Goal: Information Seeking & Learning: Learn about a topic

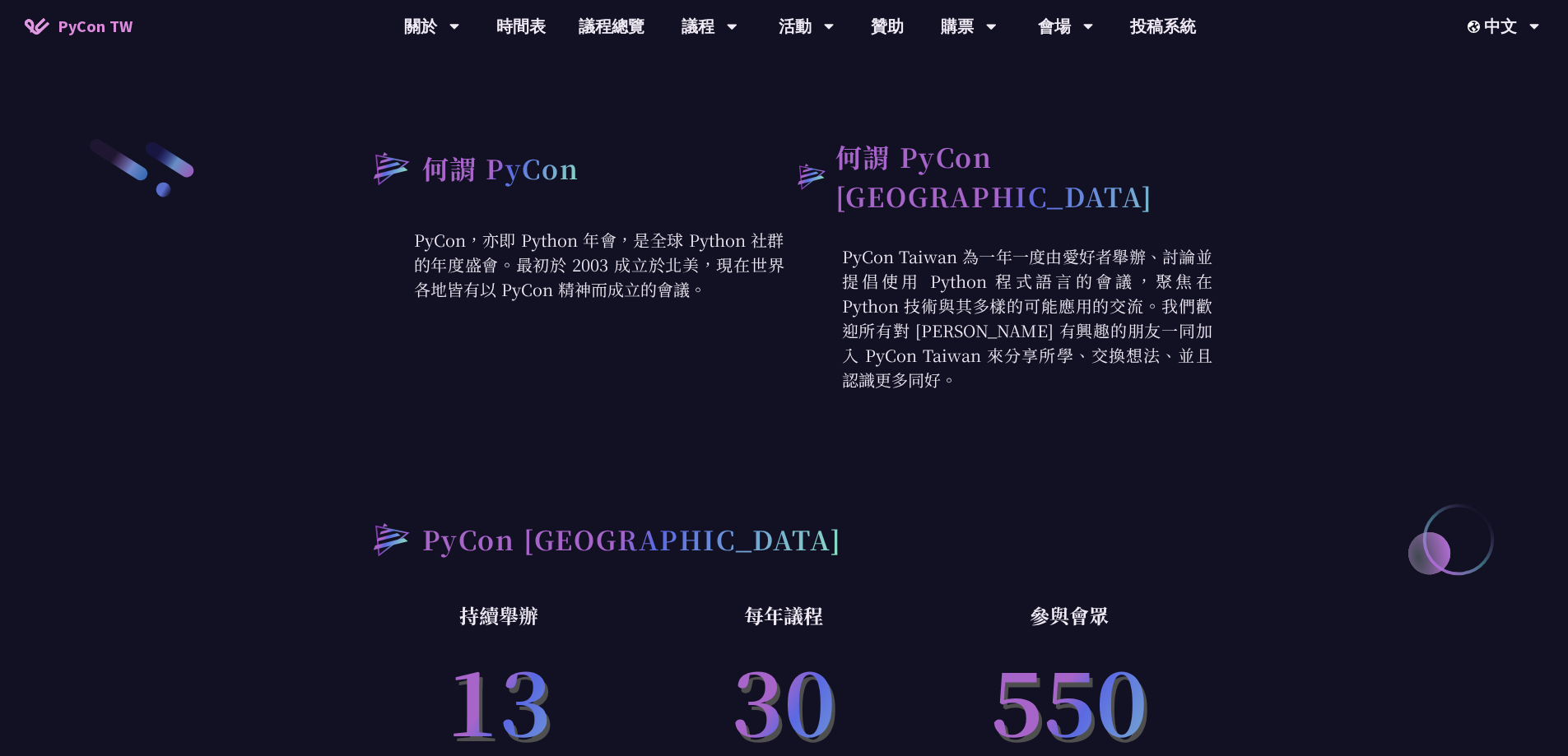
scroll to position [658, 0]
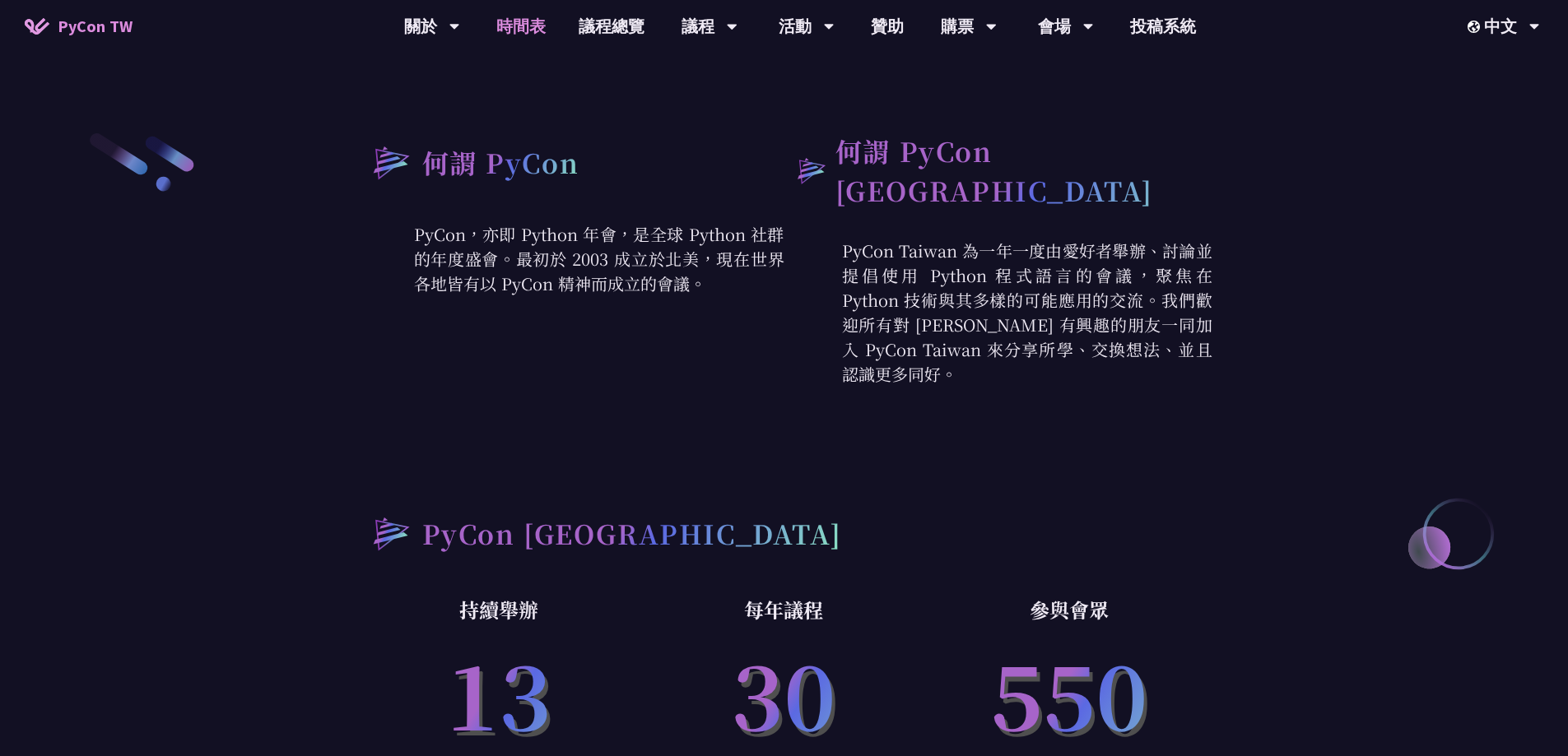
click at [523, 30] on link "時間表" at bounding box center [521, 26] width 82 height 53
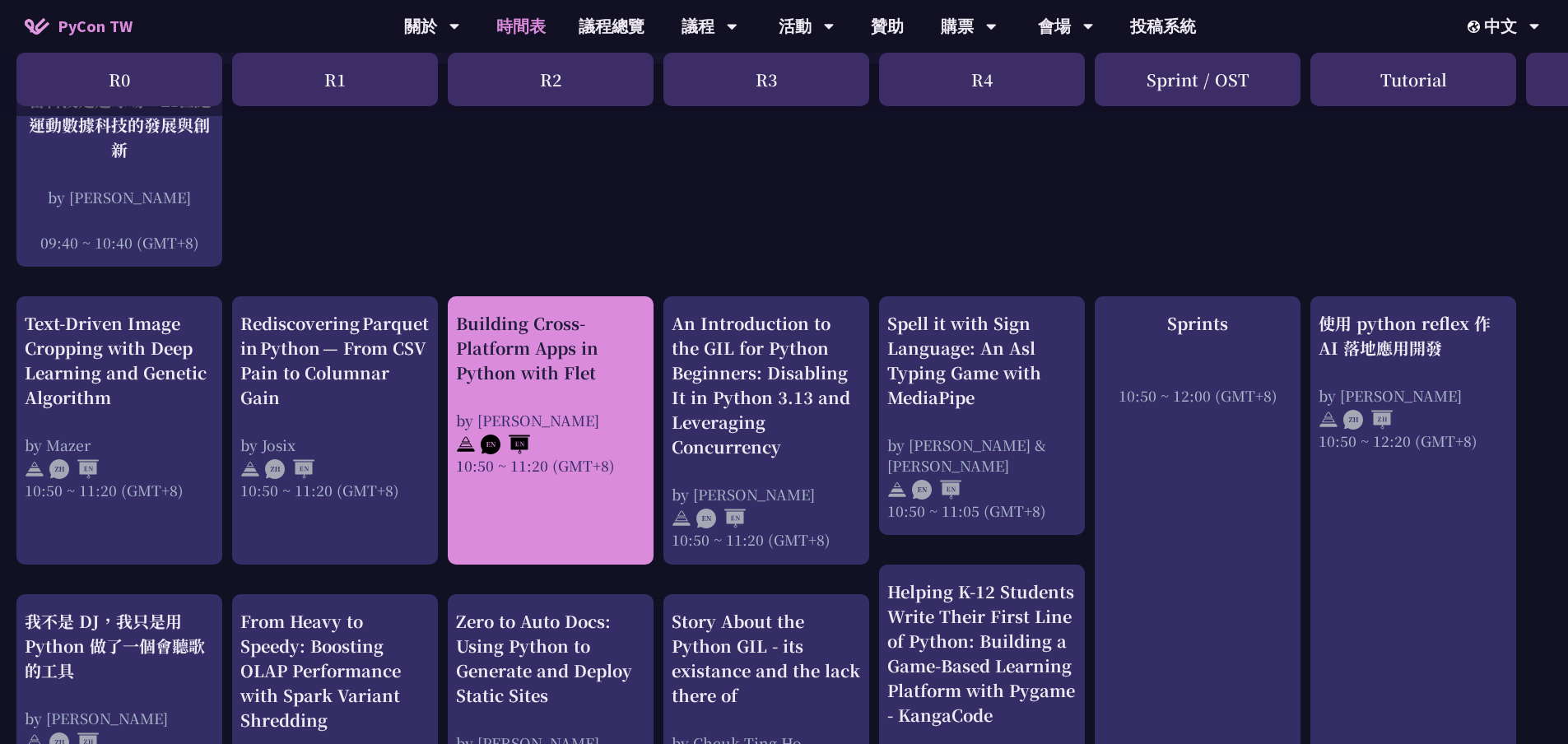
scroll to position [494, 0]
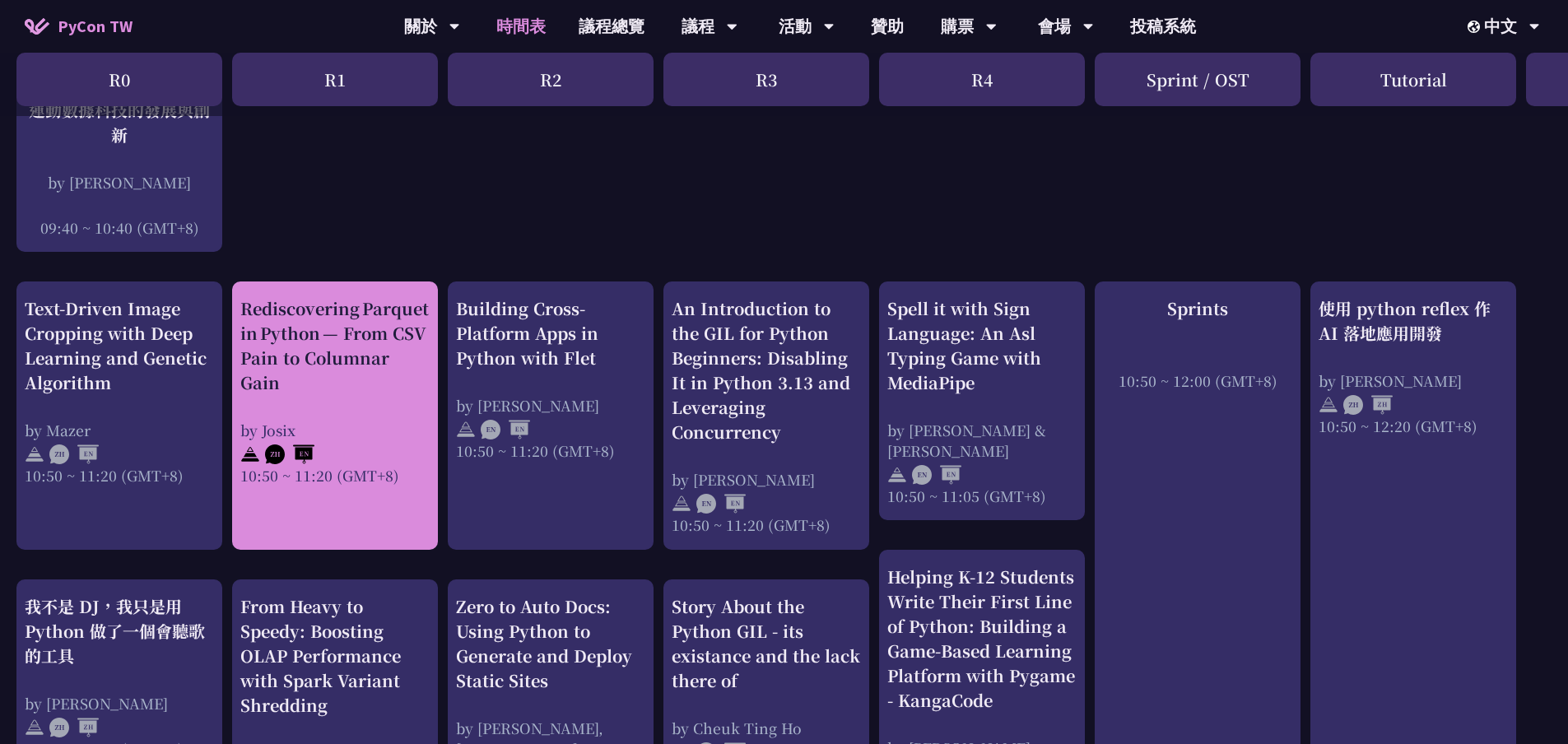
click at [338, 349] on div "Rediscovering Parquet in Python — From CSV Pain to Columnar Gain" at bounding box center [334, 345] width 189 height 99
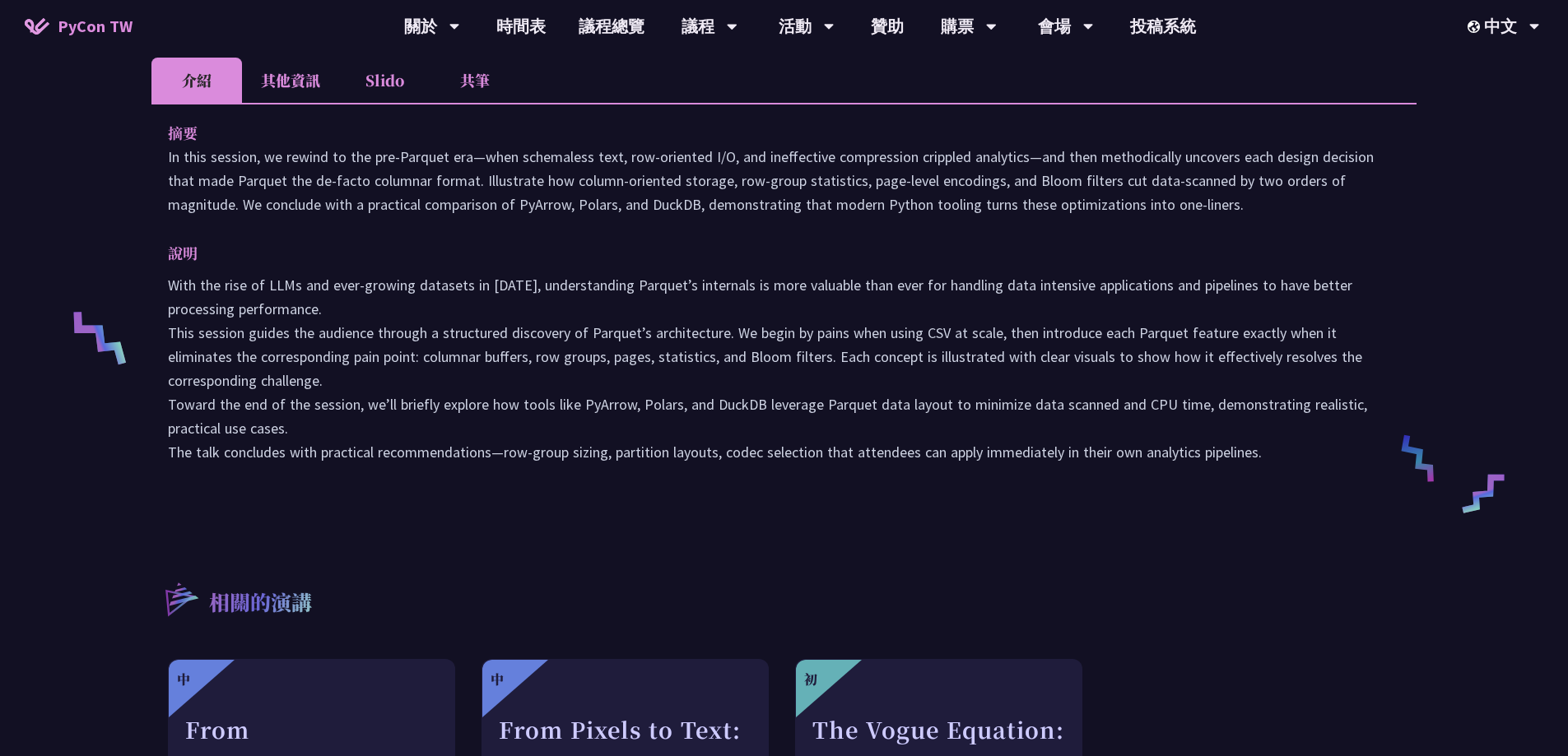
scroll to position [165, 0]
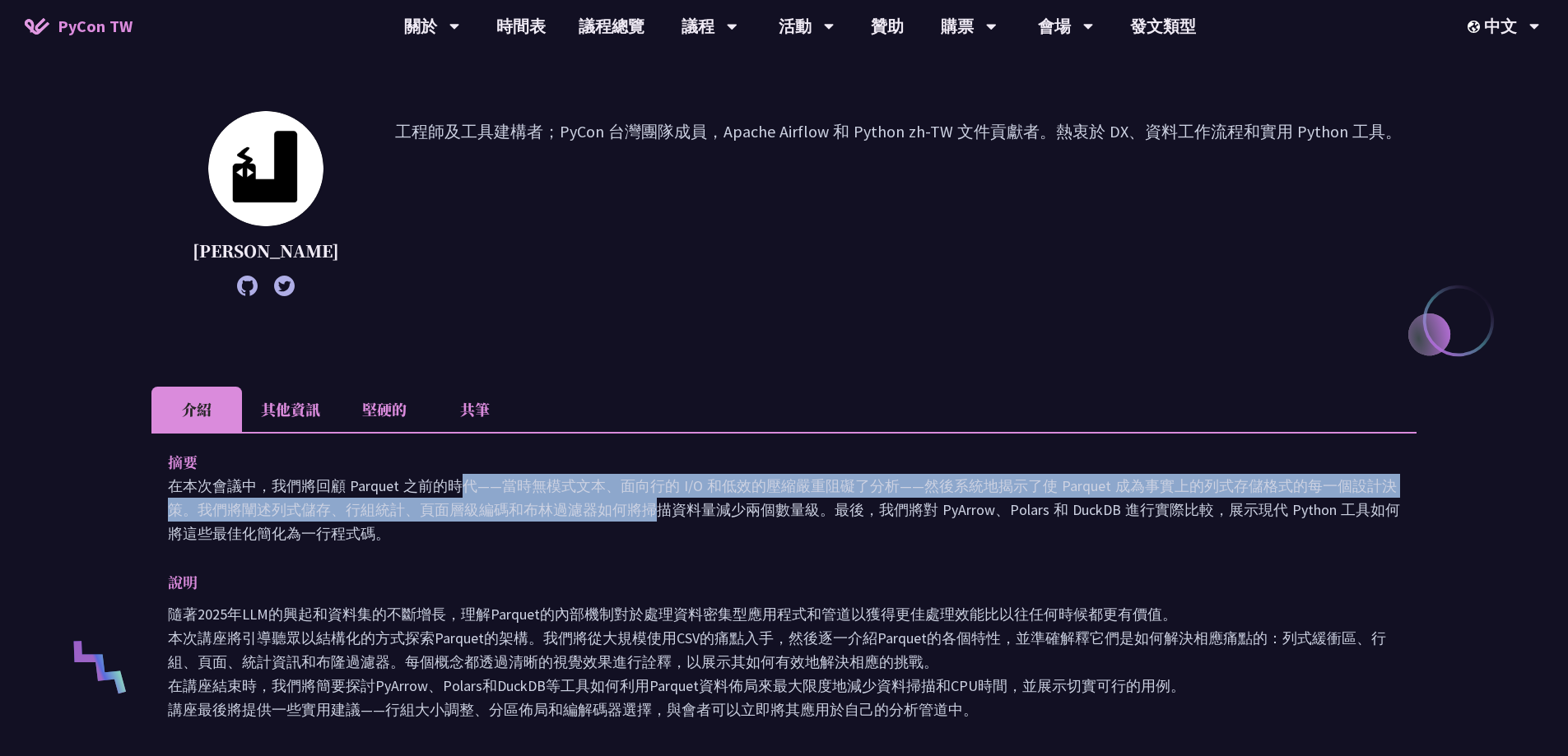
click at [341, 511] on font "在本次會議中，我們將回顧 Parquet 之前的時代——當時無模式文本、面向行的 I/O 和低效的壓縮嚴重阻礙了分析——然後系統地揭示了使 Parquet 成…" at bounding box center [784, 510] width 1232 height 67
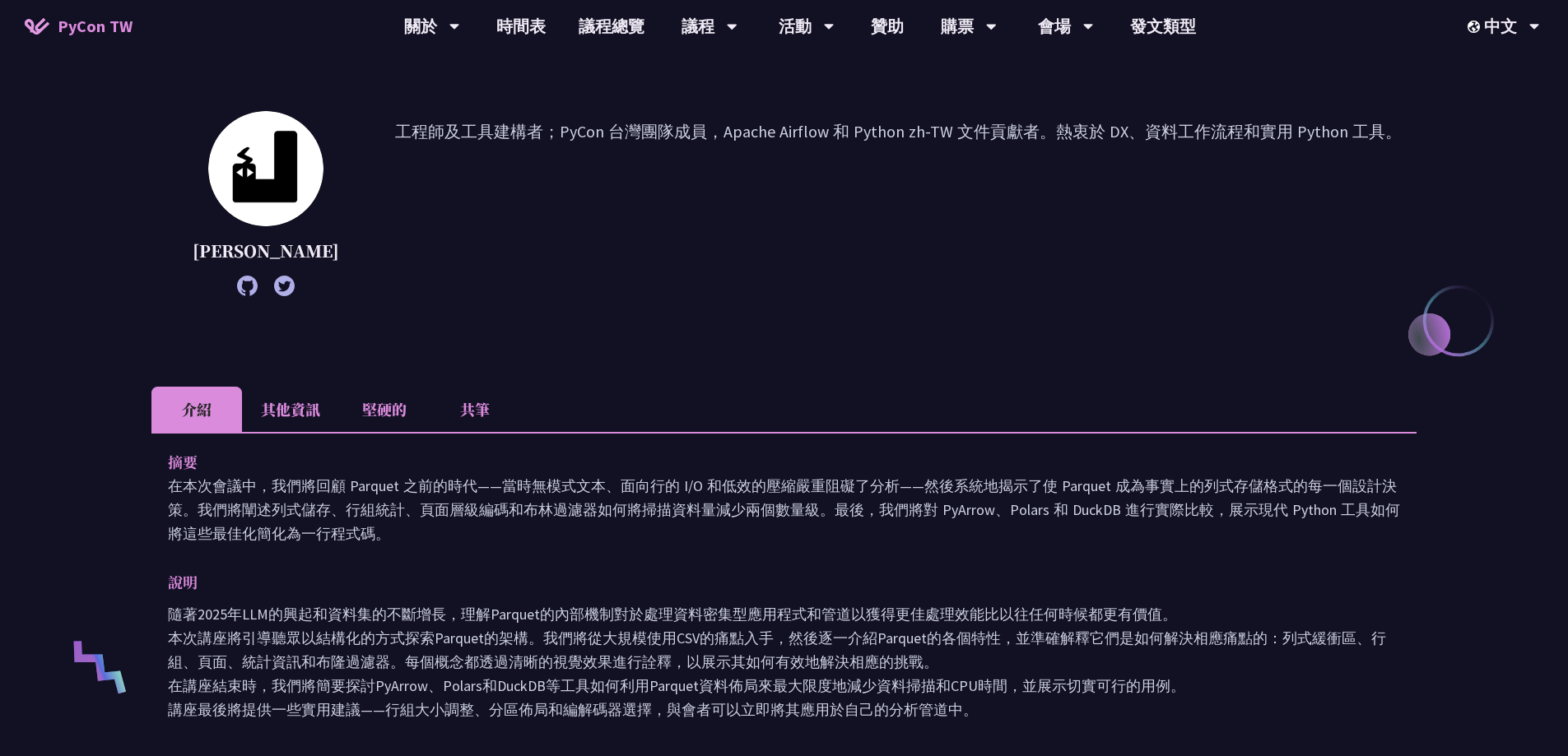
click at [584, 527] on p "在本次會議中，我們將回顧 Parquet 之前的時代——當時無模式文本、面向行的 I/O 和低效的壓縮嚴重阻礙了分析——然後系統地揭示了使 Parquet 成…" at bounding box center [784, 509] width 1232 height 72
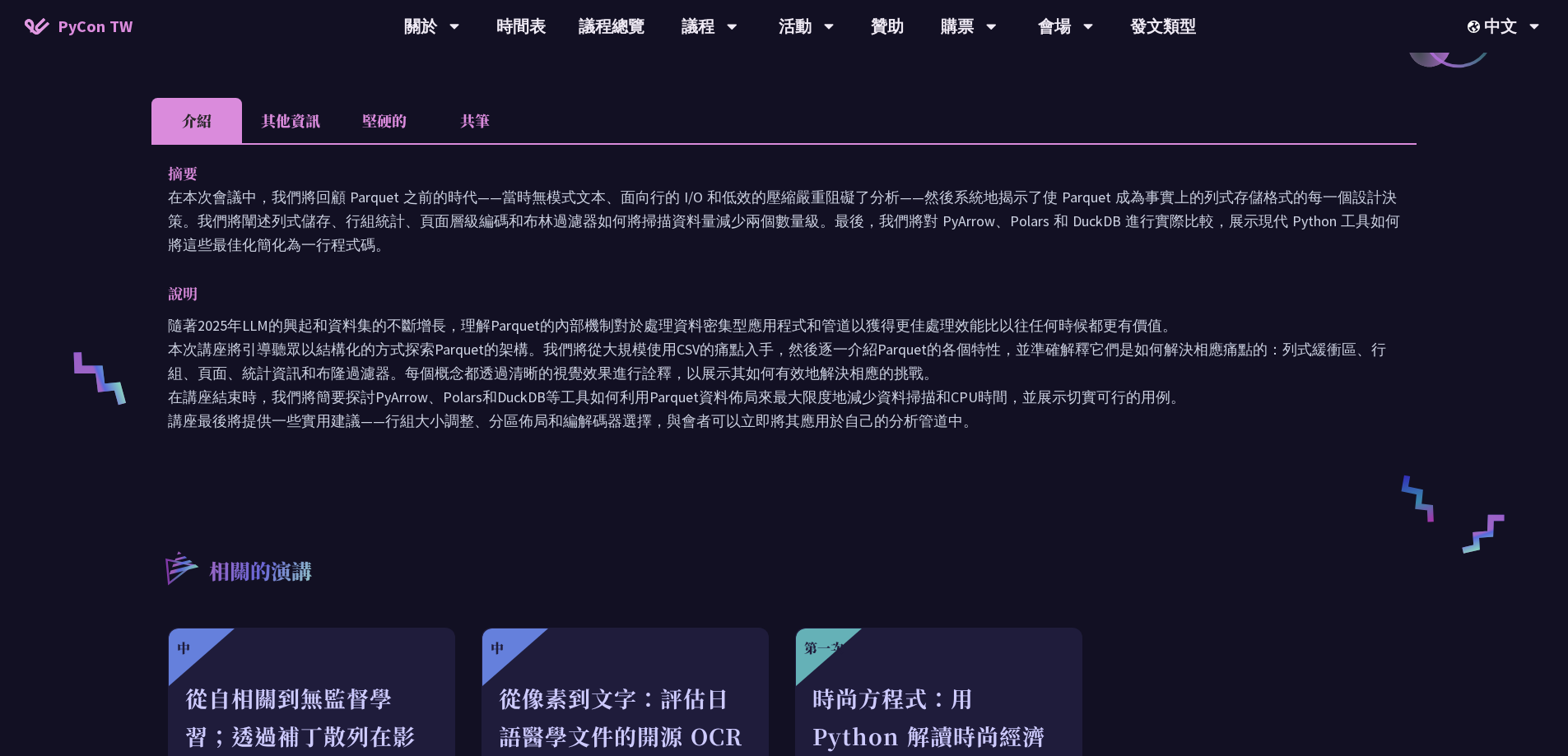
scroll to position [576, 0]
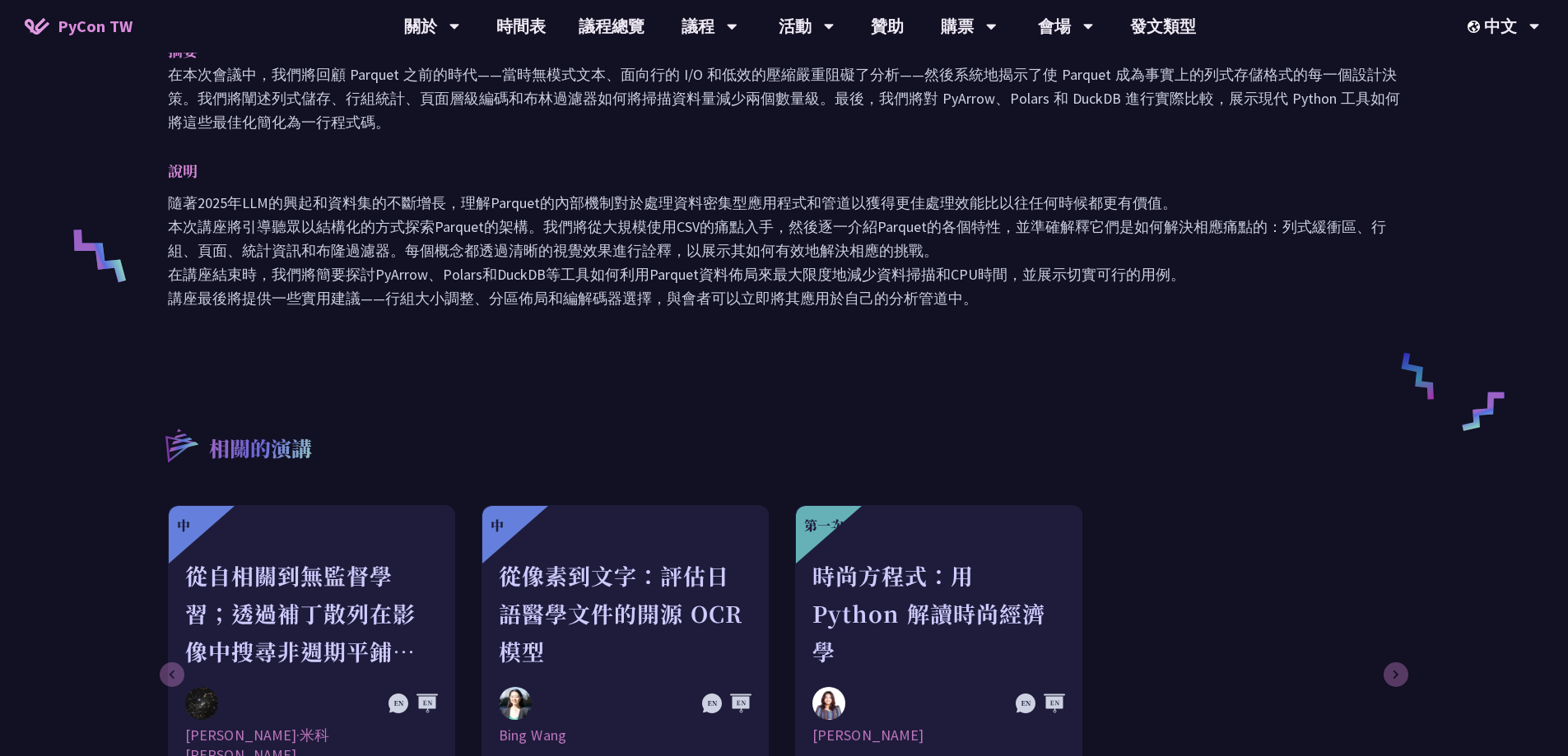
click at [1103, 373] on div "重新發現 Python 中的 Parquet——從 CSV 之痛到列式儲存之利 喬西克斯 工程師及工具建構者；PyCon 台灣團隊成員，Apache Airf…" at bounding box center [784, 189] width 1265 height 1366
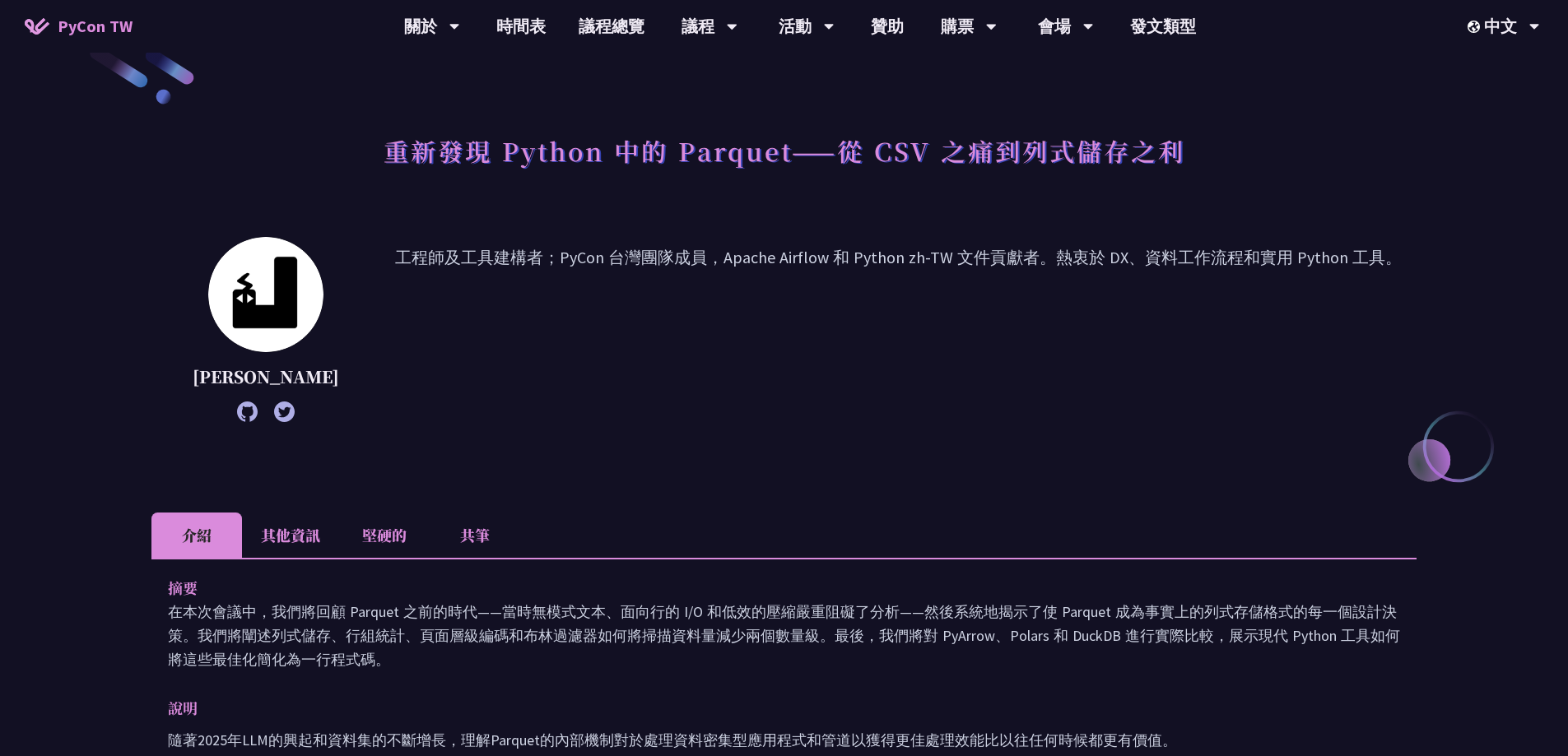
scroll to position [0, 0]
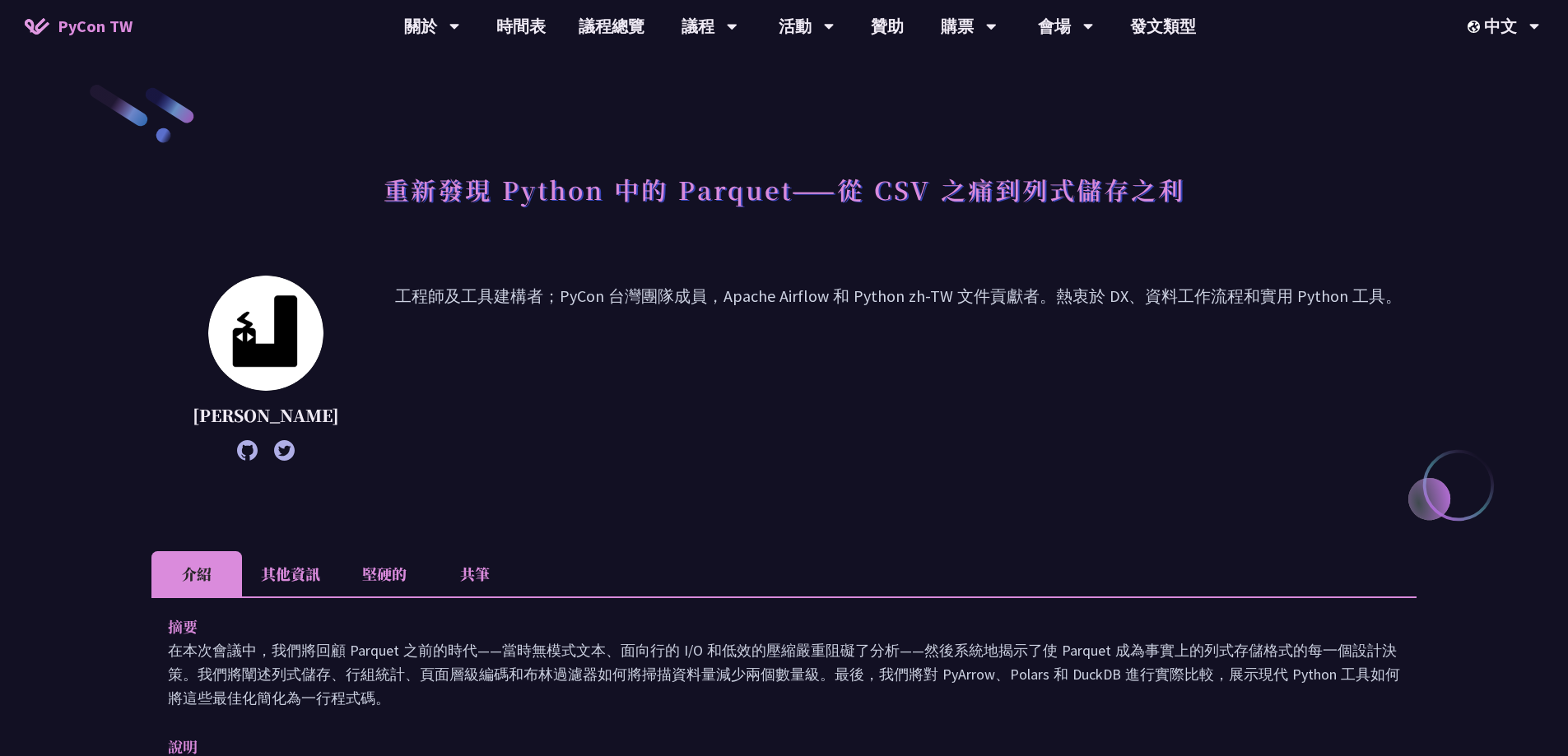
click at [278, 580] on li "其他資訊" at bounding box center [290, 574] width 97 height 45
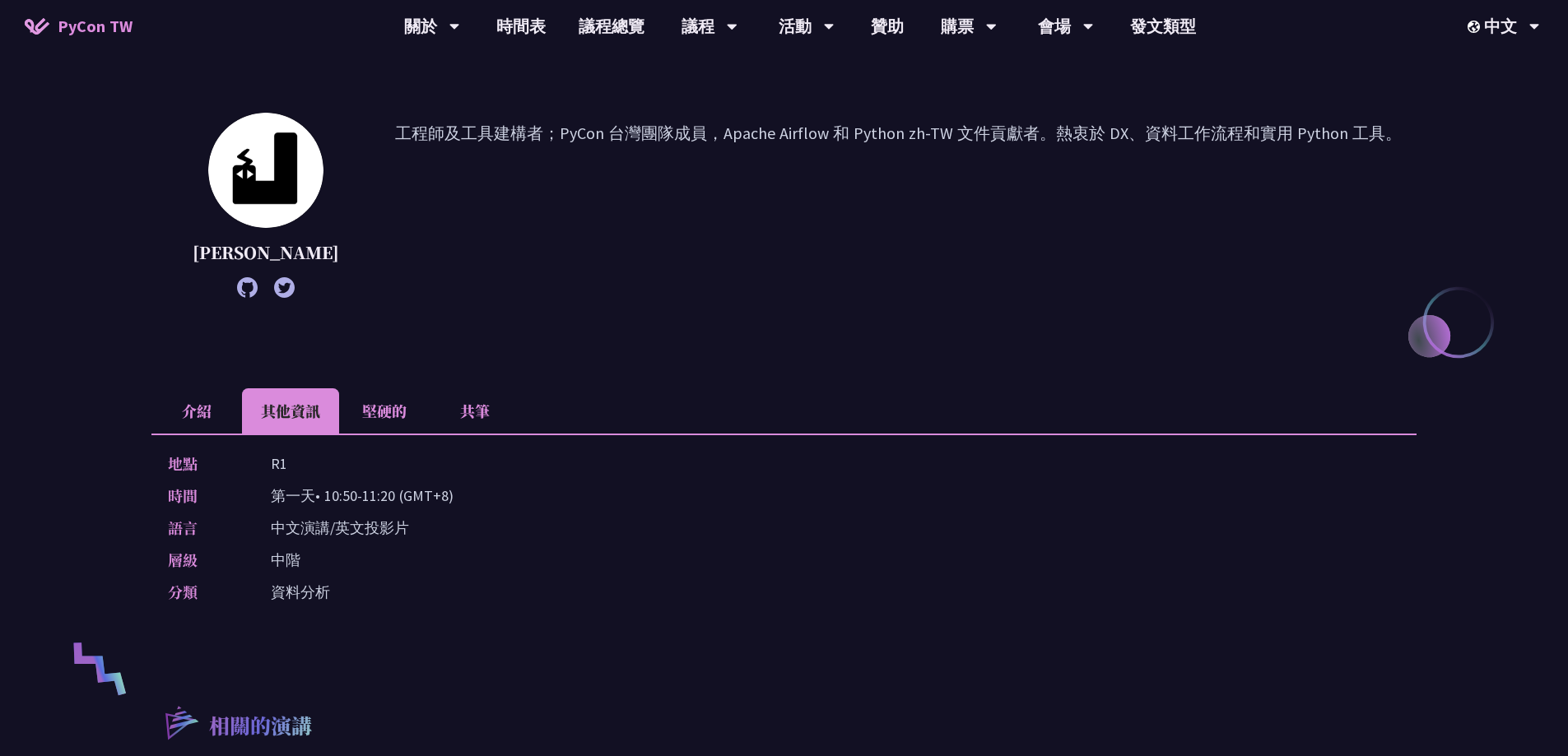
scroll to position [165, 0]
drag, startPoint x: 1002, startPoint y: 244, endPoint x: 474, endPoint y: 408, distance: 552.9
click at [474, 408] on li "共筆" at bounding box center [475, 409] width 91 height 45
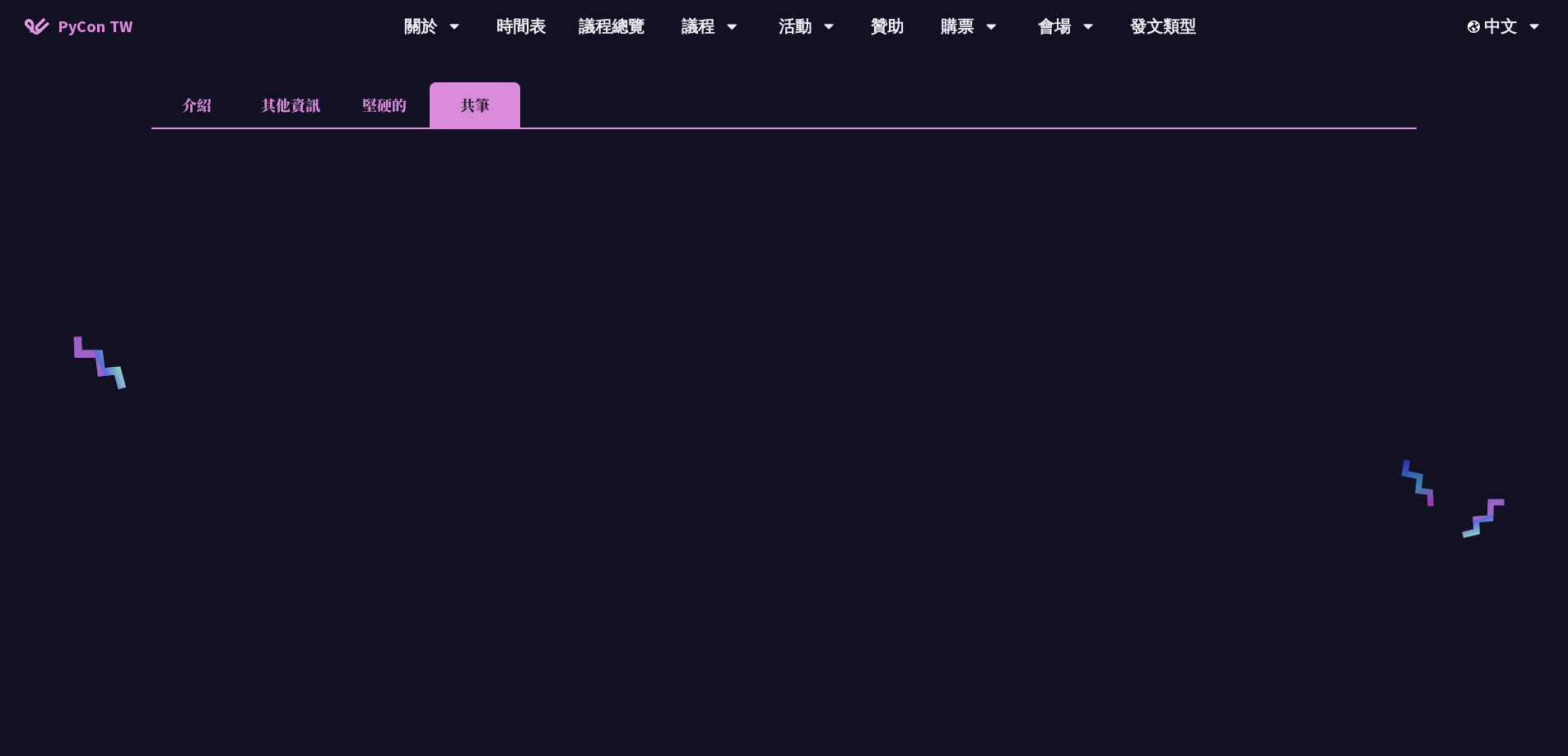
scroll to position [493, 0]
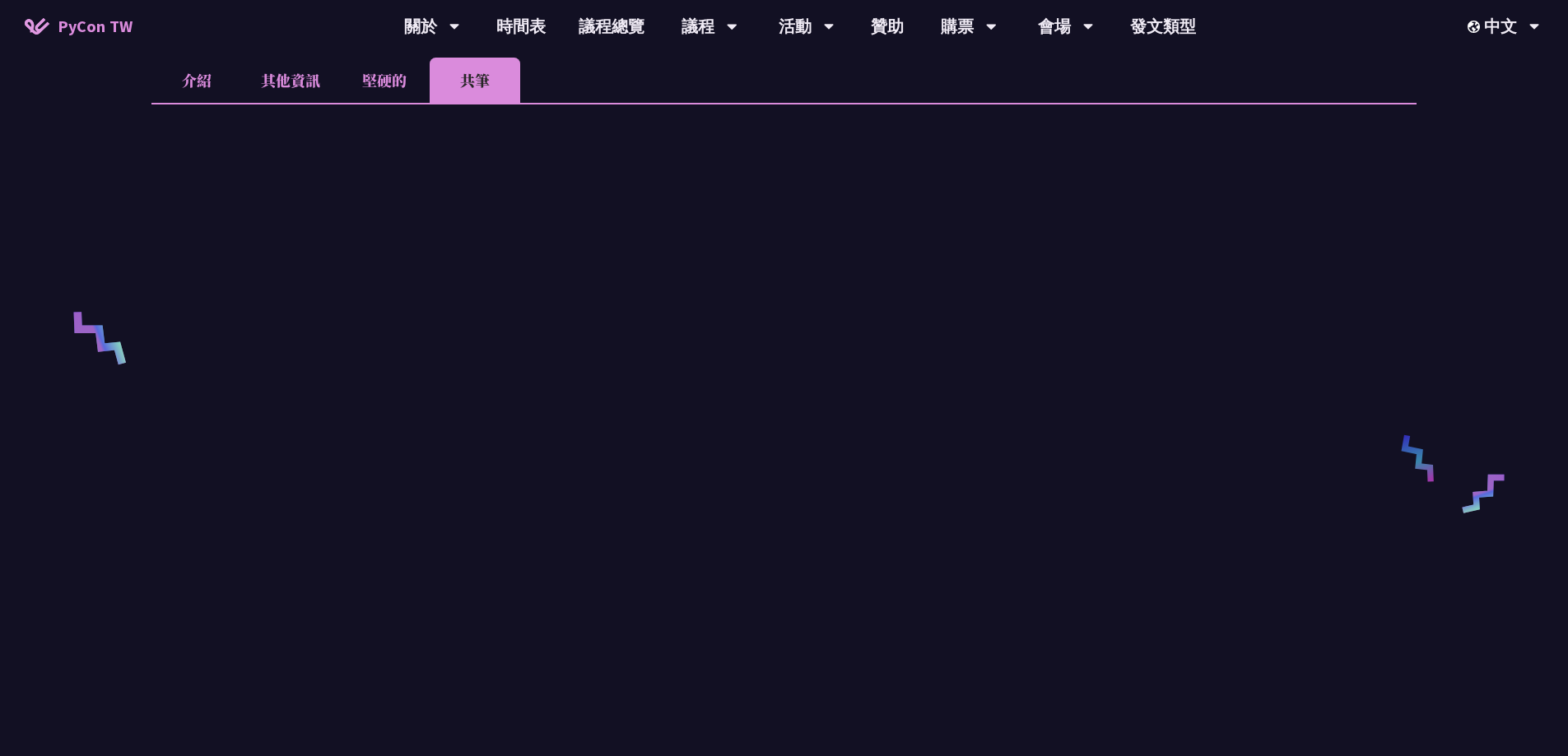
click at [402, 80] on font "堅硬的" at bounding box center [384, 80] width 44 height 22
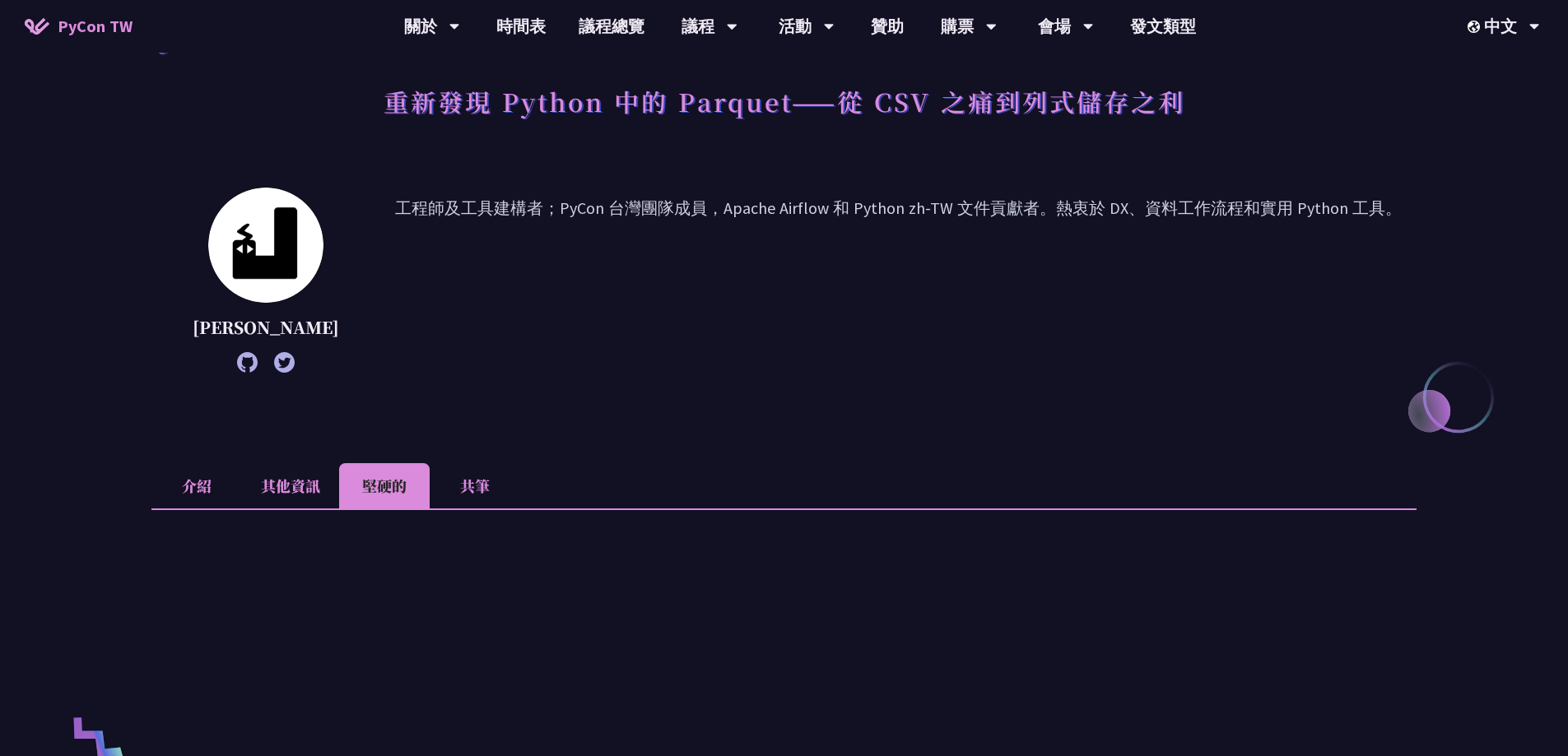
scroll to position [82, 0]
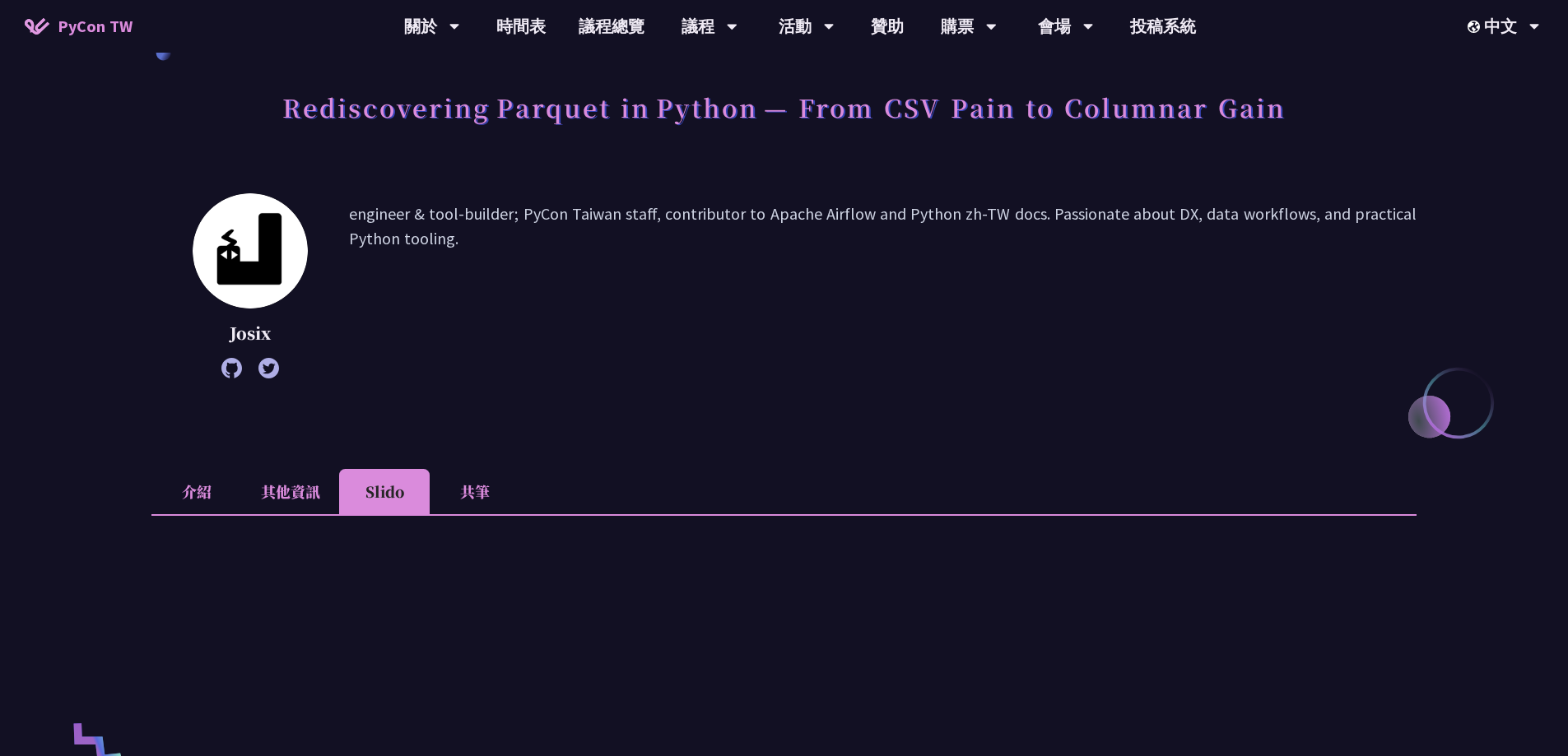
click at [987, 317] on p "engineer & tool-builder; PyCon Taiwan staff, contributor to Apache Airflow and …" at bounding box center [882, 286] width 1068 height 168
click at [291, 482] on li "其他資訊" at bounding box center [290, 492] width 97 height 45
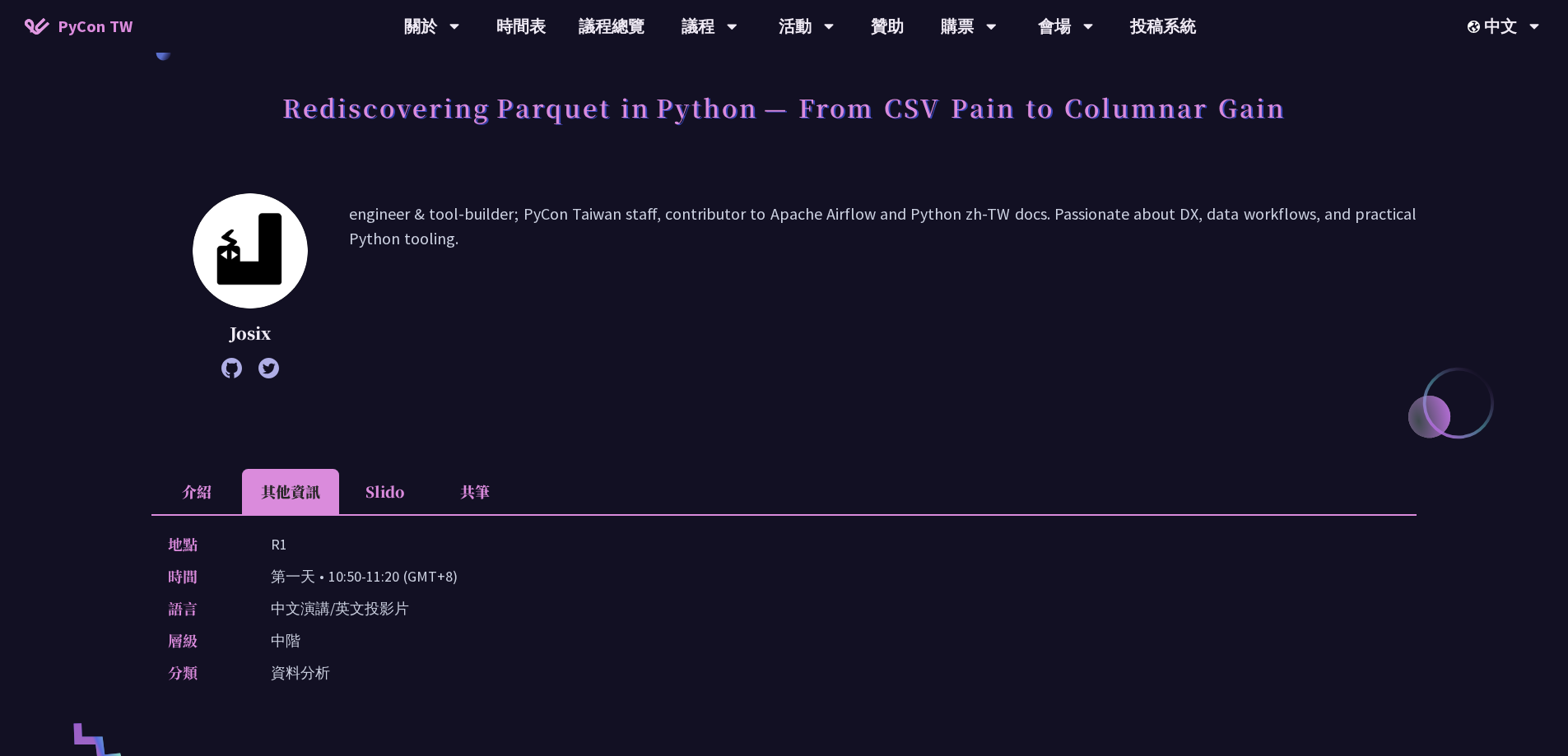
click at [207, 493] on li "介紹" at bounding box center [197, 492] width 91 height 45
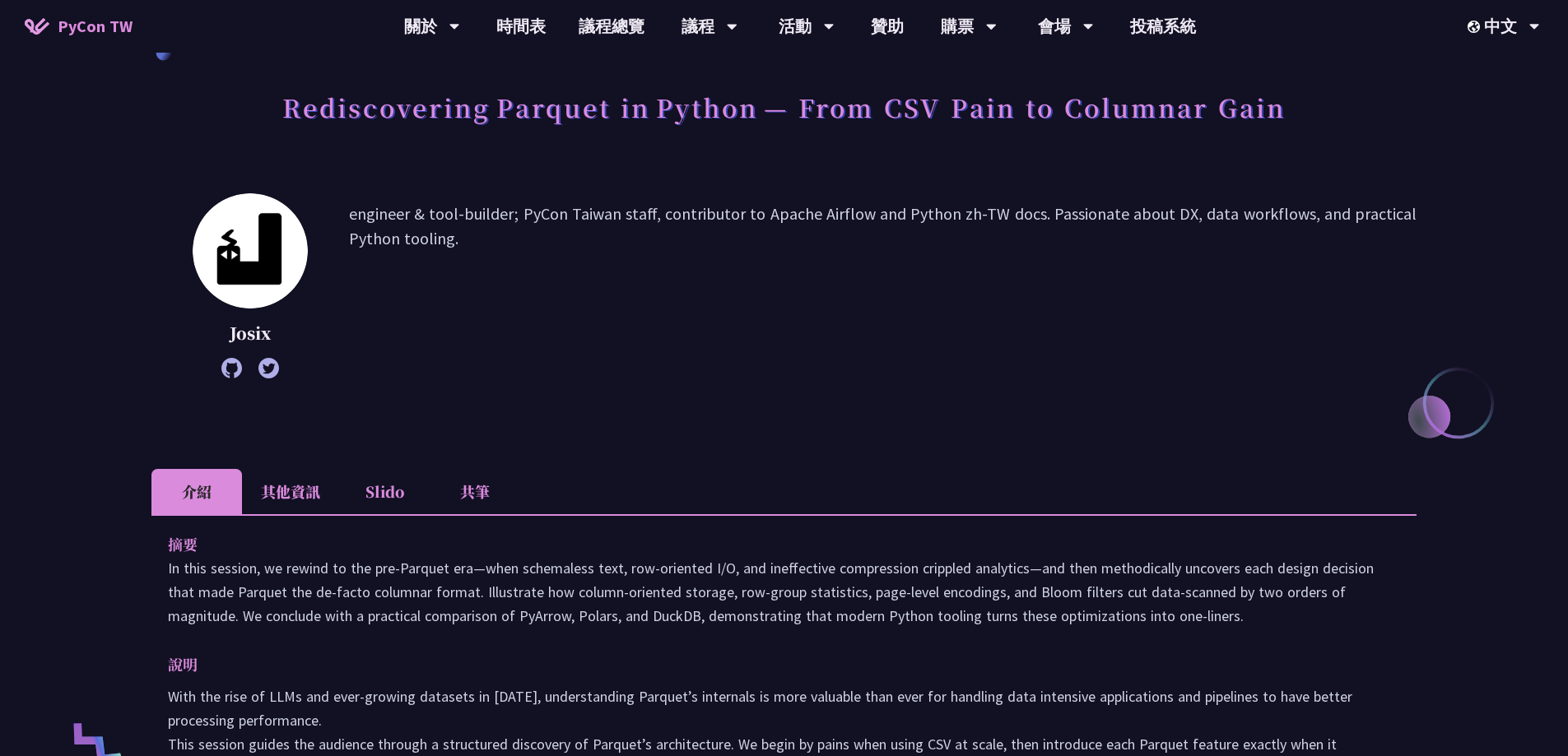
click at [264, 489] on li "其他資訊" at bounding box center [290, 492] width 97 height 45
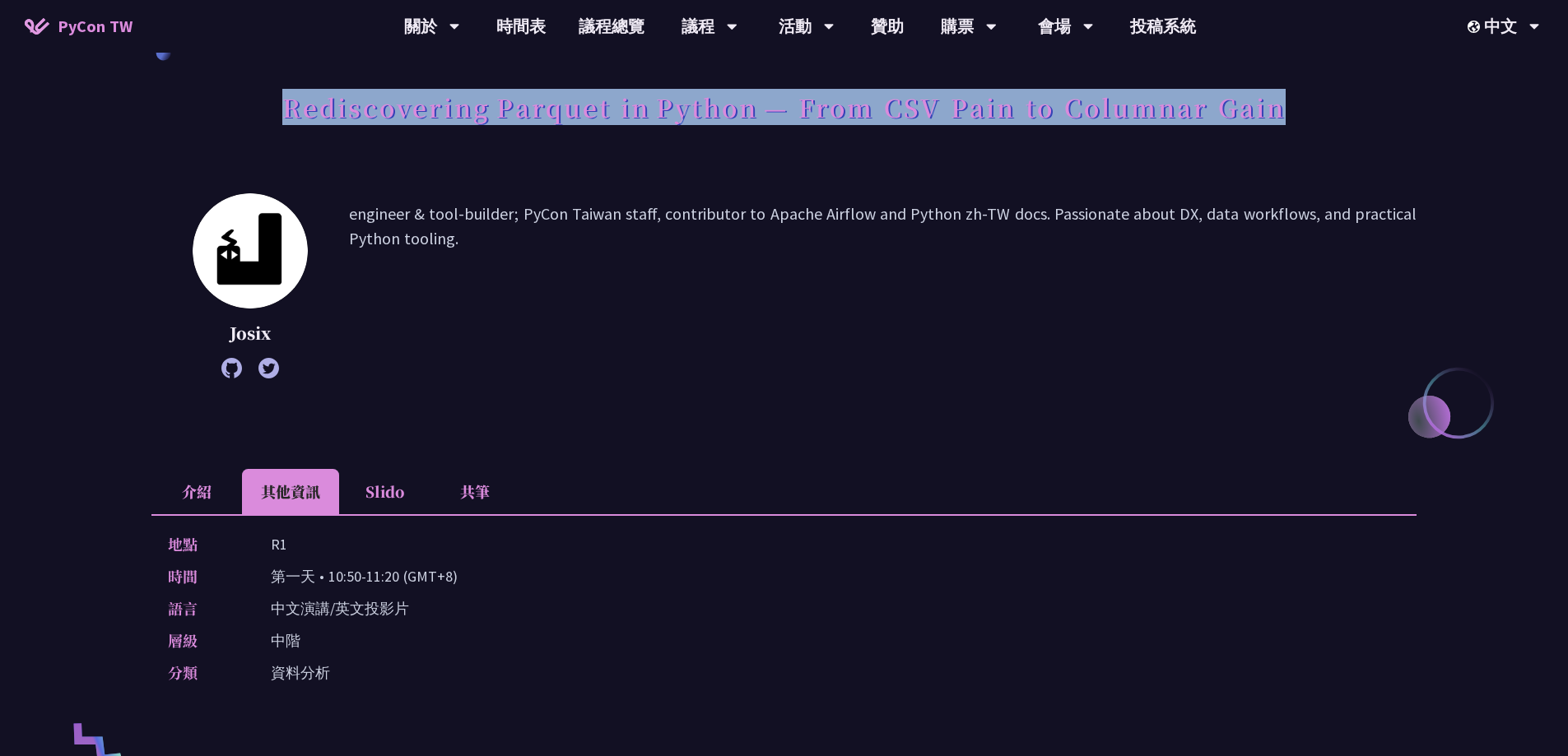
drag, startPoint x: 272, startPoint y: 101, endPoint x: 1306, endPoint y: 110, distance: 1034.0
click at [1306, 110] on div "Rediscovering Parquet in Python — From CSV Pain to Columnar Gain" at bounding box center [784, 125] width 1265 height 86
copy h1 "Rediscovering Parquet in Python — From CSV Pain to Columnar Gain"
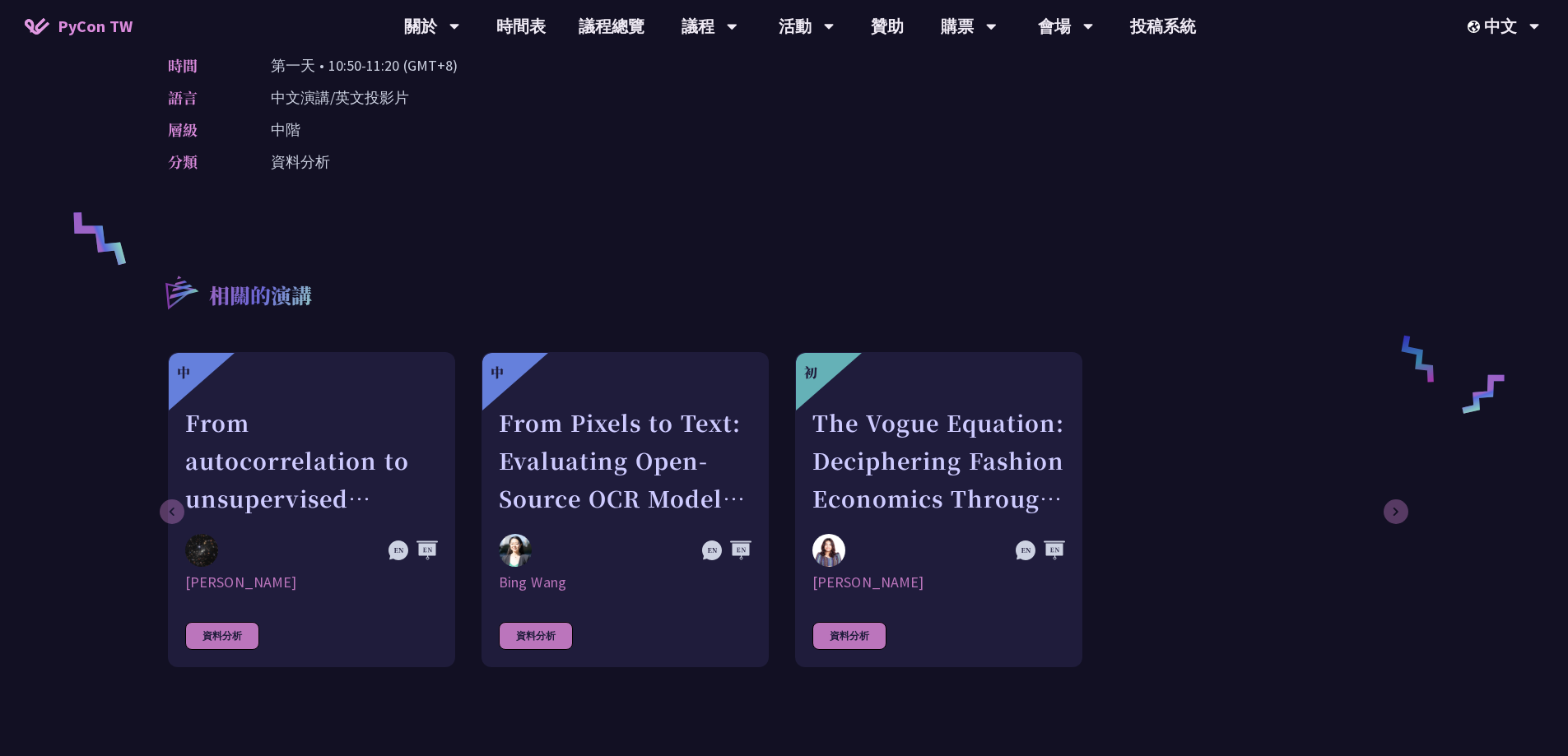
scroll to position [741, 0]
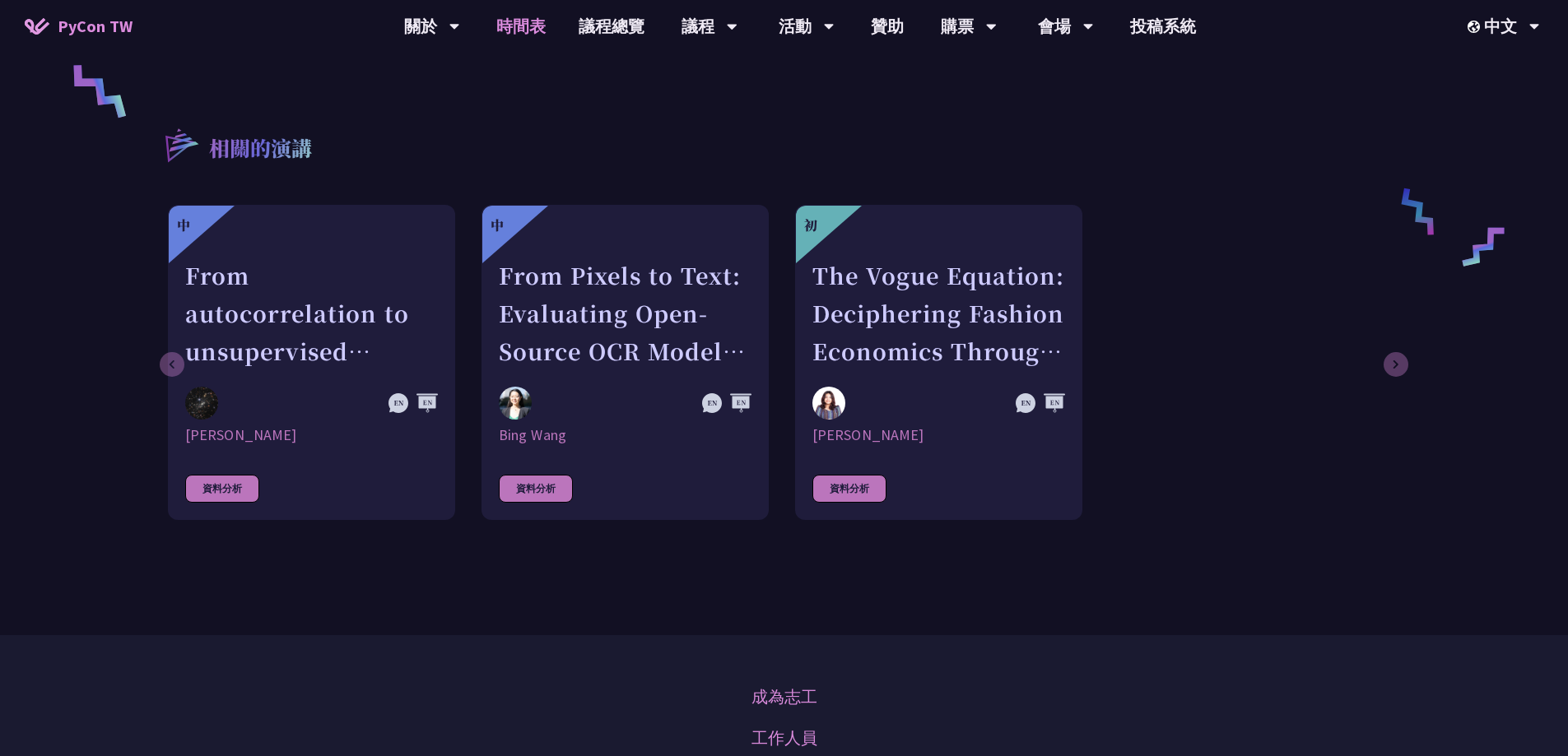
click at [508, 25] on link "時間表" at bounding box center [521, 26] width 82 height 53
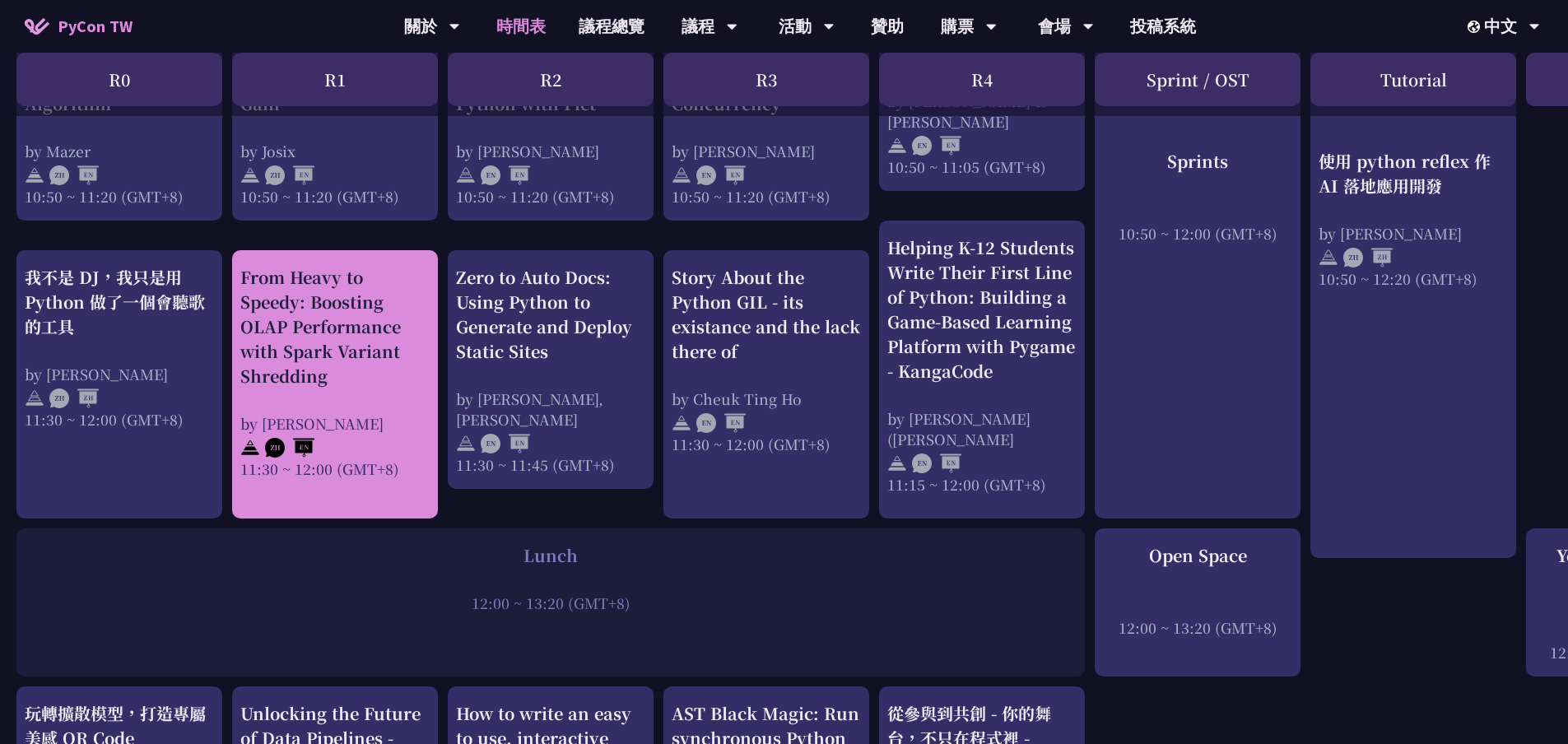
scroll to position [741, 0]
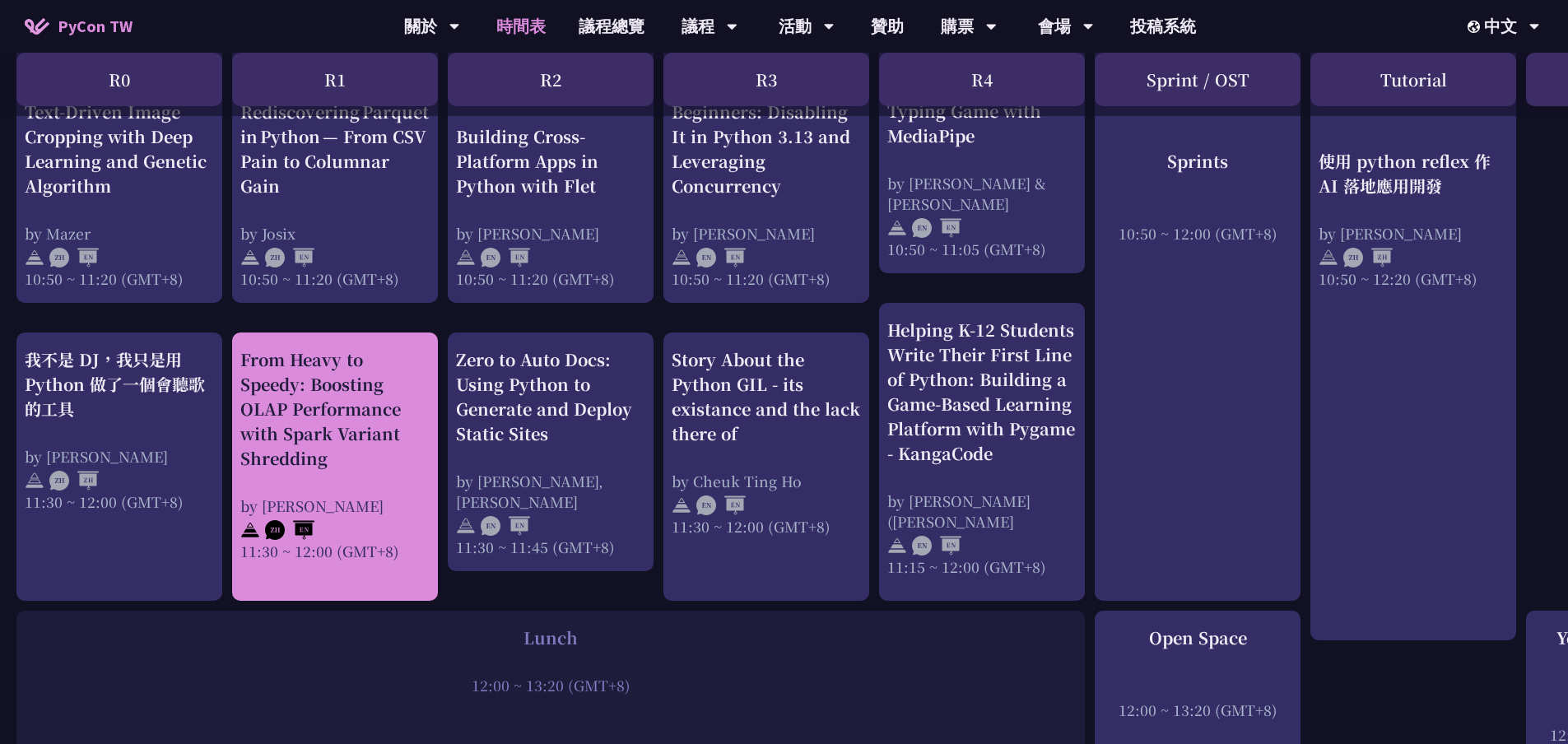
click at [314, 449] on div "From Heavy to Speedy: Boosting OLAP Performance with Spark Variant Shredding" at bounding box center [334, 409] width 189 height 123
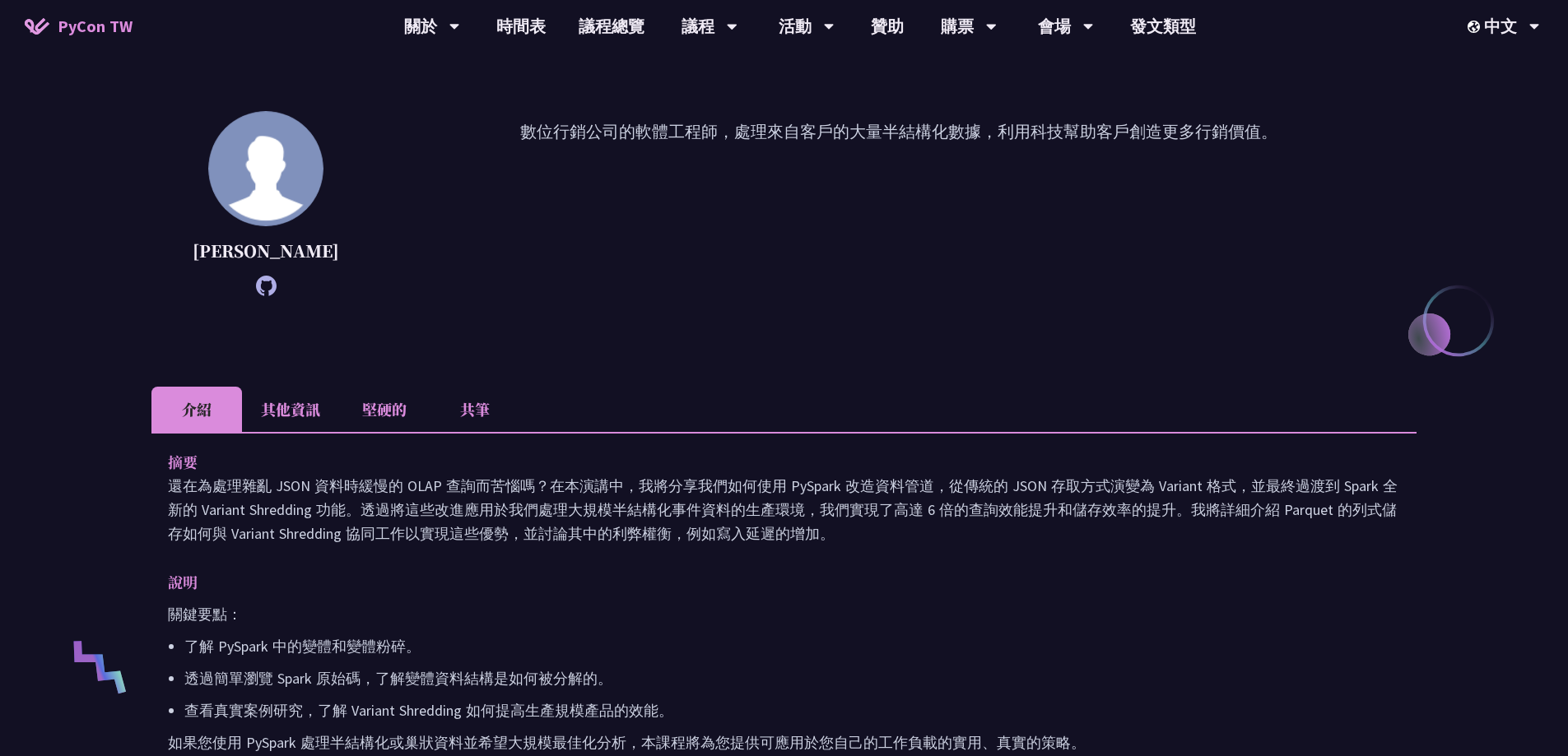
scroll to position [247, 0]
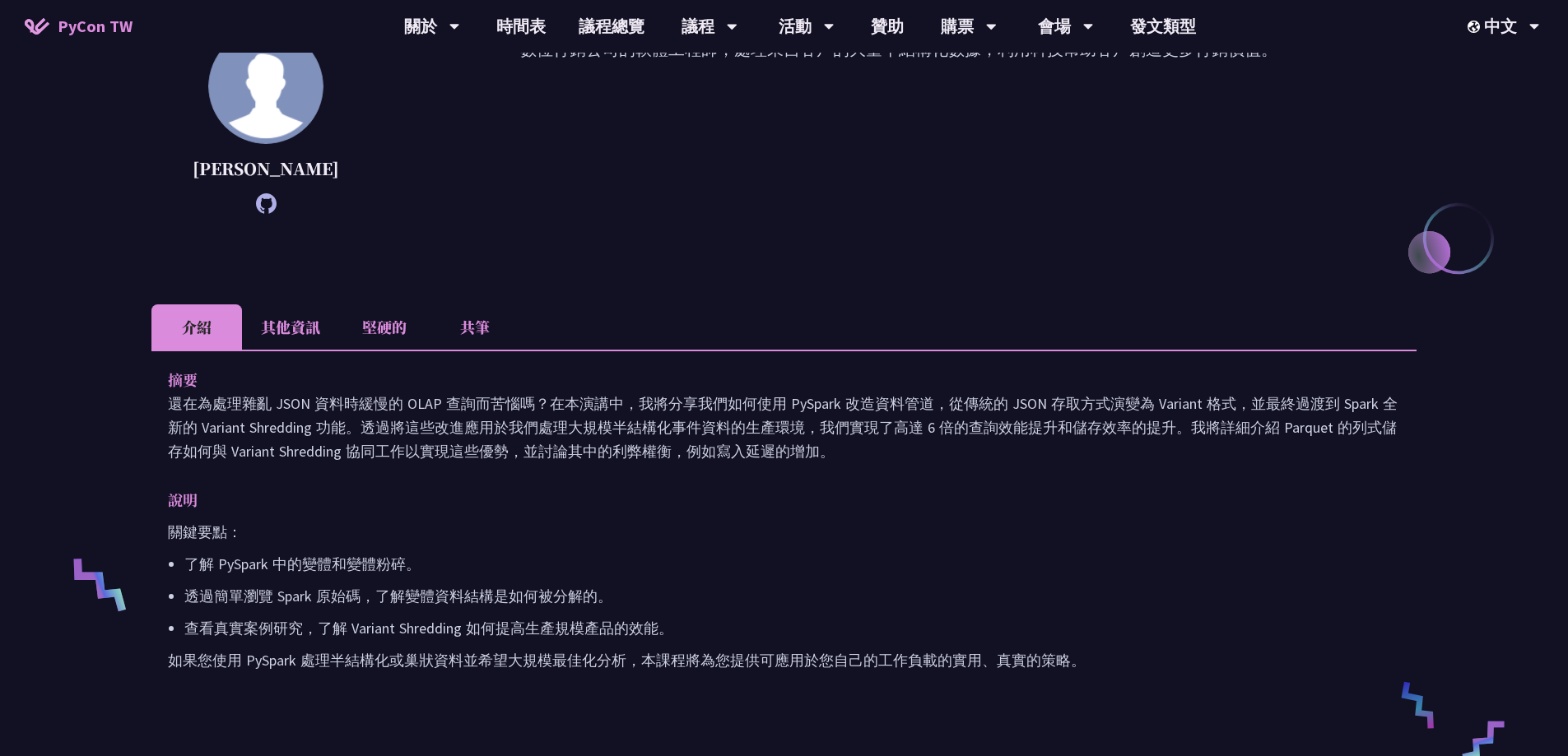
click at [300, 349] on li "其他資訊" at bounding box center [290, 327] width 97 height 45
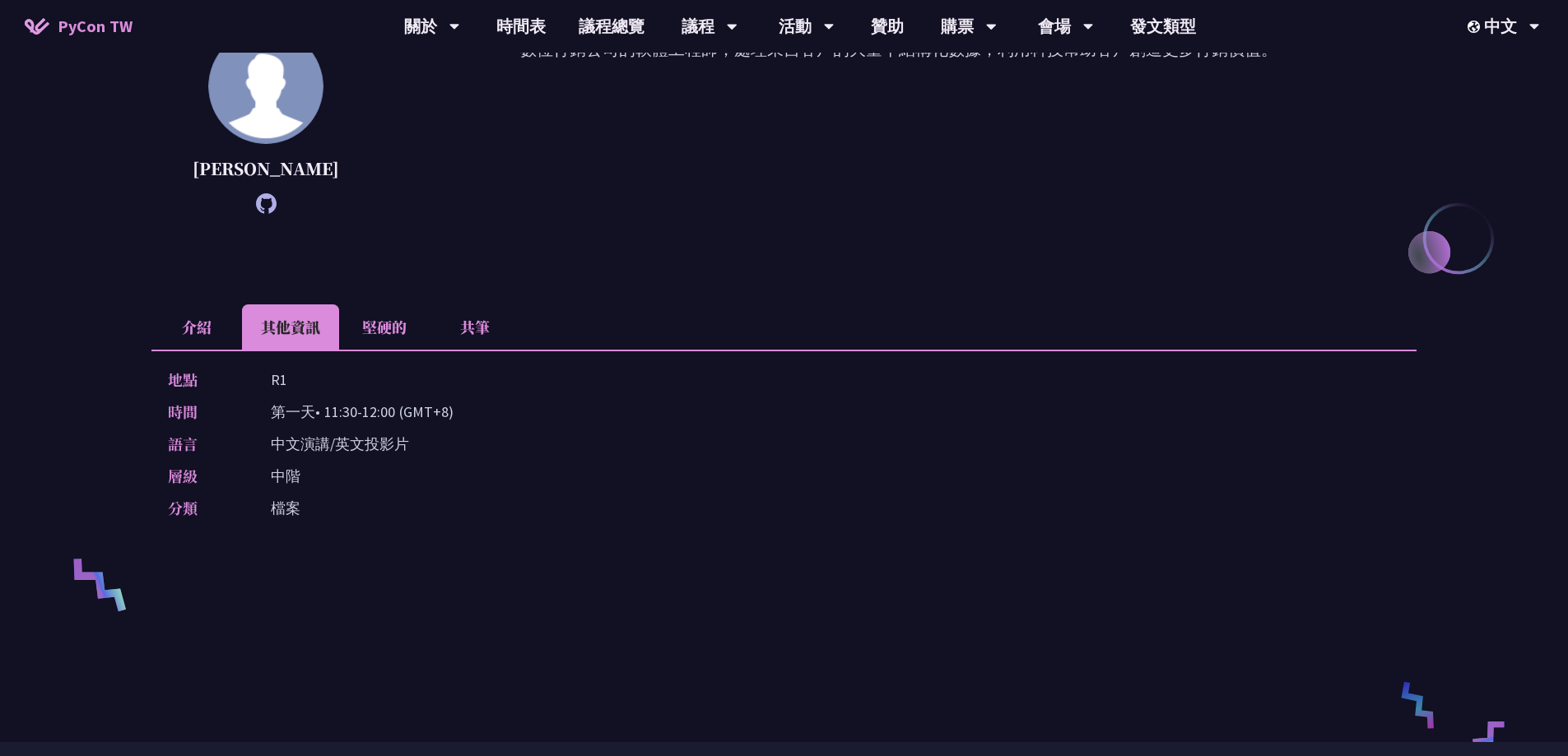
click at [356, 349] on li "堅硬的" at bounding box center [384, 327] width 91 height 45
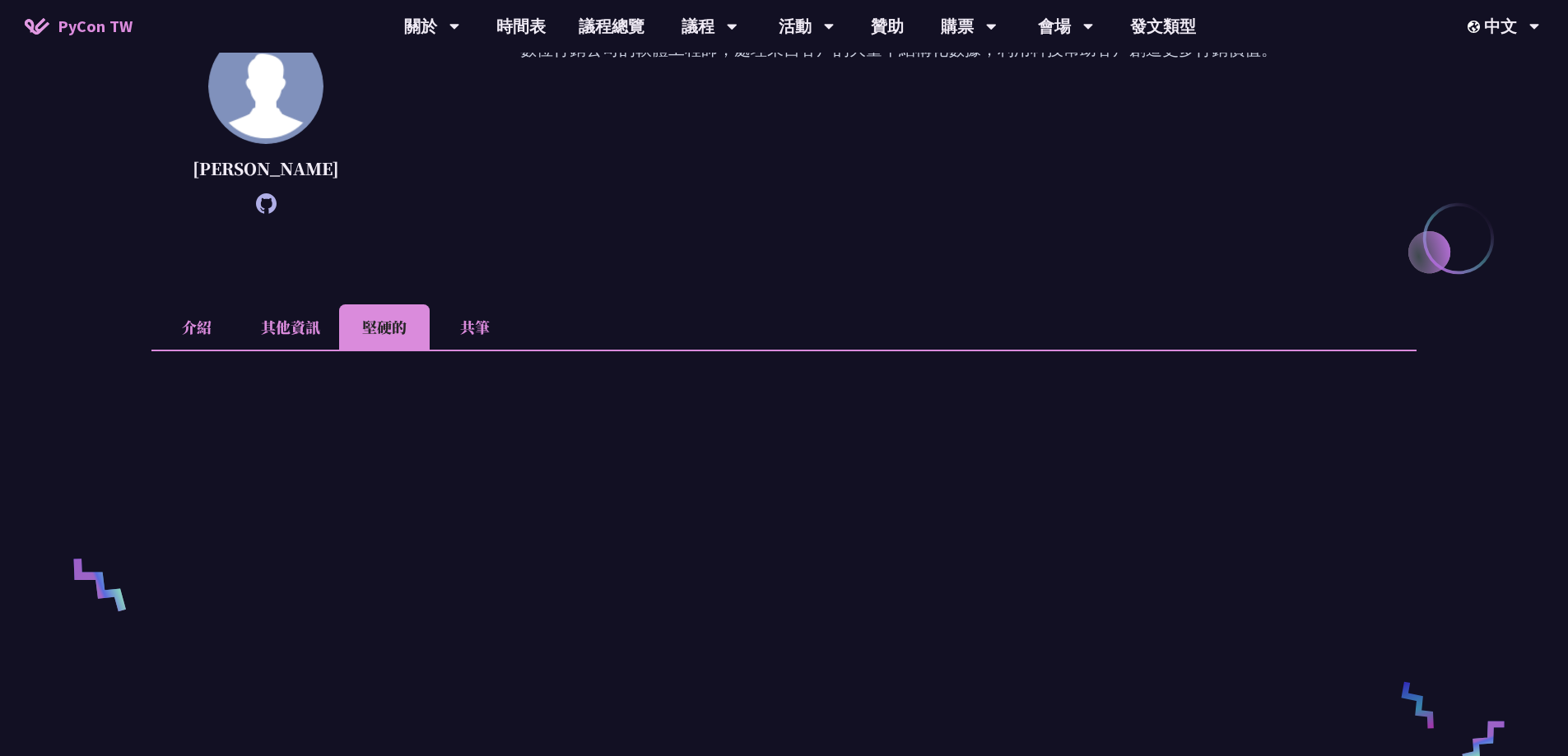
click at [451, 347] on li "共筆" at bounding box center [475, 327] width 91 height 45
click at [198, 338] on font "介紹" at bounding box center [197, 327] width 30 height 22
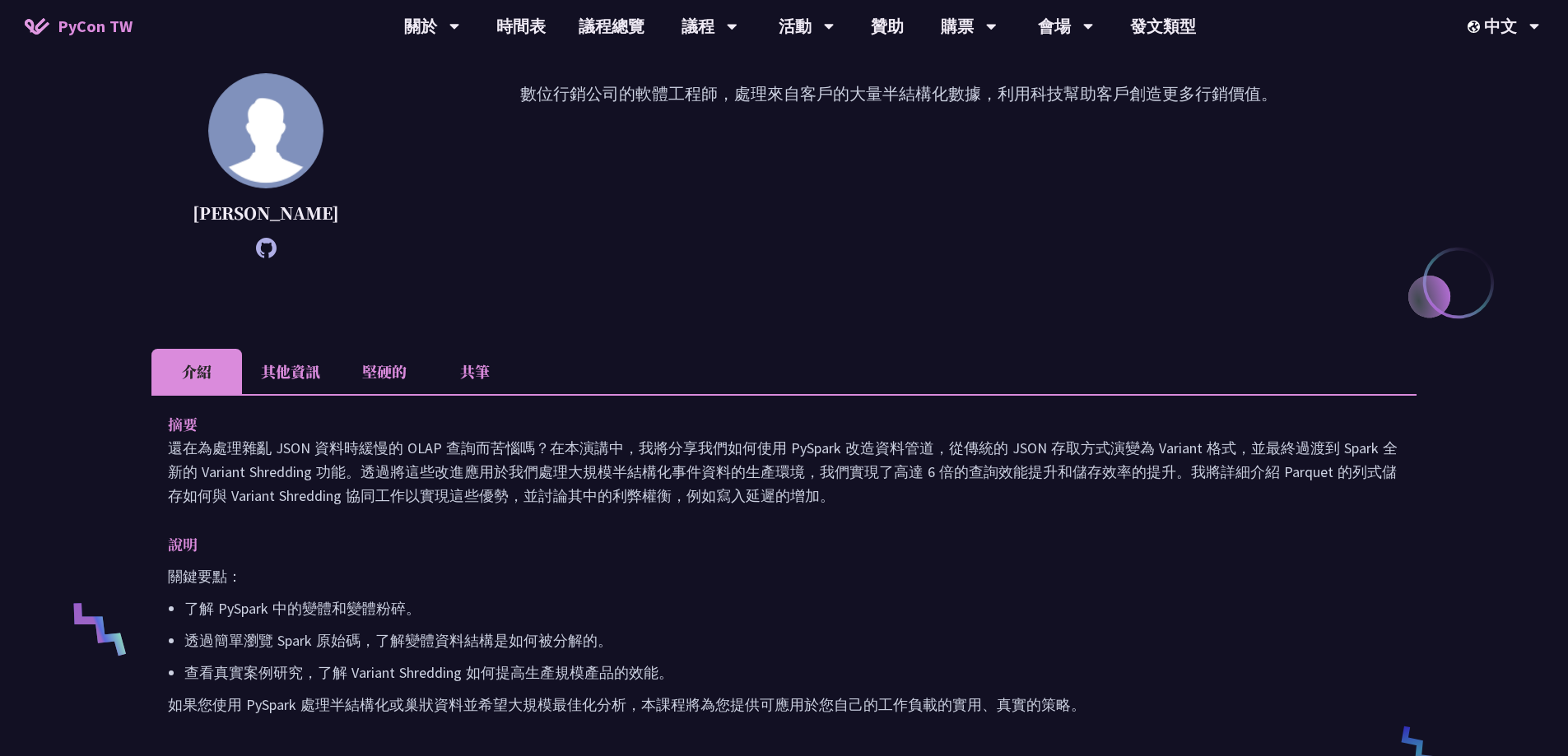
scroll to position [0, 0]
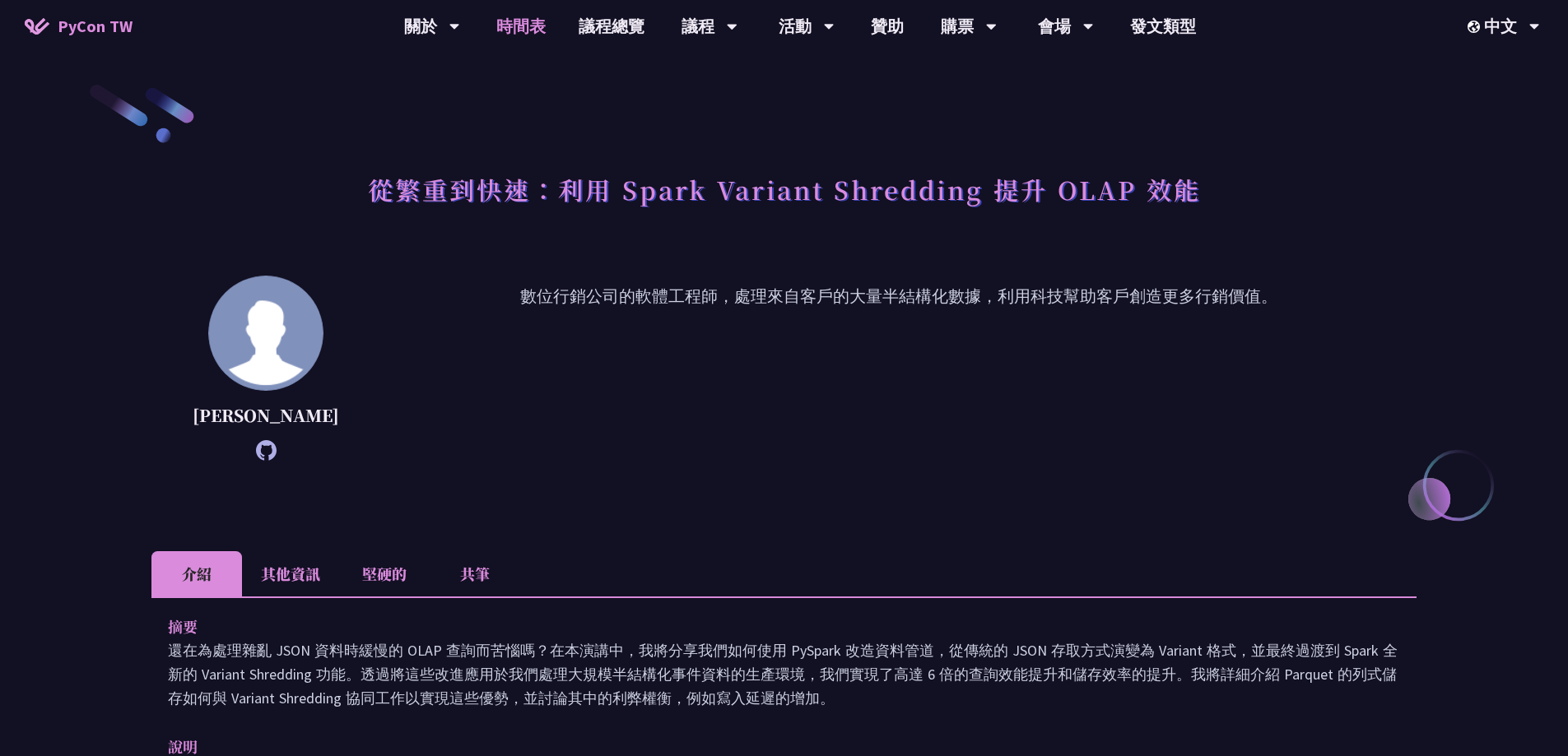
click at [541, 28] on font "時間表" at bounding box center [521, 25] width 50 height 21
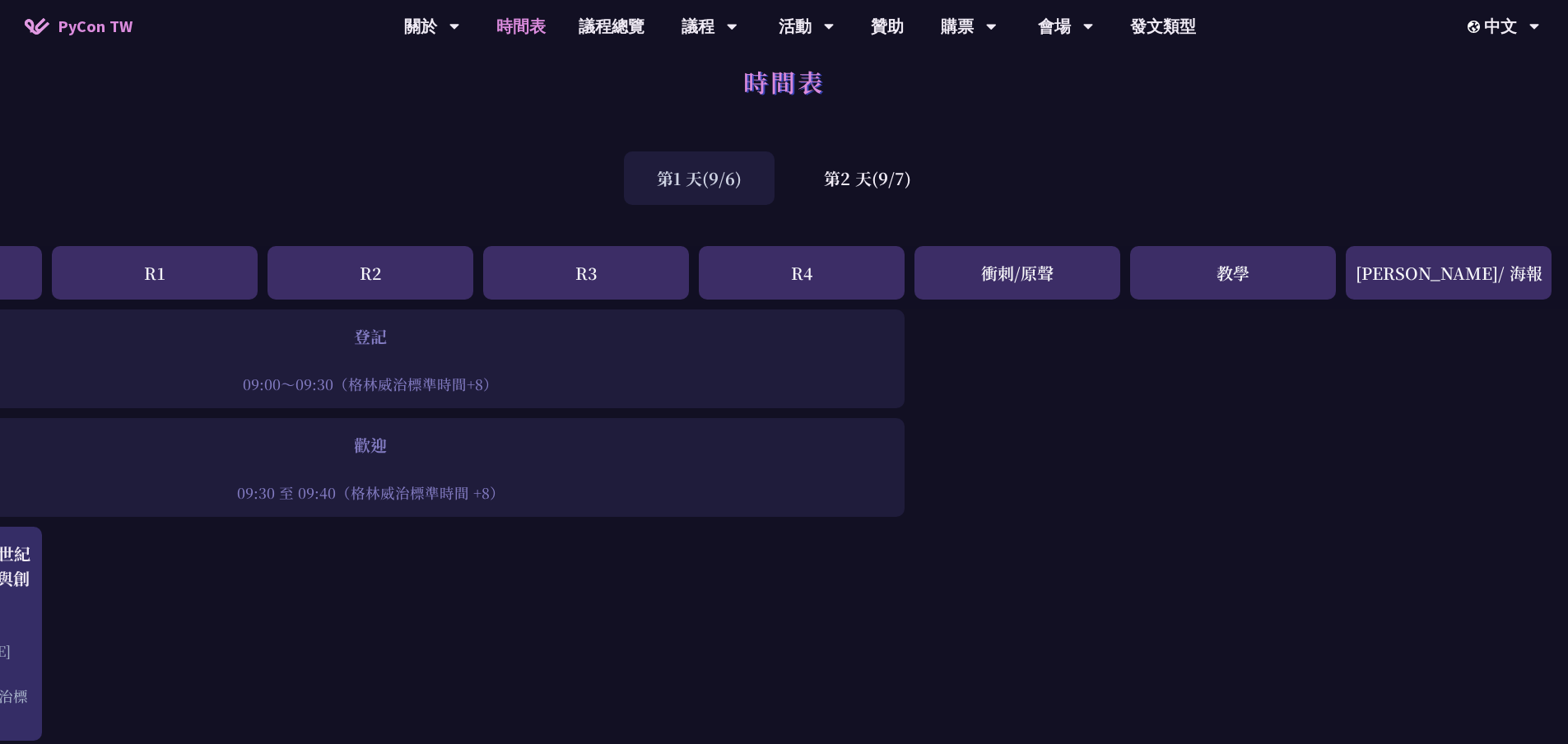
scroll to position [0, 180]
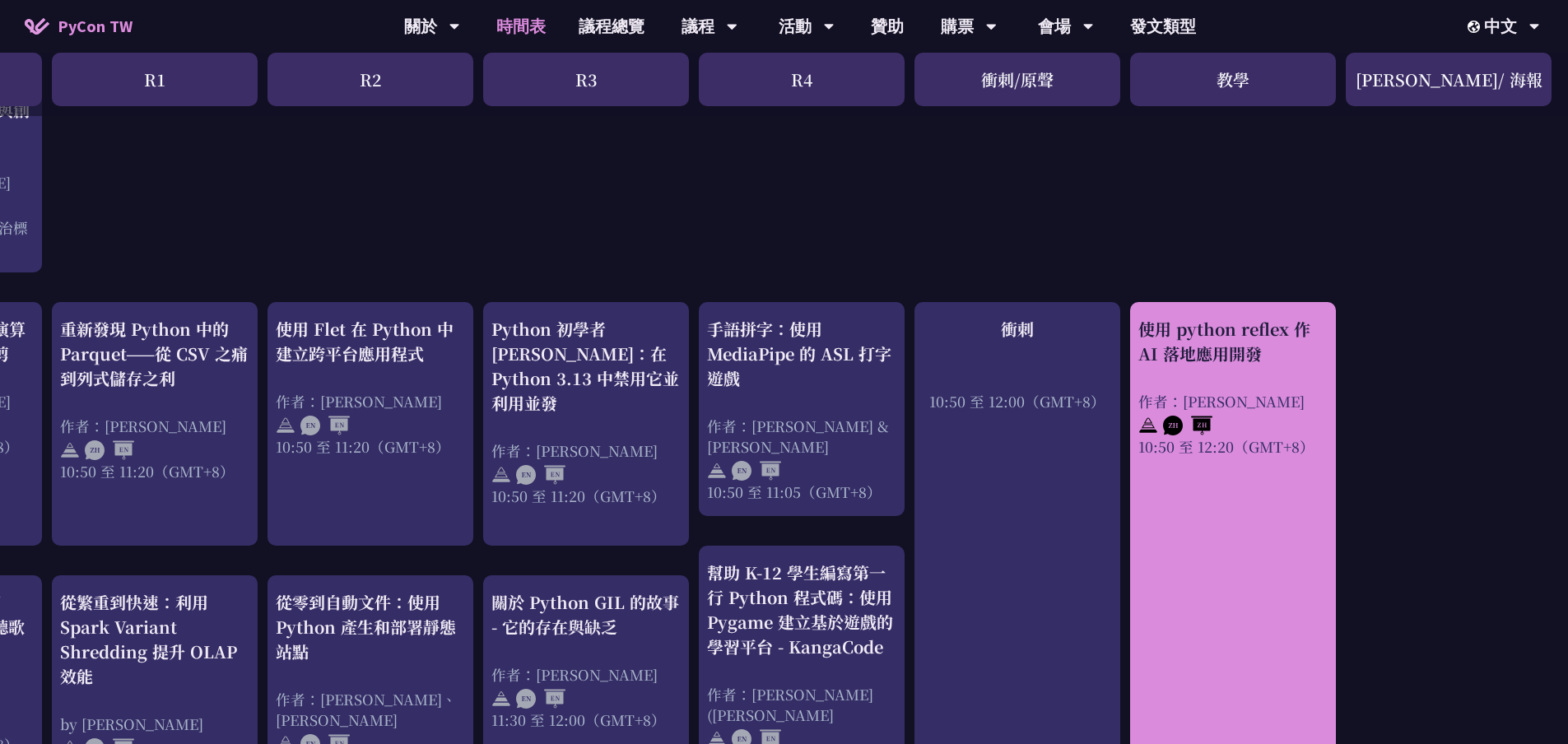
click at [1250, 553] on link "使用 python reflex 作 AI 落地應用開發 作者：[PERSON_NAME] 10:50 至 12:20（GMT+8）" at bounding box center [1233, 581] width 189 height 527
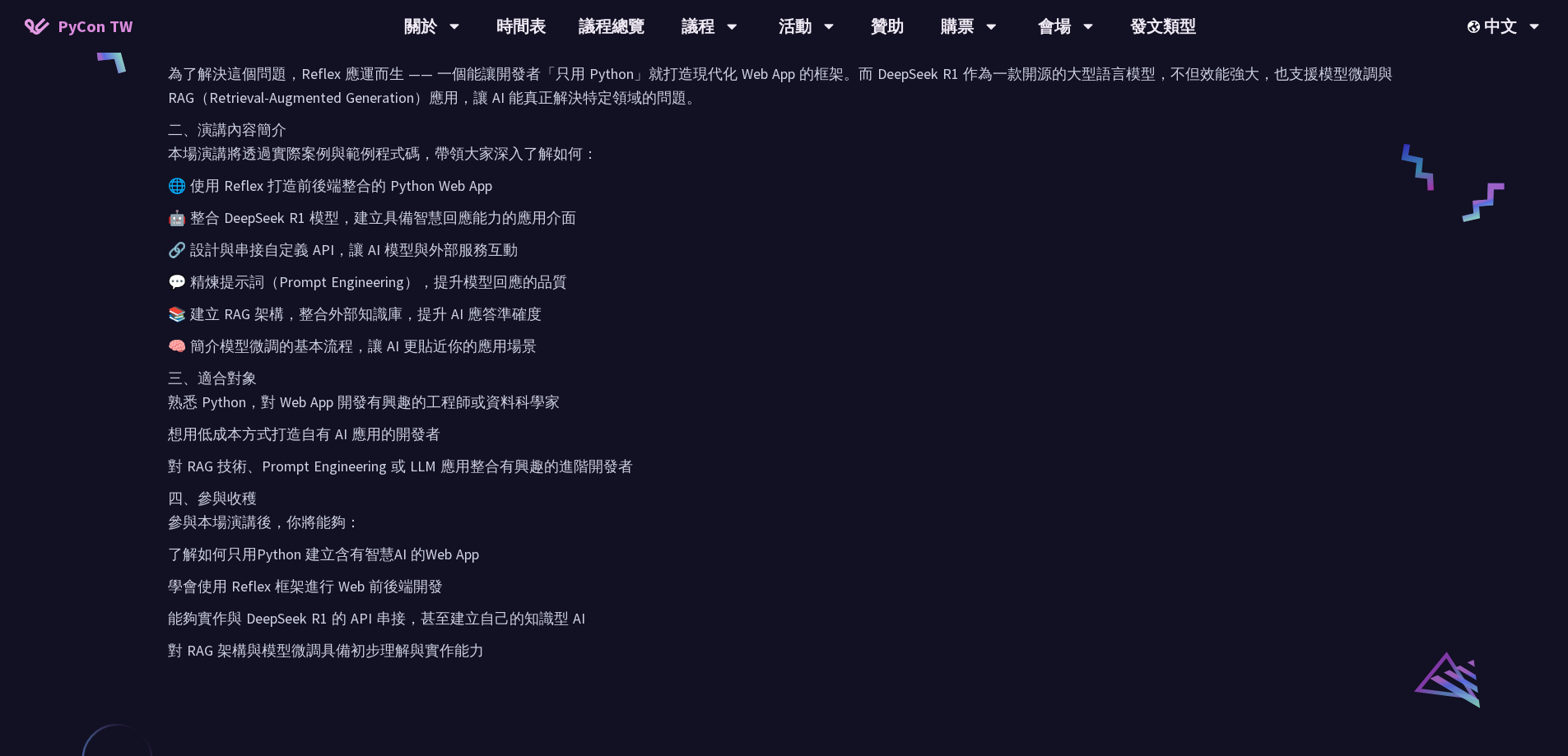
scroll to position [823, 0]
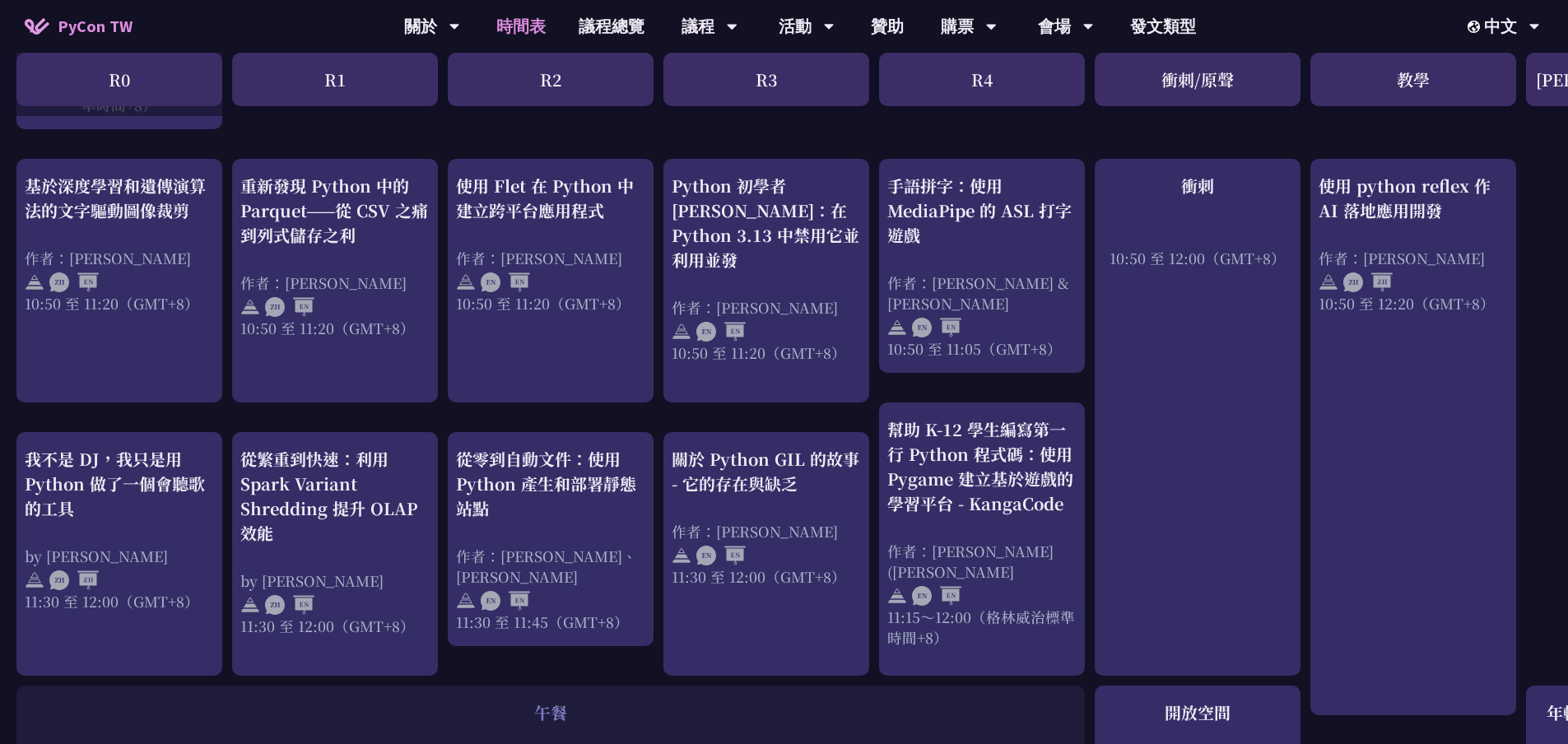
scroll to position [659, 0]
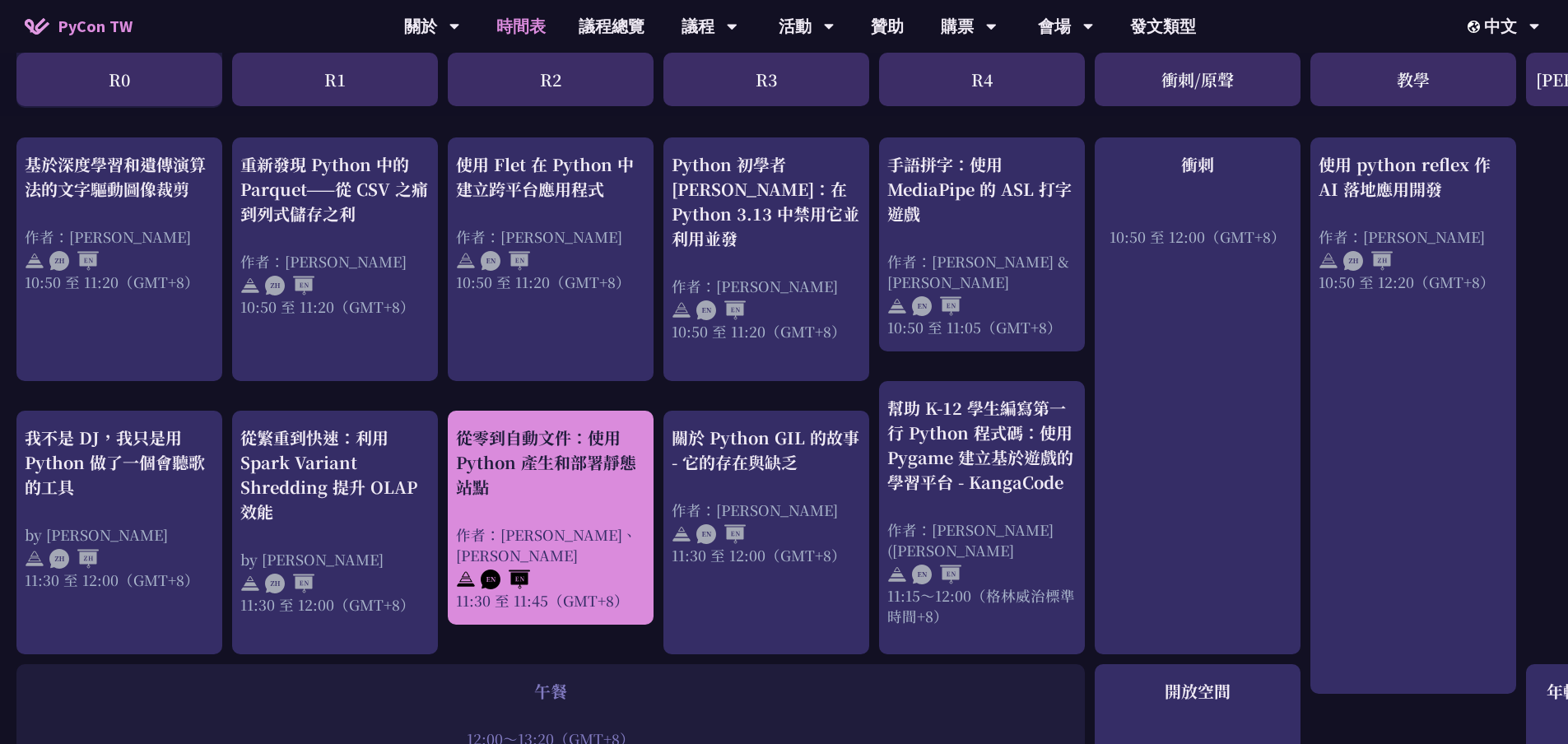
click at [558, 495] on div "從零到自動文件：使用 Python 產生和部署靜態站點 作者：[PERSON_NAME]、[PERSON_NAME] 11:30 至 11:45（GMT+8）" at bounding box center [550, 518] width 189 height 185
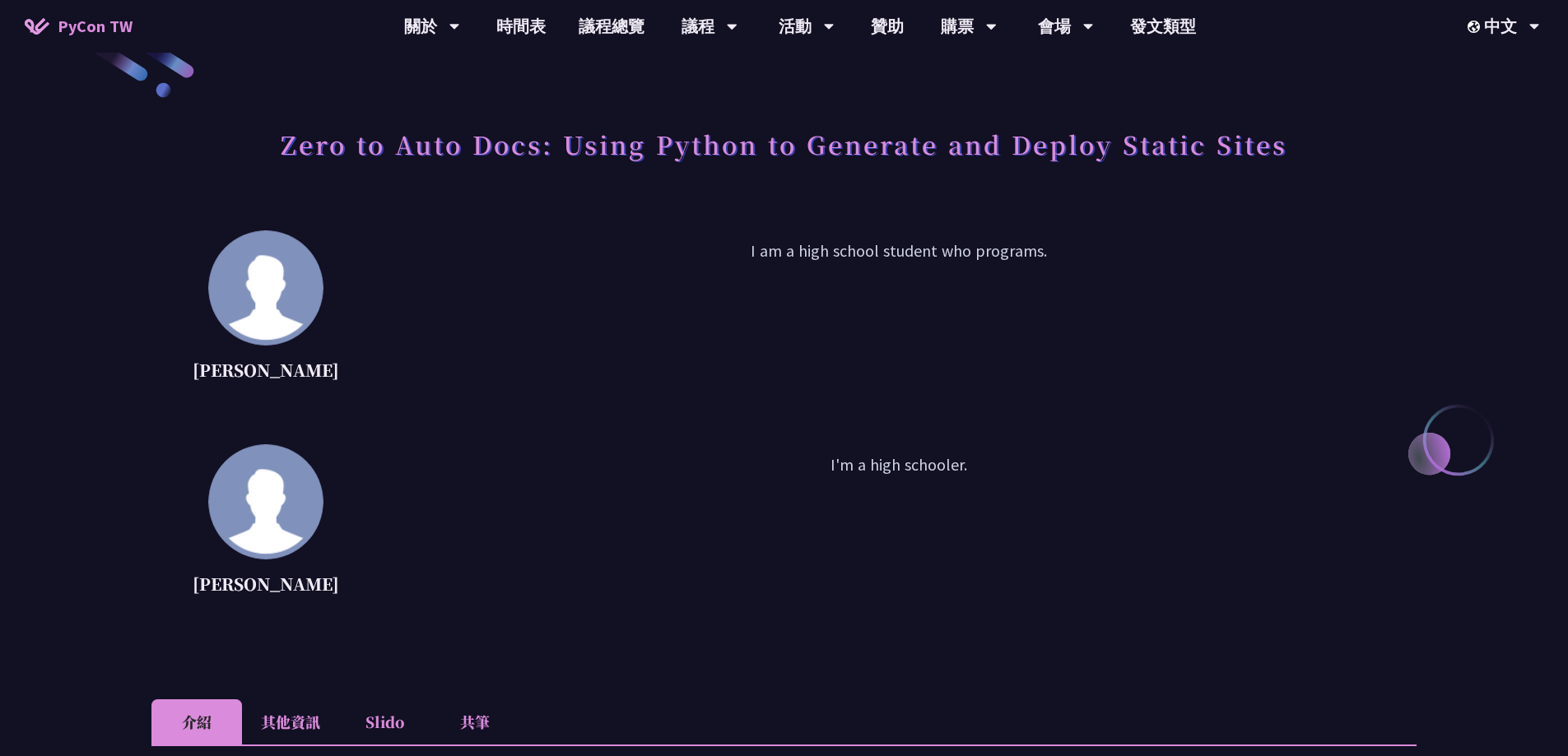
scroll to position [411, 0]
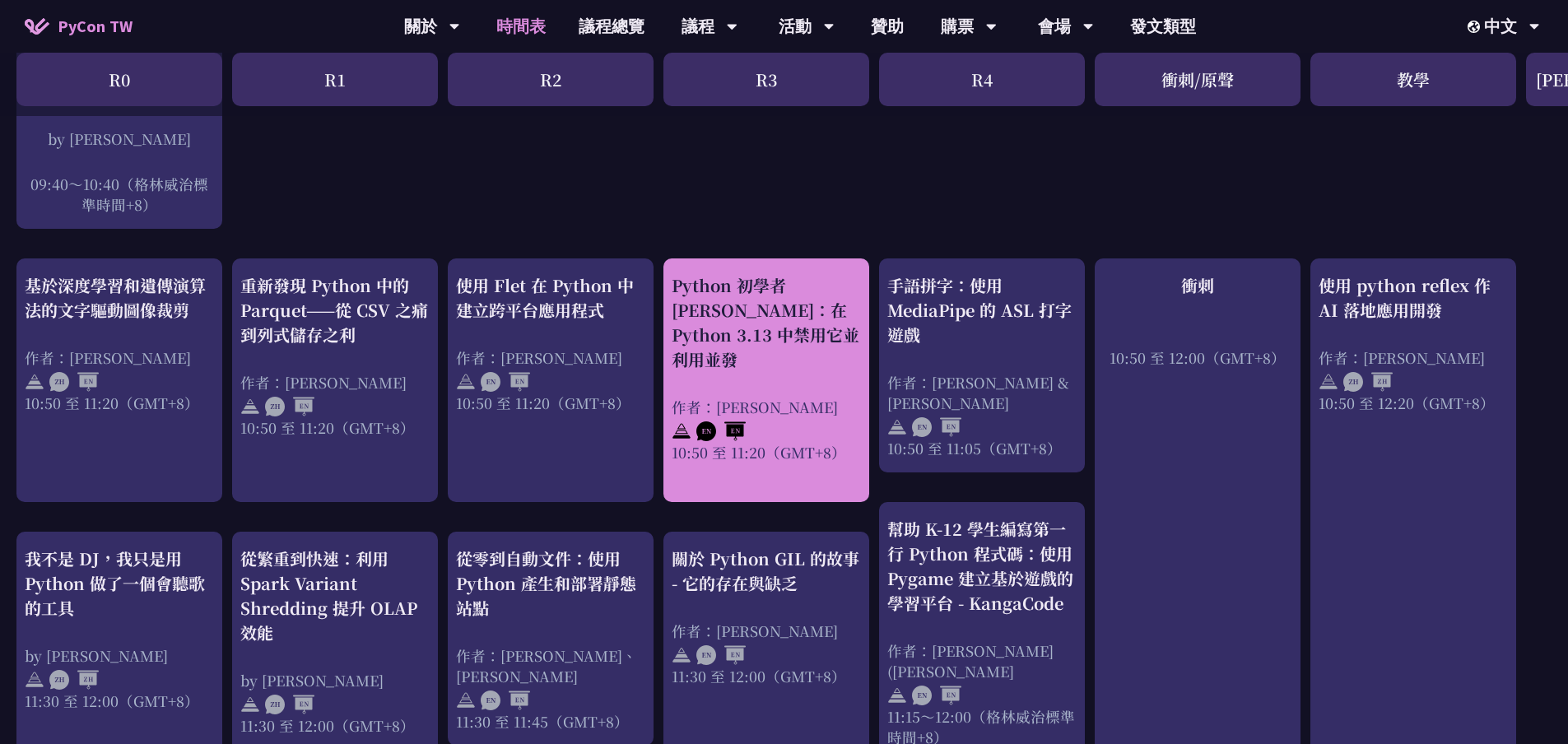
scroll to position [576, 0]
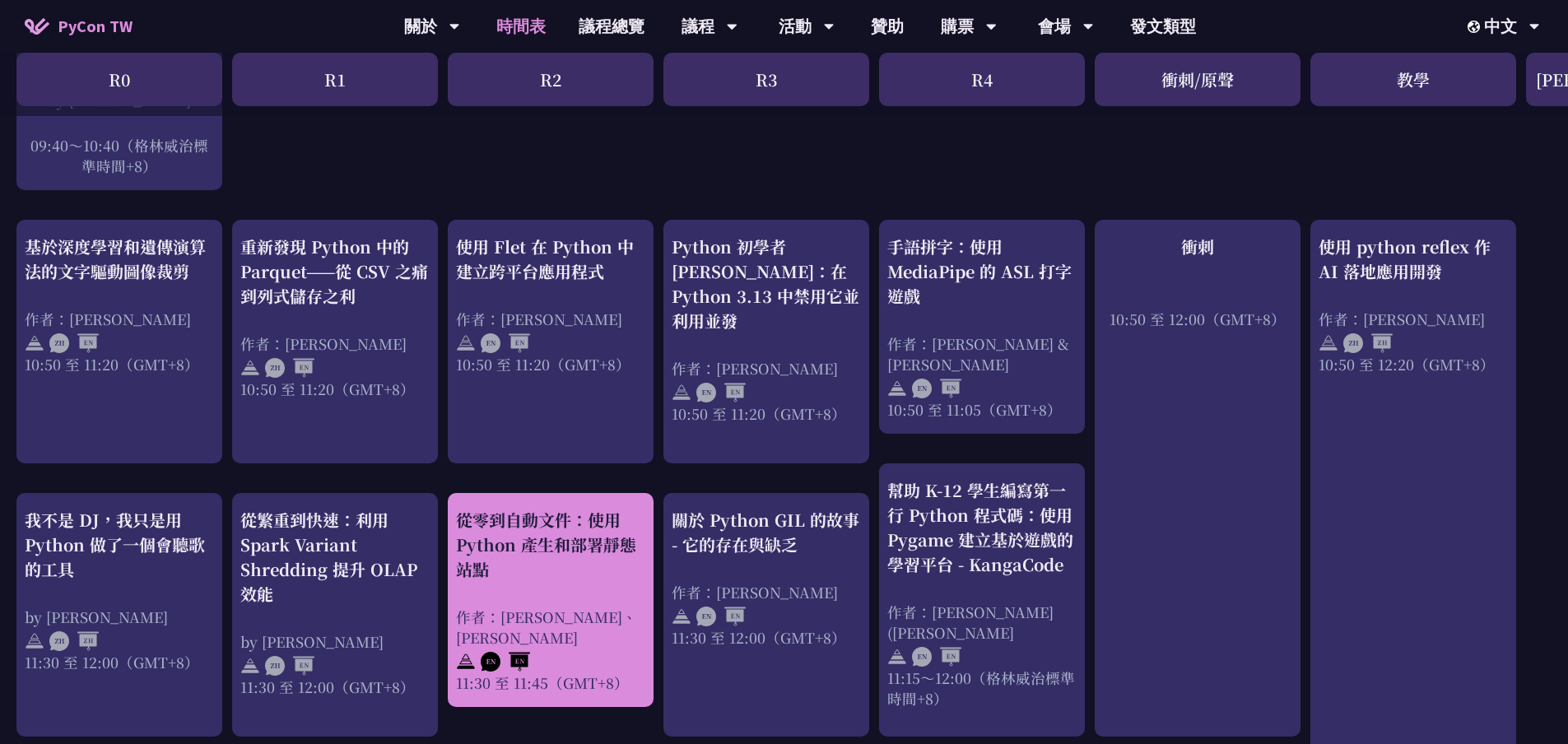
click at [512, 529] on font "從零到自動文件：使用 Python 產生和部署靜態站點" at bounding box center [545, 545] width 180 height 73
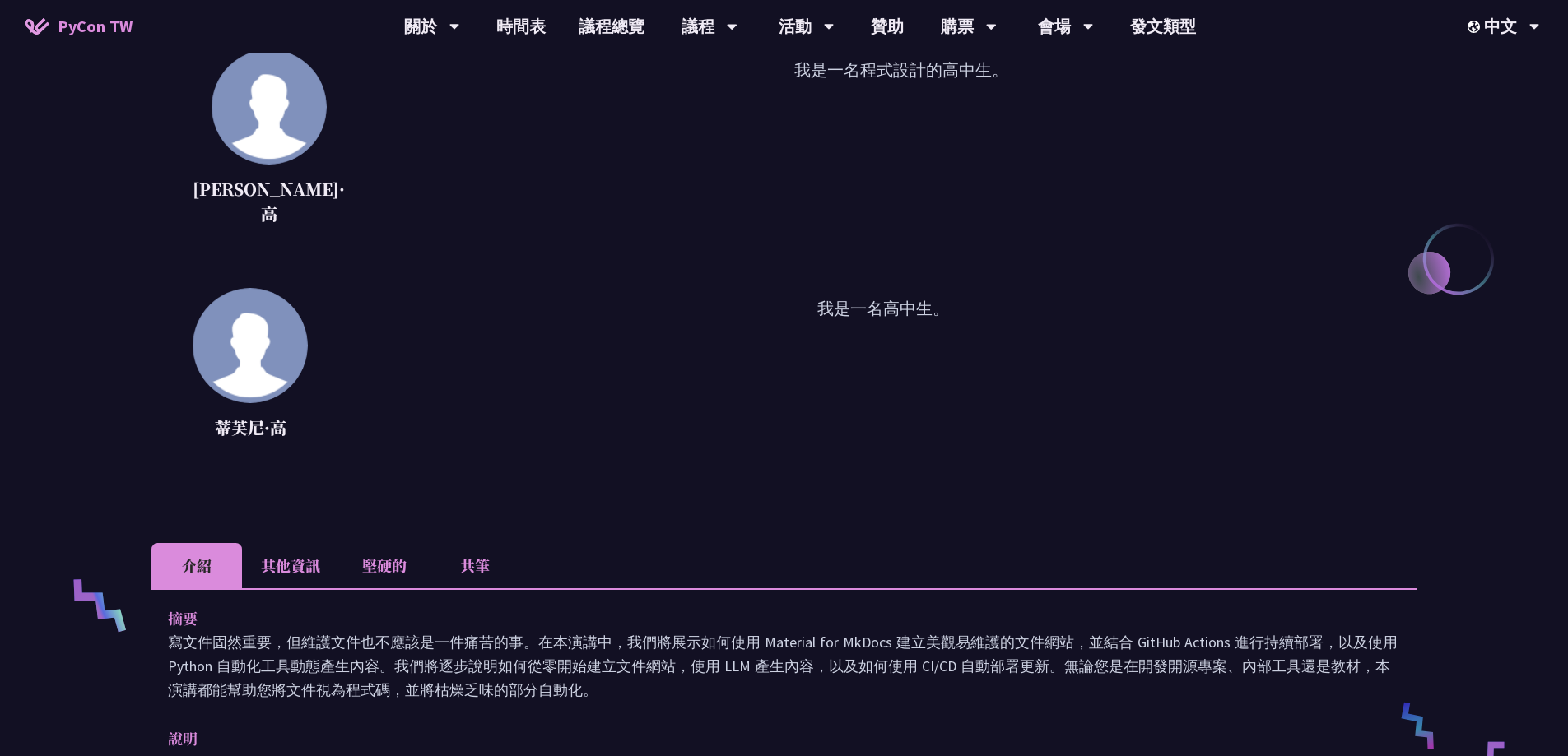
scroll to position [493, 0]
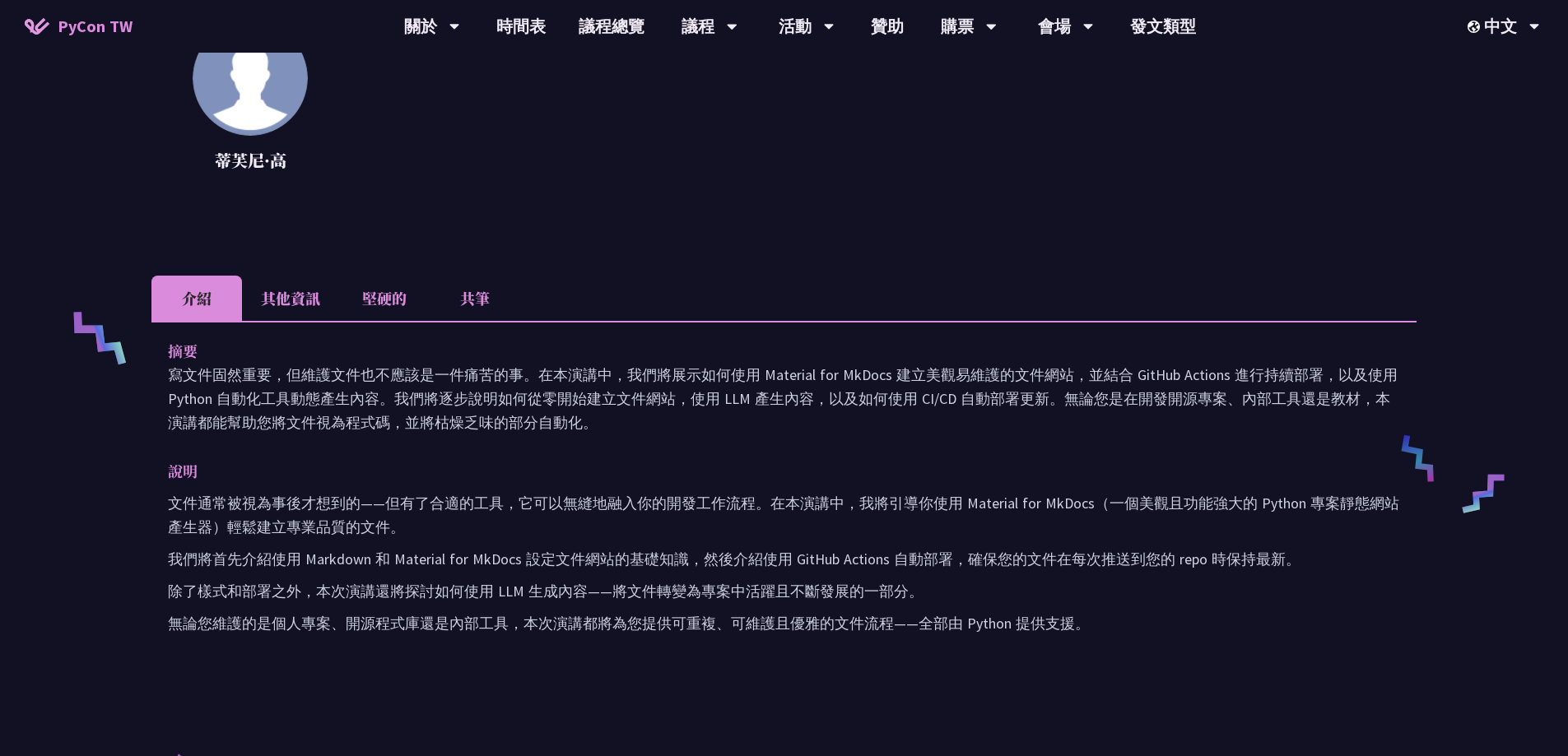
drag, startPoint x: 608, startPoint y: 400, endPoint x: 617, endPoint y: 395, distance: 10.3
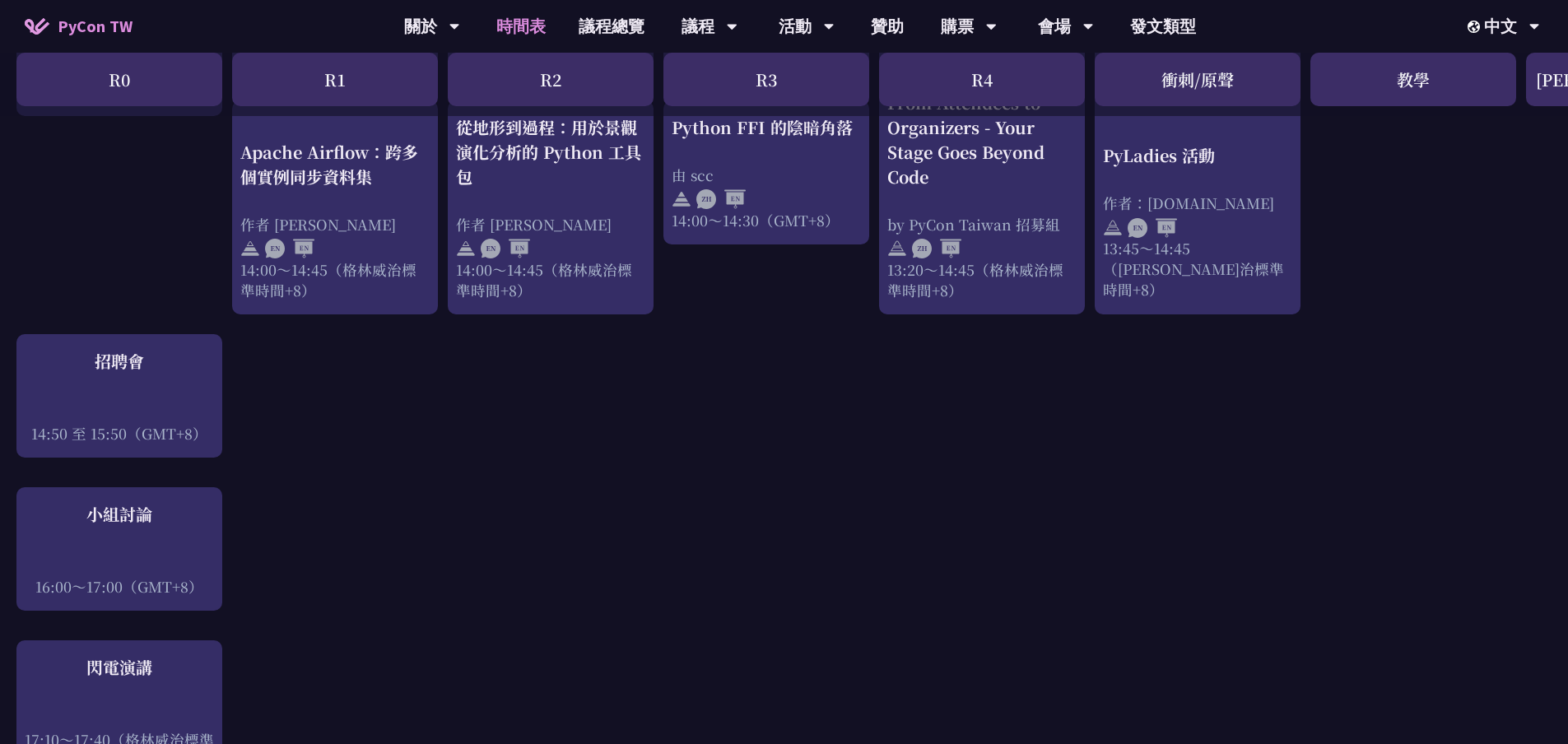
scroll to position [1483, 0]
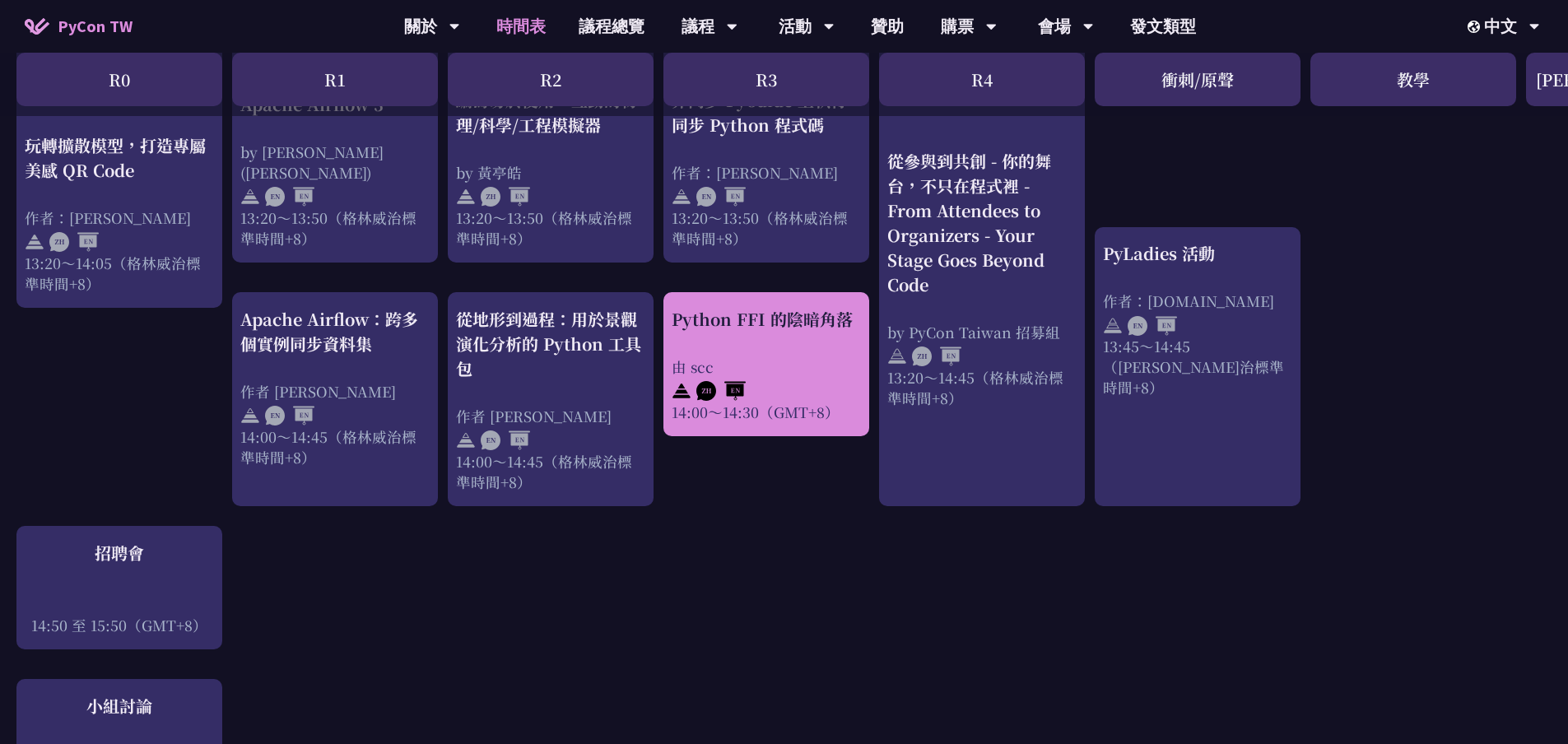
click at [791, 323] on div "Python FFI 的陰暗角落 由 scc 14:00～14:30（GMT+8）" at bounding box center [765, 364] width 189 height 115
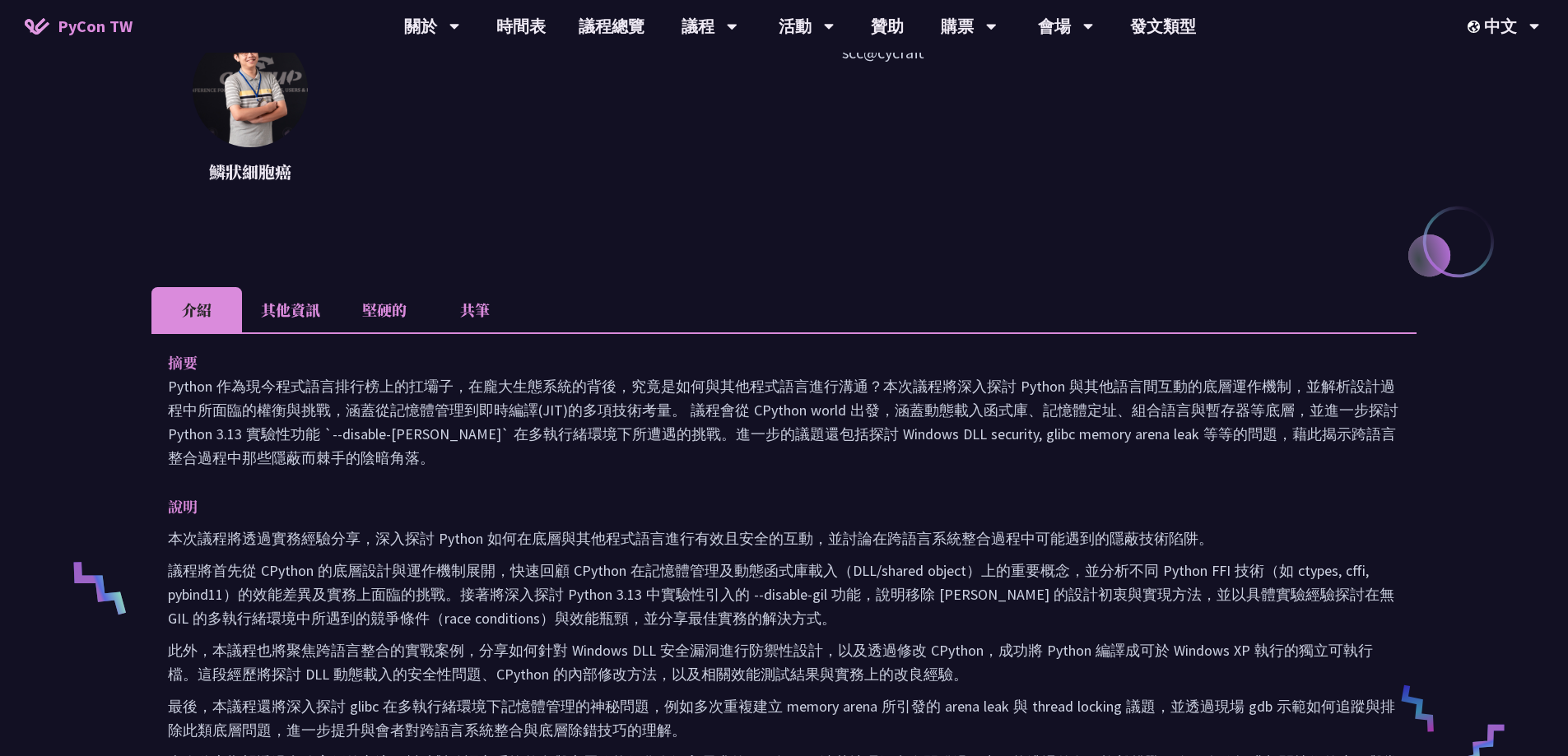
scroll to position [247, 0]
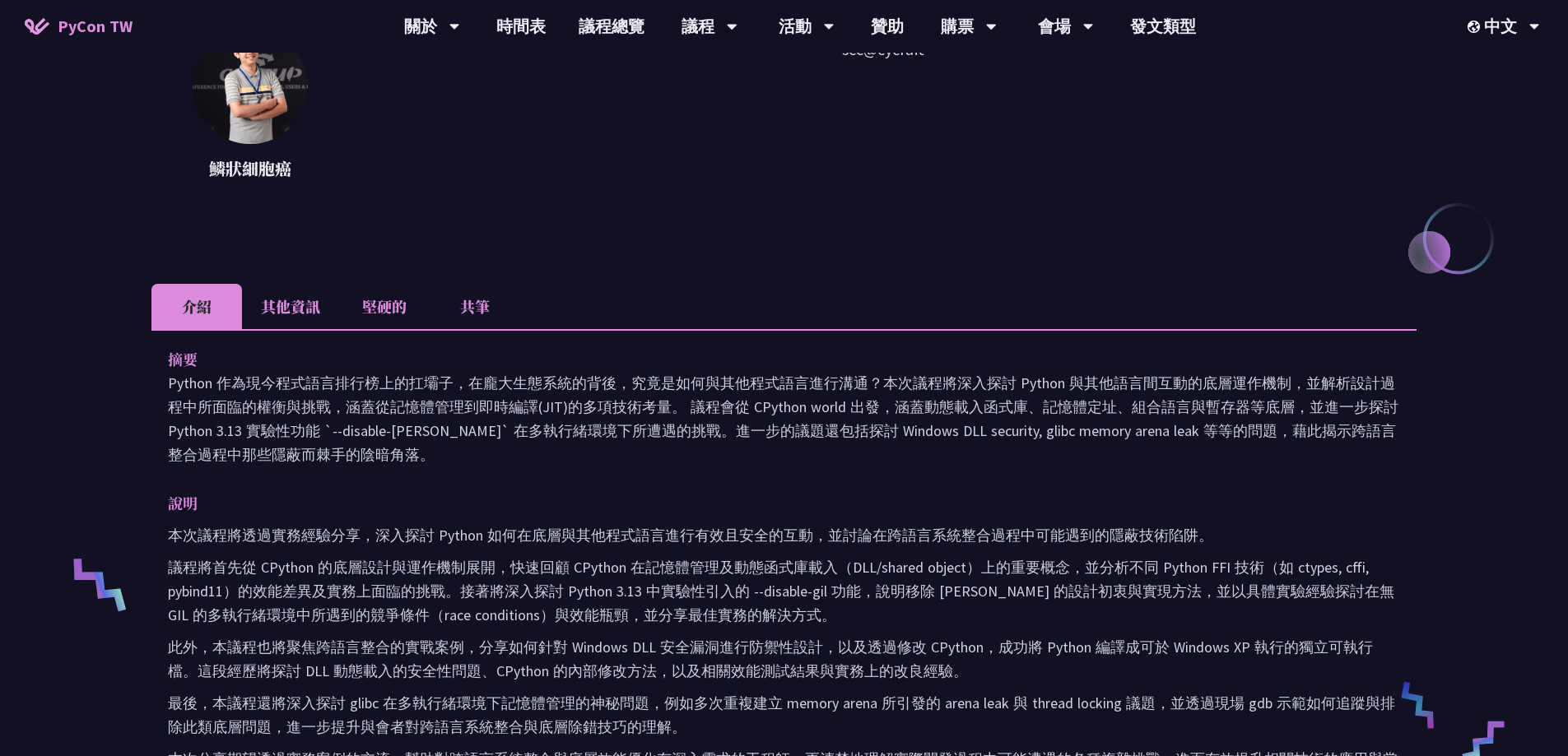
click at [313, 311] on font "其他資訊" at bounding box center [290, 306] width 59 height 22
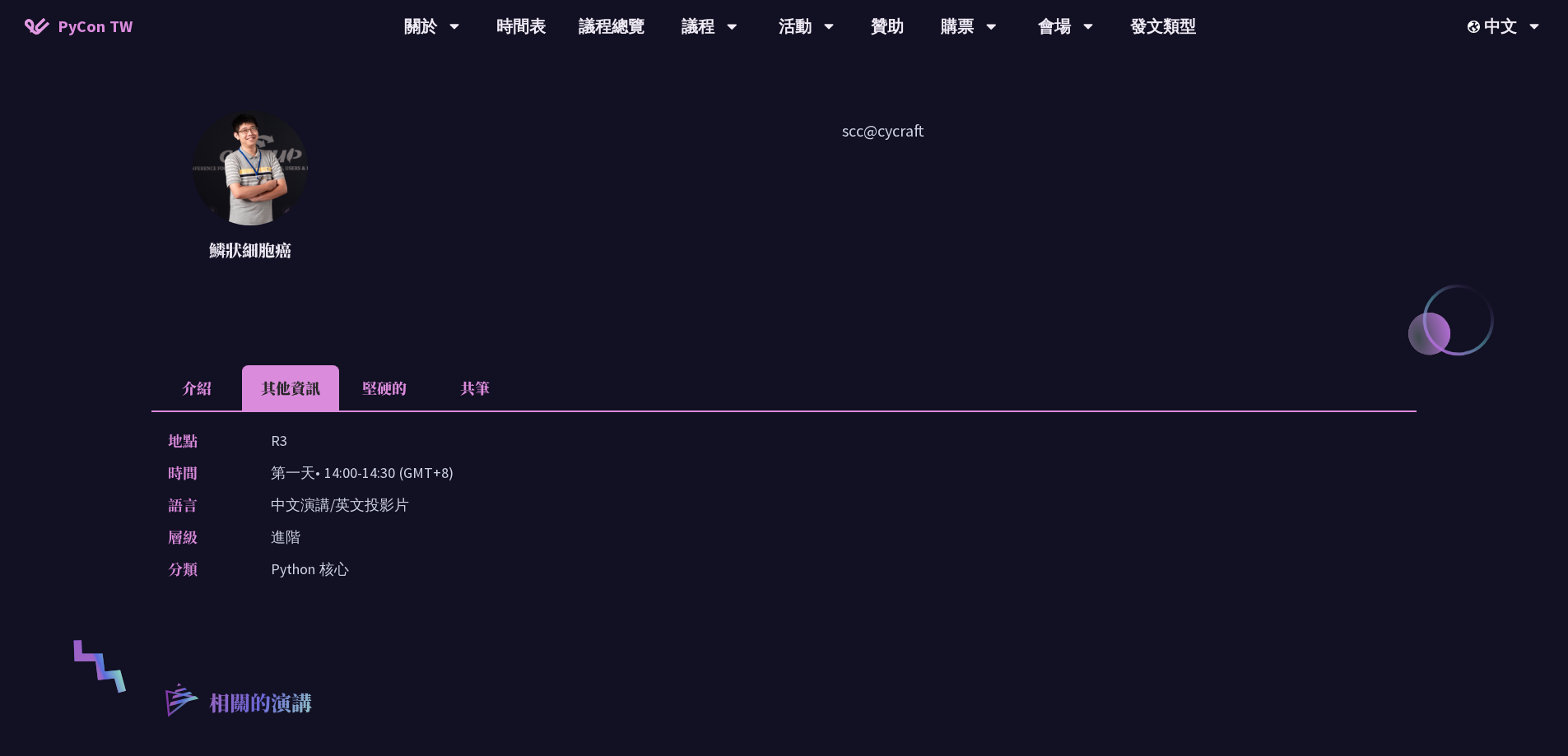
scroll to position [165, 0]
click at [384, 389] on font "堅硬的" at bounding box center [384, 388] width 44 height 22
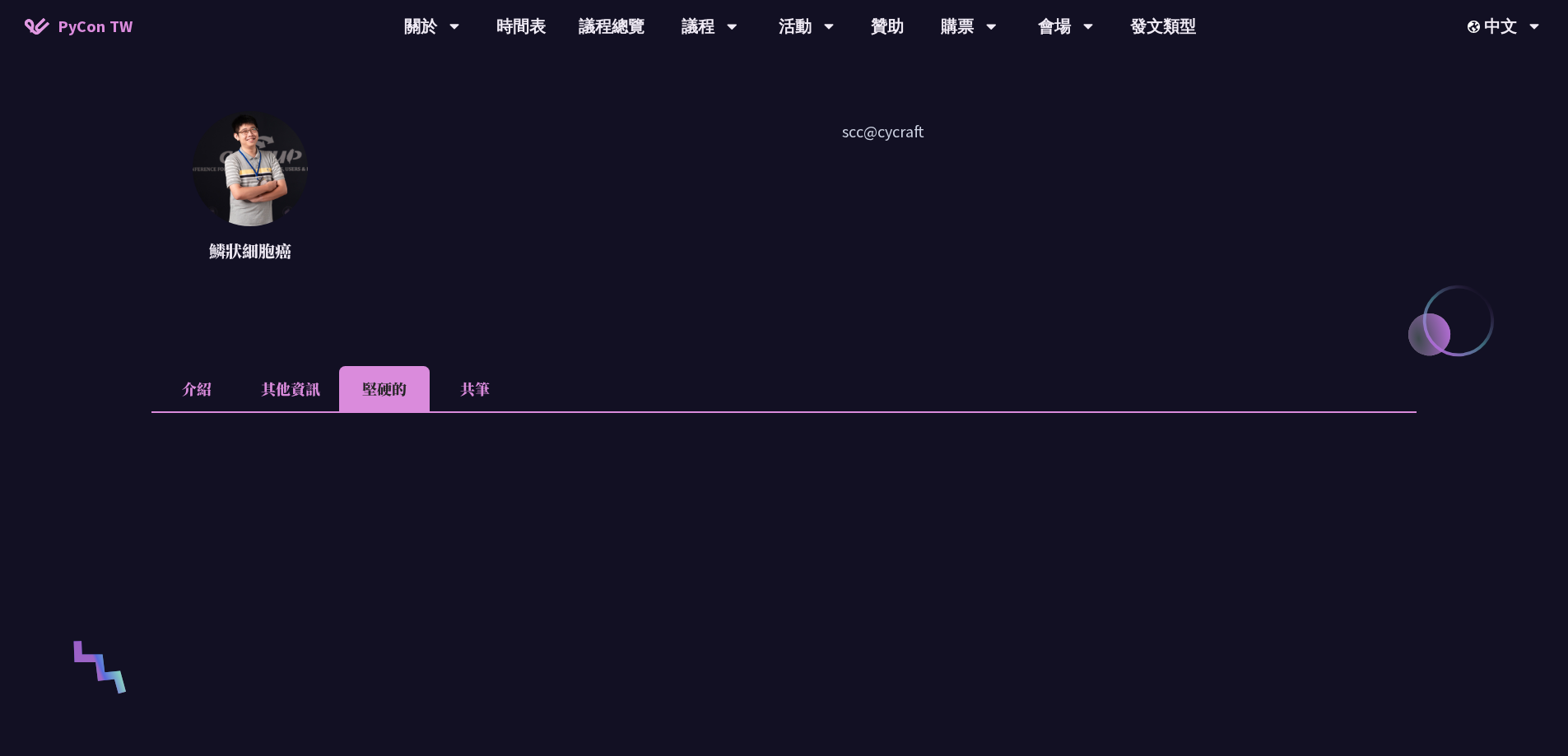
click at [190, 404] on li "介紹" at bounding box center [197, 388] width 91 height 45
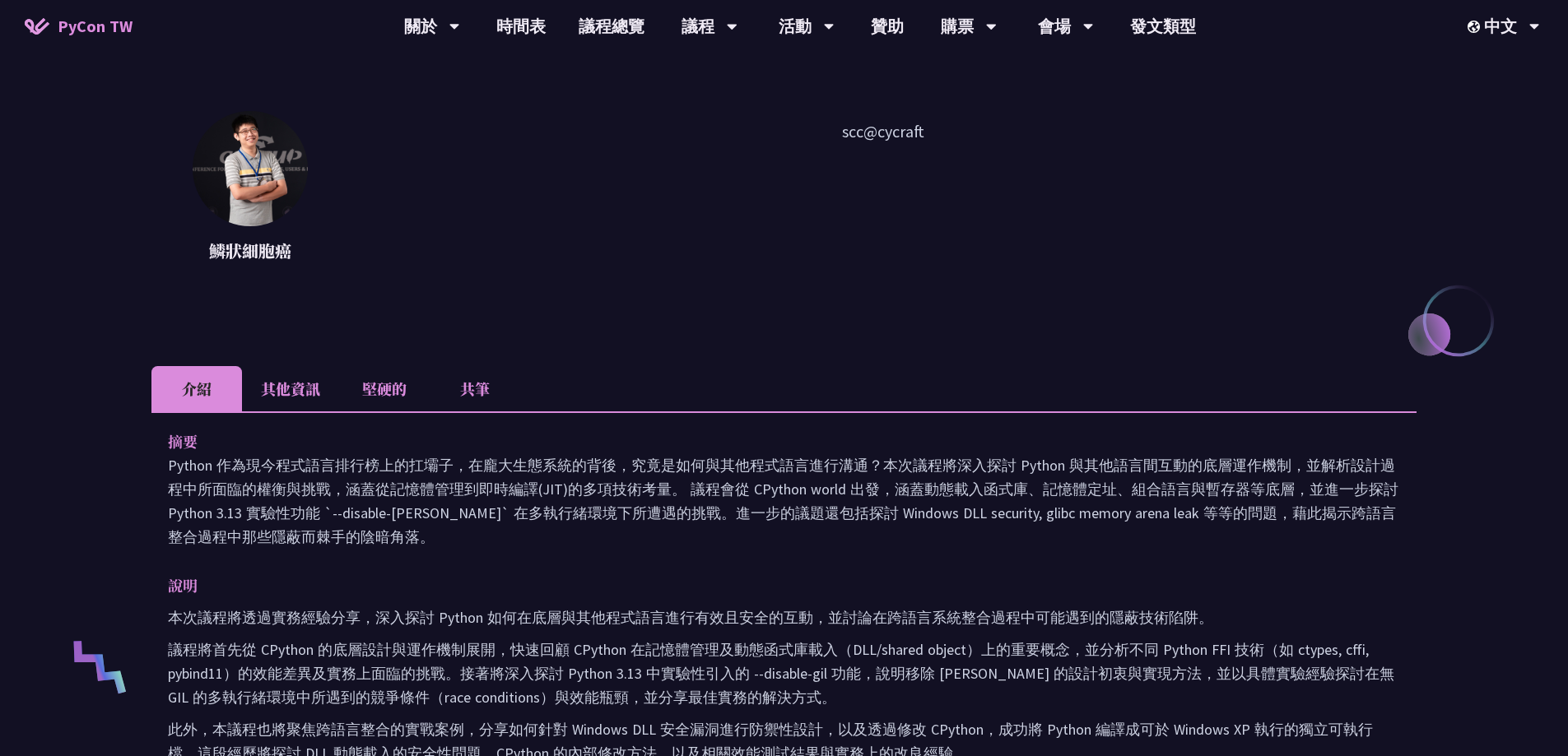
click at [464, 396] on font "共筆" at bounding box center [475, 388] width 30 height 22
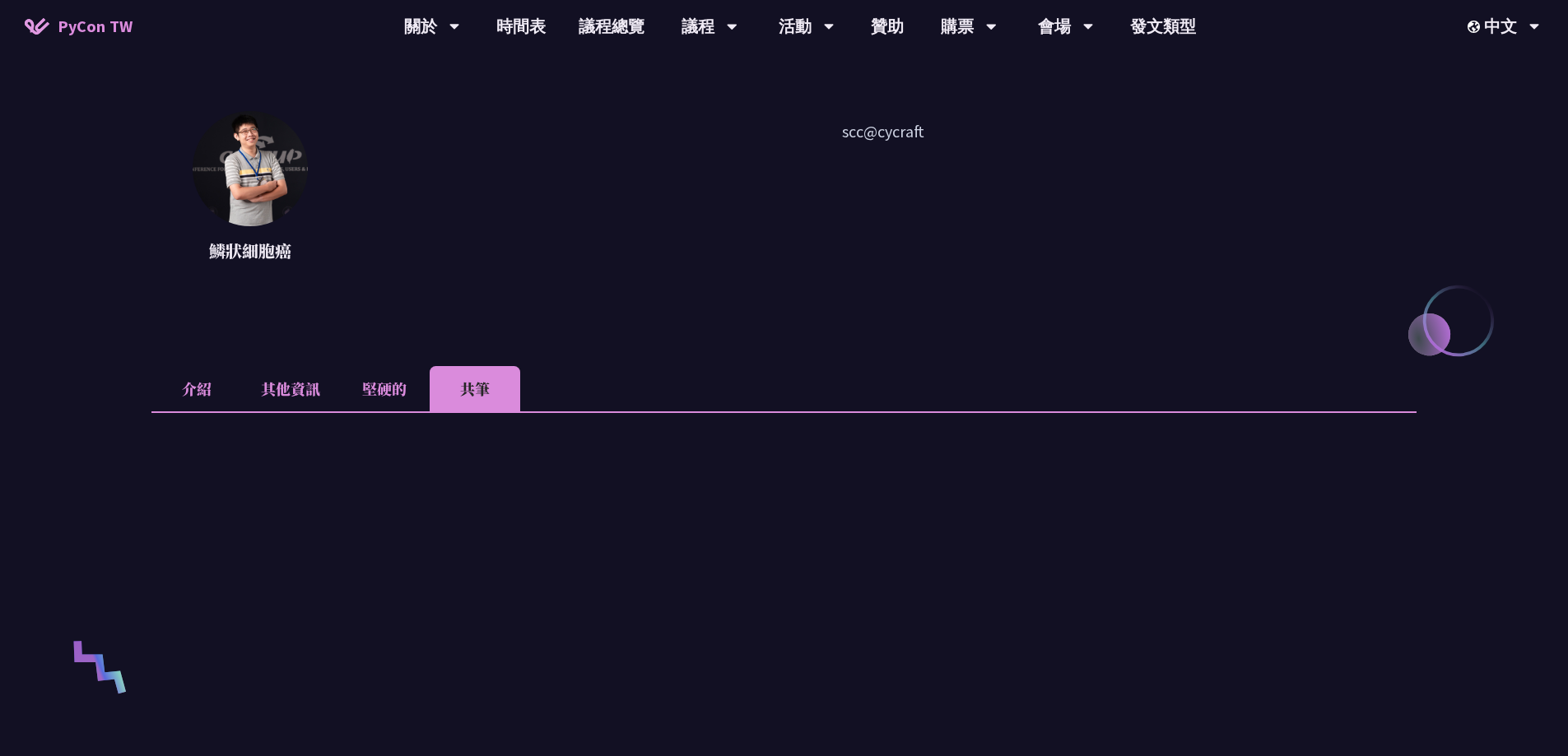
click at [210, 389] on font "介紹" at bounding box center [197, 388] width 30 height 22
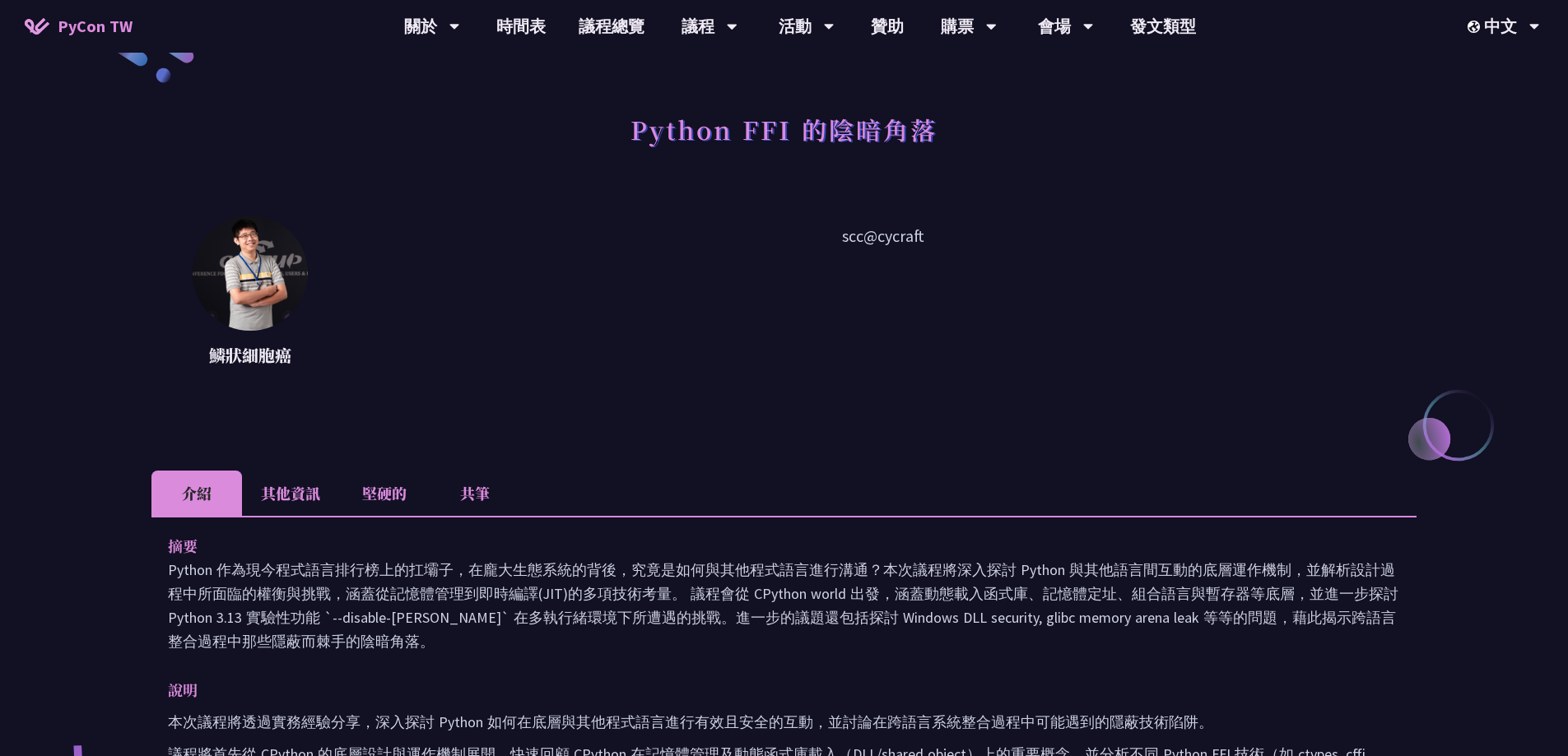
scroll to position [0, 0]
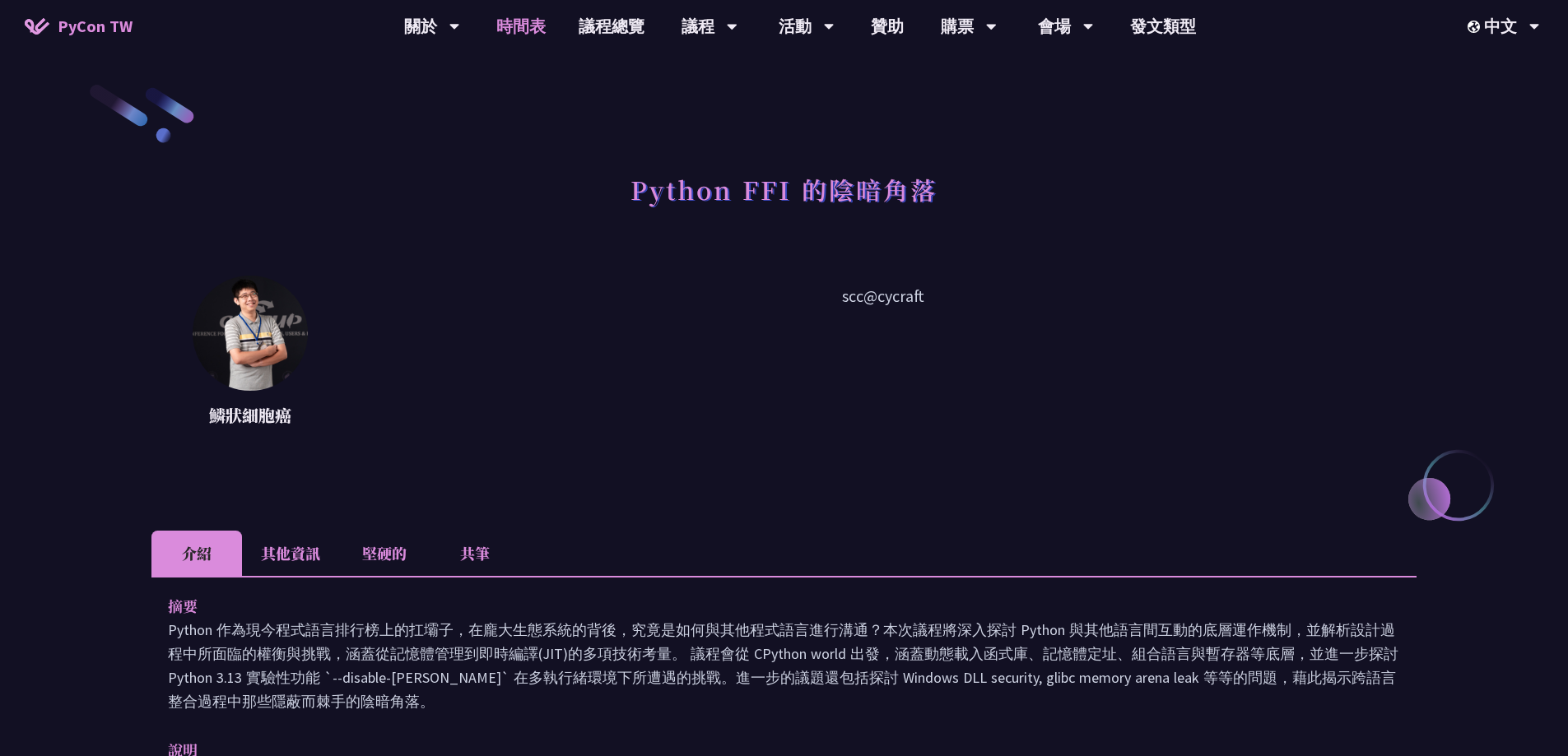
click at [529, 31] on font "時間表" at bounding box center [521, 25] width 50 height 21
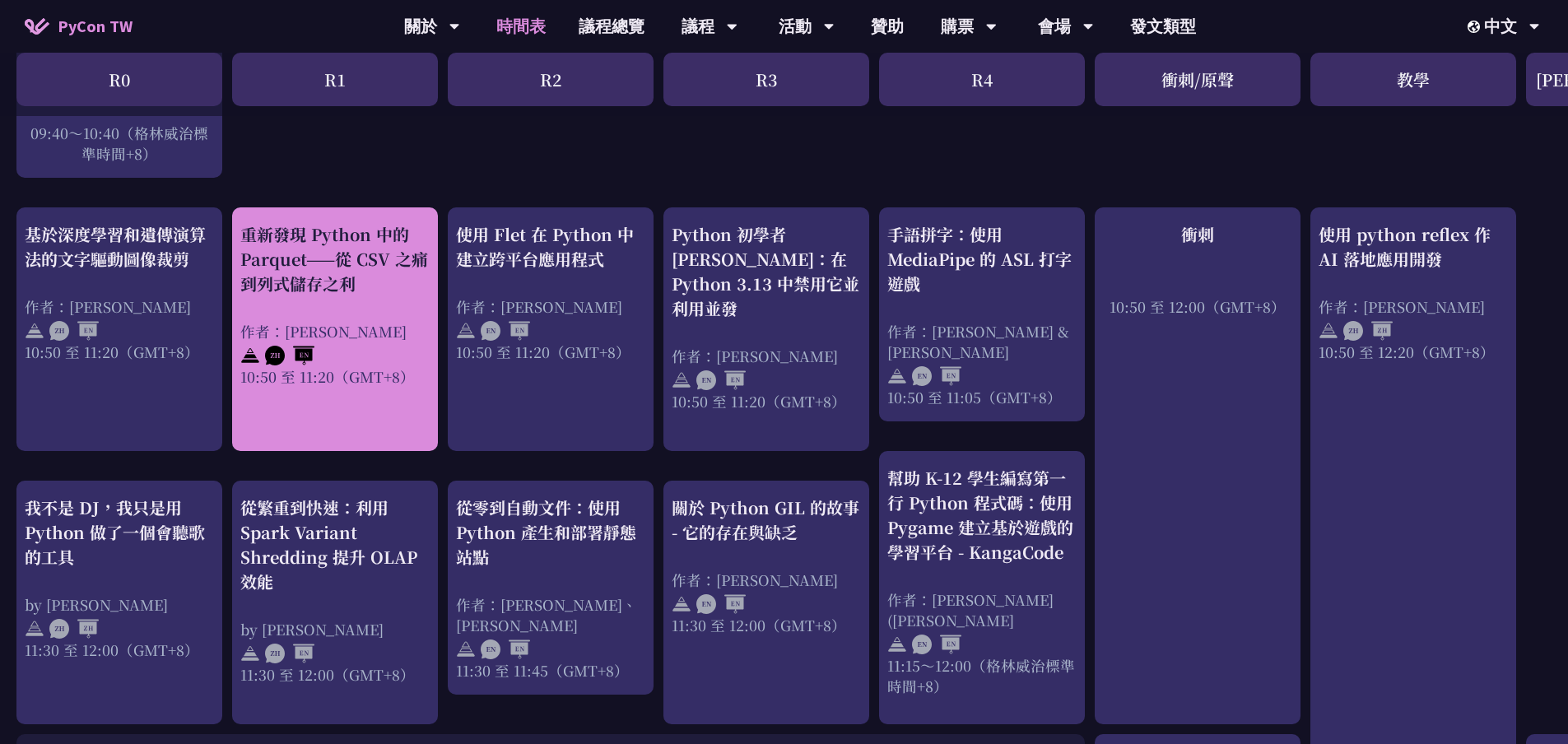
scroll to position [494, 0]
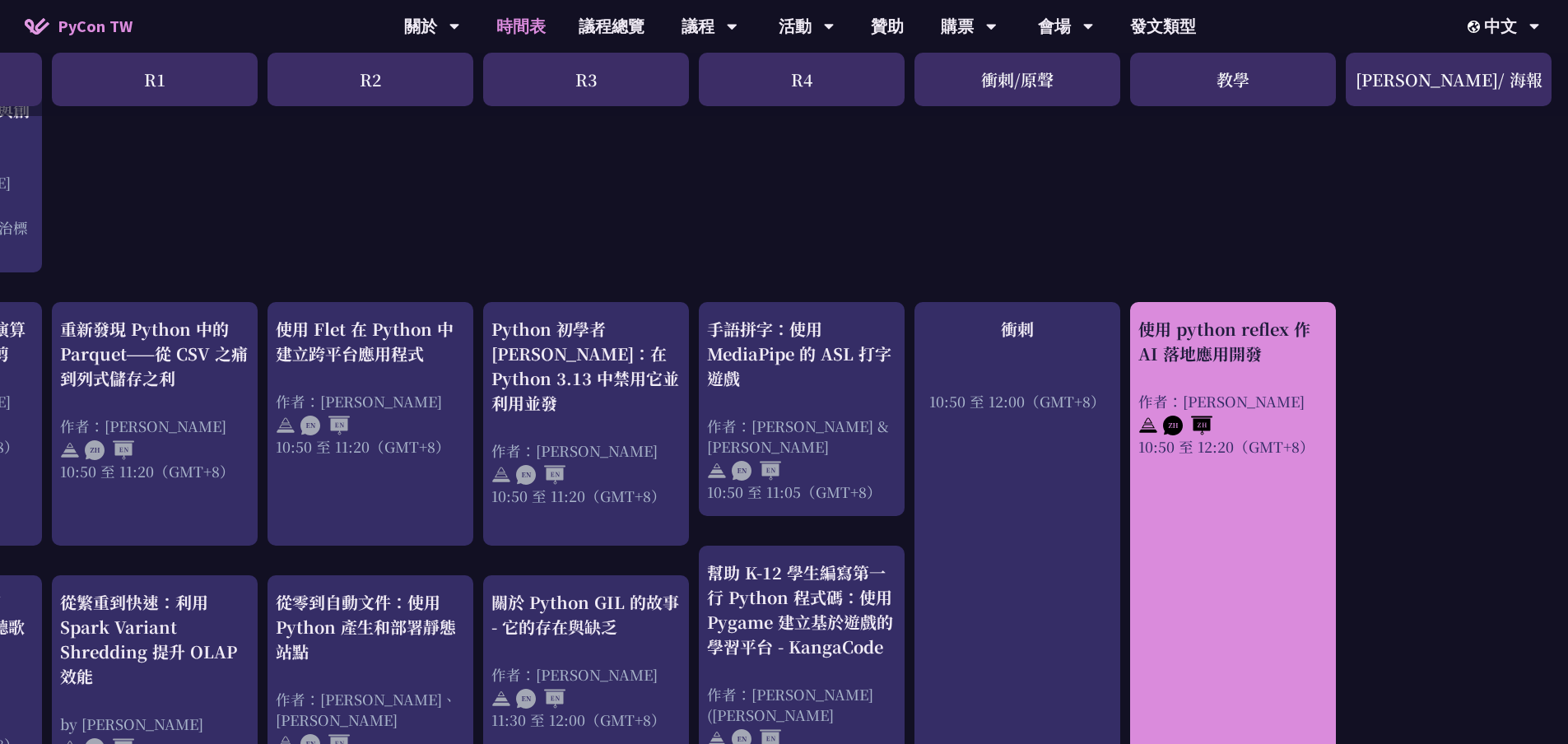
click at [1293, 464] on link "使用 python reflex 作 AI 落地應用開發 作者：[PERSON_NAME] 10:50 至 12:20（GMT+8）" at bounding box center [1233, 581] width 189 height 527
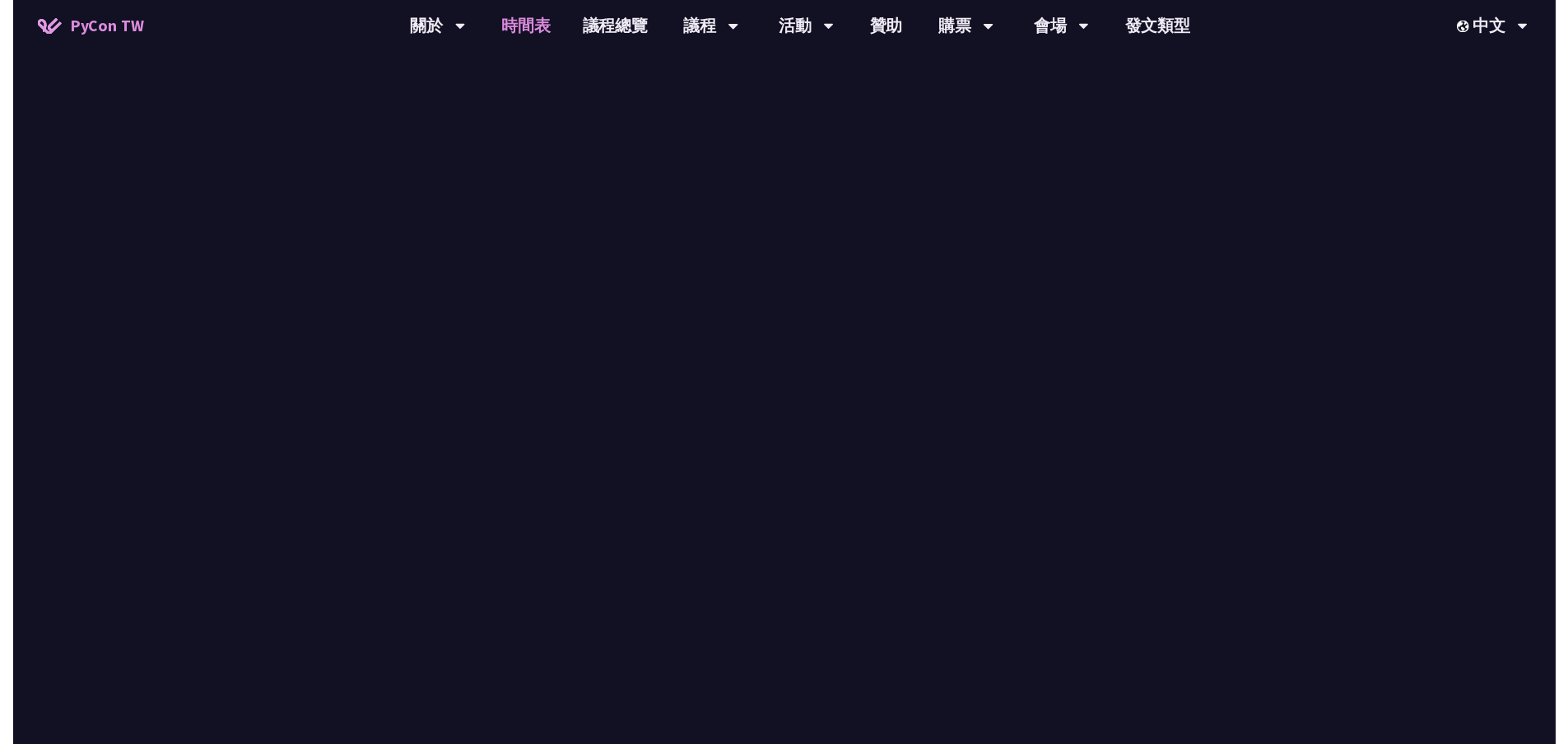
scroll to position [494, 0]
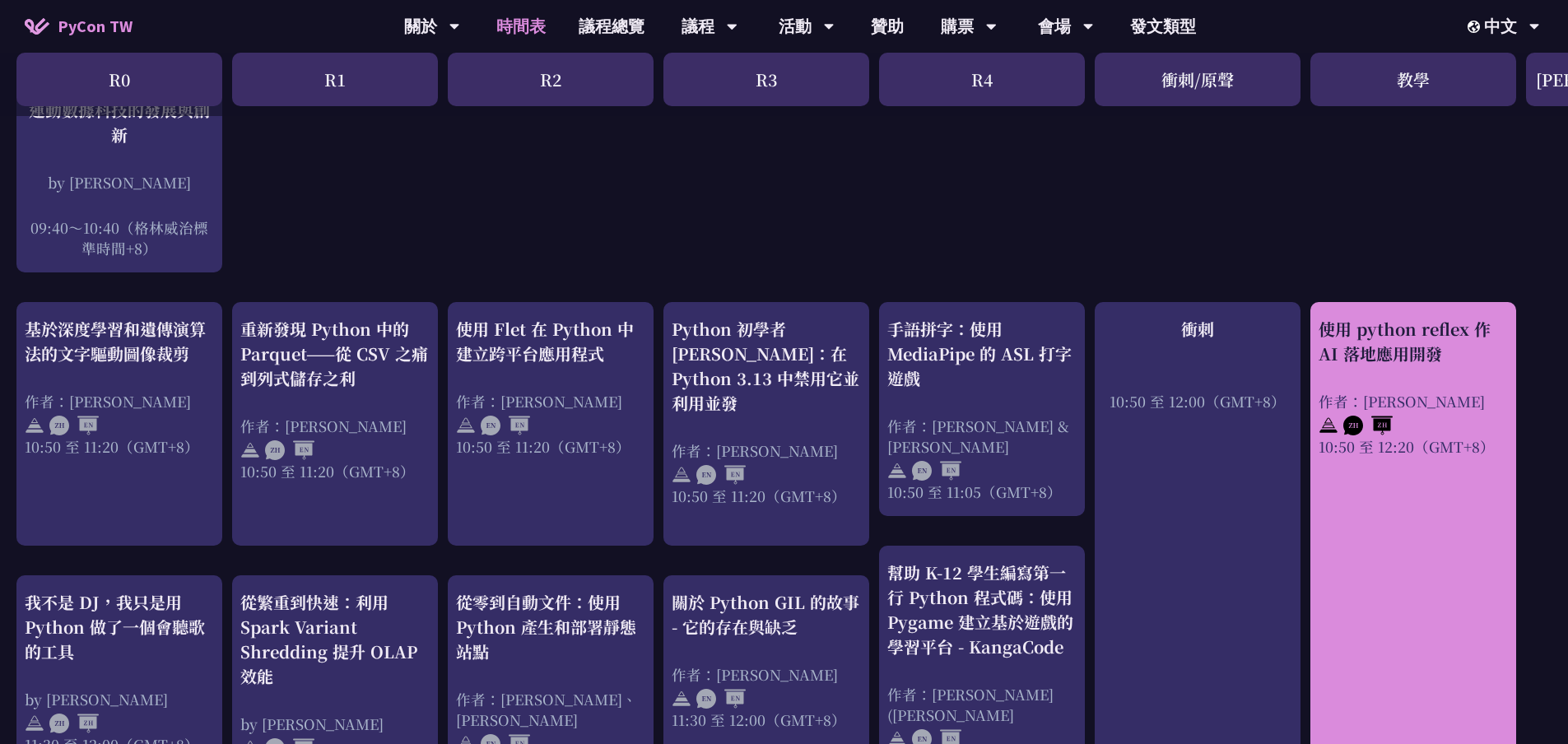
click at [1414, 468] on link "使用 python reflex 作 AI 落地應用開發 作者：[PERSON_NAME] 10:50 至 12:20（GMT+8）" at bounding box center [1413, 581] width 189 height 527
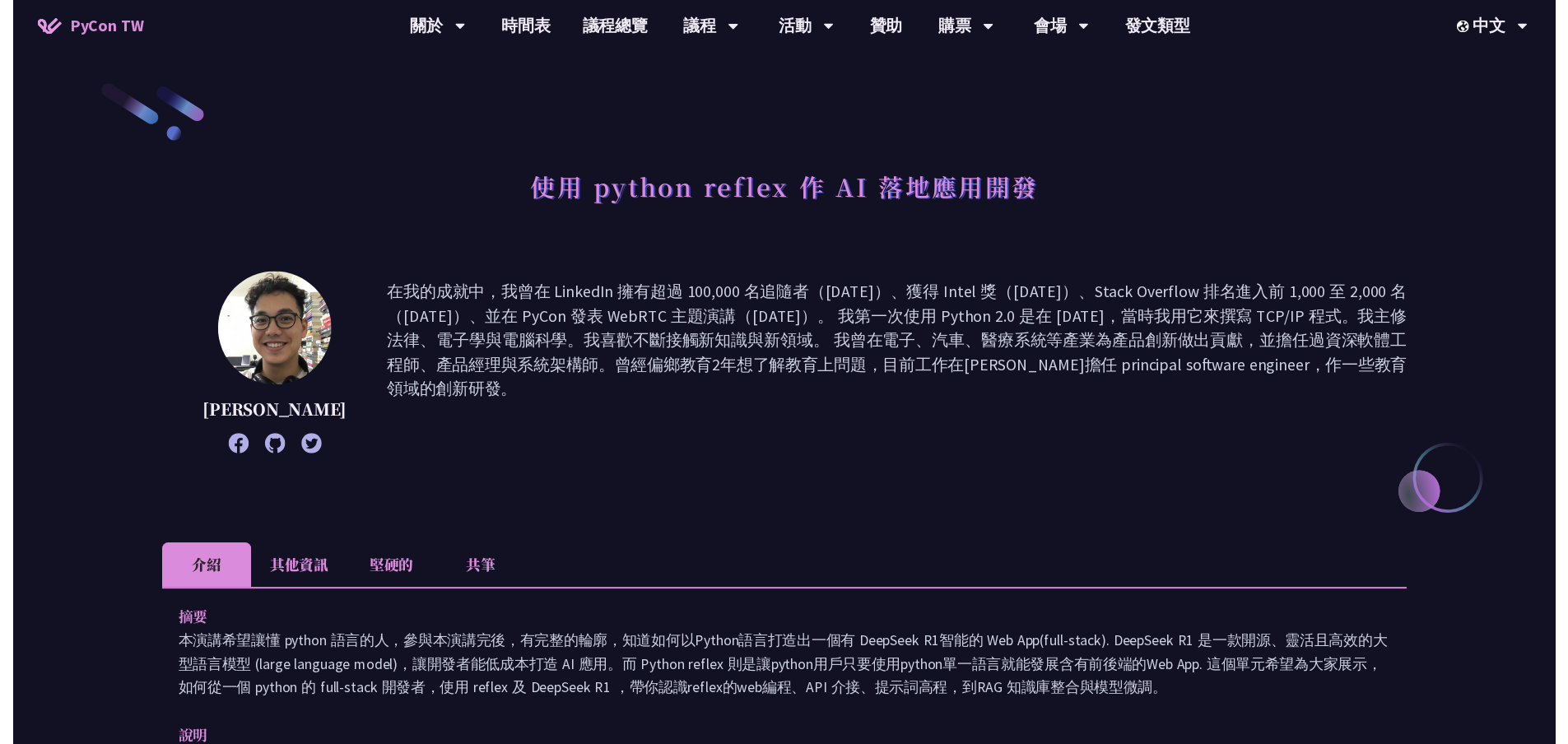
scroll to position [494, 0]
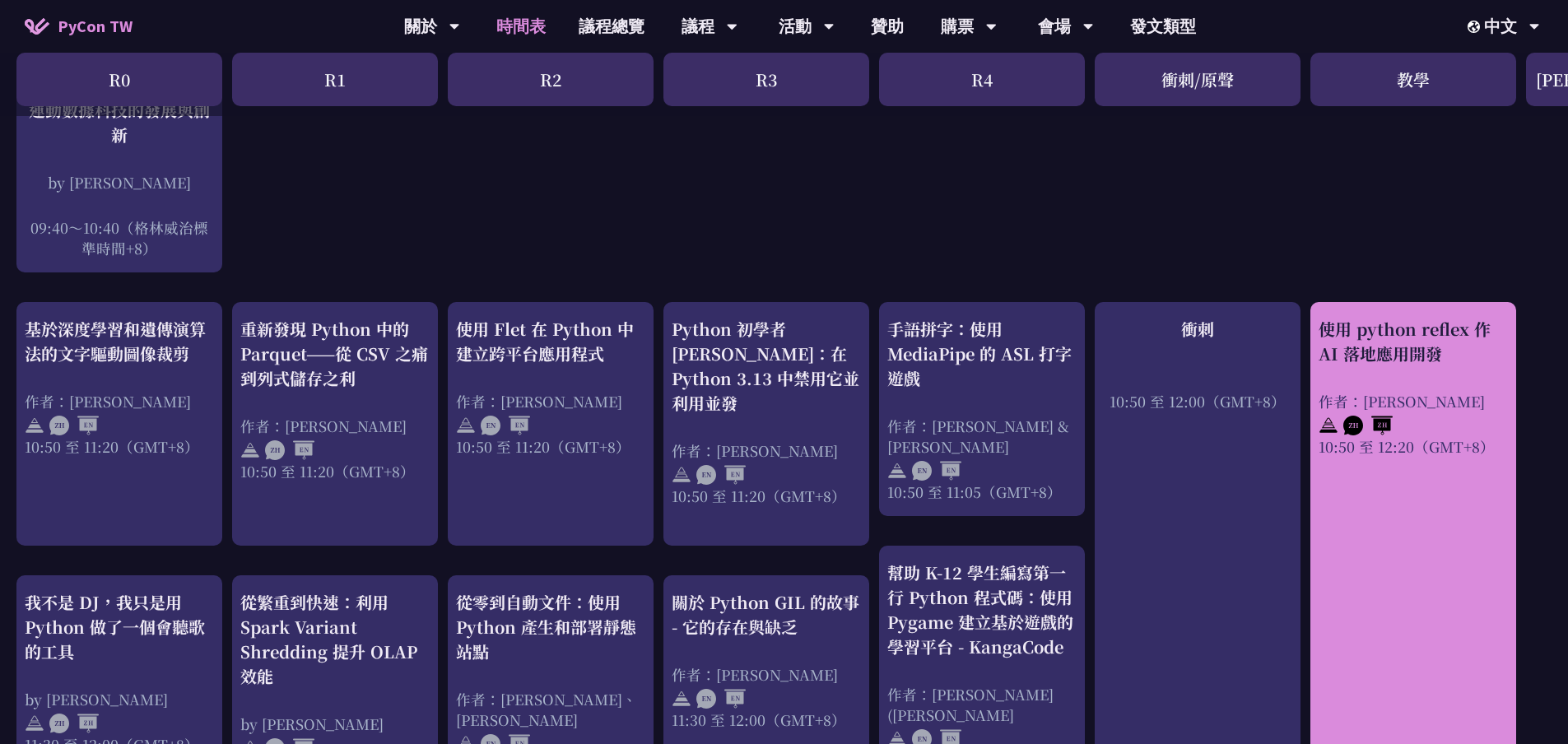
click at [1400, 482] on link "使用 python reflex 作 AI 落地應用開發 作者：[PERSON_NAME] 10:50 至 12:20（GMT+8）" at bounding box center [1413, 581] width 189 height 527
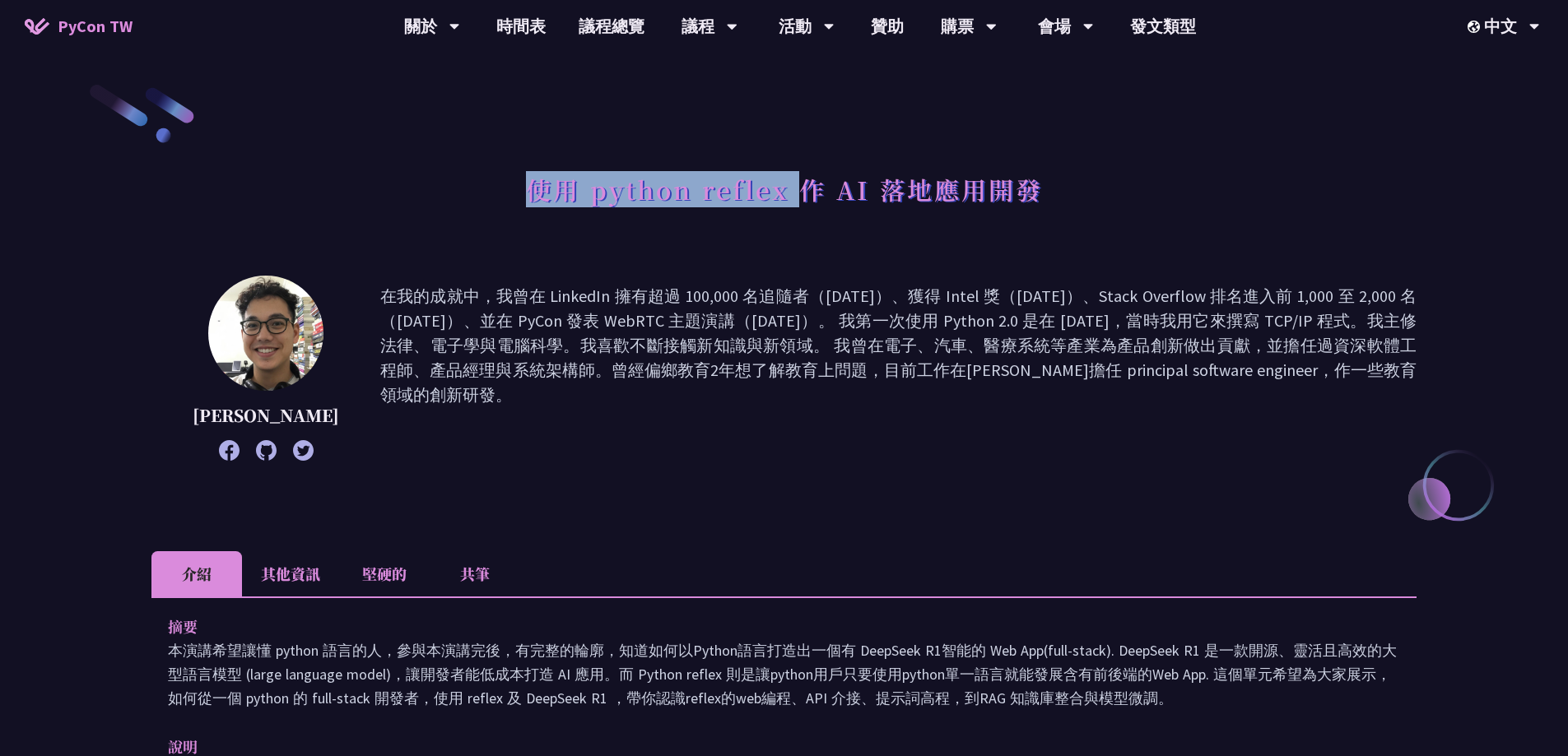
drag, startPoint x: 515, startPoint y: 193, endPoint x: 798, endPoint y: 210, distance: 283.5
click at [798, 210] on div "使用 python reflex 作 AI 落地應用開發" at bounding box center [784, 207] width 1265 height 86
drag, startPoint x: 1101, startPoint y: 432, endPoint x: 1098, endPoint y: 411, distance: 21.2
click at [1104, 429] on p "在我的成就中，我曾在 LinkedIn 擁有超過 100,000 名追隨者（[DATE]）、獲得 Intel 獎（[DATE]）、Stack Overflow…" at bounding box center [899, 368] width 1036 height 168
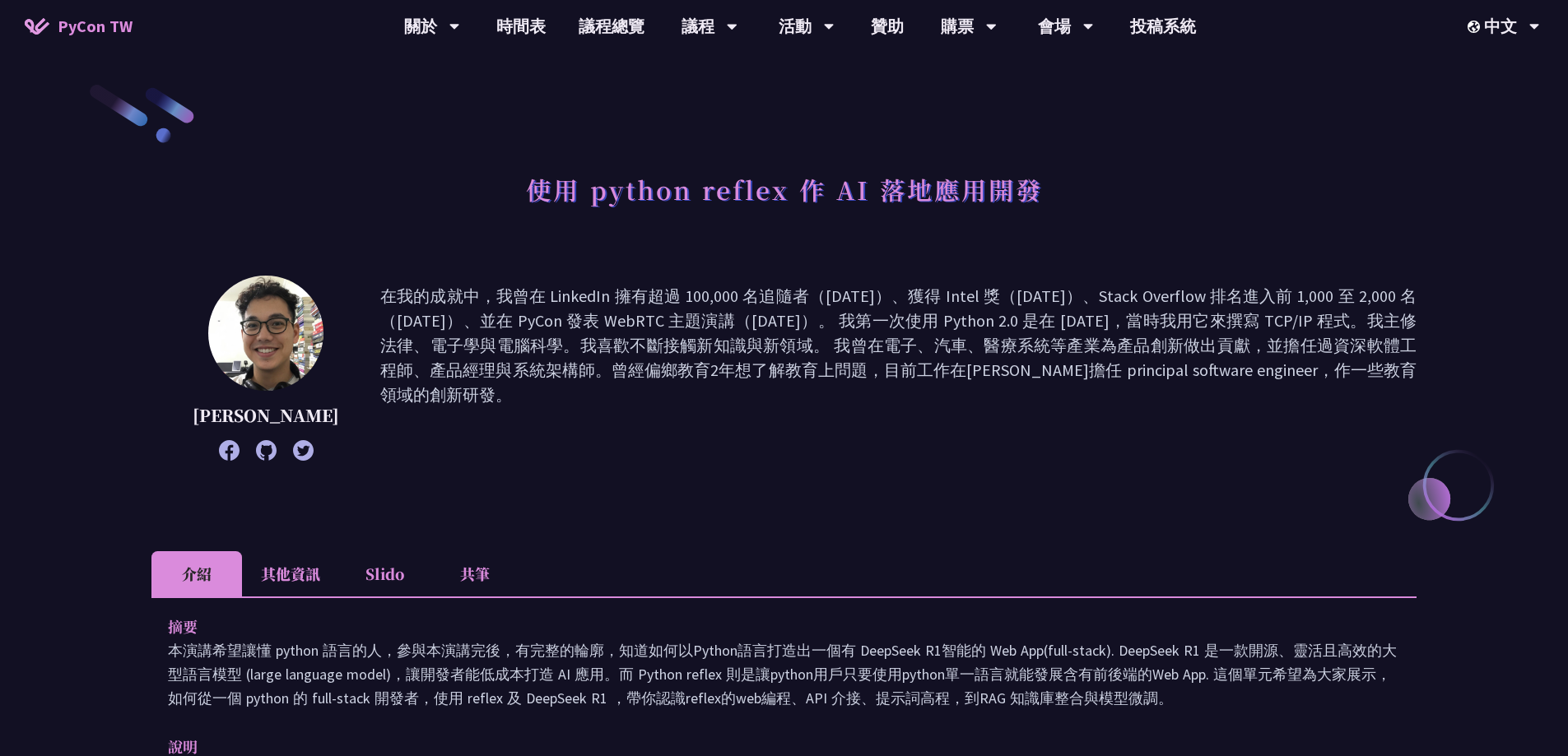
click at [1098, 245] on div "使用 python reflex 作 AI 落地應用開發" at bounding box center [784, 207] width 1265 height 86
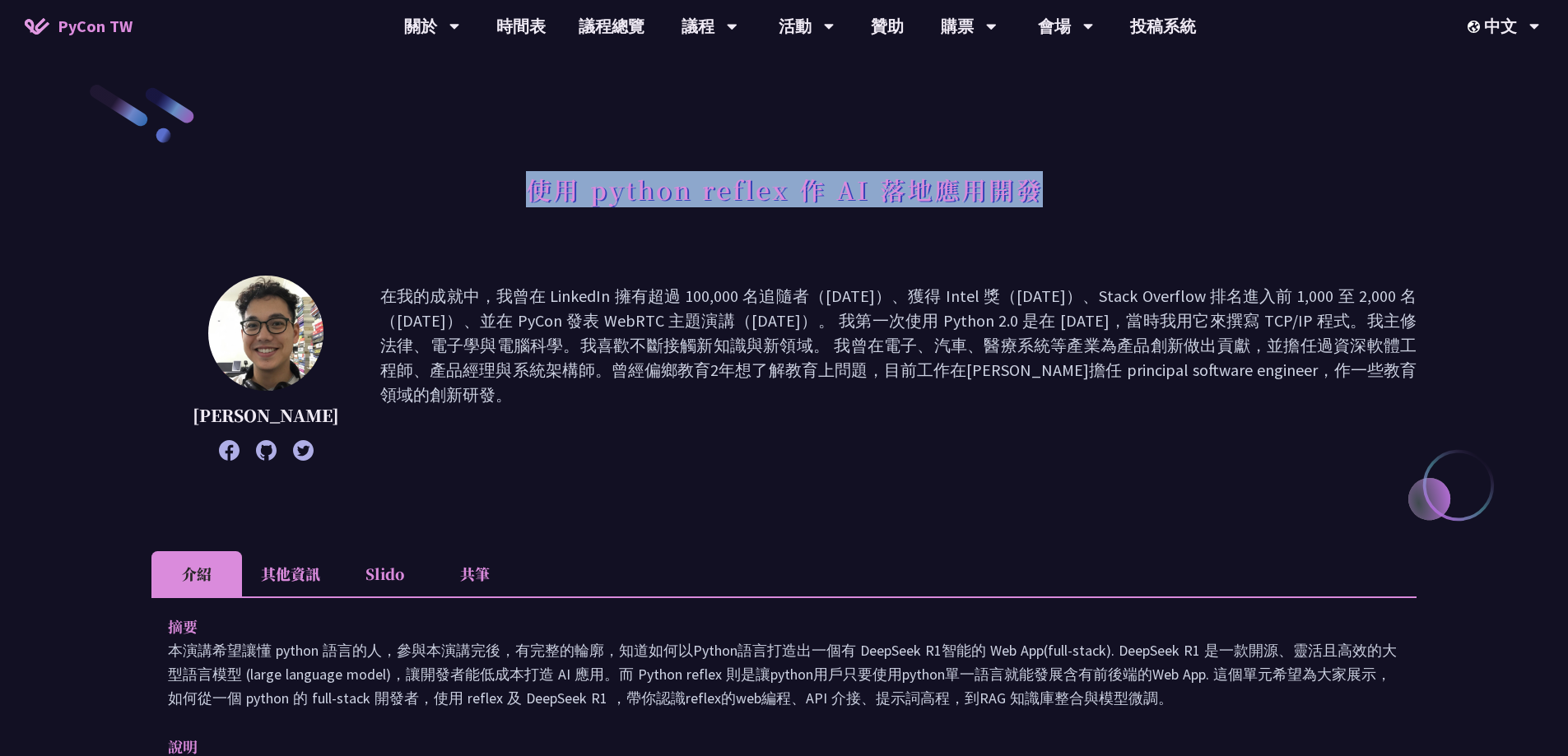
drag, startPoint x: 1064, startPoint y: 203, endPoint x: 432, endPoint y: 185, distance: 632.3
click at [432, 185] on div "使用 python reflex 作 AI 落地應用開發" at bounding box center [784, 207] width 1265 height 86
copy h1 "使用 python reflex 作 AI 落地應用開發"
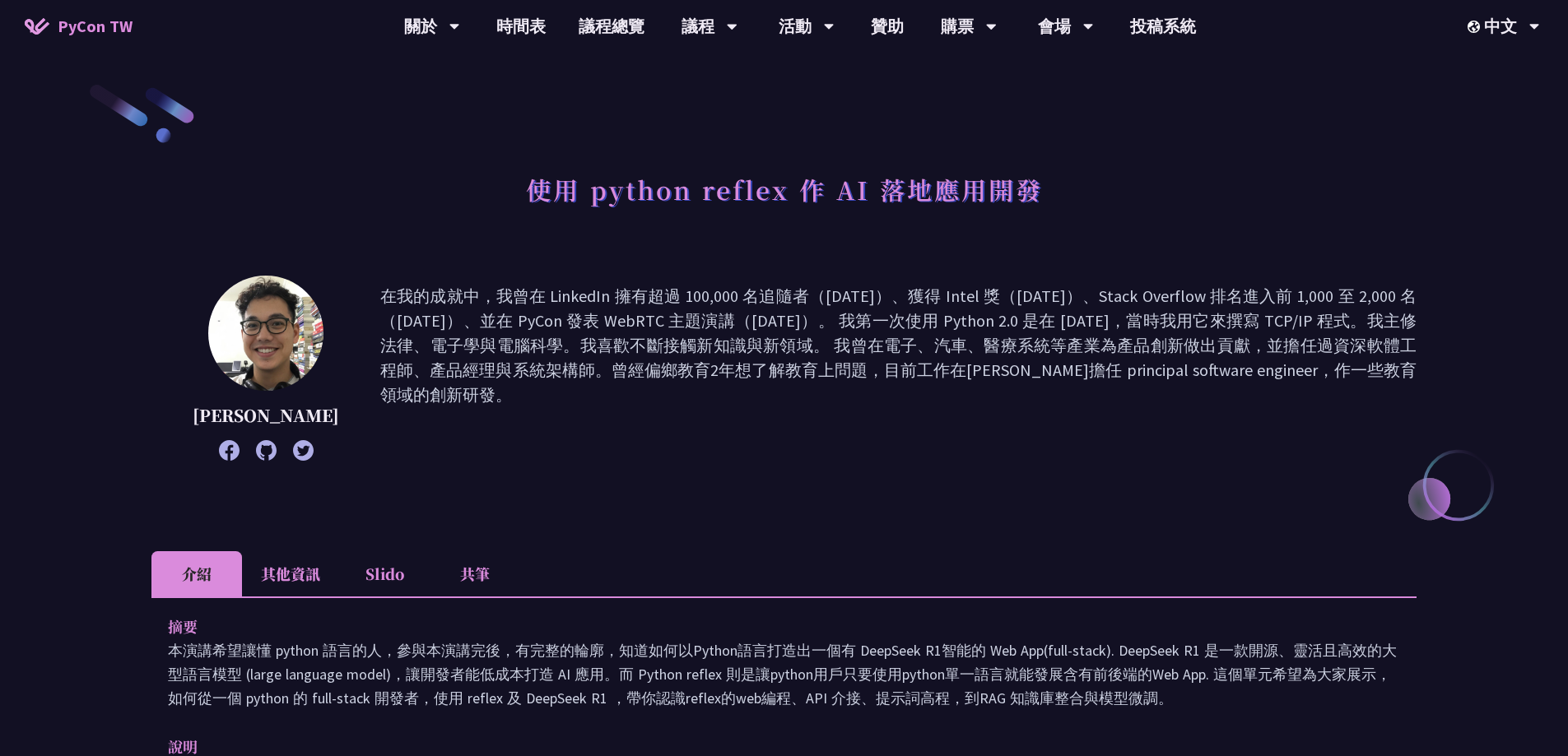
click at [297, 590] on li "其他資訊" at bounding box center [290, 574] width 97 height 45
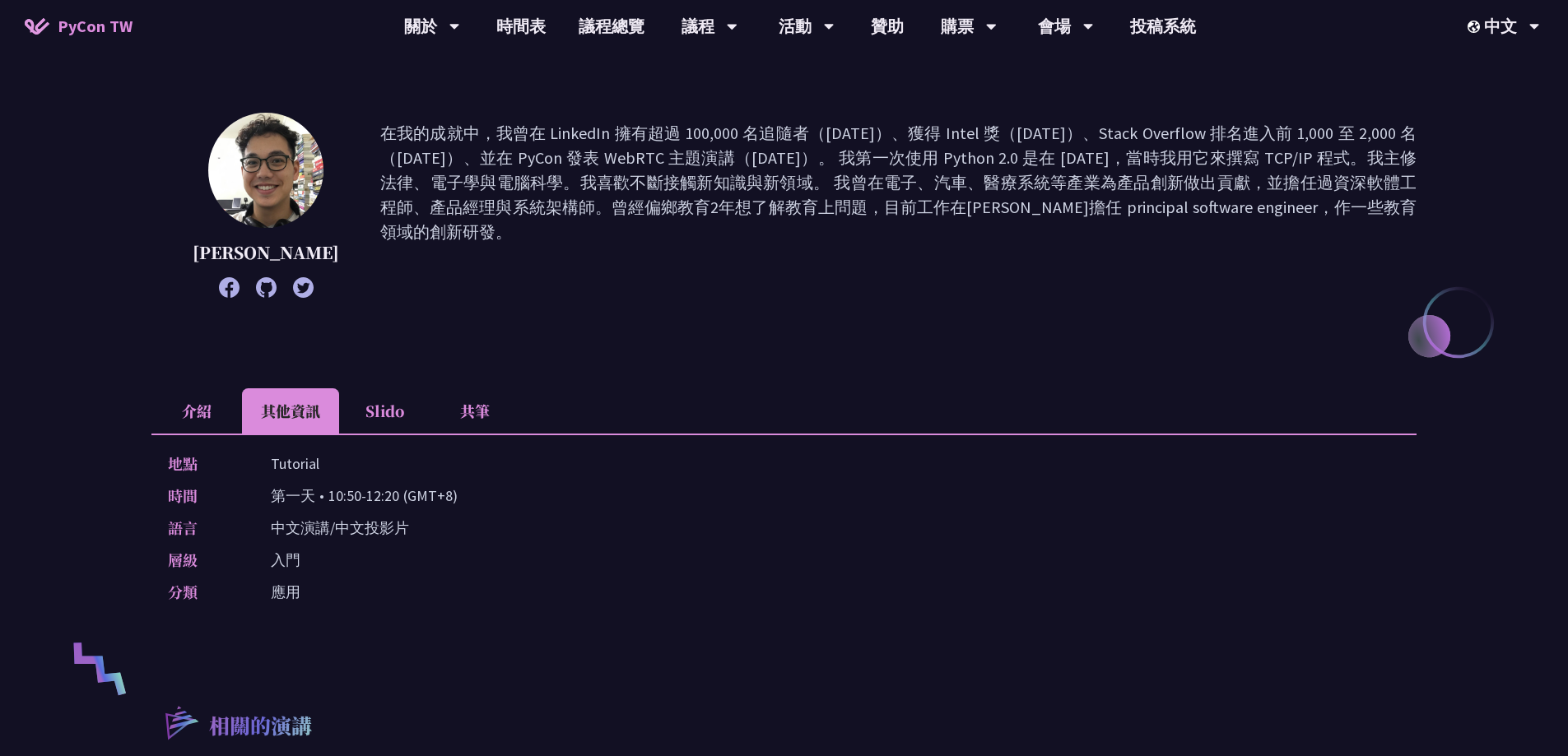
scroll to position [165, 0]
drag, startPoint x: 265, startPoint y: 491, endPoint x: 406, endPoint y: 500, distance: 141.3
click at [406, 500] on div "時間 第一天 • 10:50-12:20 (GMT+8)" at bounding box center [779, 493] width 1224 height 24
click at [408, 500] on p "第一天 • 10:50-12:20 (GMT+8)" at bounding box center [364, 493] width 187 height 24
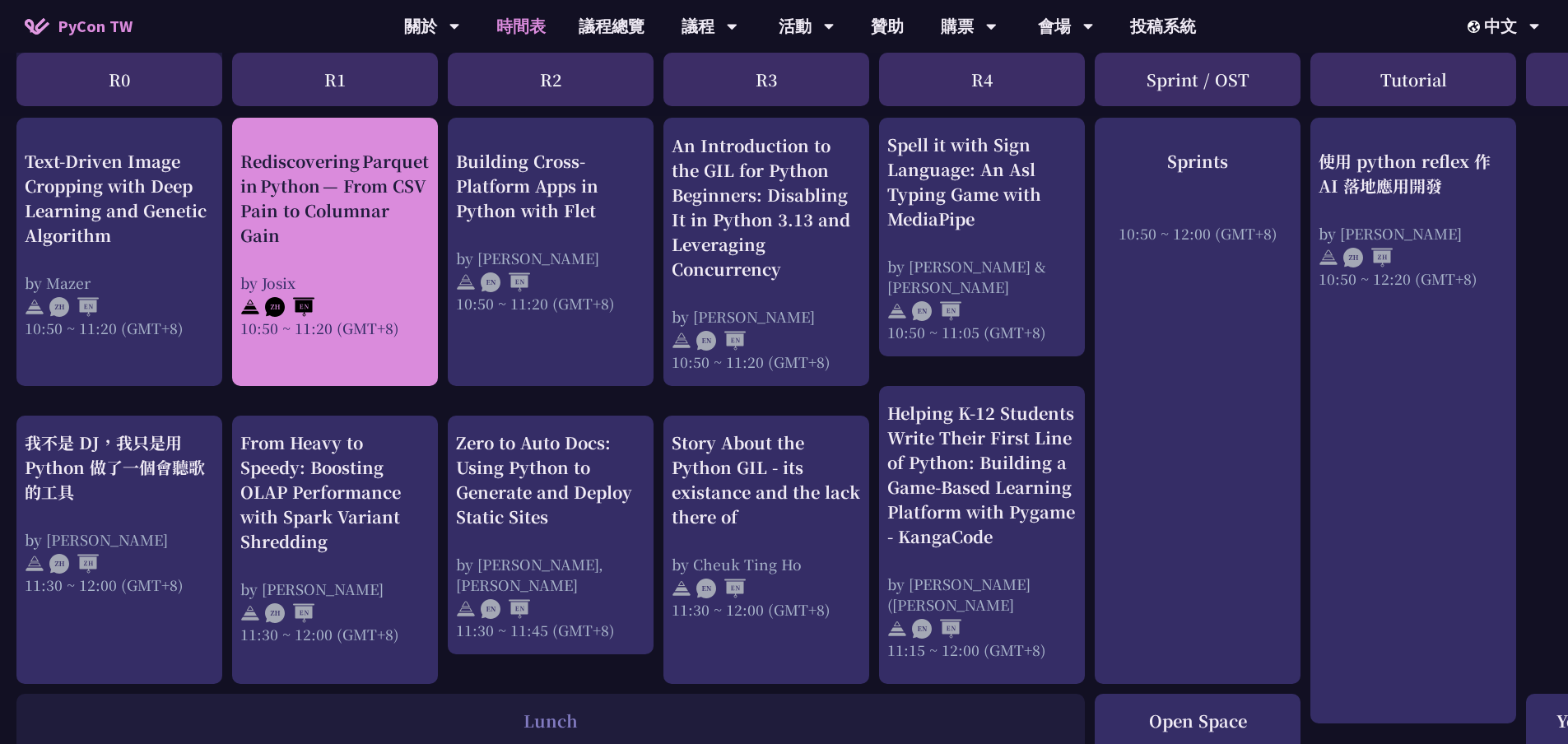
scroll to position [659, 0]
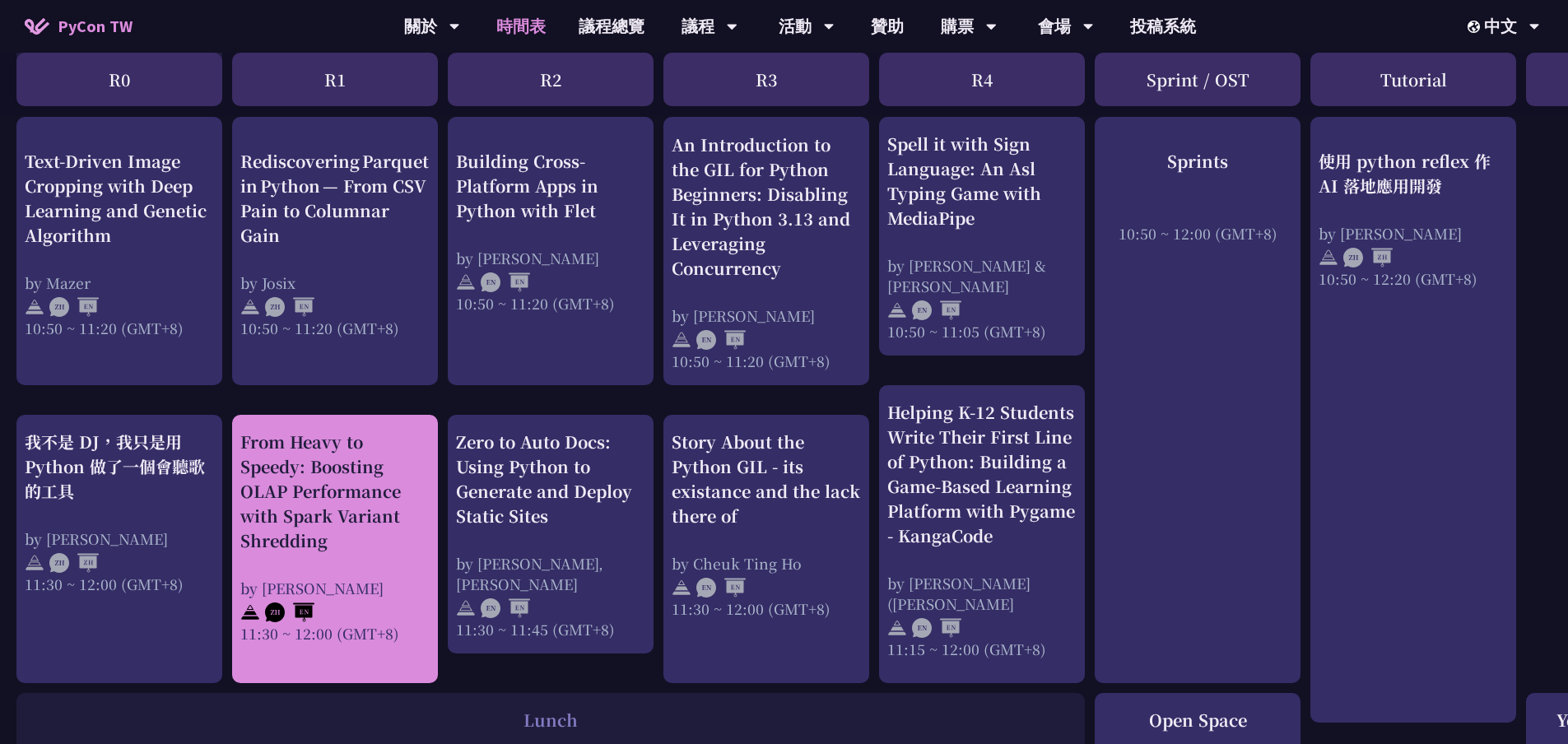
click at [351, 482] on div "From Heavy to Speedy: Boosting OLAP Performance with Spark Variant Shredding" at bounding box center [334, 491] width 189 height 123
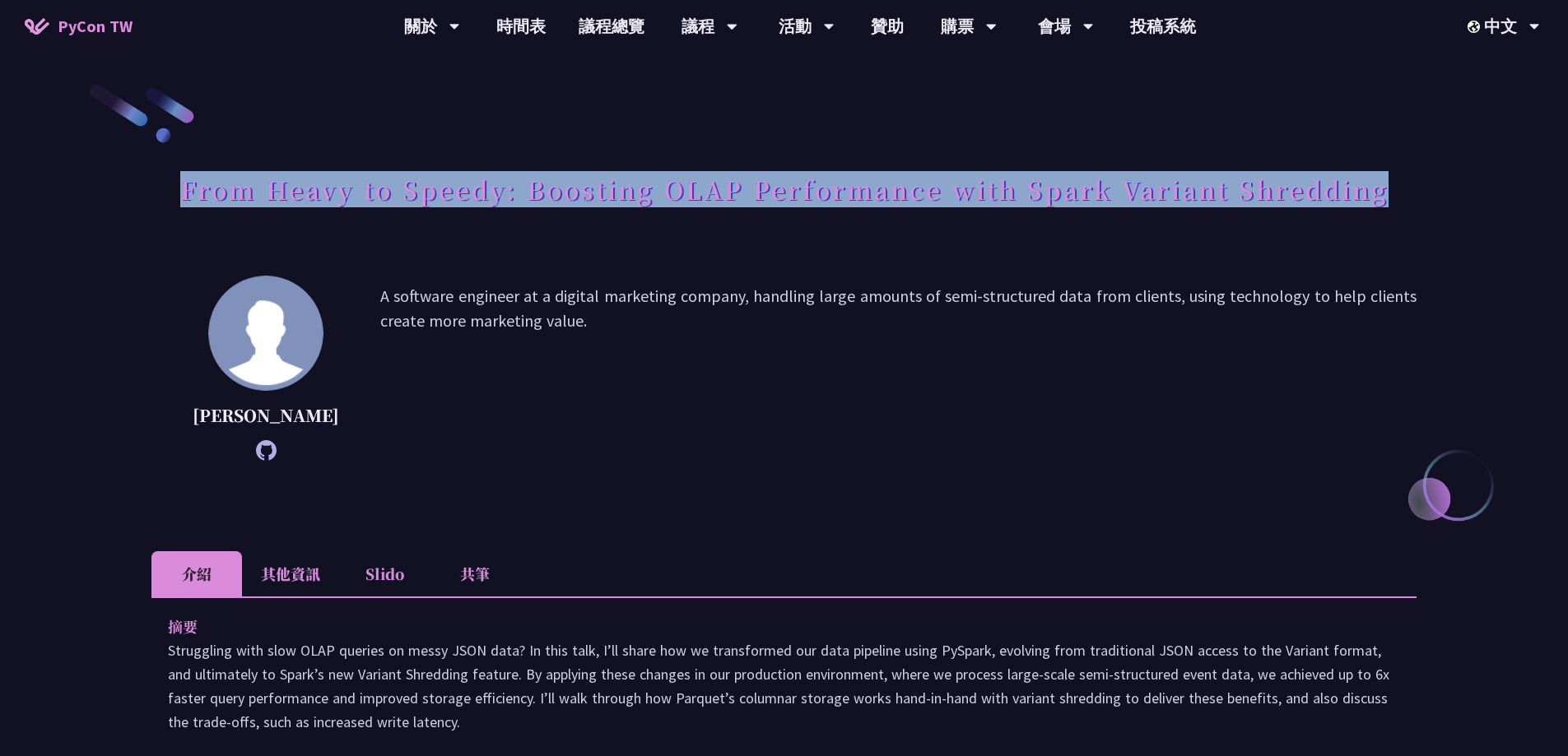
drag, startPoint x: 177, startPoint y: 191, endPoint x: 1404, endPoint y: 193, distance: 1227.0
click at [1404, 193] on div "From Heavy to Speedy: Boosting OLAP Performance with Spark Variant Shredding" at bounding box center [784, 207] width 1265 height 86
copy h1 "From Heavy to Speedy: Boosting OLAP Performance with Spark Variant Shredding"
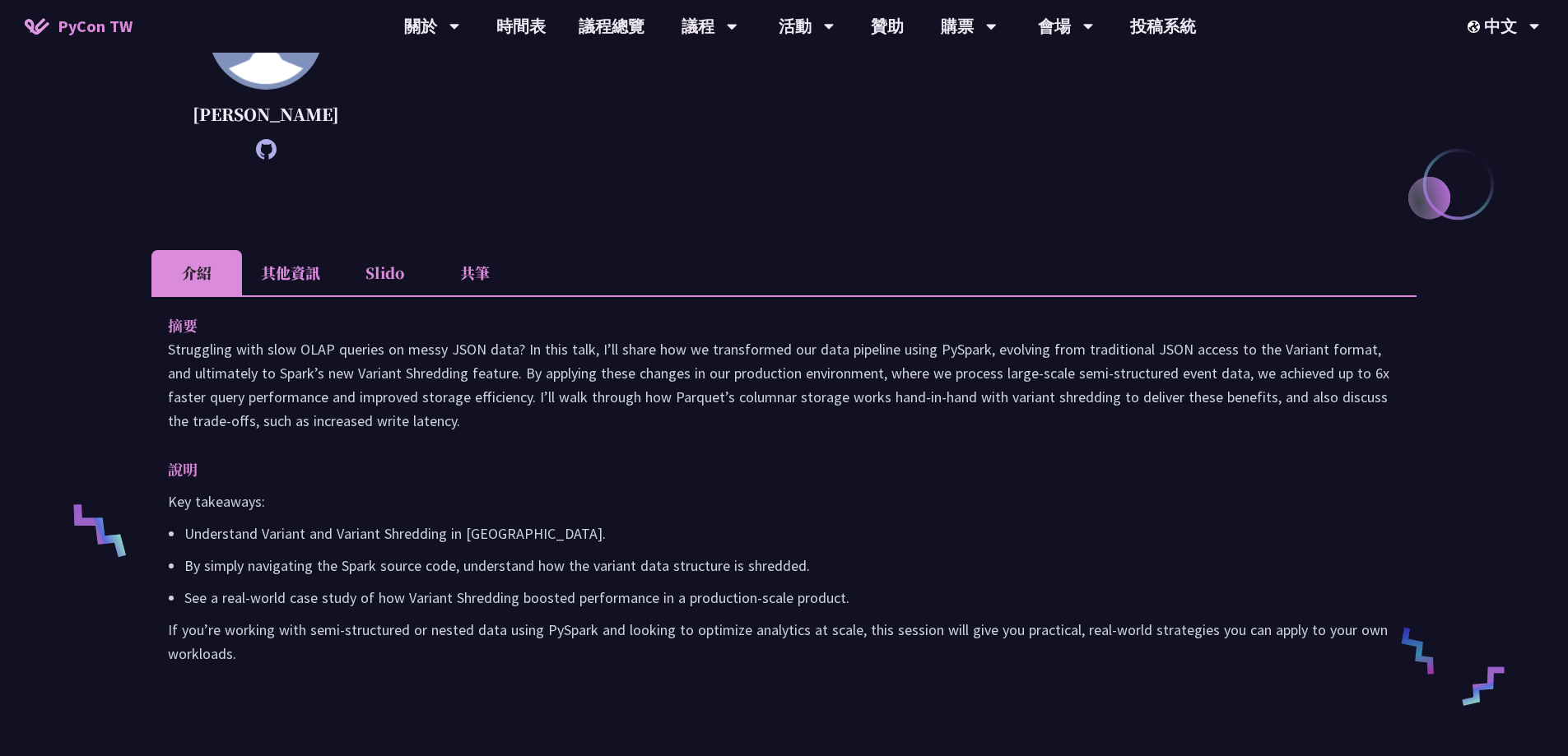
scroll to position [247, 0]
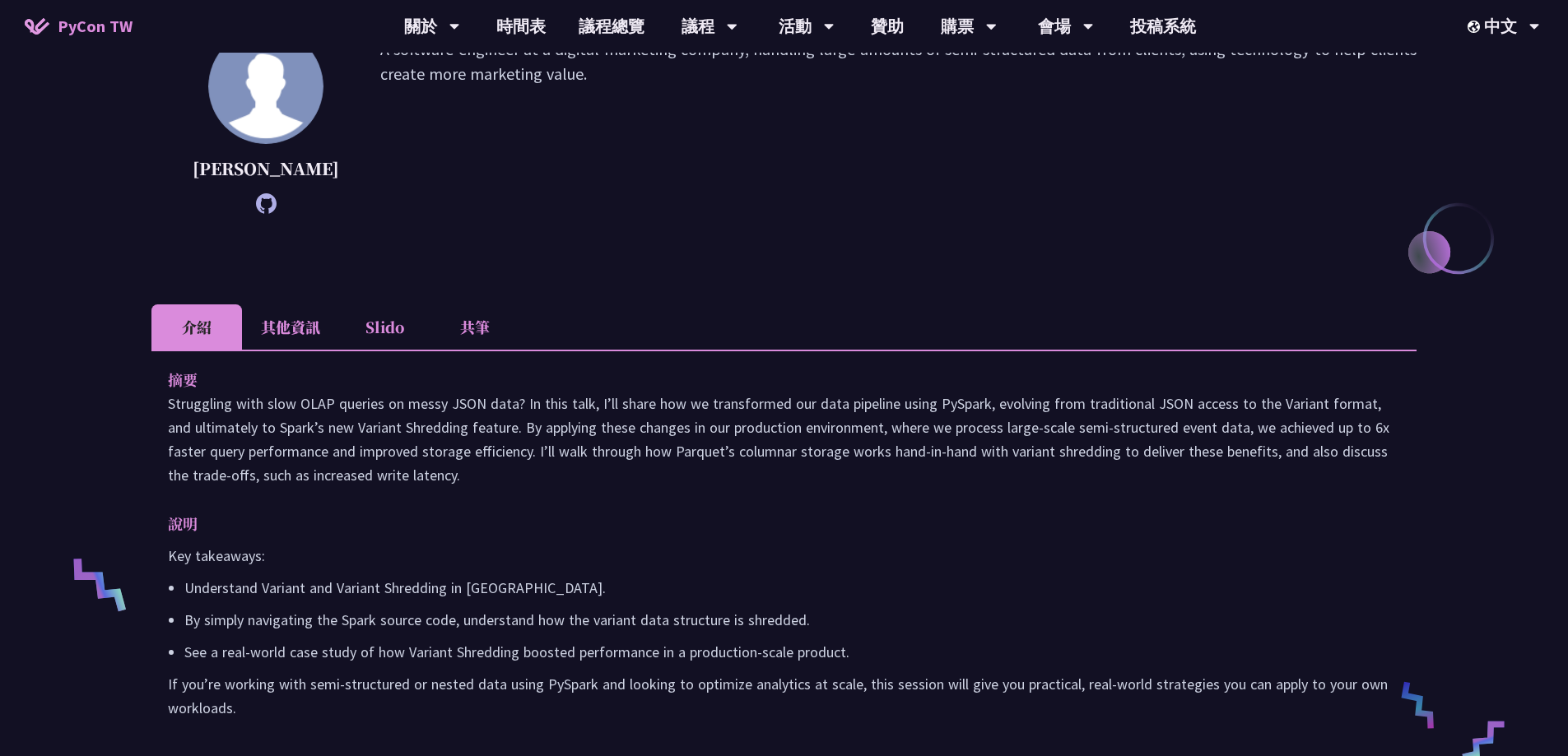
click at [288, 348] on li "其他資訊" at bounding box center [290, 327] width 97 height 45
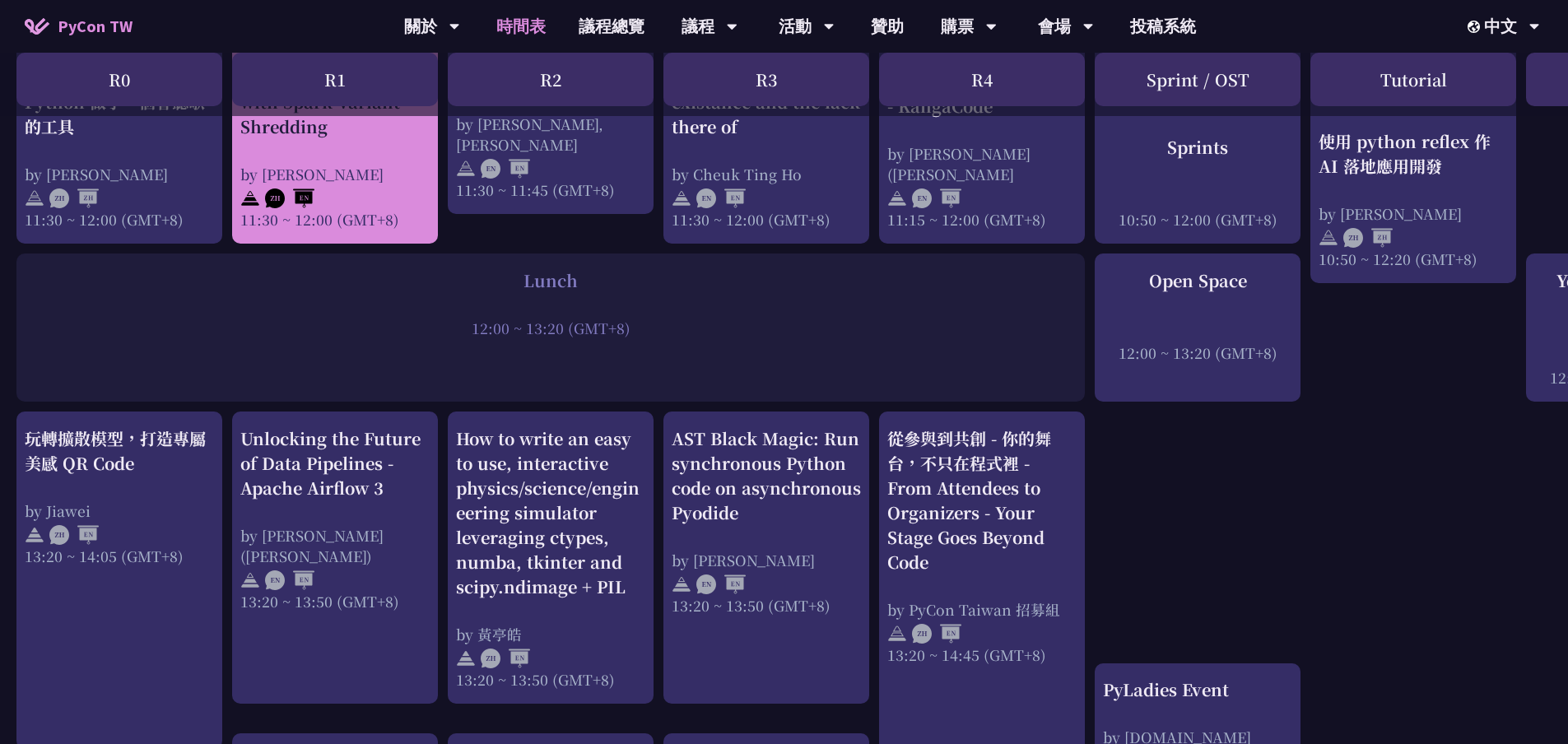
scroll to position [1235, 0]
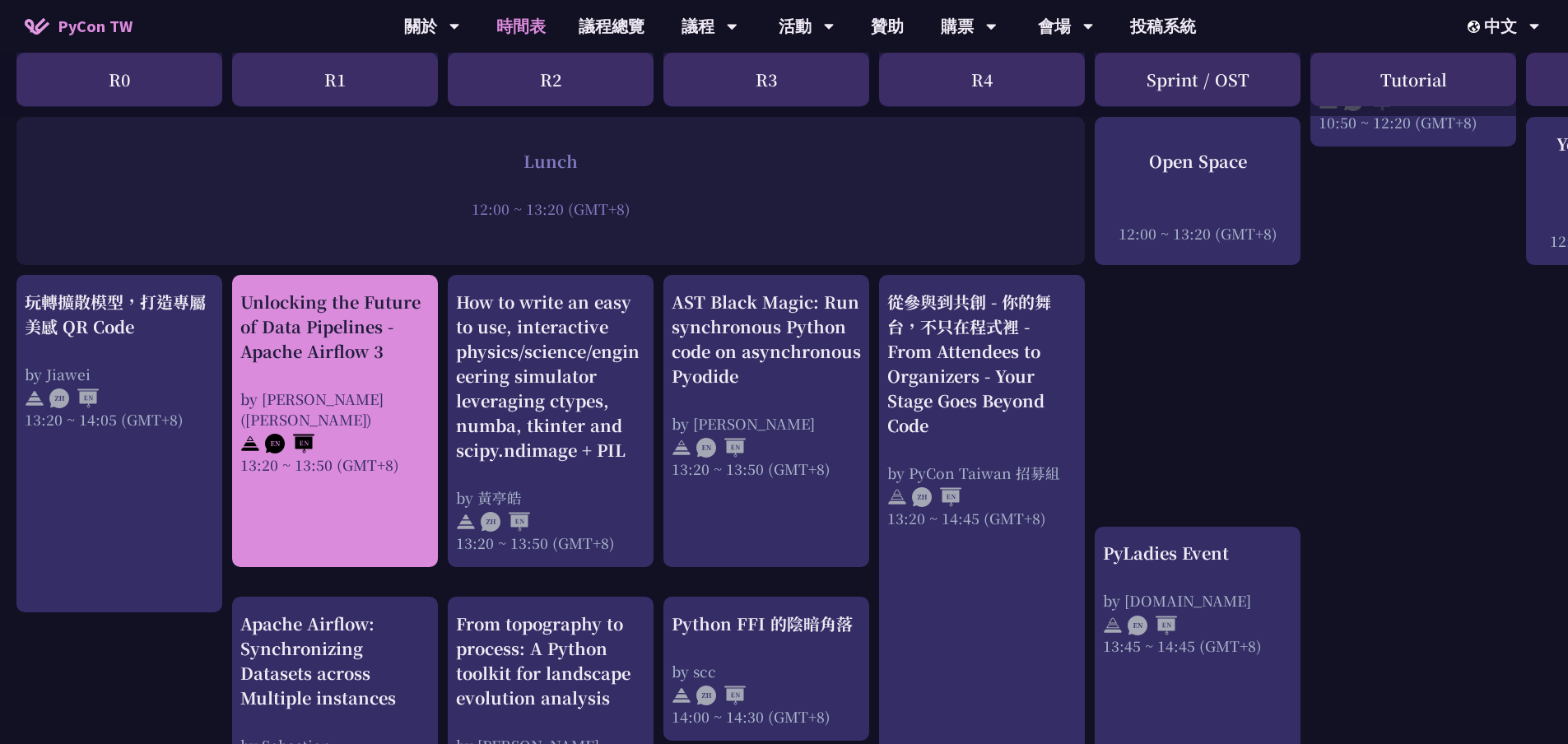
click at [394, 355] on div "Unlocking the Future of Data Pipelines - Apache Airflow 3" at bounding box center [334, 327] width 189 height 74
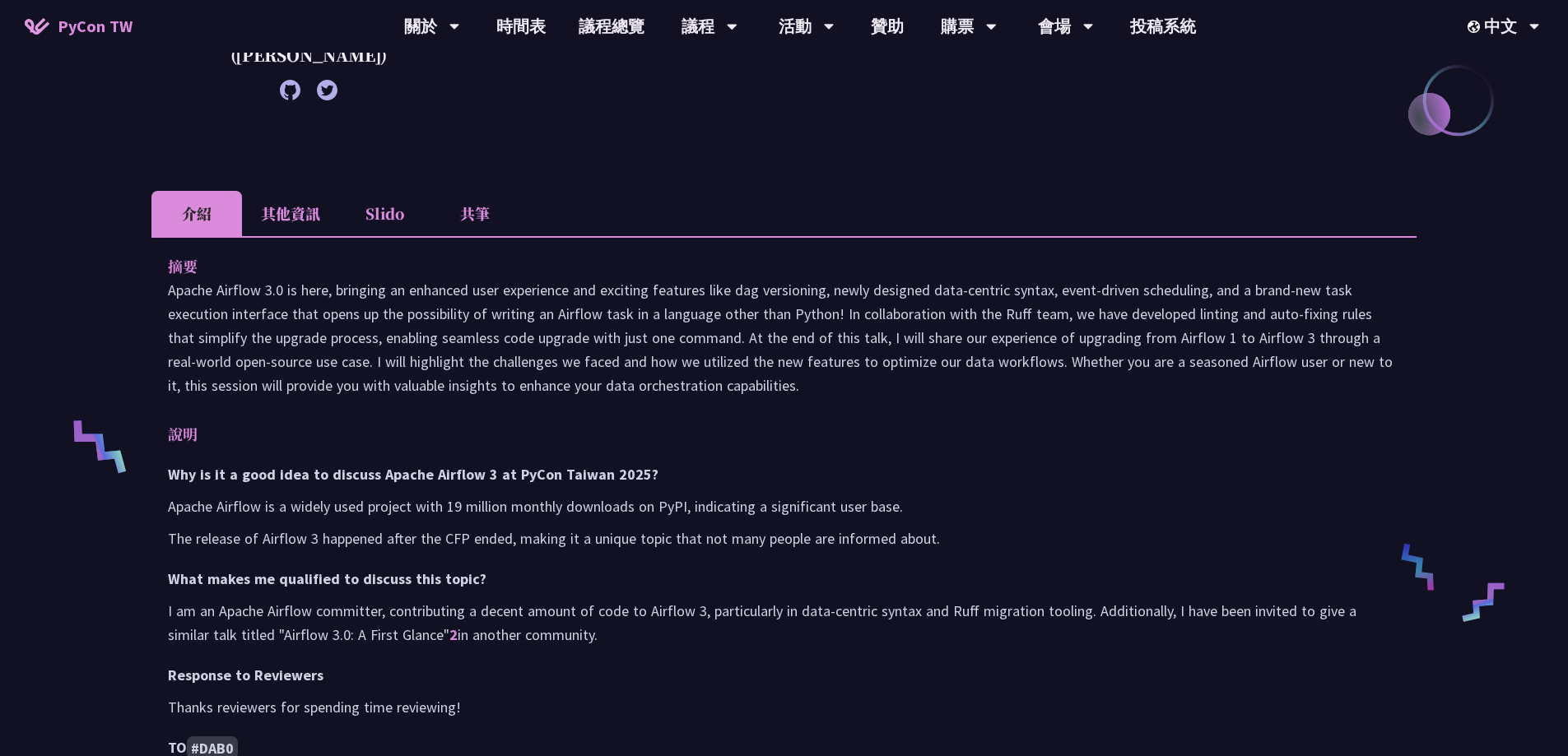
scroll to position [411, 0]
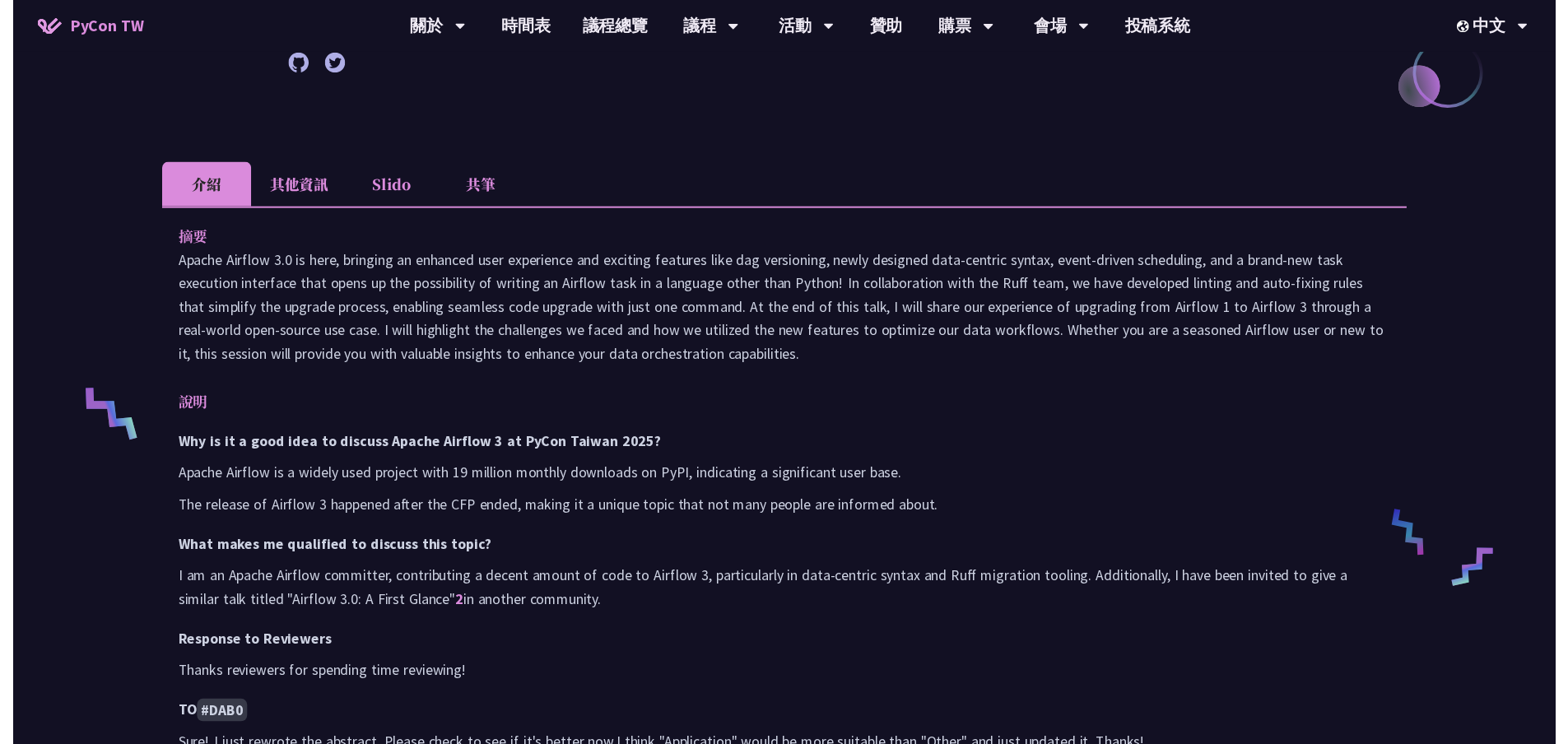
scroll to position [1235, 0]
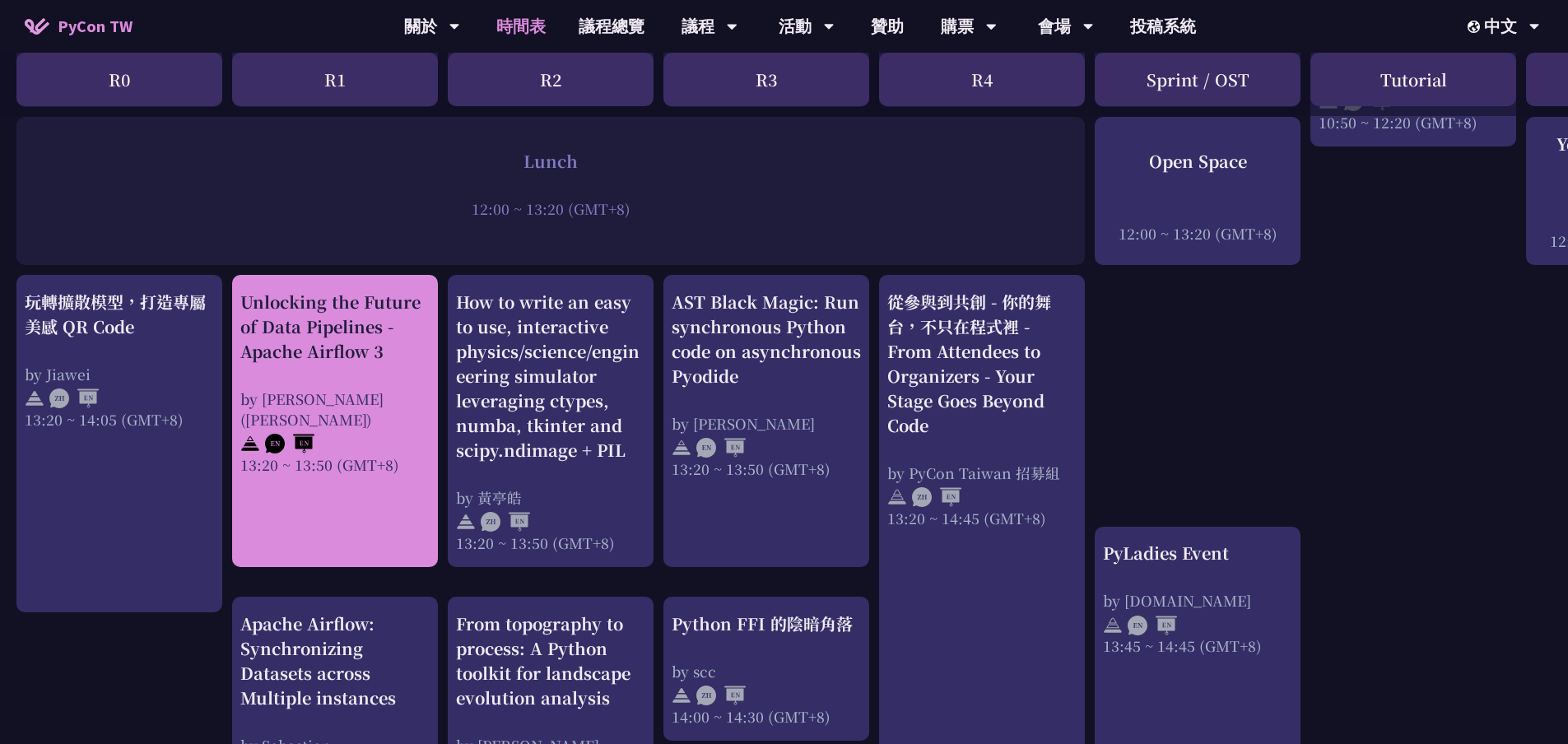
click at [399, 430] on div at bounding box center [334, 441] width 189 height 24
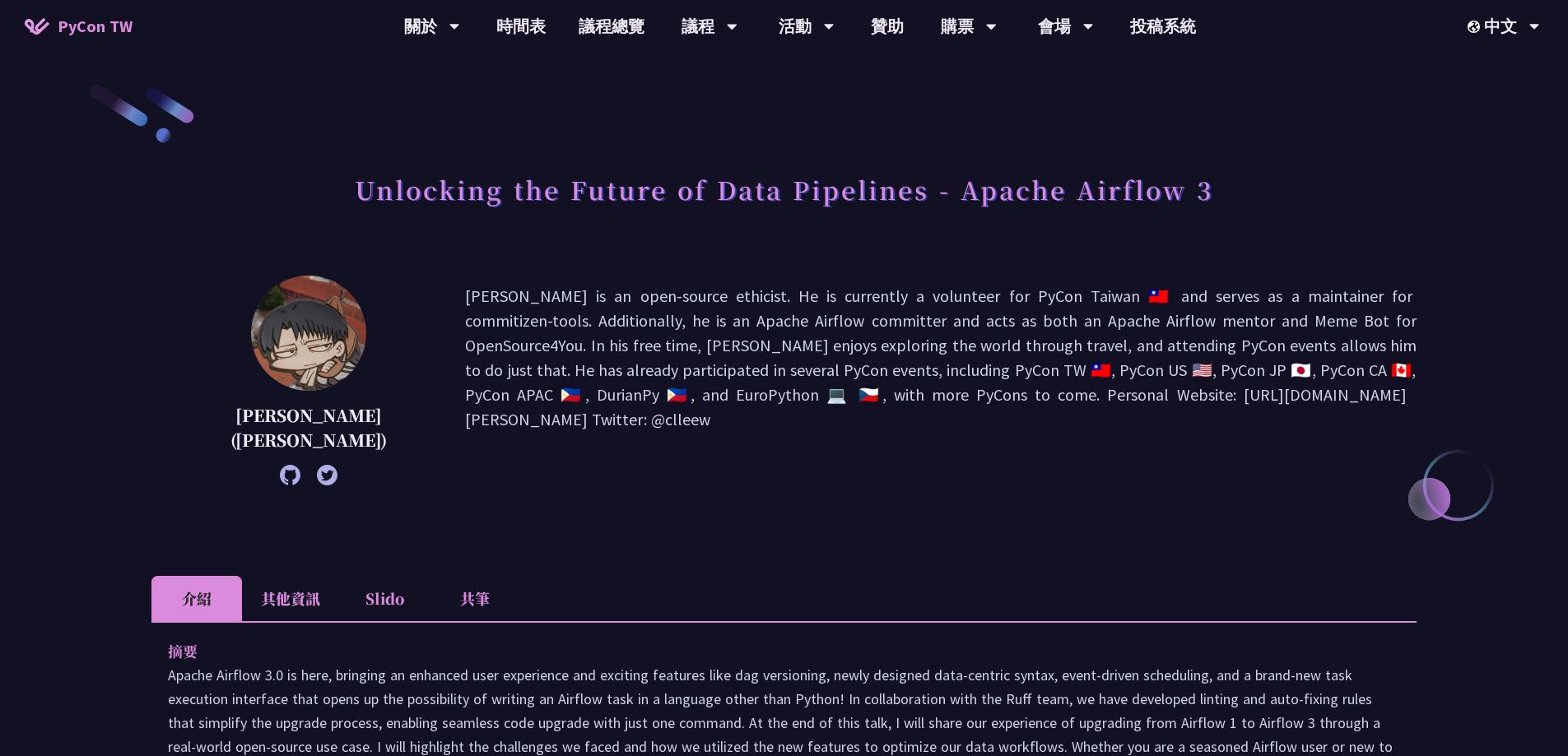
click at [284, 598] on li "其他資訊" at bounding box center [290, 598] width 97 height 45
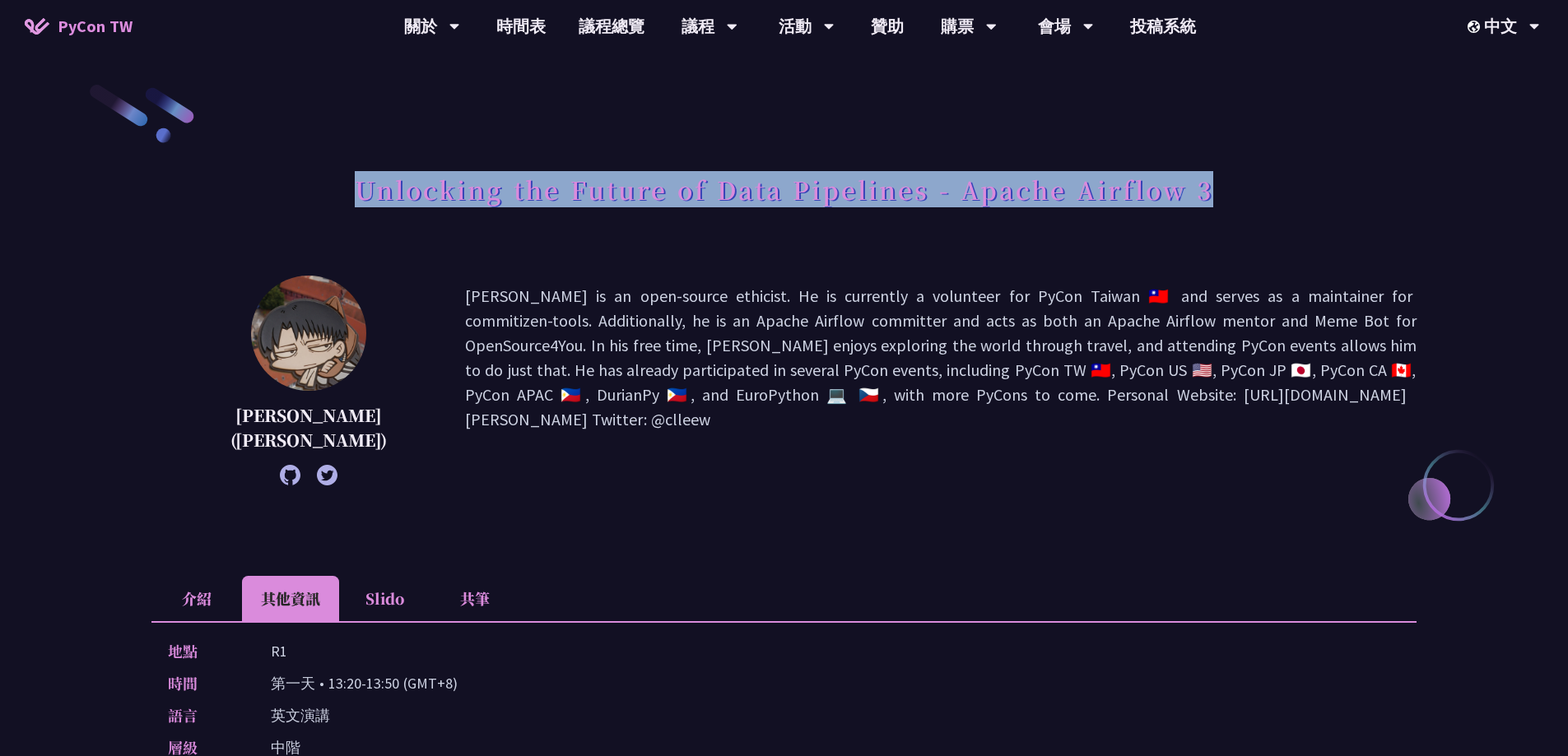
drag, startPoint x: 351, startPoint y: 180, endPoint x: 1226, endPoint y: 184, distance: 875.0
click at [1226, 176] on div "Unlocking the Future of Data Pipelines - Apache Airflow 3" at bounding box center [784, 207] width 1265 height 86
copy h1 "Unlocking the Future of Data Pipelines - Apache Airflow 3"
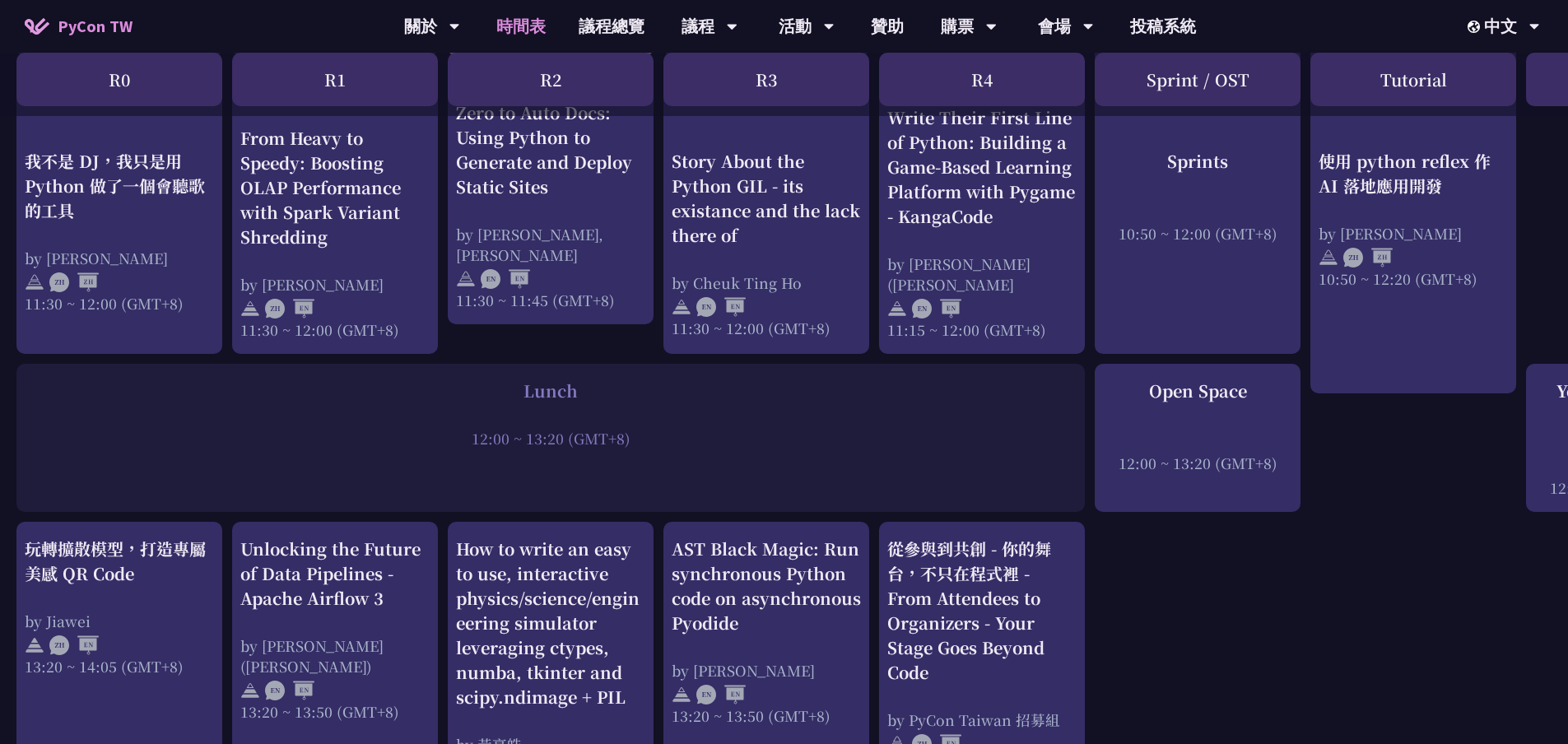
scroll to position [1235, 0]
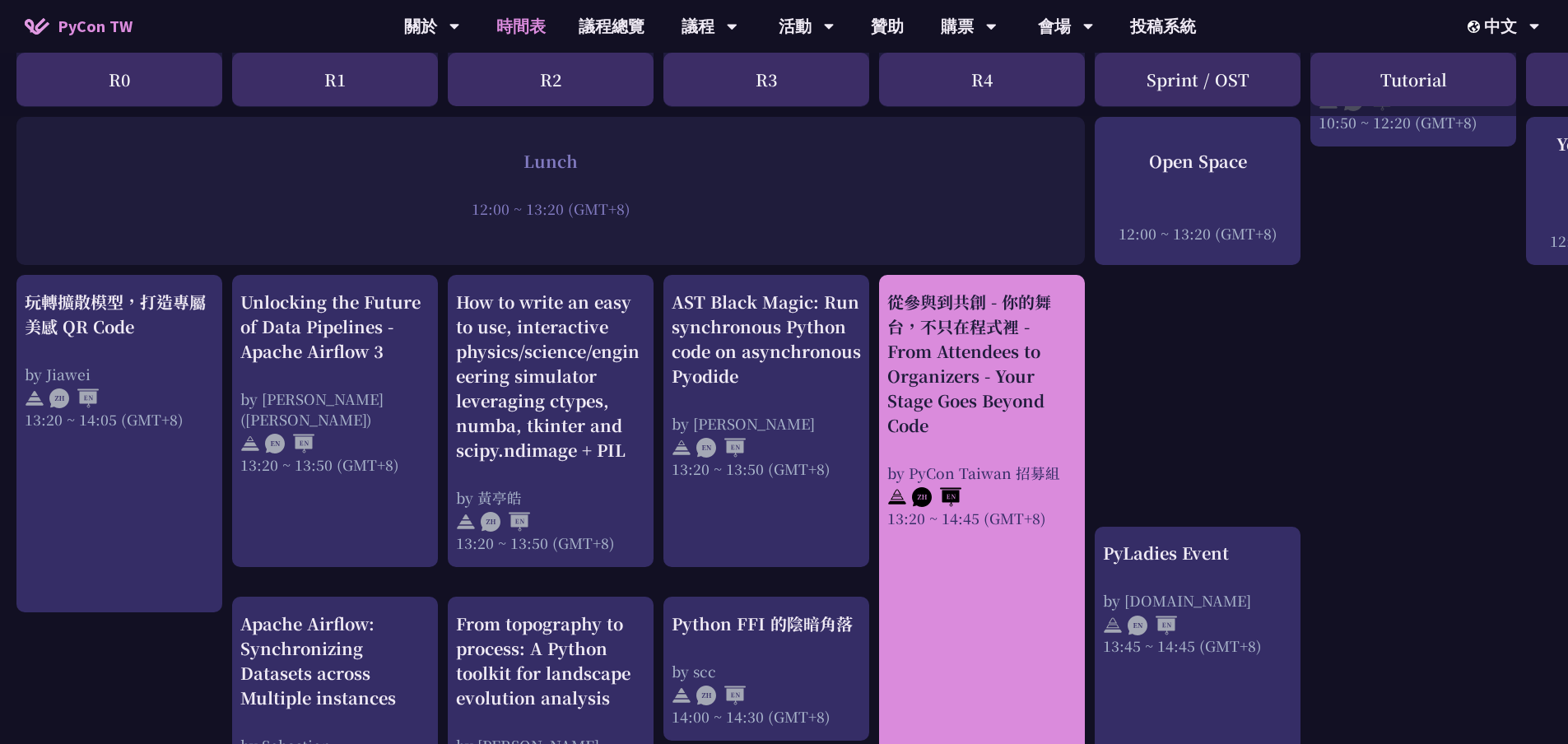
click at [992, 477] on div "by PyCon Taiwan 招募組" at bounding box center [982, 473] width 189 height 21
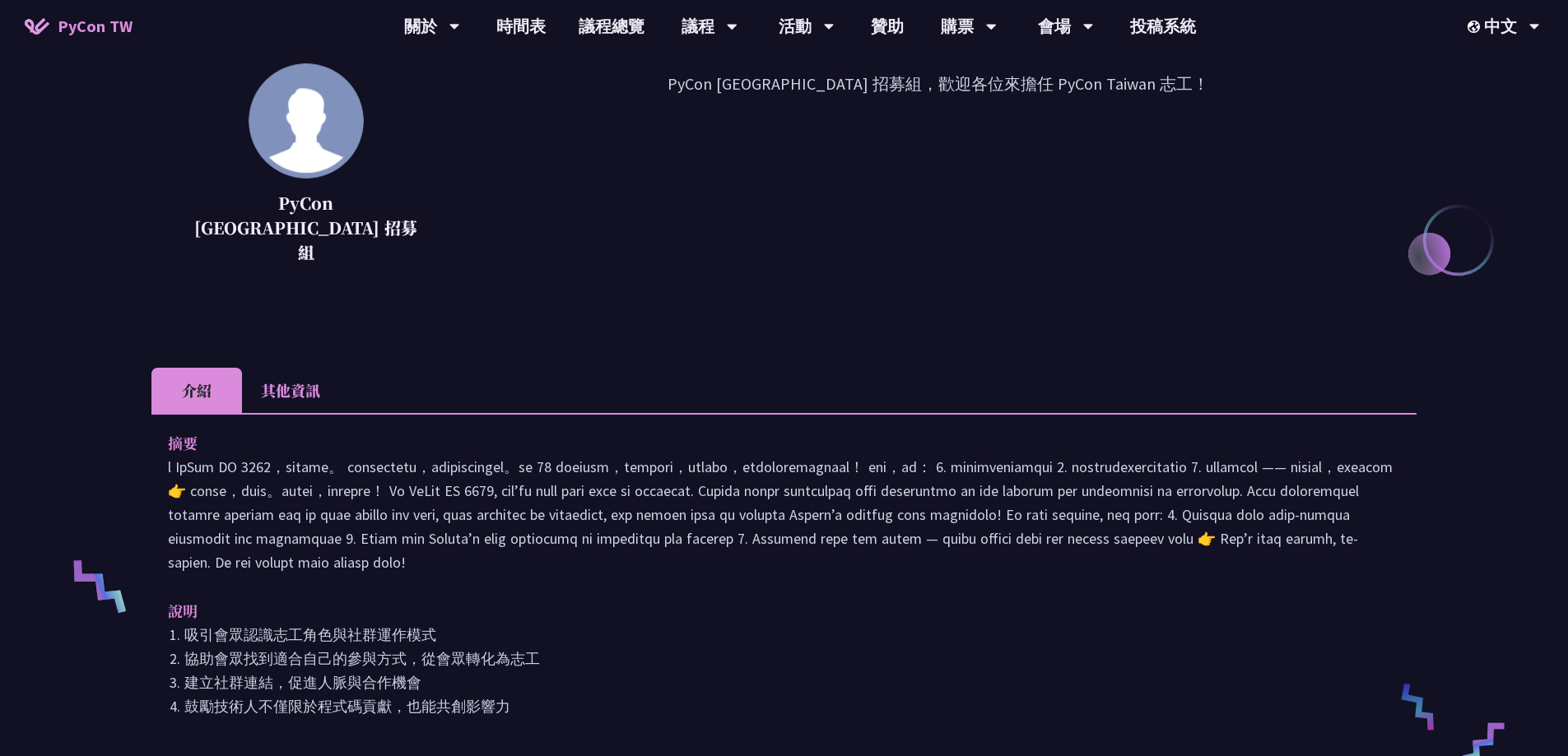
scroll to position [247, 0]
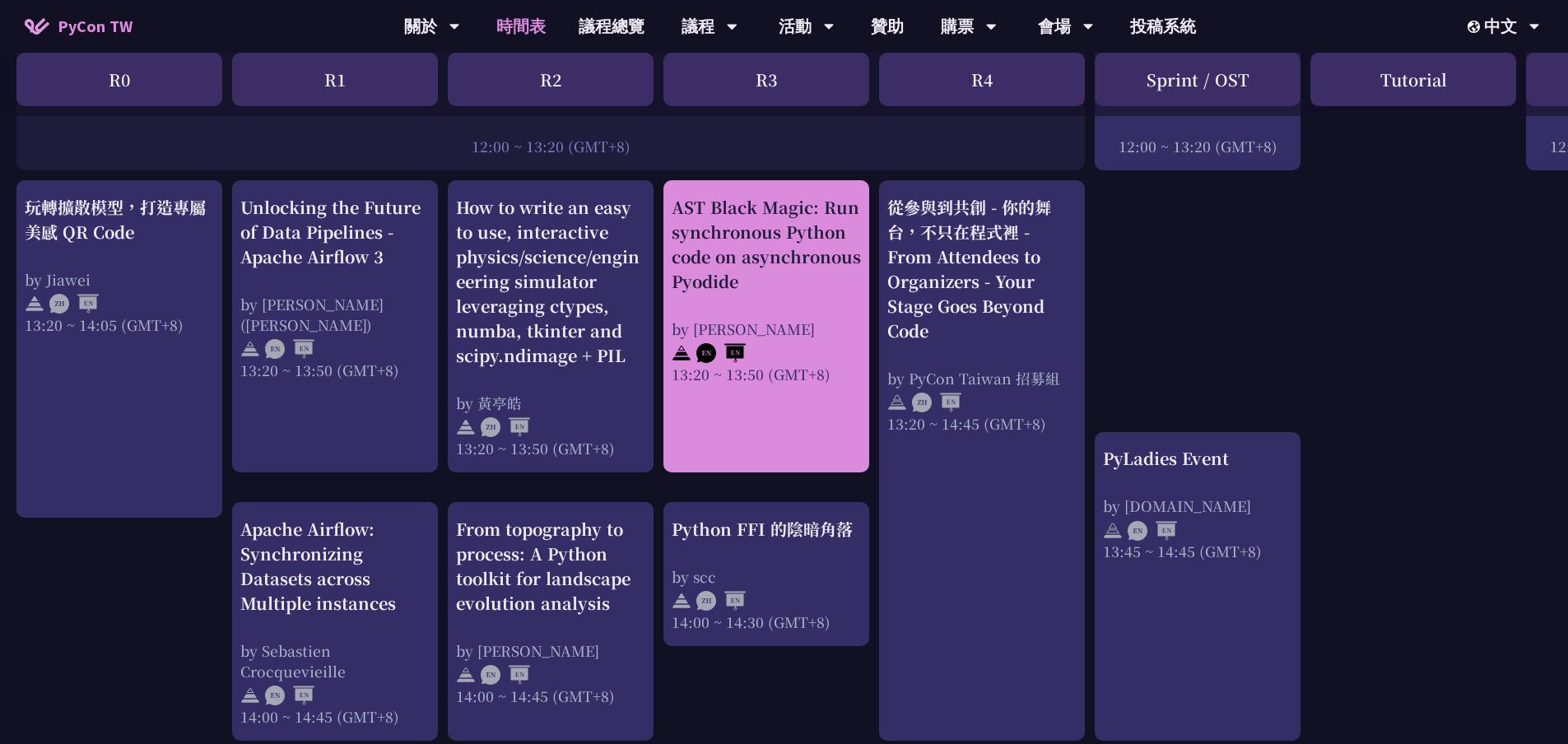
scroll to position [1400, 0]
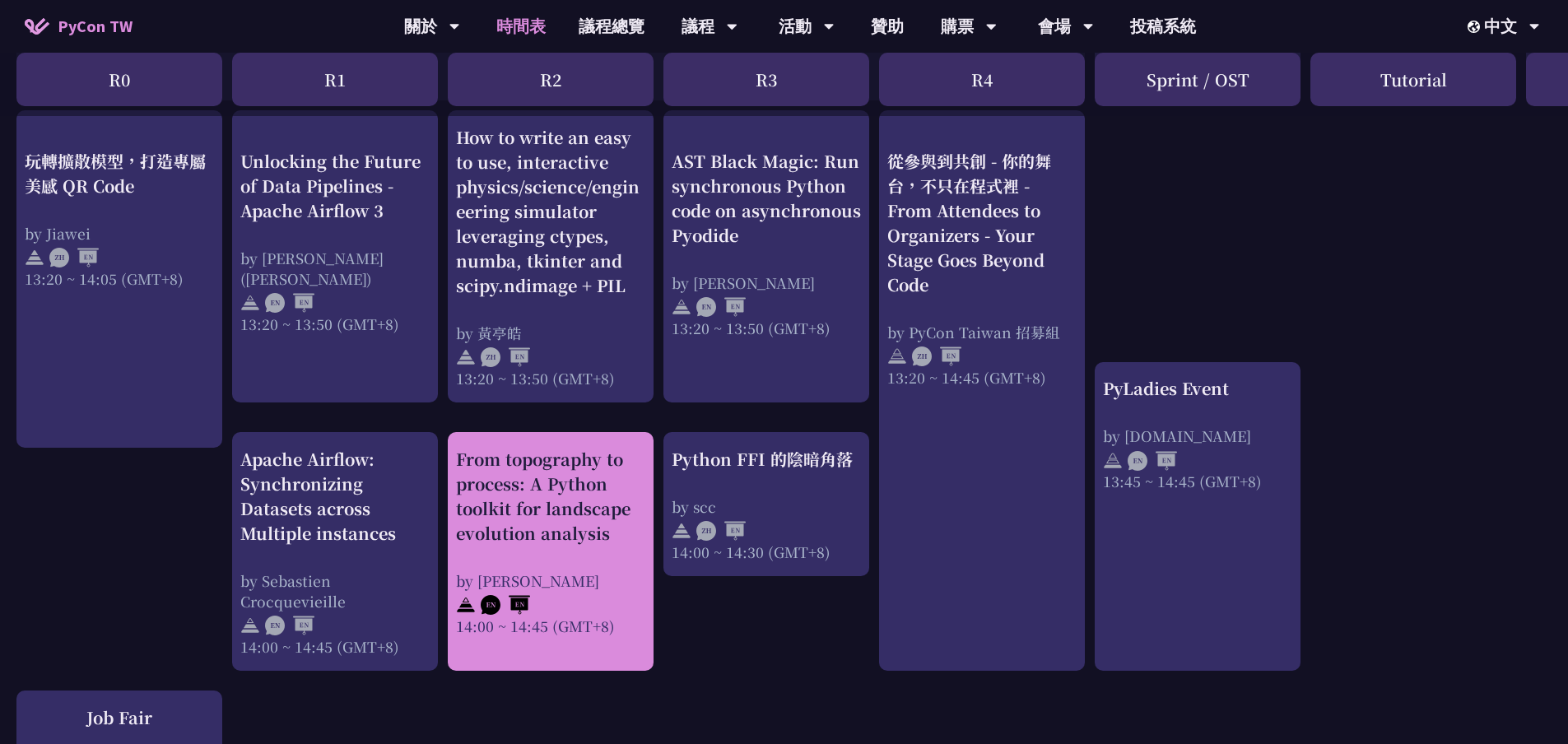
click at [613, 527] on div "From topography to process: A Python toolkit for landscape evolution analysis" at bounding box center [550, 496] width 189 height 99
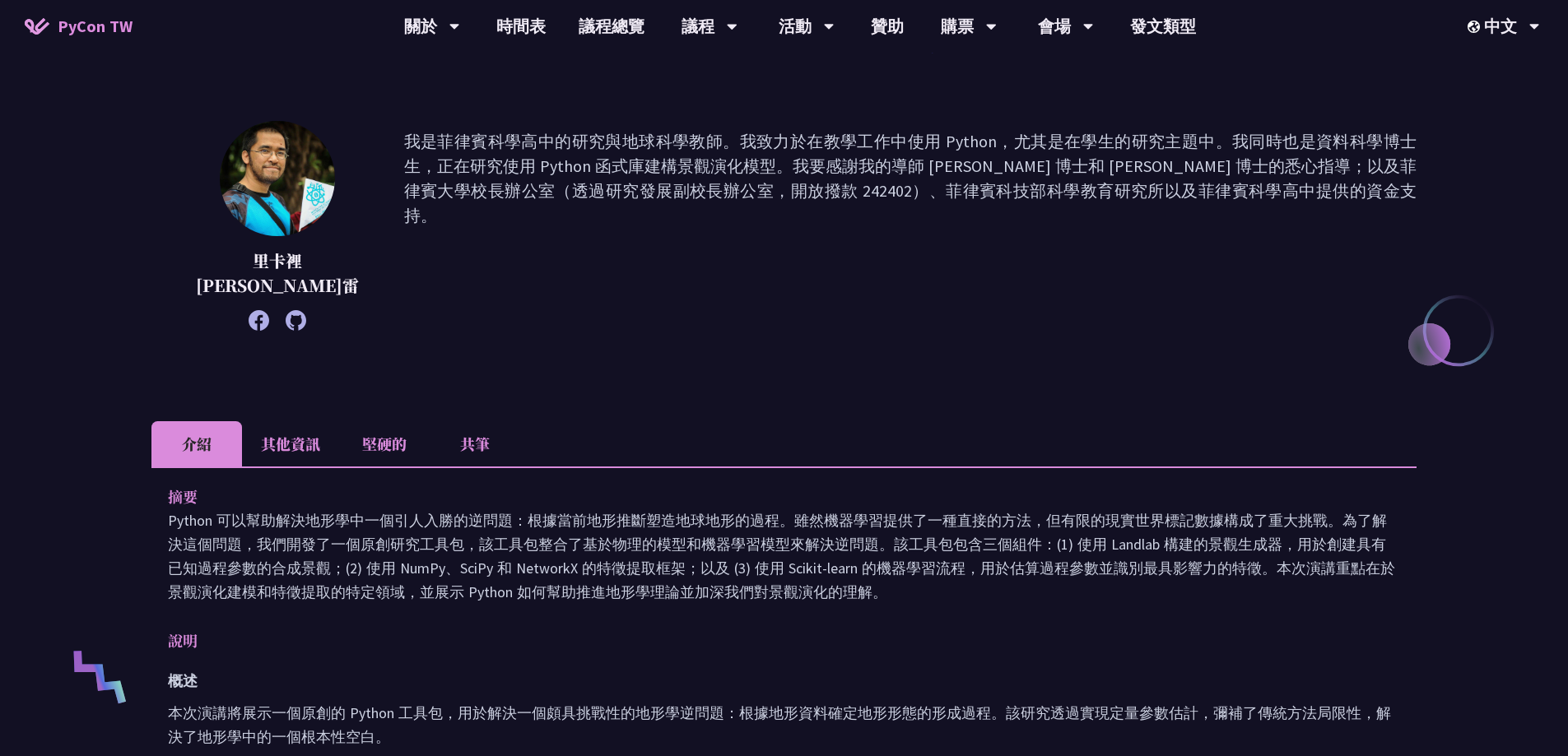
scroll to position [165, 0]
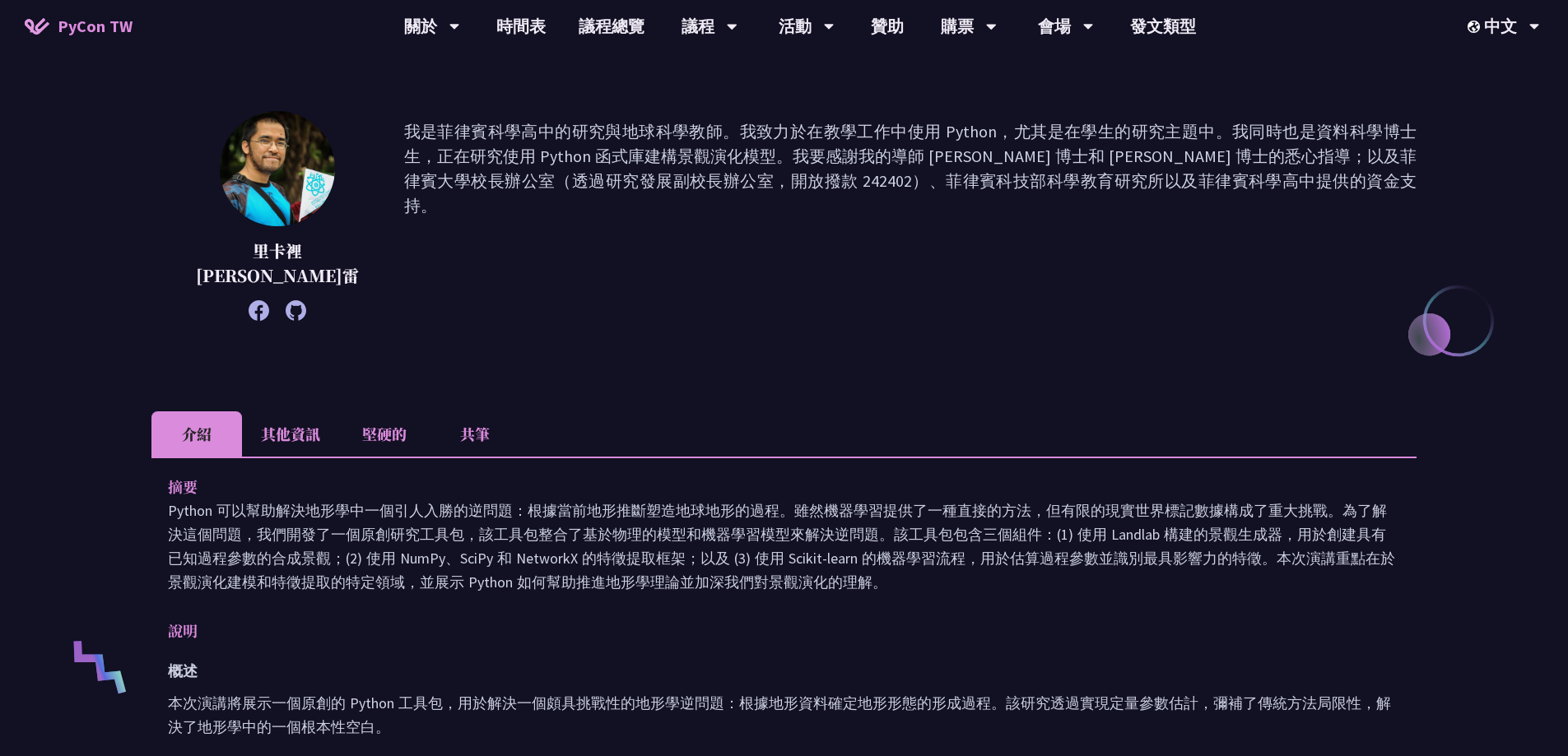
click at [293, 453] on li "其他資訊" at bounding box center [290, 434] width 97 height 45
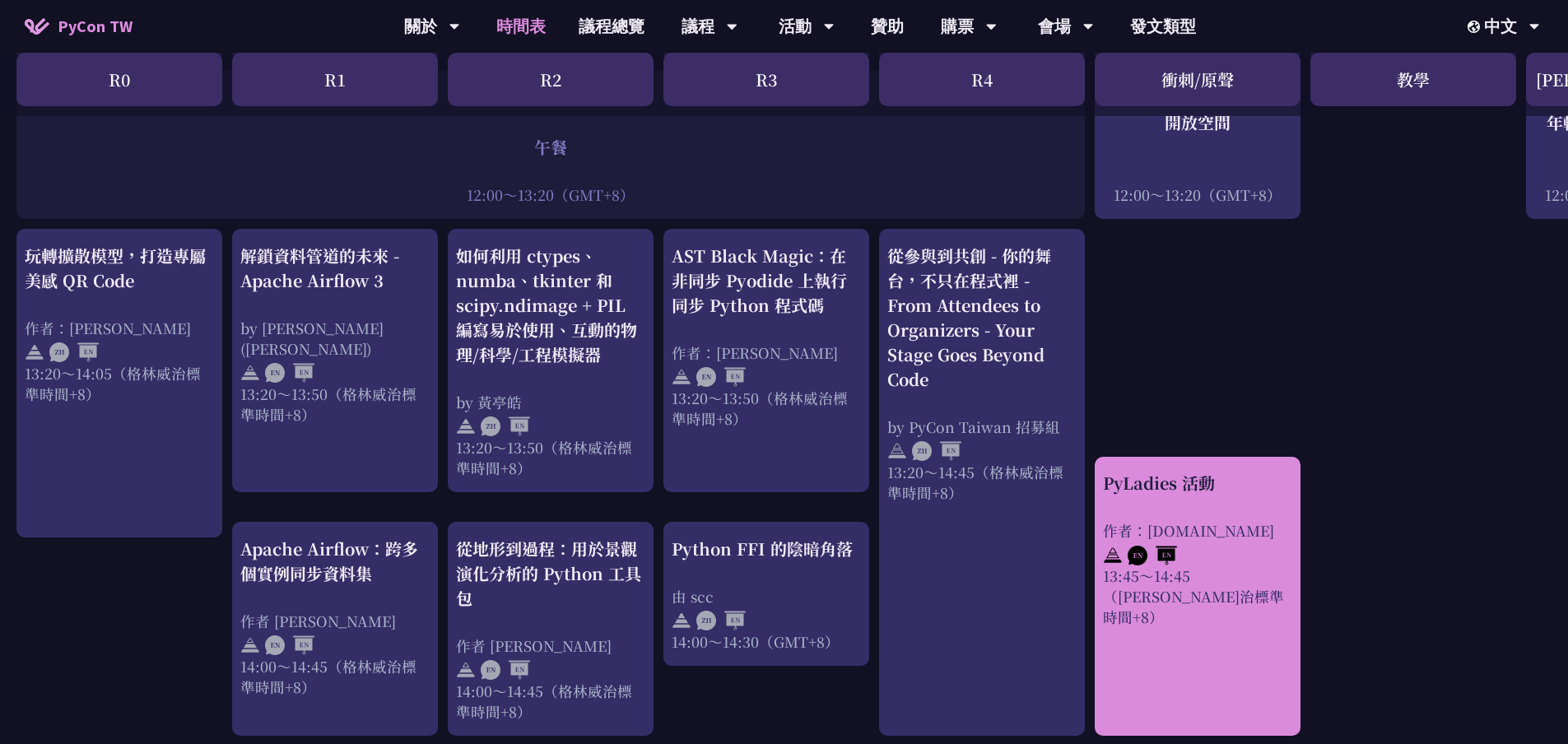
scroll to position [1434, 0]
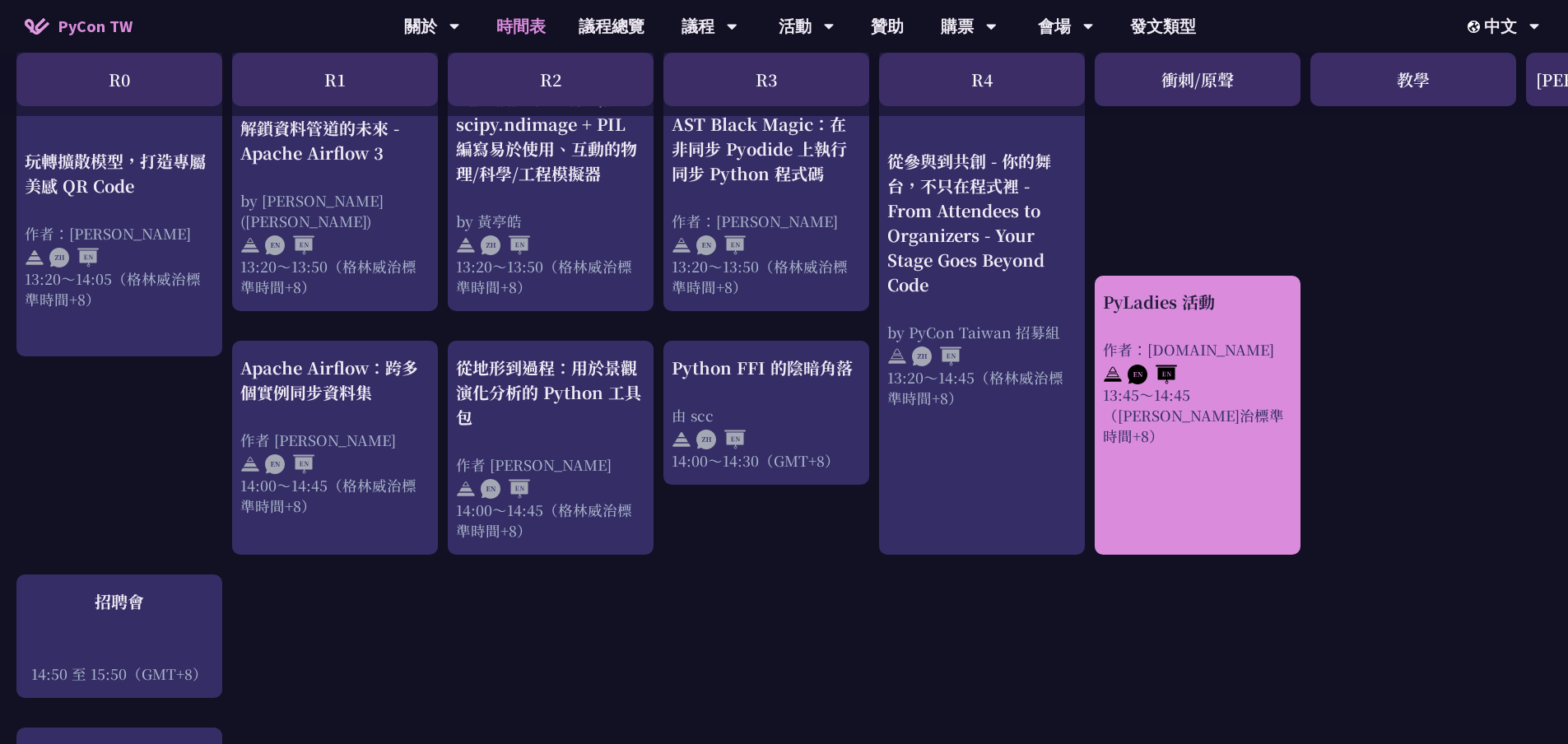
click at [1250, 430] on link "PyLadies 活動 作者：[DOMAIN_NAME] 13:45～14:45（[PERSON_NAME]治標準時間+8）" at bounding box center [1198, 415] width 189 height 250
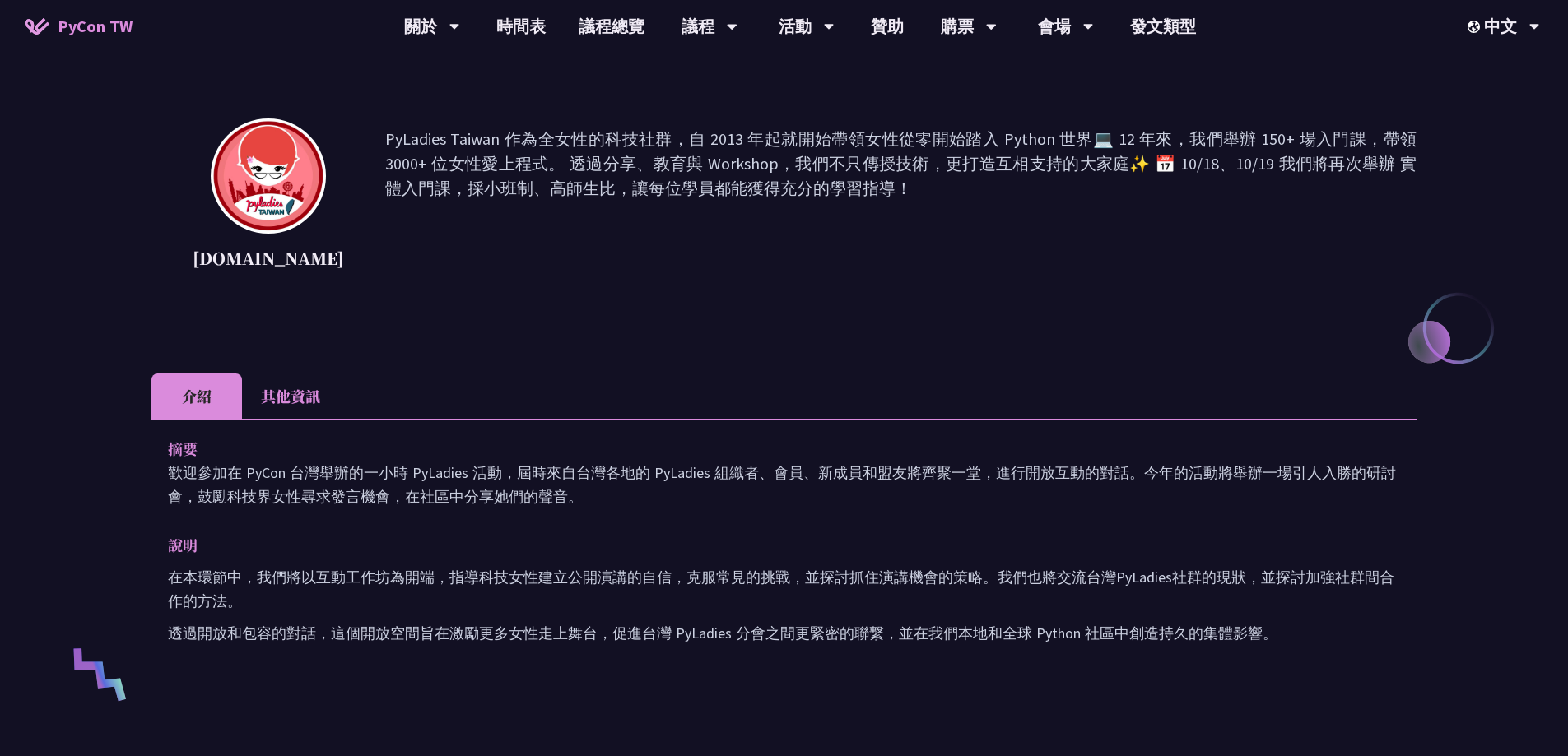
scroll to position [165, 0]
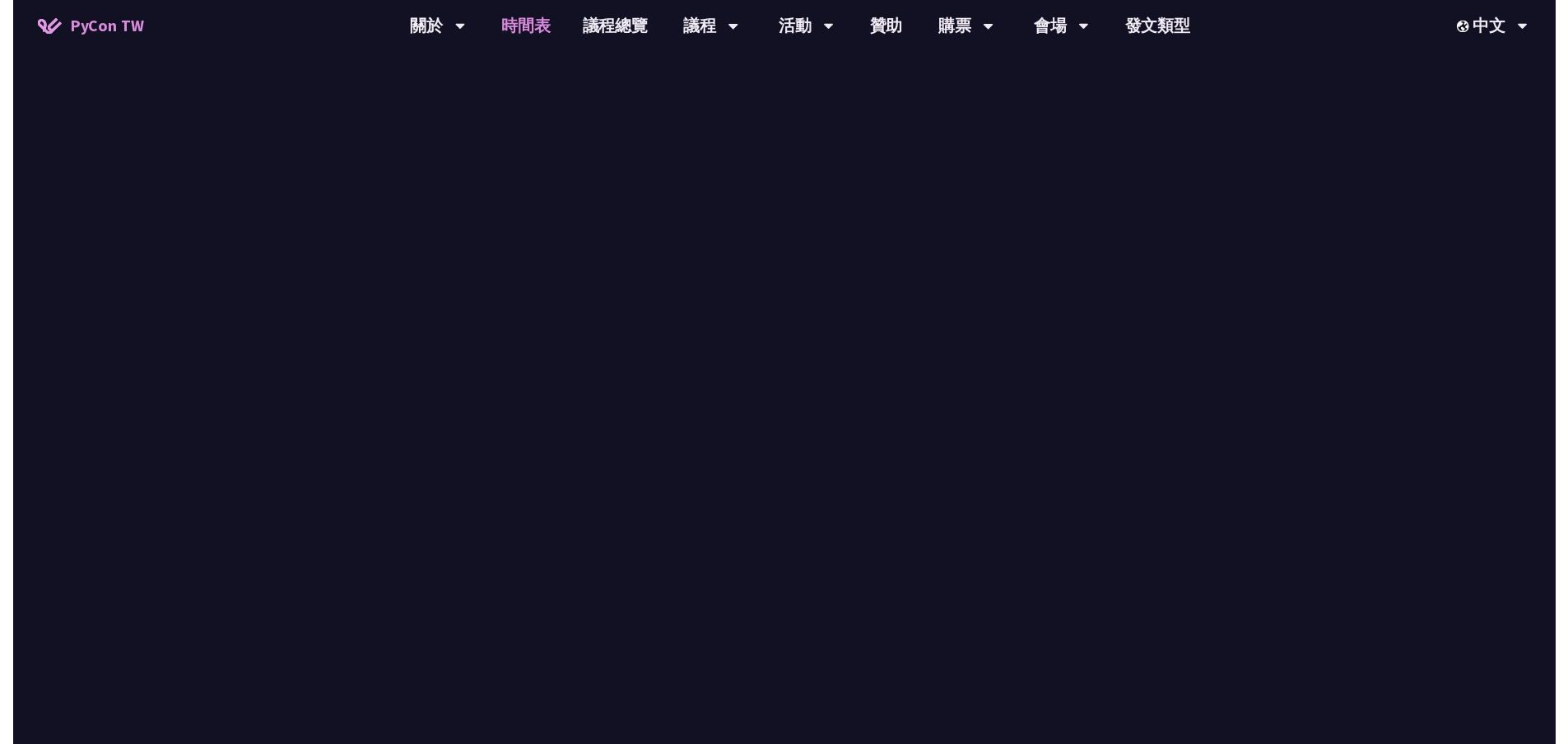
scroll to position [1434, 0]
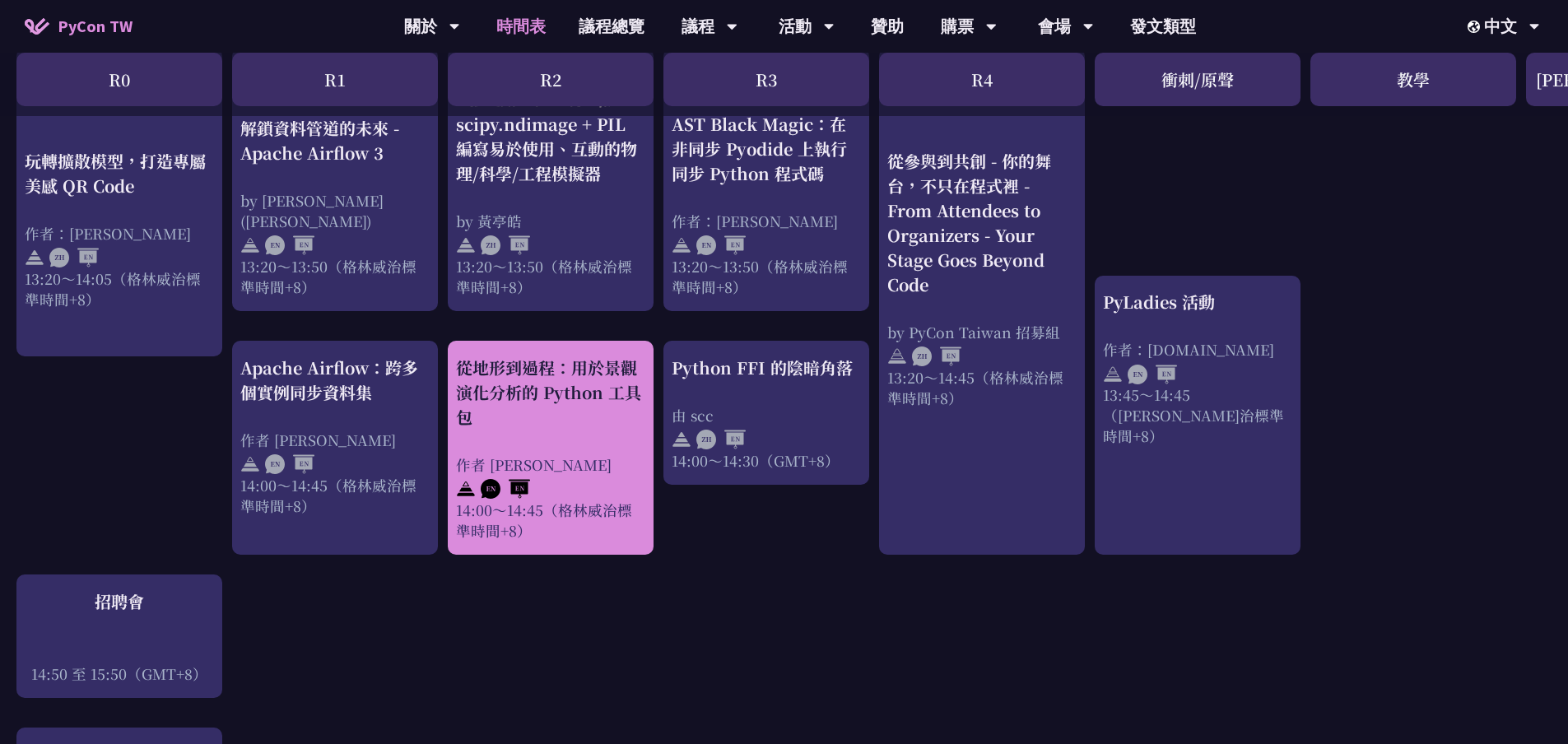
click at [544, 475] on div at bounding box center [550, 487] width 189 height 24
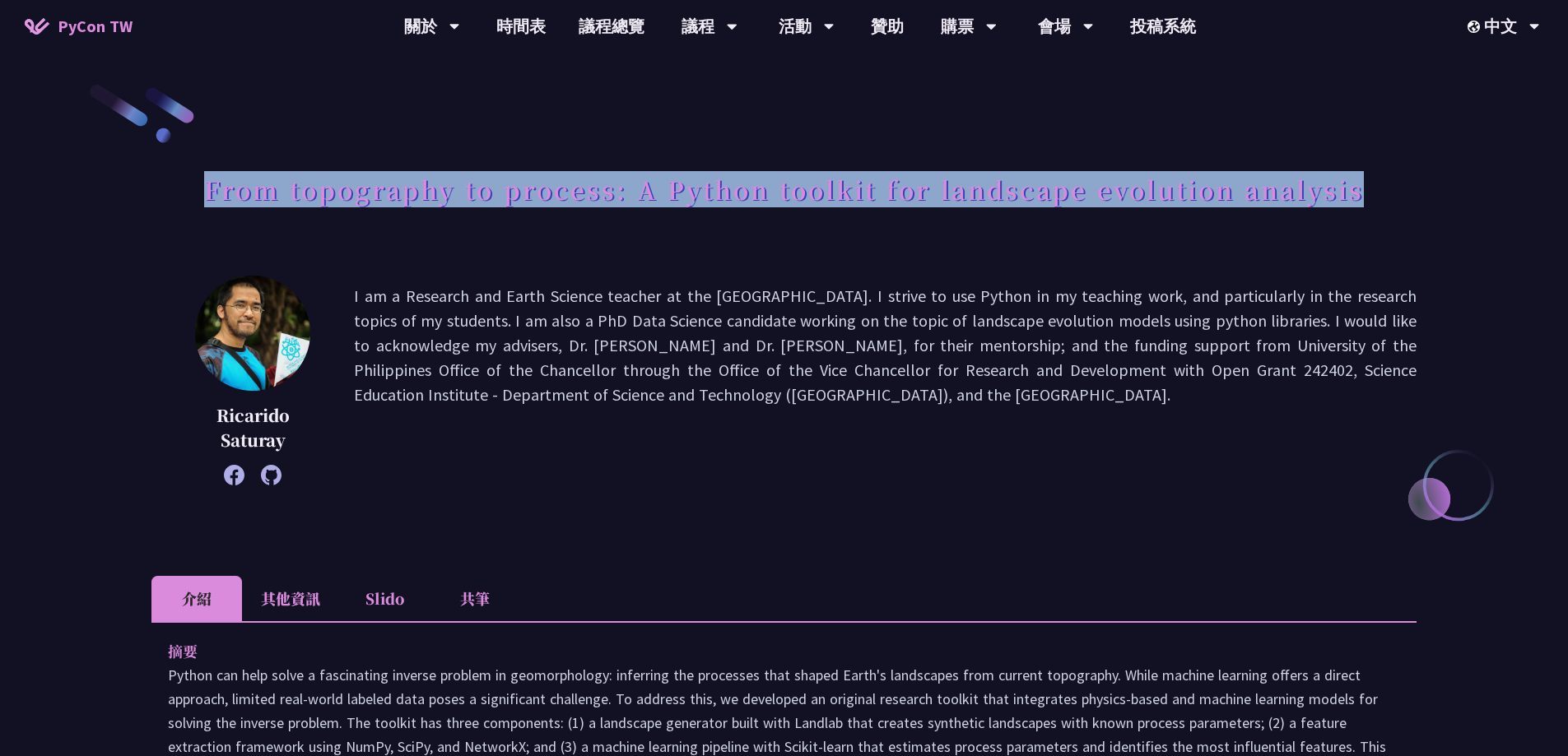
drag, startPoint x: 193, startPoint y: 196, endPoint x: 1423, endPoint y: 196, distance: 1230.0
copy h1 "From topography to process: A Python toolkit for landscape evolution analysis"
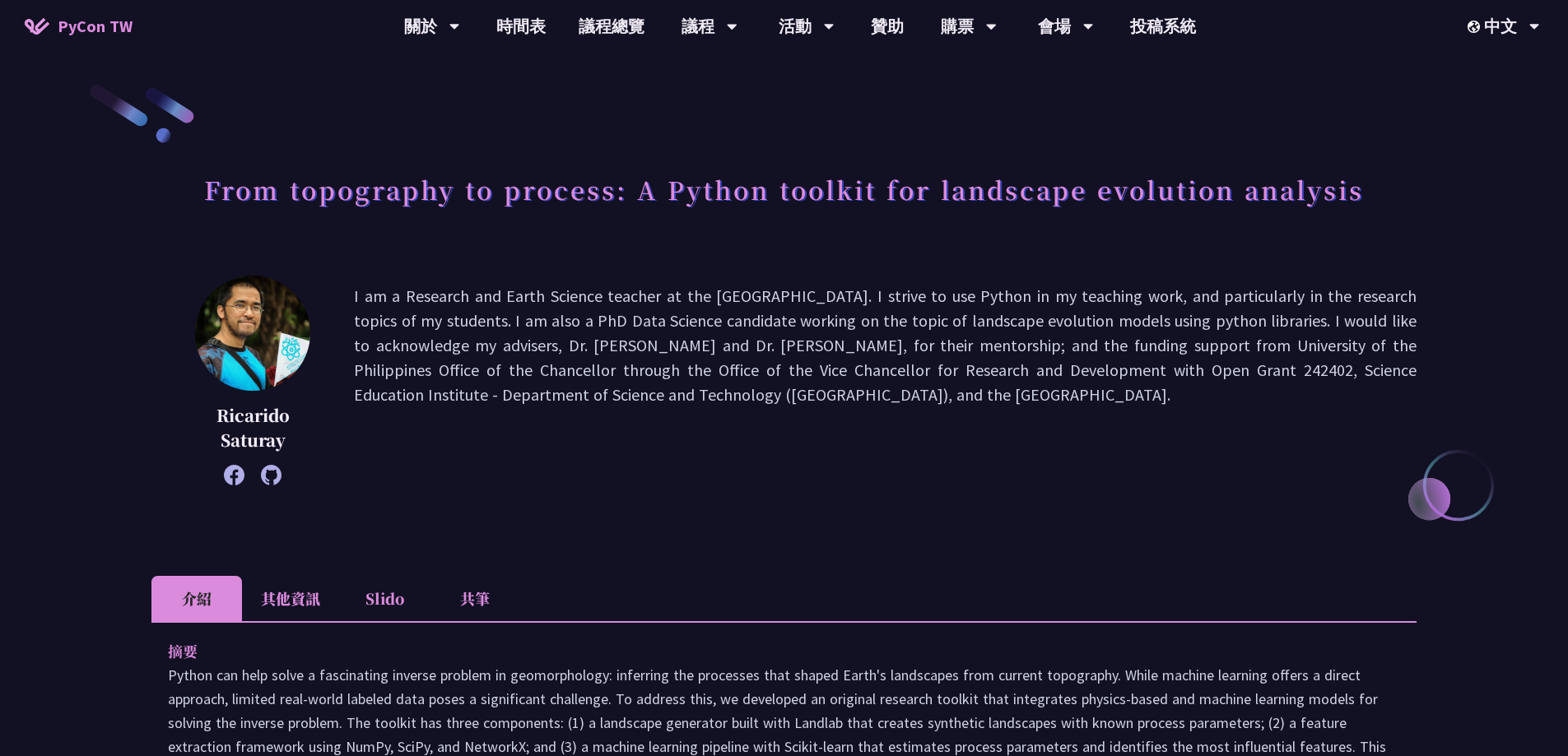
click at [274, 605] on li "其他資訊" at bounding box center [290, 598] width 97 height 45
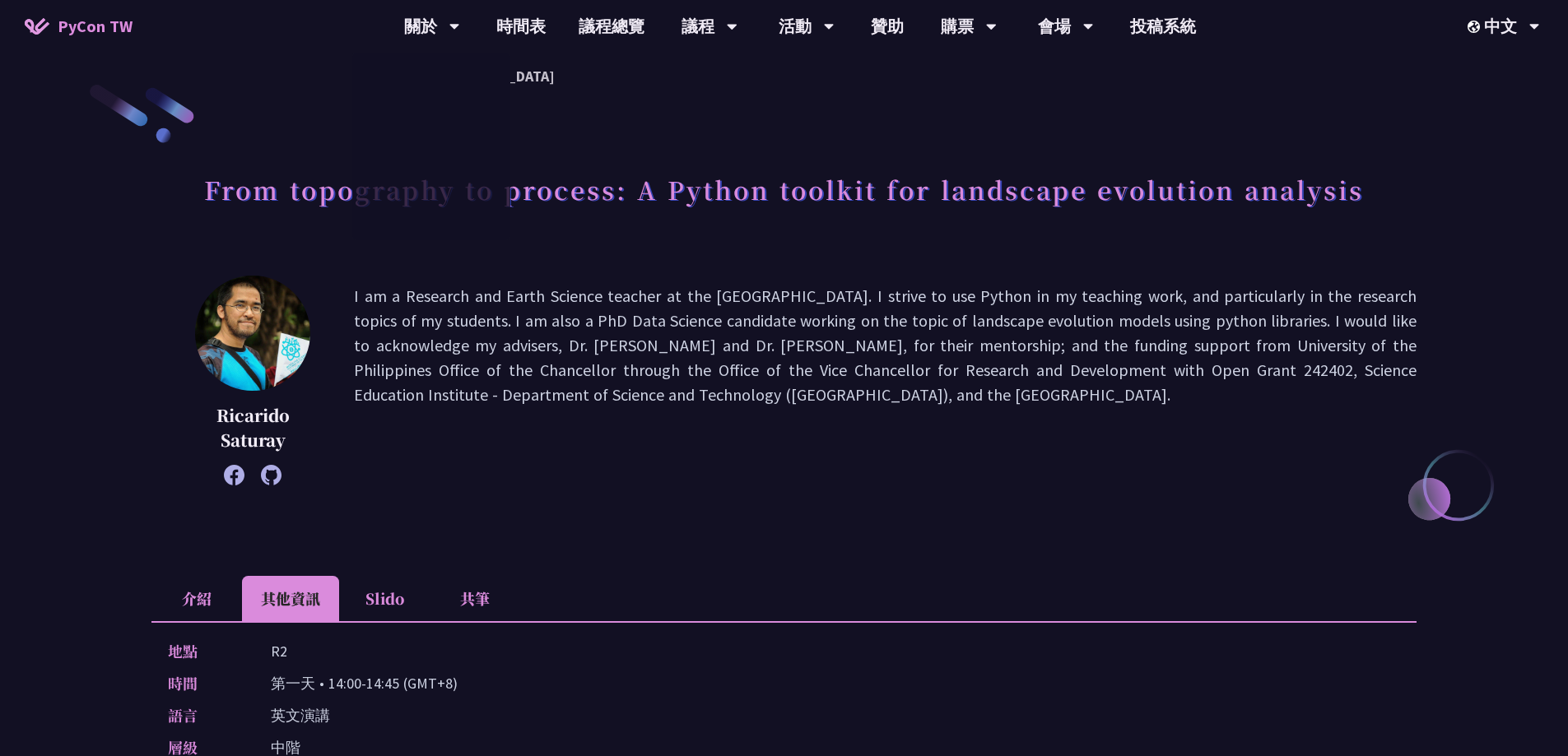
click at [111, 14] on span "PyCon TW" at bounding box center [95, 25] width 75 height 24
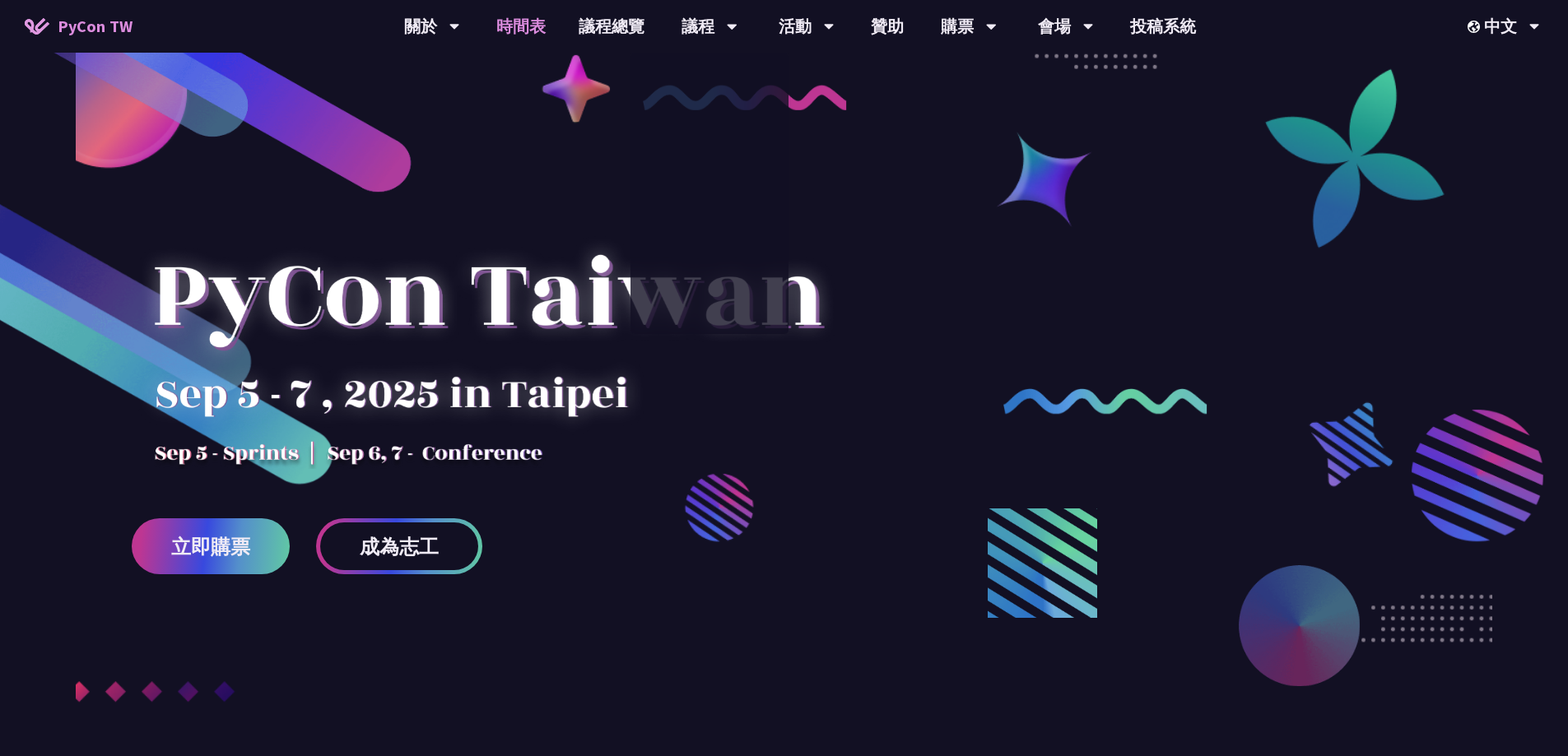
click at [530, 24] on link "時間表" at bounding box center [521, 26] width 82 height 53
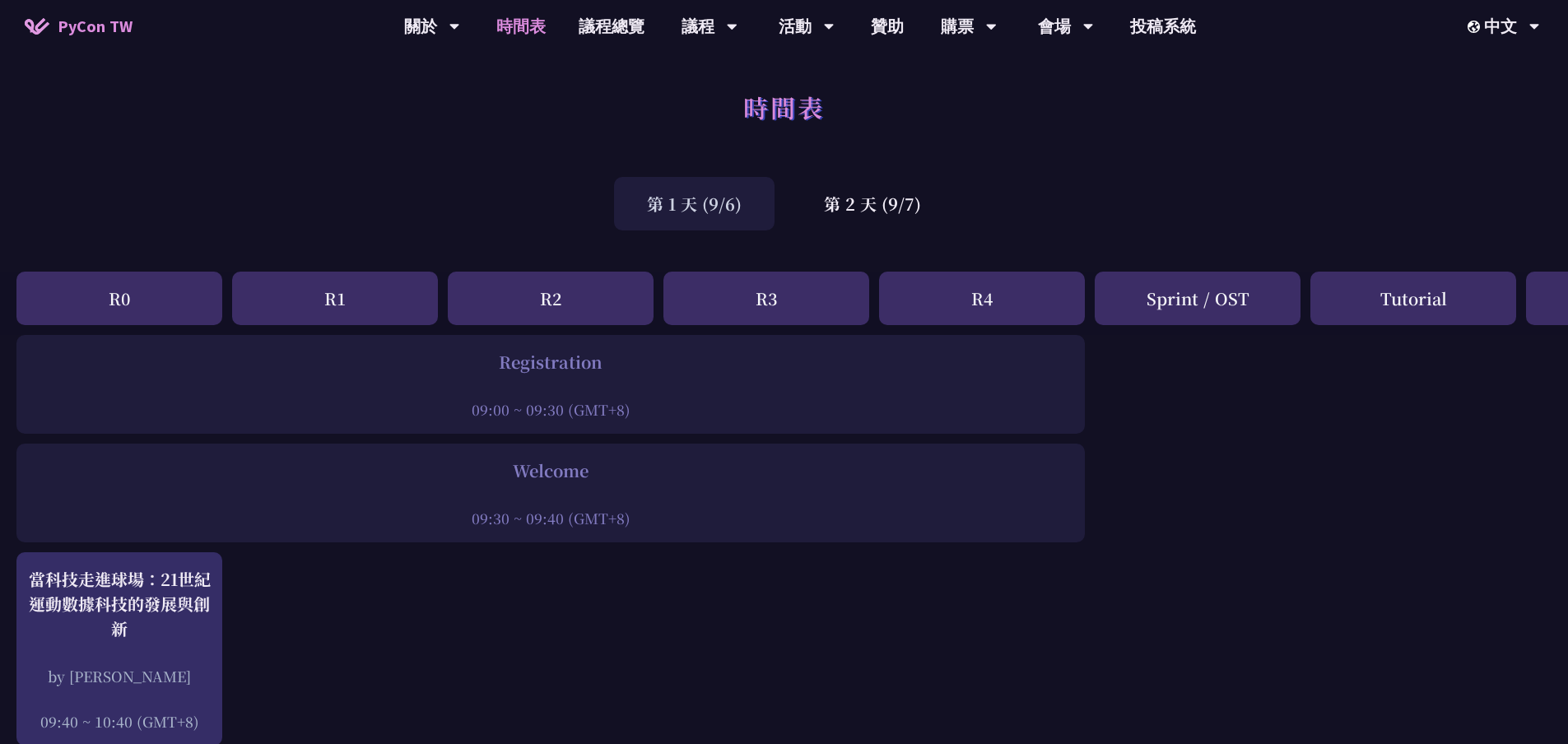
click at [320, 314] on div "R1" at bounding box center [334, 298] width 206 height 53
click at [909, 215] on div "第 2 天 (9/7)" at bounding box center [872, 203] width 163 height 53
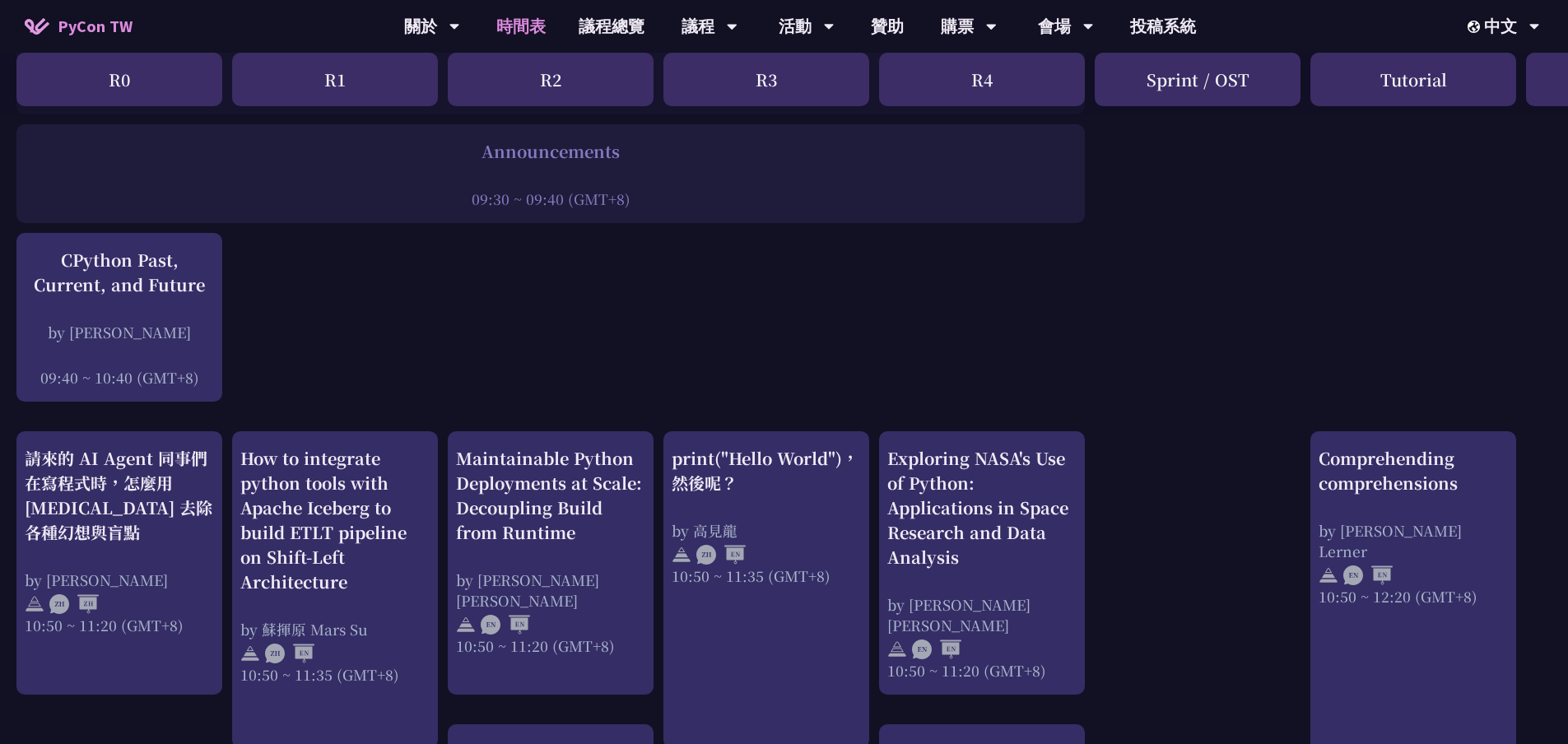
scroll to position [411, 0]
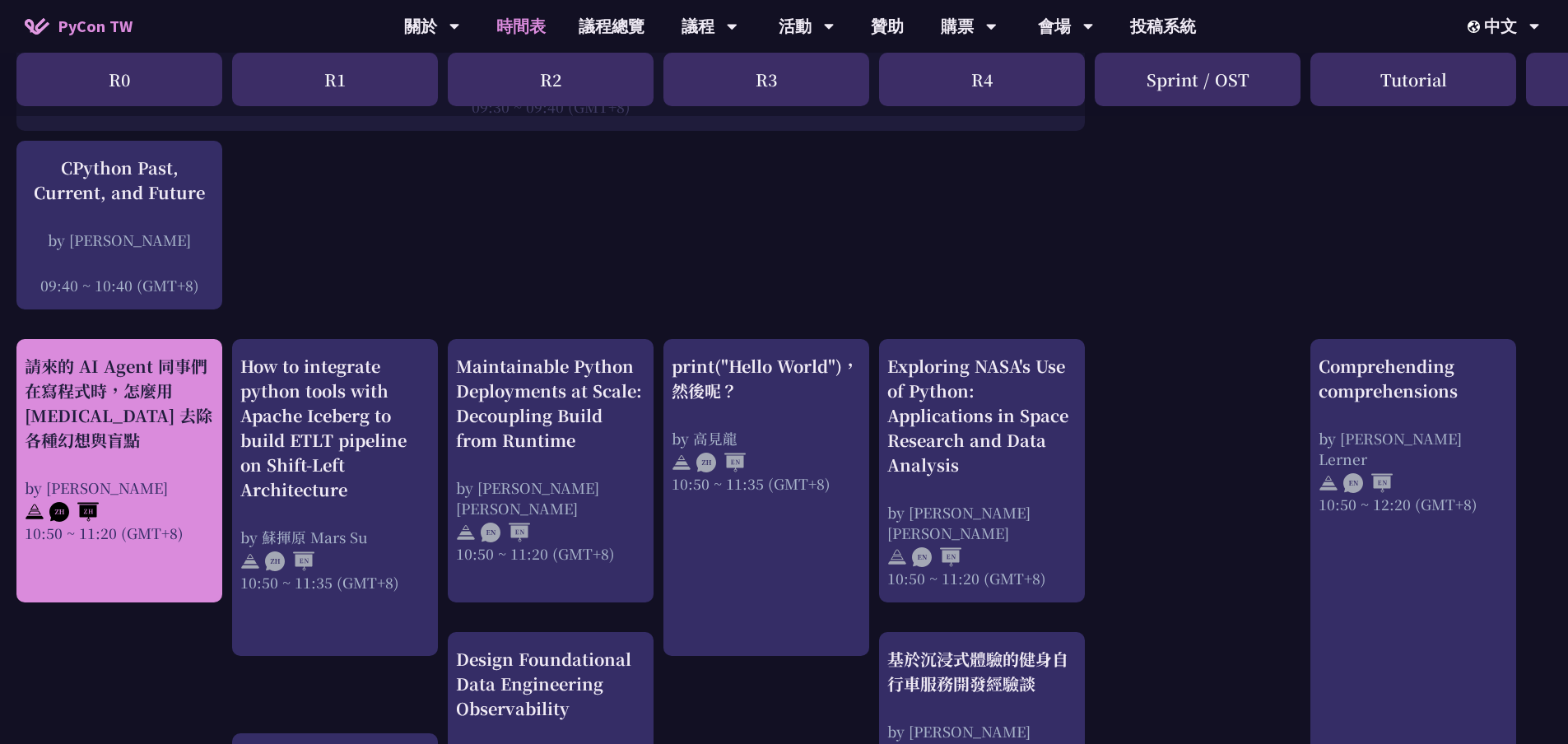
click at [170, 459] on div "請來的 AI Agent 同事們在寫程式時，怎麼用 [MEDICAL_DATA] 去除各種幻想與盲點 by [PERSON_NAME] 10:50 ~ 11:…" at bounding box center [119, 449] width 189 height 189
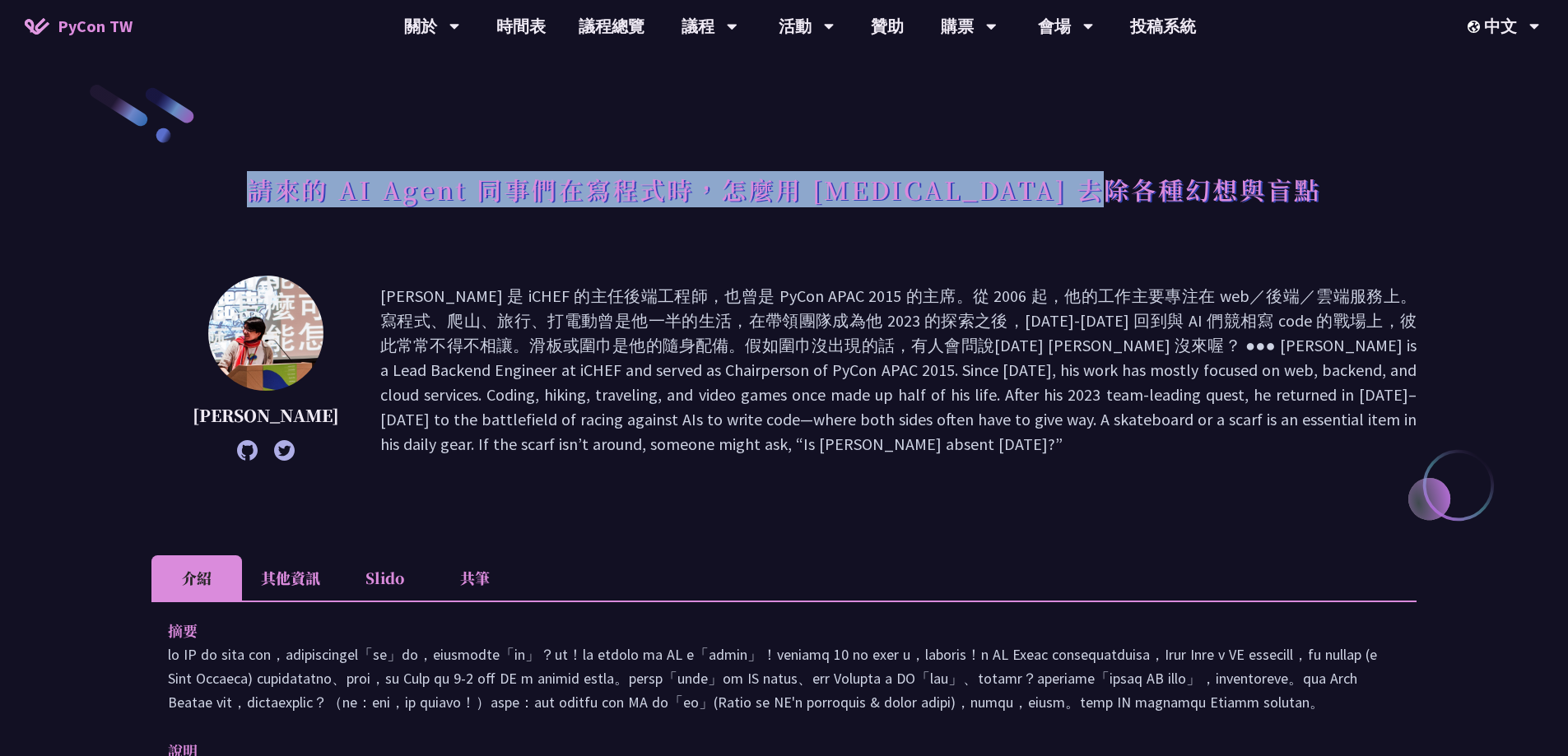
drag, startPoint x: 326, startPoint y: 181, endPoint x: 1501, endPoint y: 166, distance: 1175.1
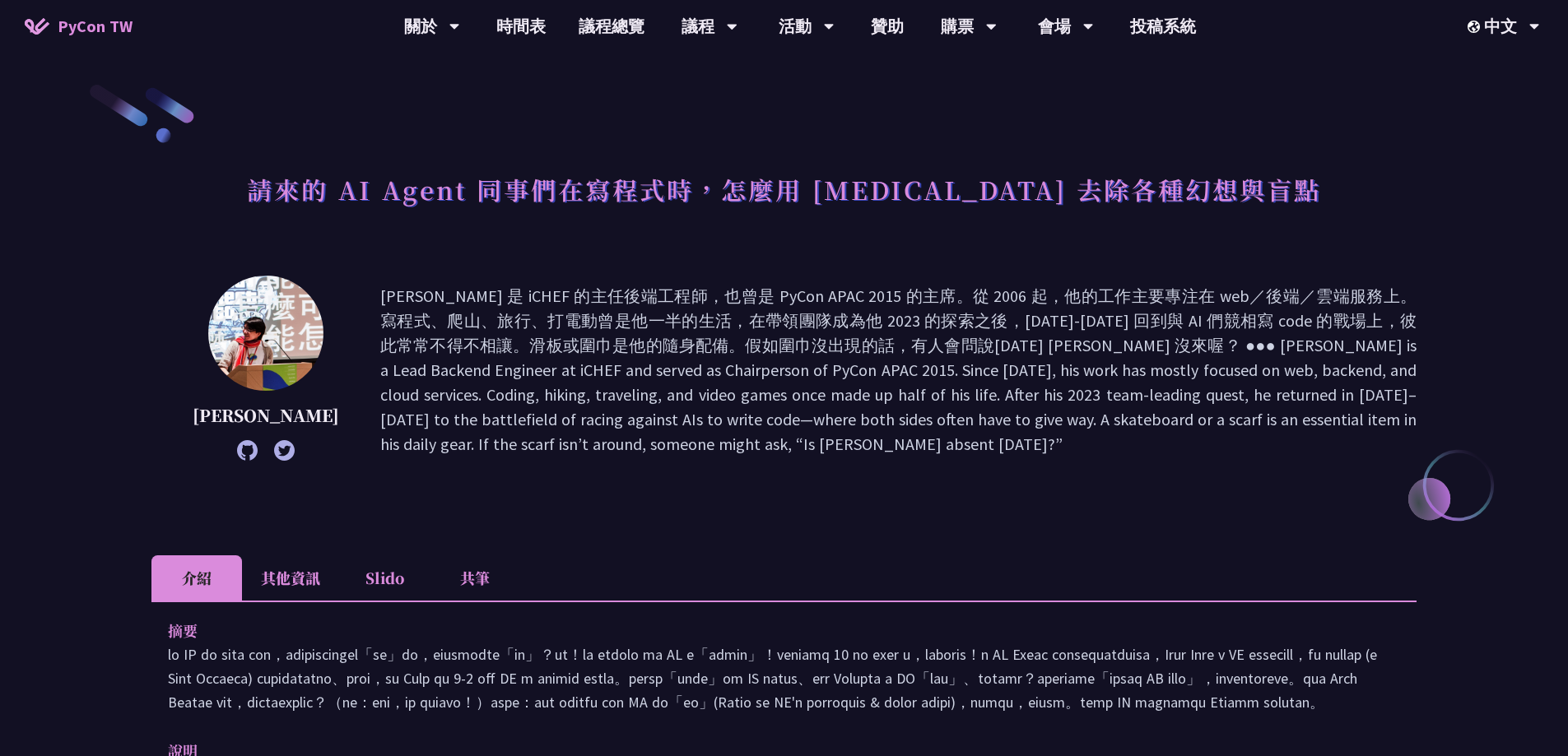
drag, startPoint x: 1042, startPoint y: 225, endPoint x: 948, endPoint y: 291, distance: 114.9
click at [948, 292] on p at bounding box center [899, 370] width 1036 height 173
click at [361, 187] on h1 "請來的 AI Agent 同事們在寫程式時，怎麼用 [MEDICAL_DATA] 去除各種幻想與盲點" at bounding box center [784, 189] width 1074 height 50
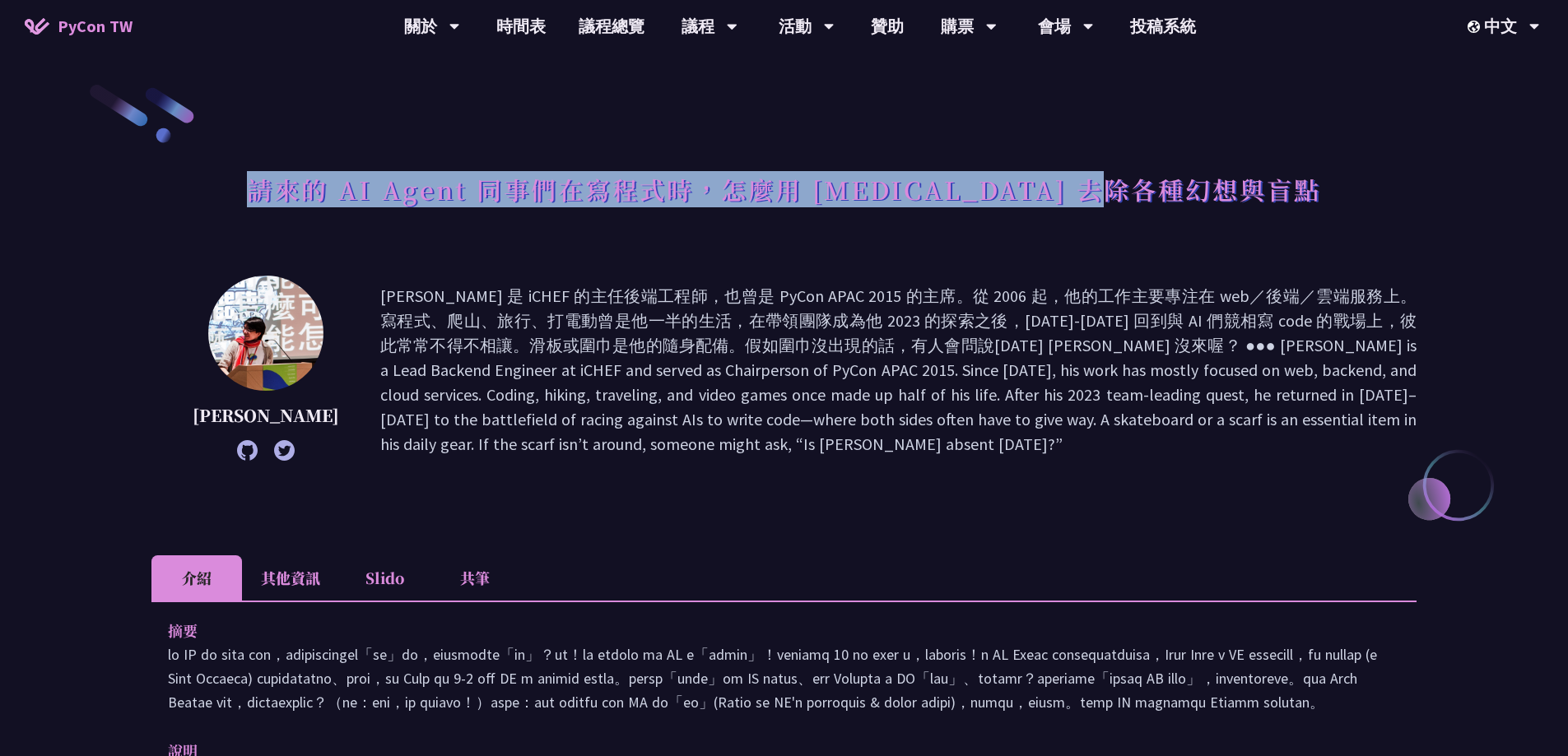
drag, startPoint x: 312, startPoint y: 177, endPoint x: 1250, endPoint y: 181, distance: 938.0
click at [1250, 181] on div "請來的 AI Agent 同事們在寫程式時，怎麼用 [MEDICAL_DATA] 去除各種幻想與盲點" at bounding box center [784, 207] width 1265 height 86
copy h1 "請來的 AI Agent 同事們在寫程式時，怎麼用 [MEDICAL_DATA] 去除各種幻想與盲點"
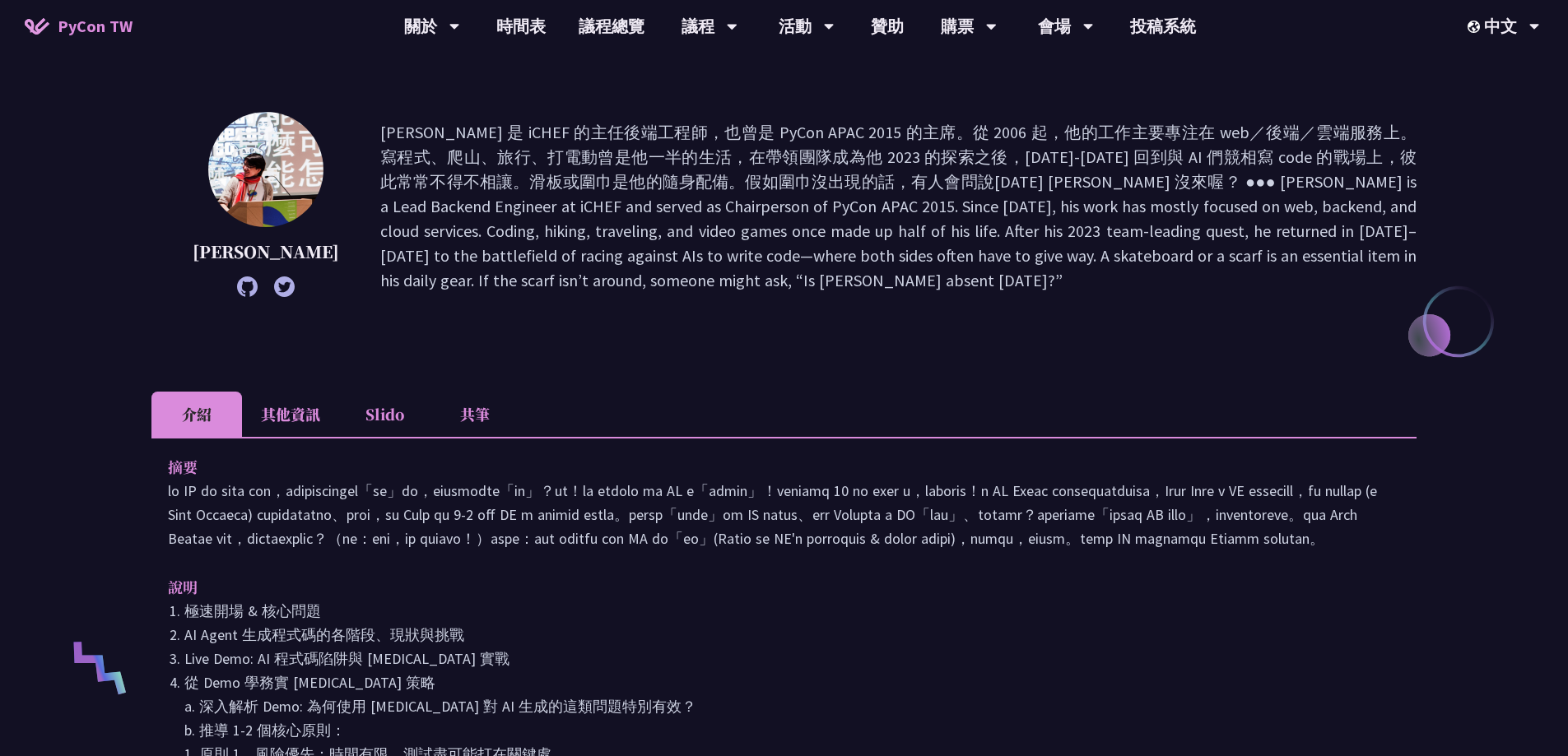
scroll to position [165, 0]
click at [284, 424] on li "其他資訊" at bounding box center [290, 414] width 97 height 45
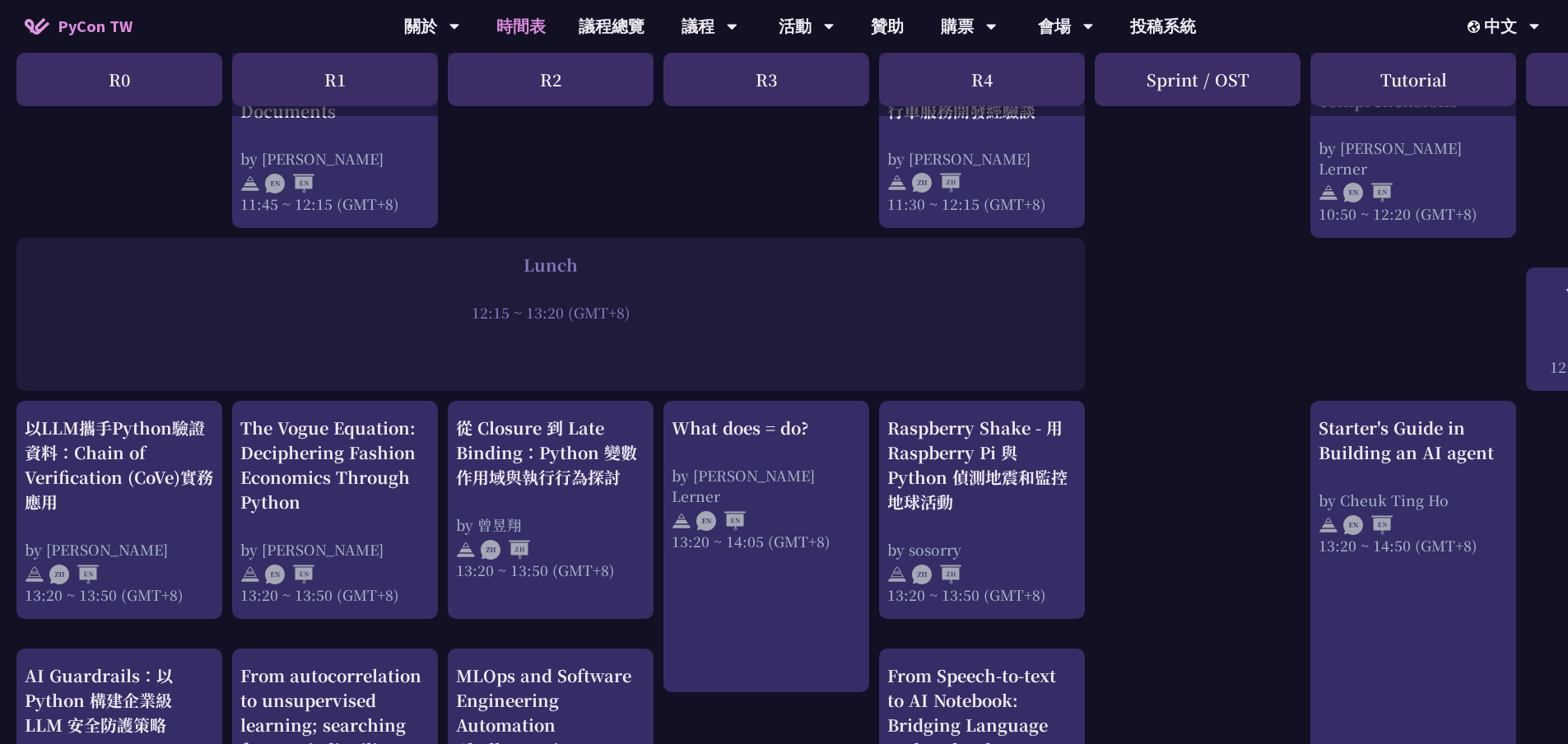
scroll to position [1153, 0]
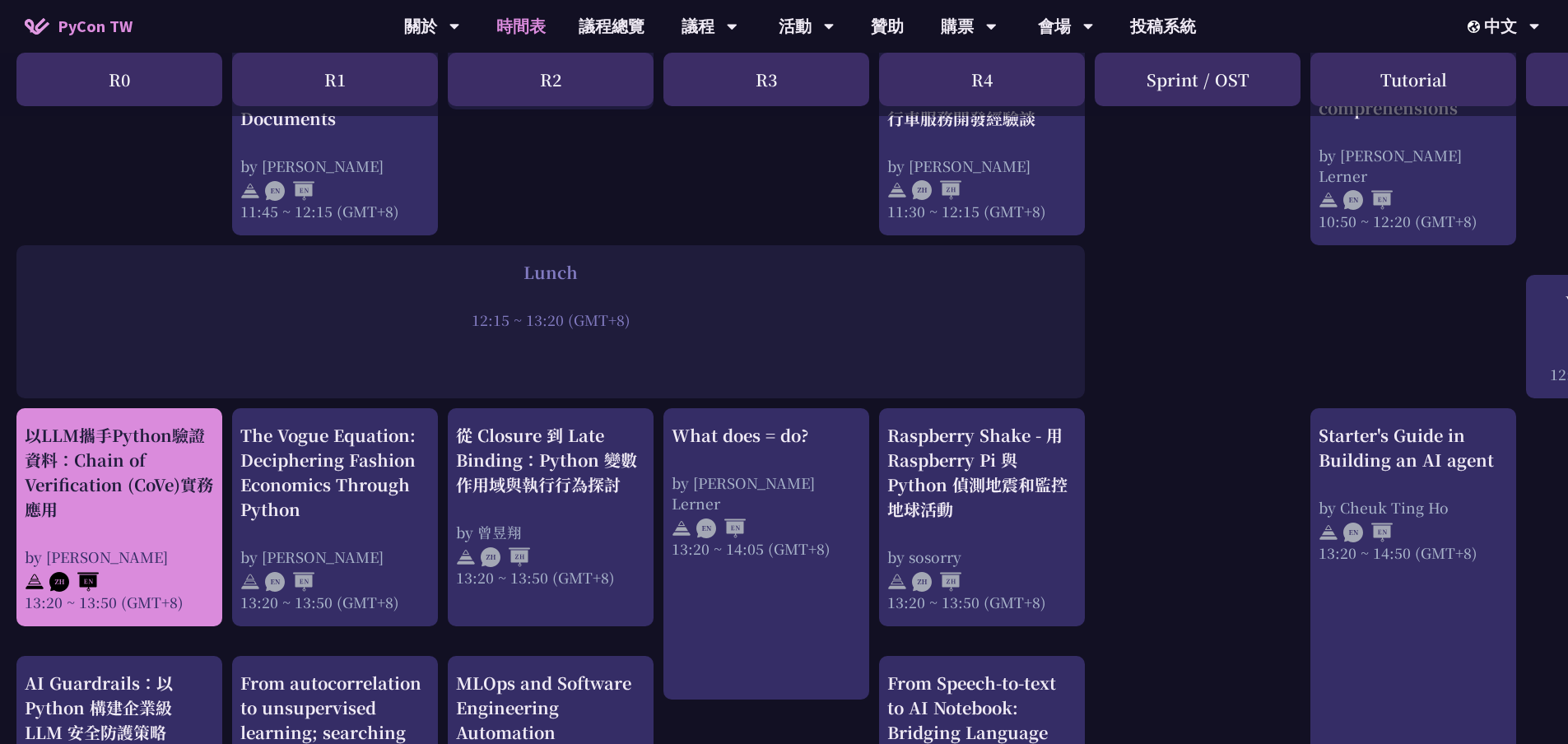
click at [167, 518] on div "以LLM攜手Python驗證資料：Chain of Verification (CoVe)實務應用" at bounding box center [119, 472] width 189 height 99
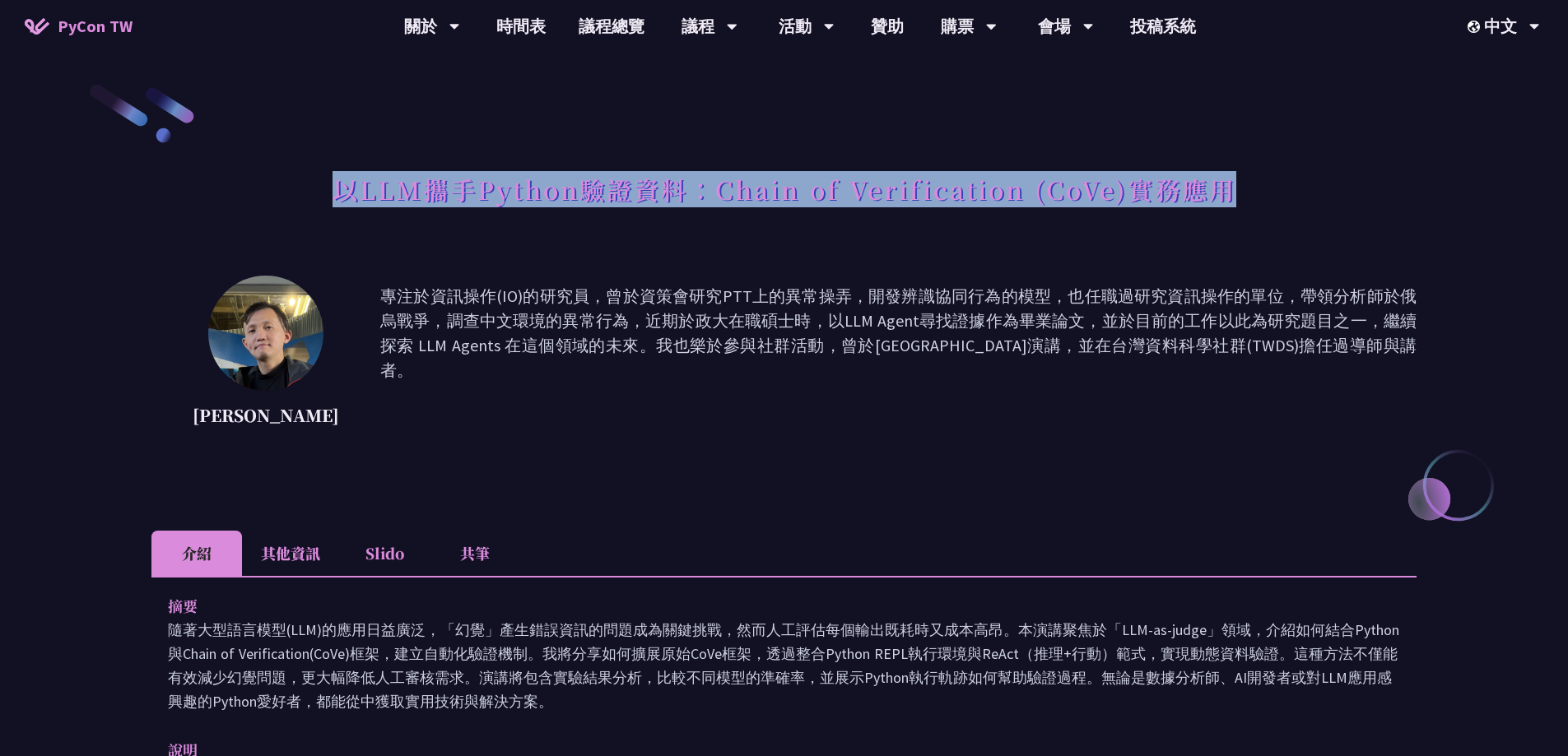
drag, startPoint x: 331, startPoint y: 181, endPoint x: 1350, endPoint y: 172, distance: 1019.0
click at [1350, 172] on div "以LLM攜手Python驗證資料：Chain of Verification (CoVe)實務應用" at bounding box center [784, 207] width 1265 height 86
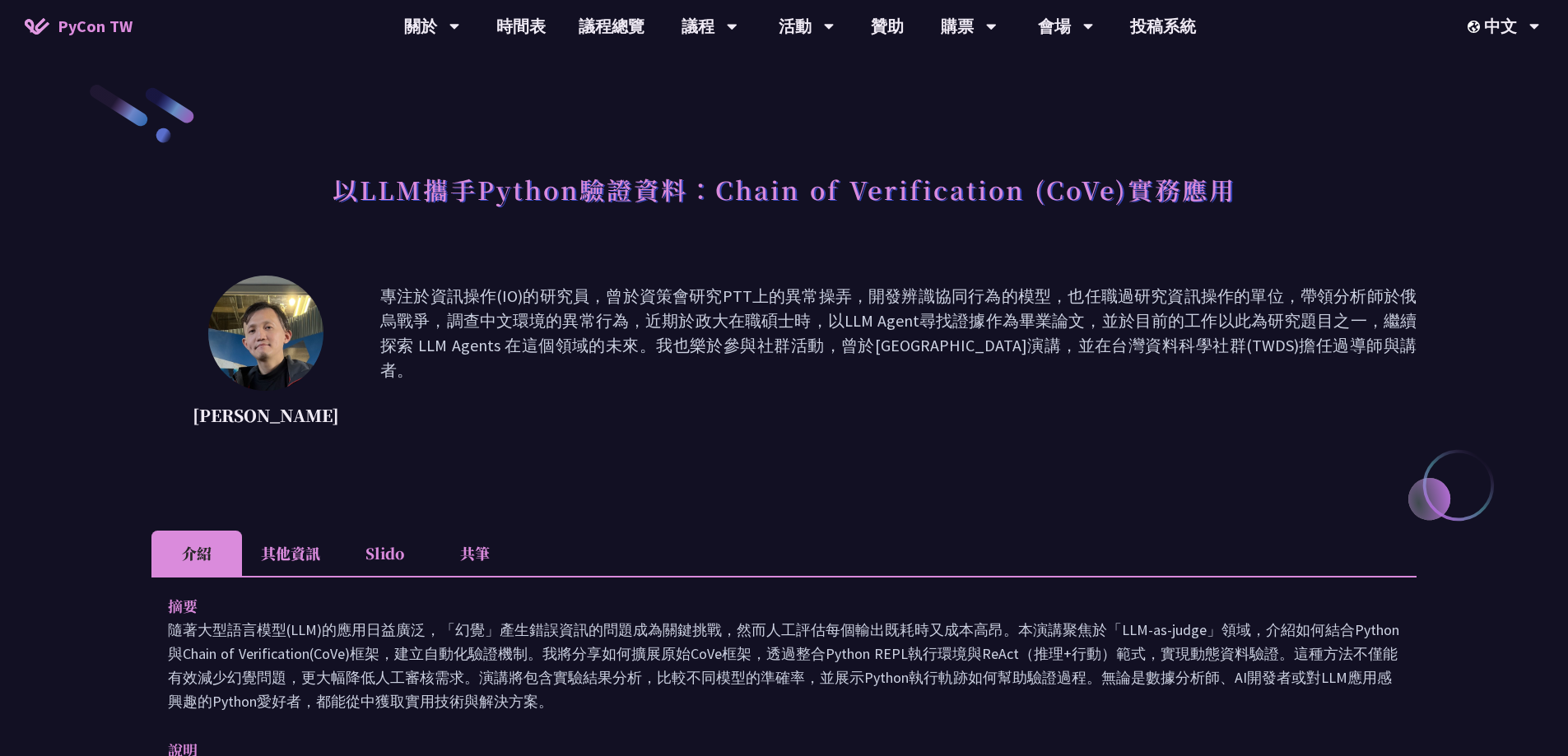
click at [300, 551] on li "其他資訊" at bounding box center [290, 553] width 97 height 45
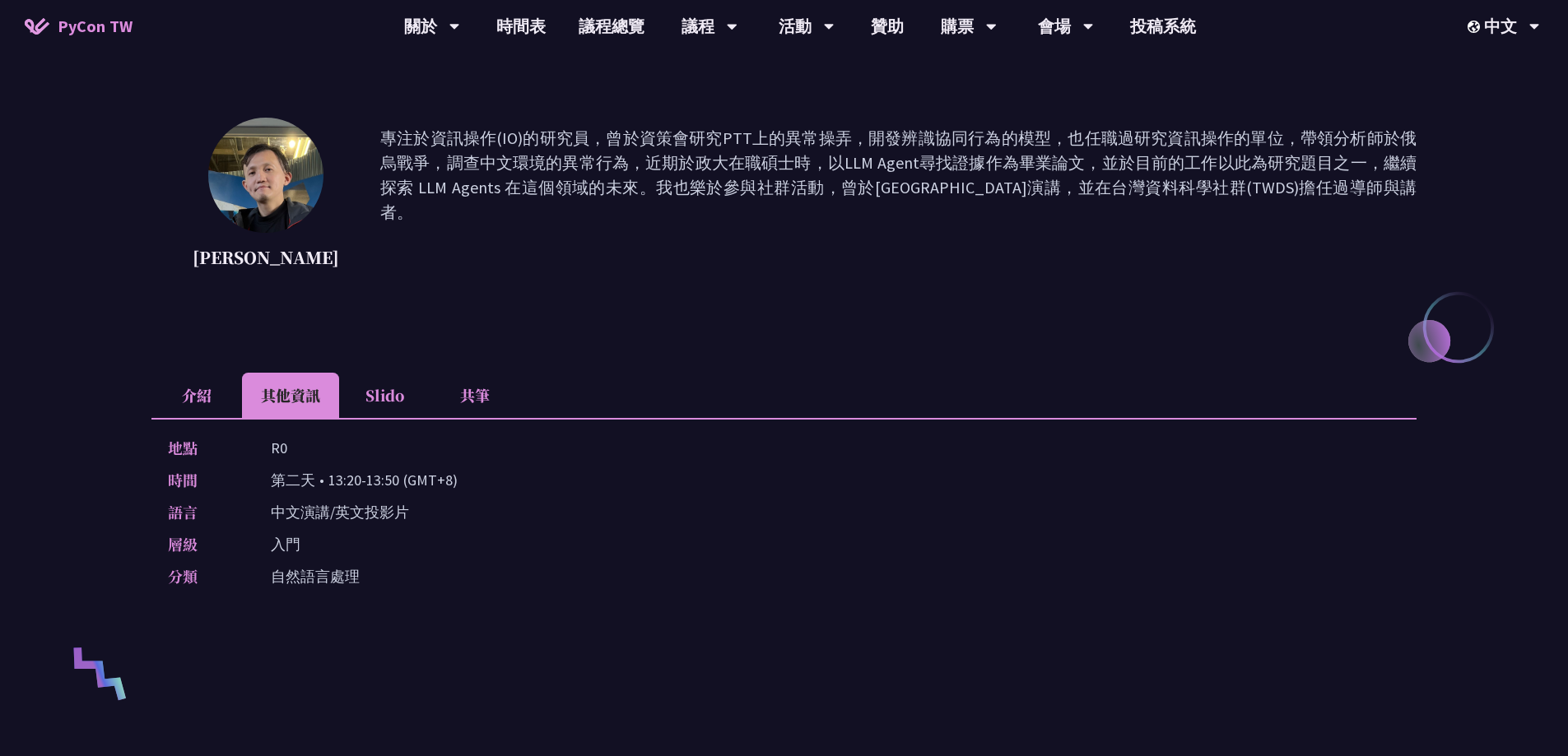
scroll to position [165, 0]
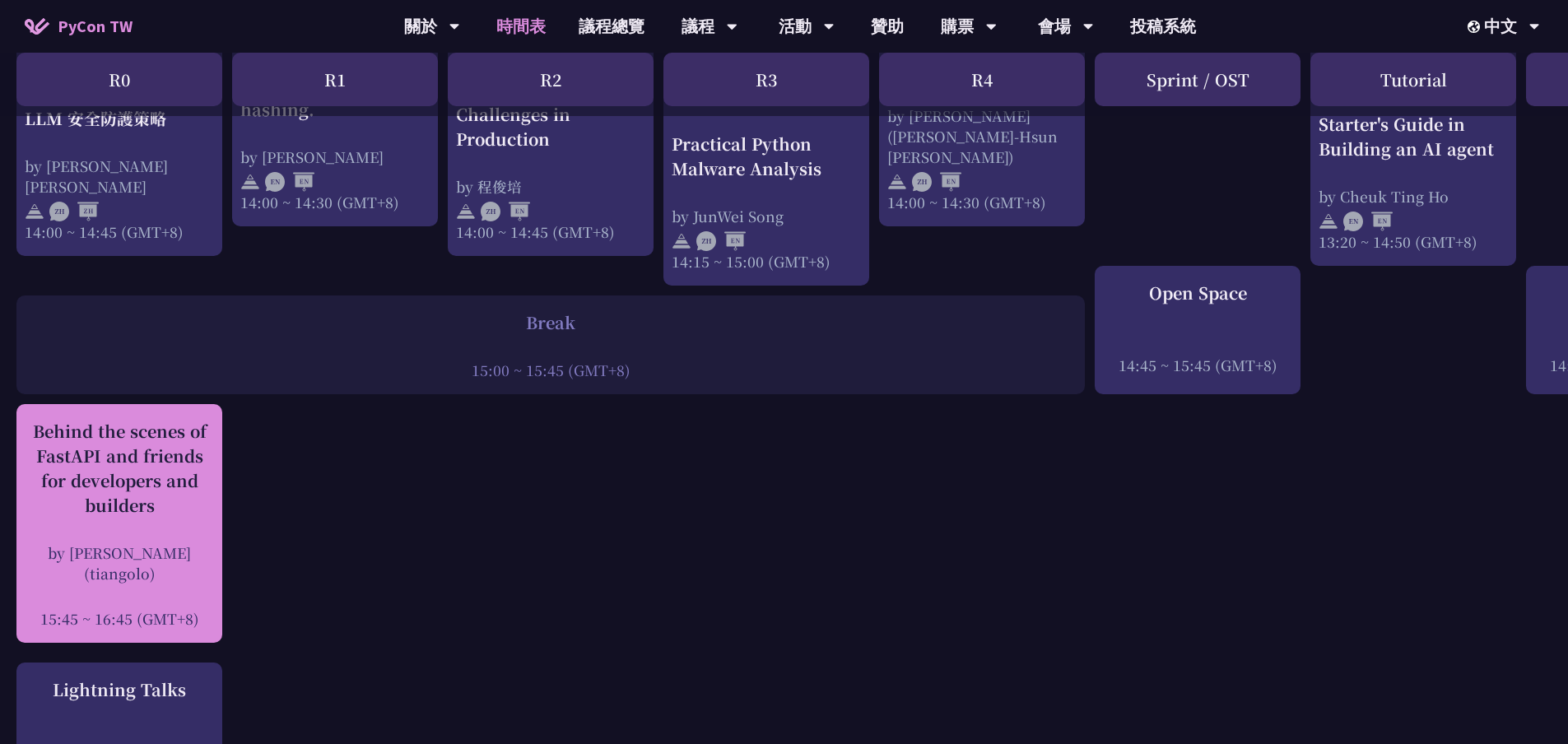
scroll to position [1894, 0]
click at [50, 558] on div "by [PERSON_NAME] (tiangolo)" at bounding box center [119, 560] width 189 height 41
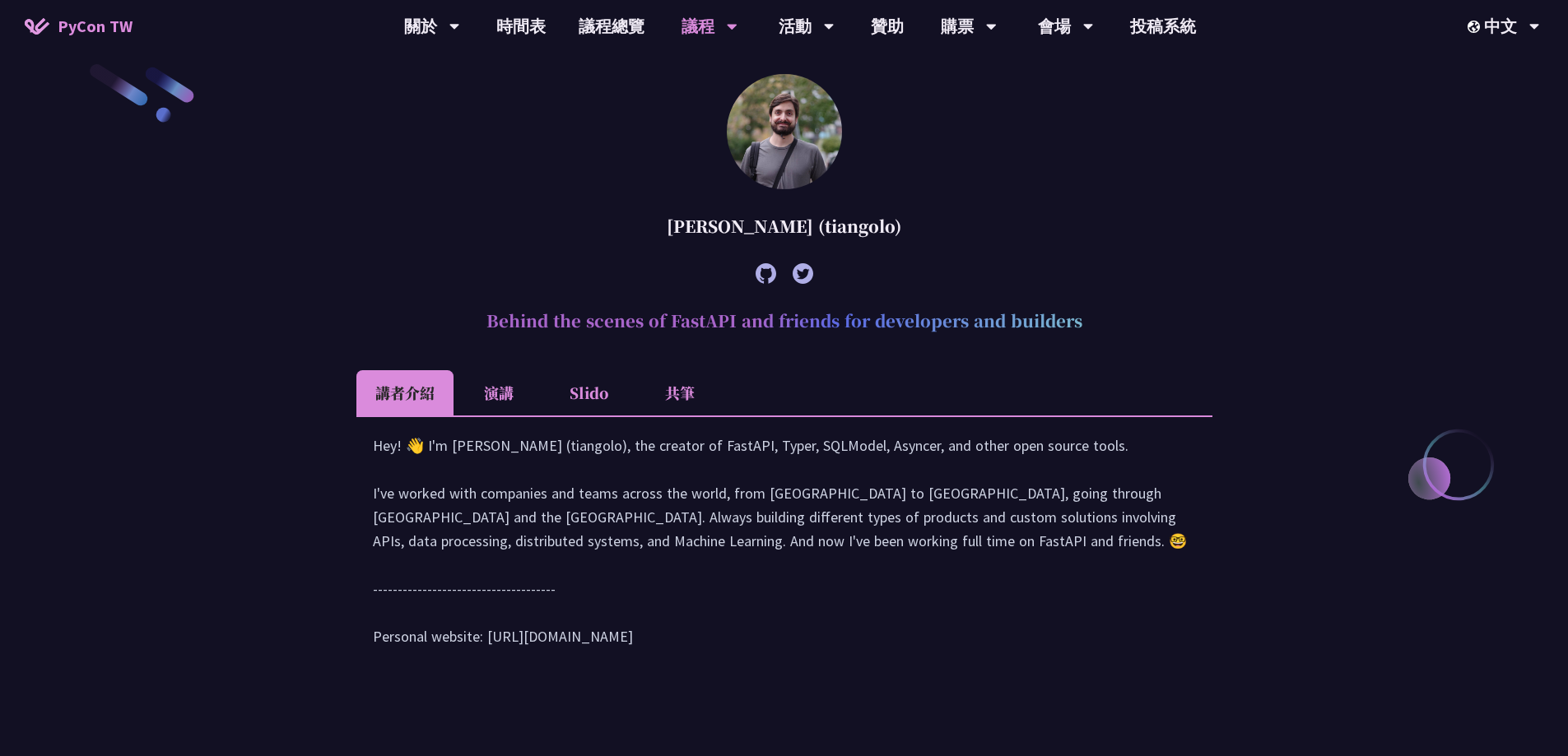
scroll to position [509, 0]
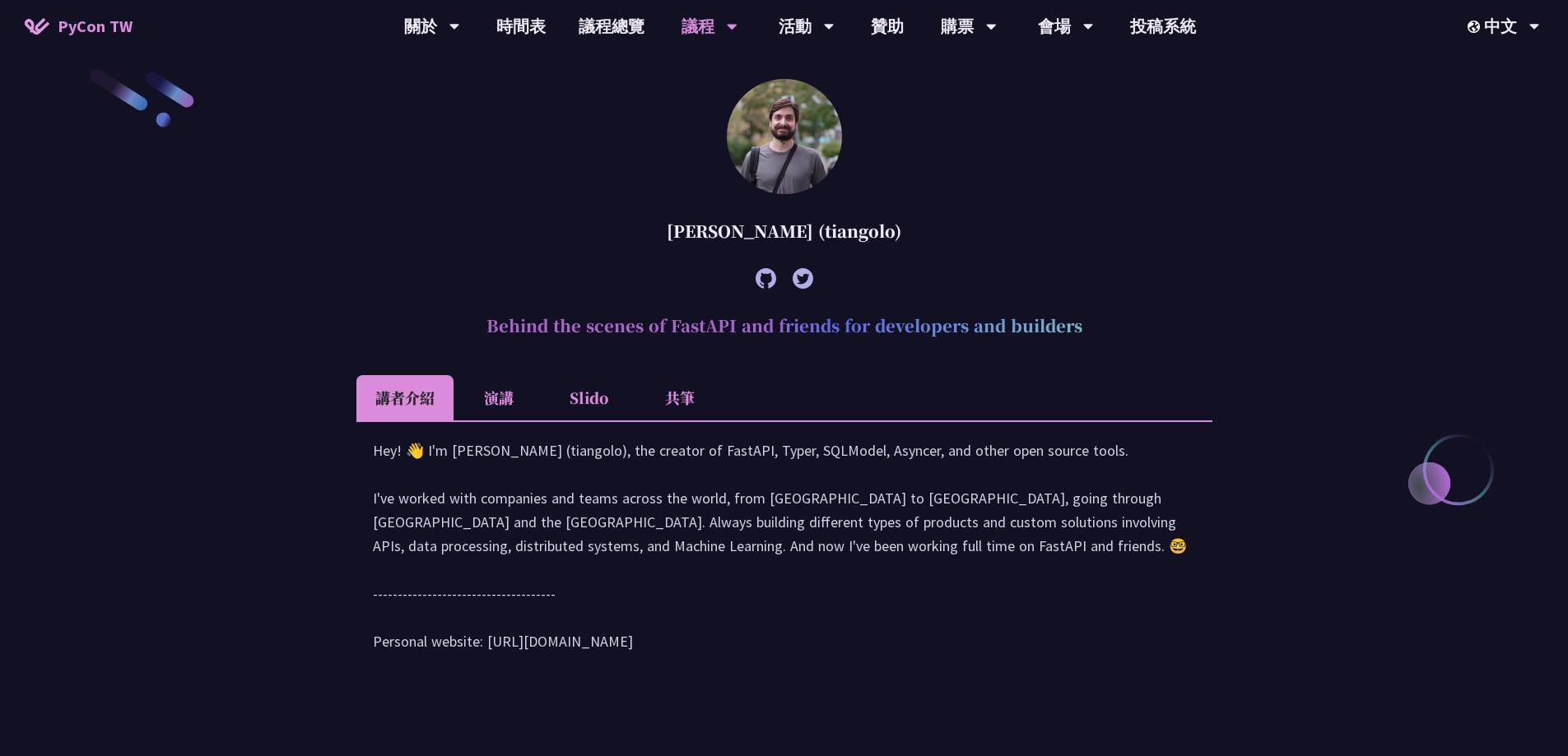
drag, startPoint x: 490, startPoint y: 329, endPoint x: 1115, endPoint y: 326, distance: 625.0
click at [1115, 326] on h2 "Behind the scenes of FastAPI and friends for developers and builders" at bounding box center [784, 326] width 856 height 50
copy h2 "Behind the scenes of FastAPI and friends for developers and builders"
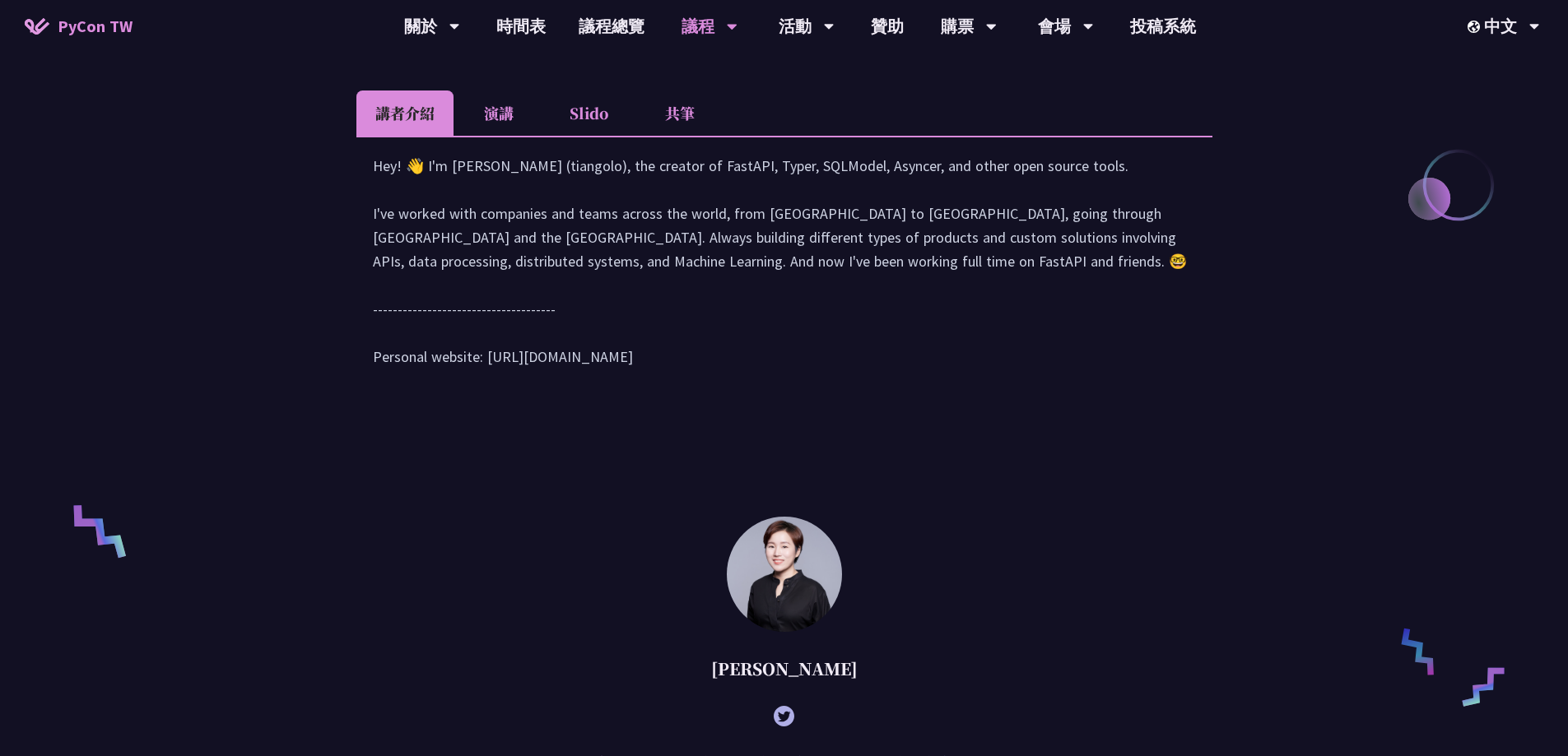
scroll to position [755, 0]
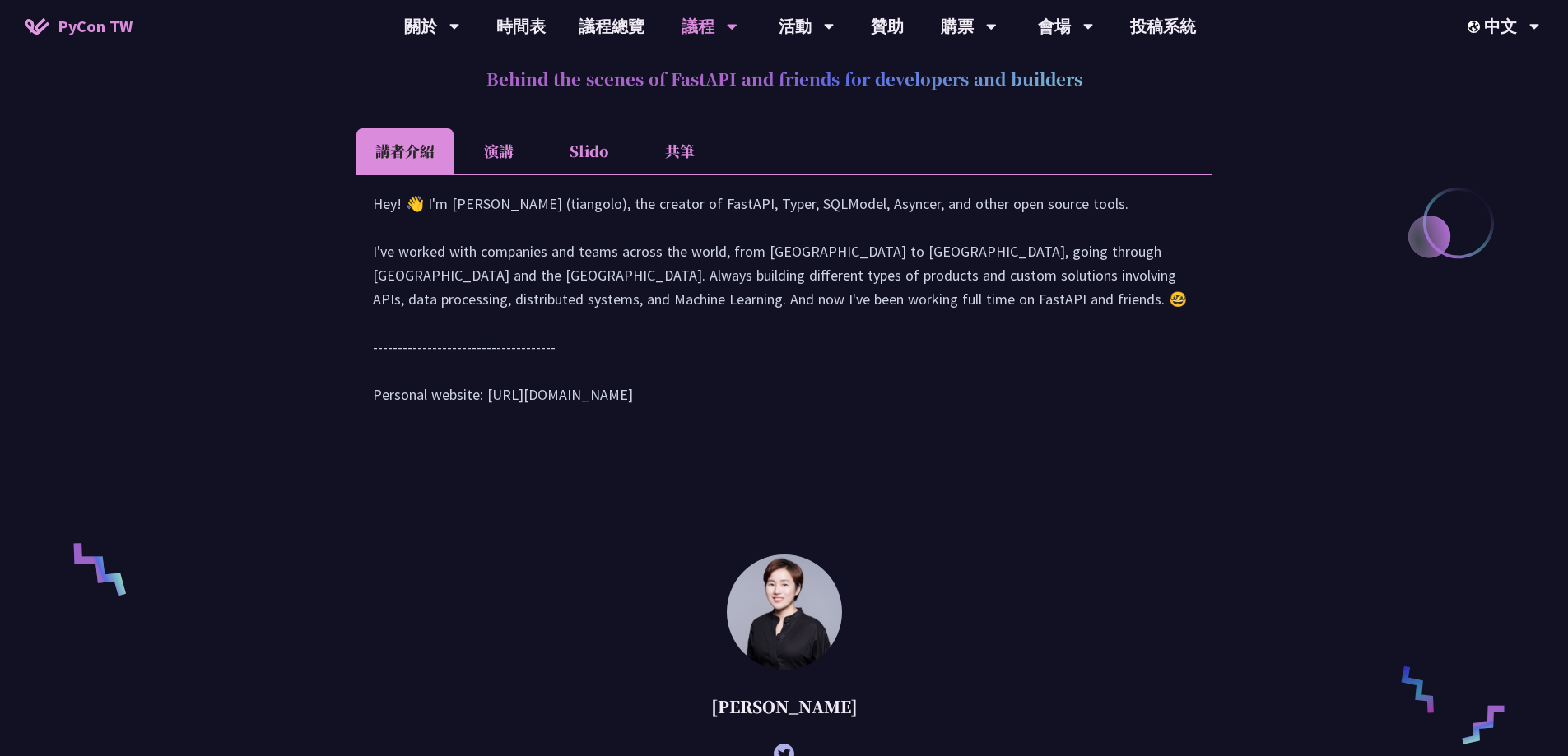
click at [511, 148] on li "演講" at bounding box center [499, 151] width 91 height 45
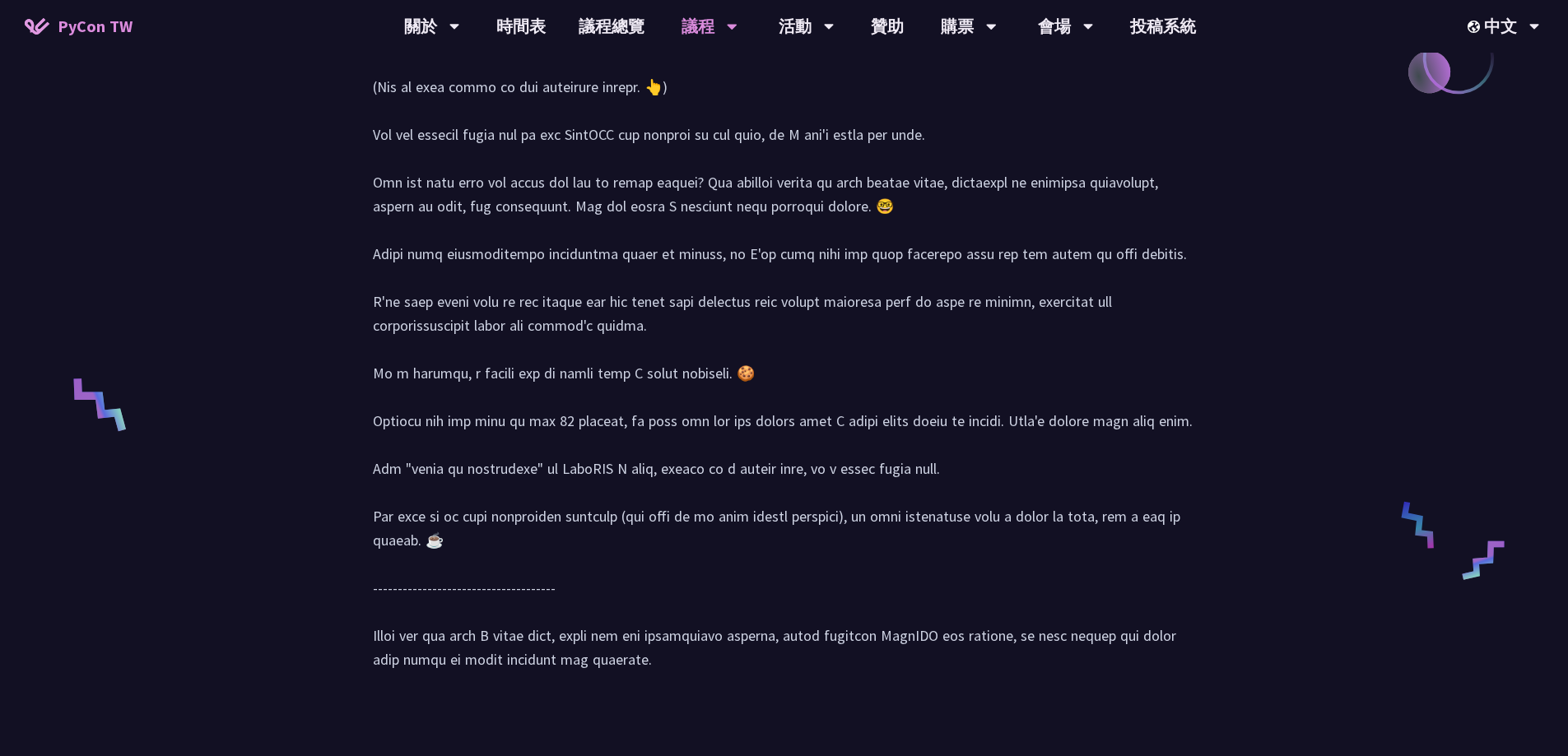
scroll to position [590, 0]
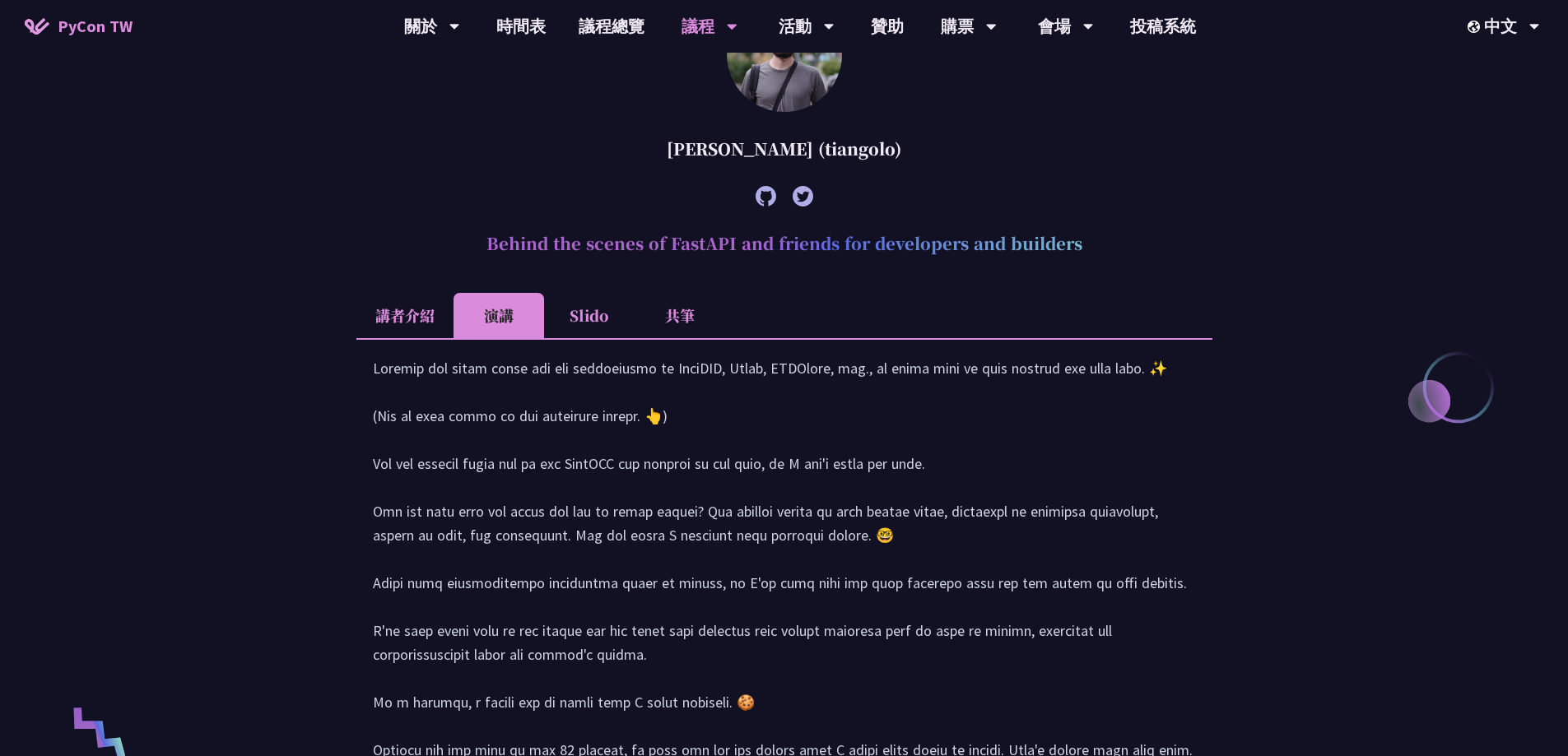
click at [374, 324] on li "講者介紹" at bounding box center [404, 315] width 97 height 45
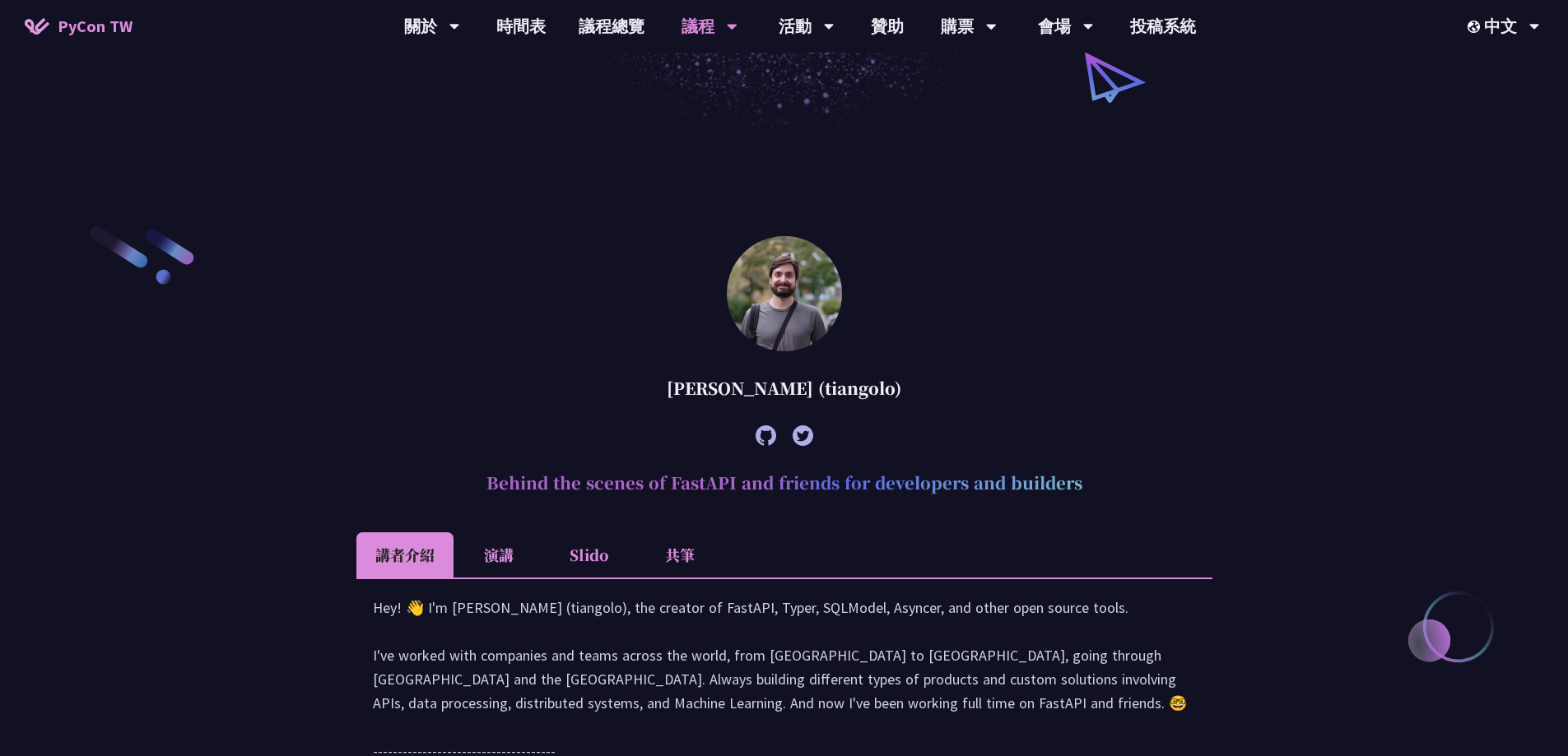
scroll to position [344, 0]
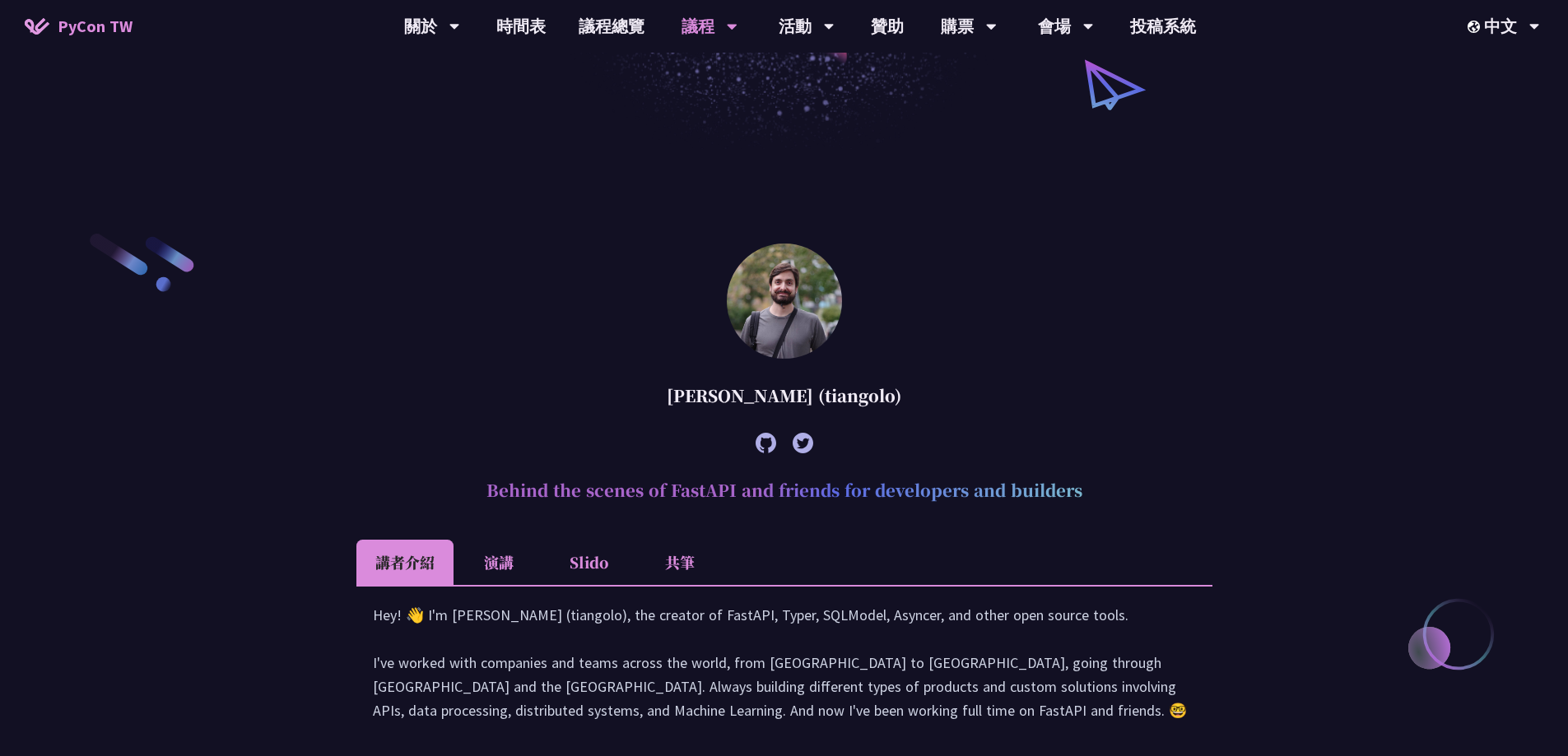
click at [589, 578] on li "Slido" at bounding box center [590, 562] width 91 height 45
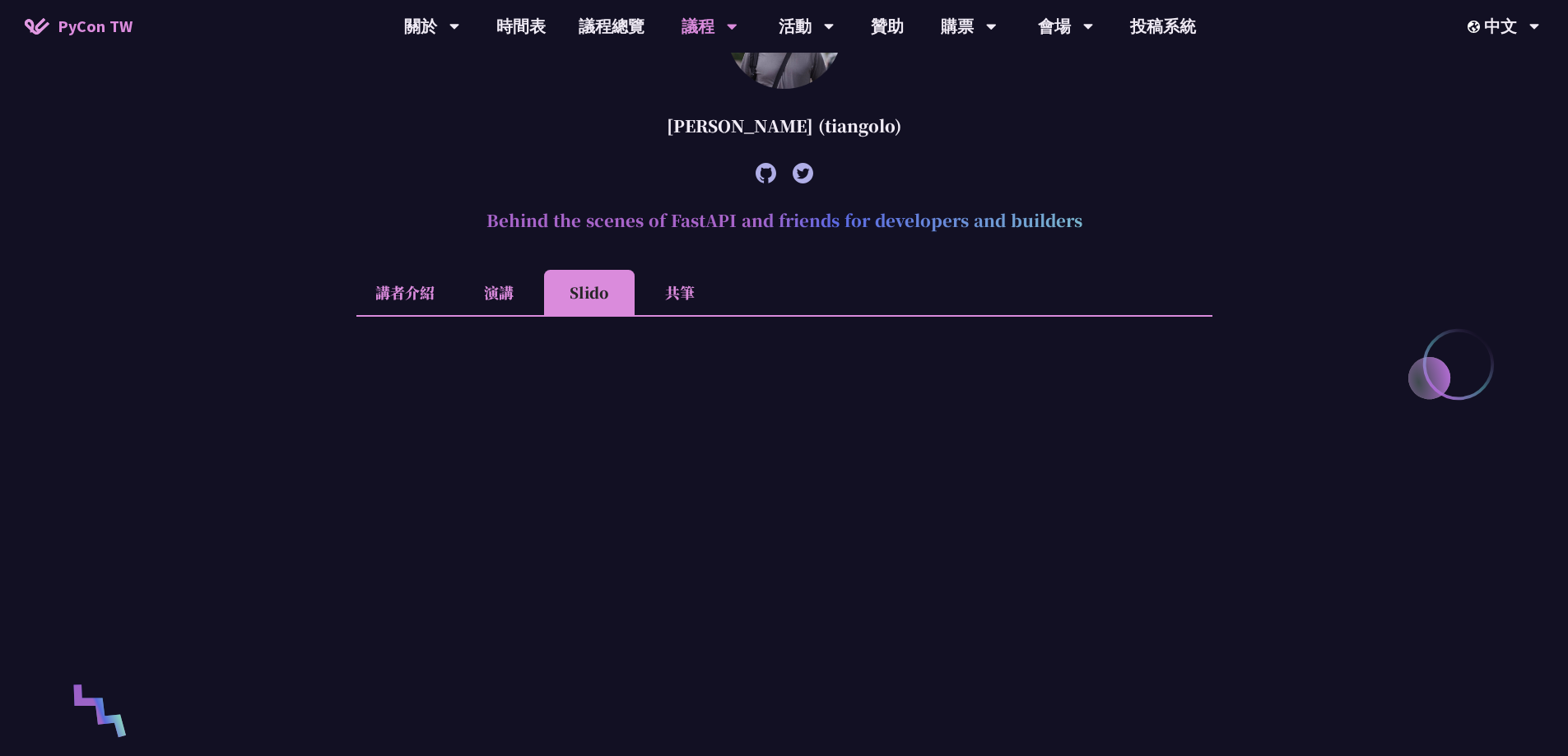
scroll to position [602, 0]
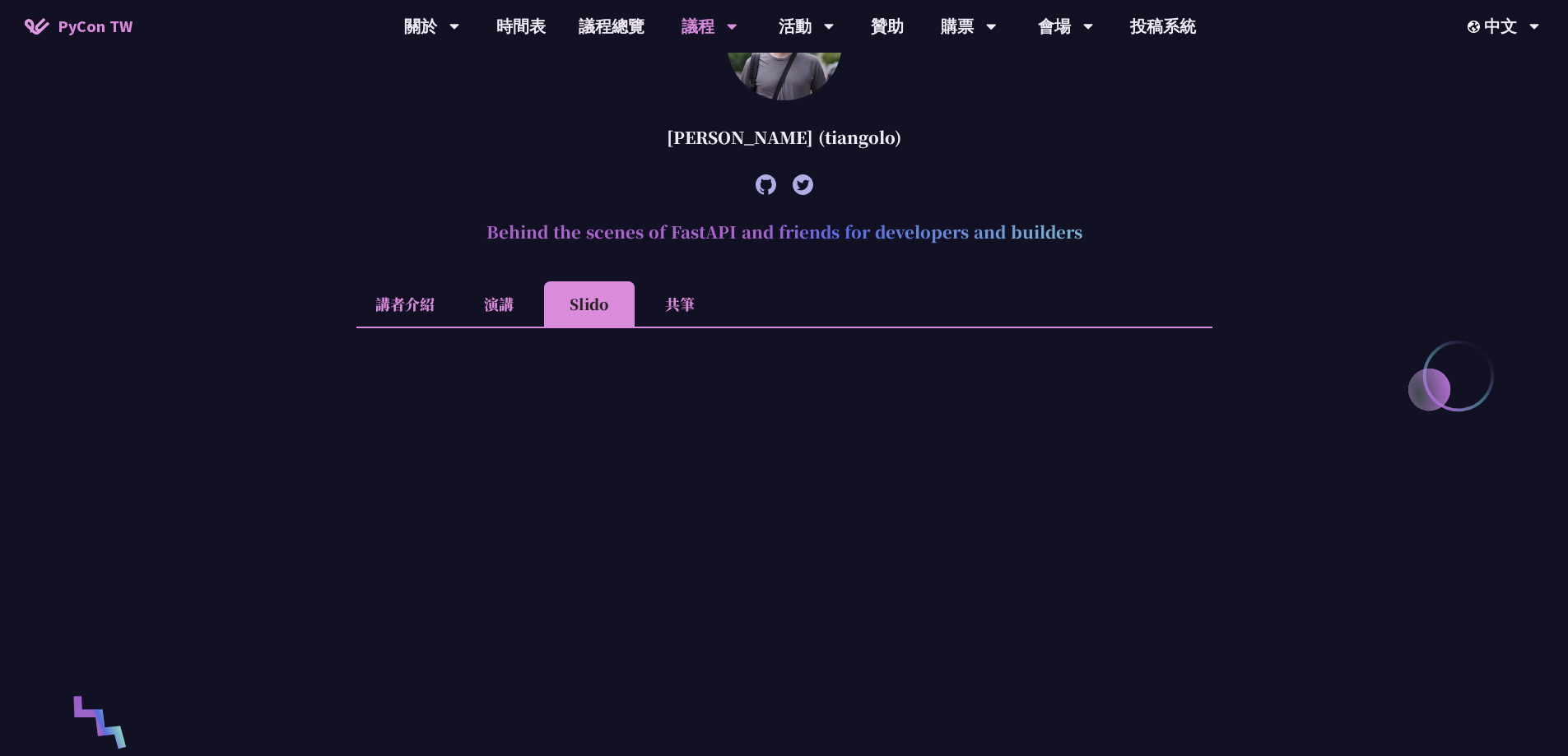
click at [653, 311] on li "共筆" at bounding box center [680, 304] width 91 height 45
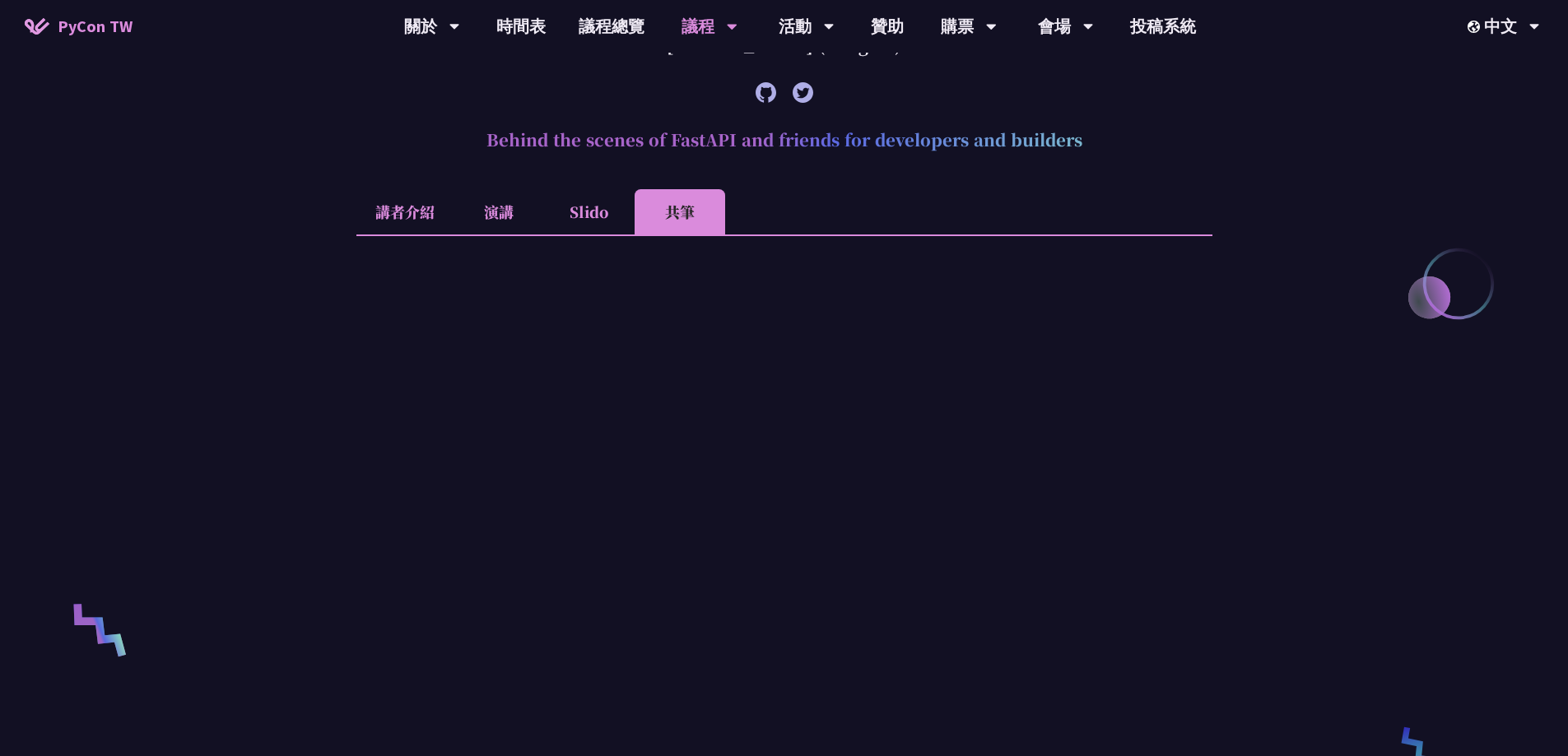
scroll to position [437, 0]
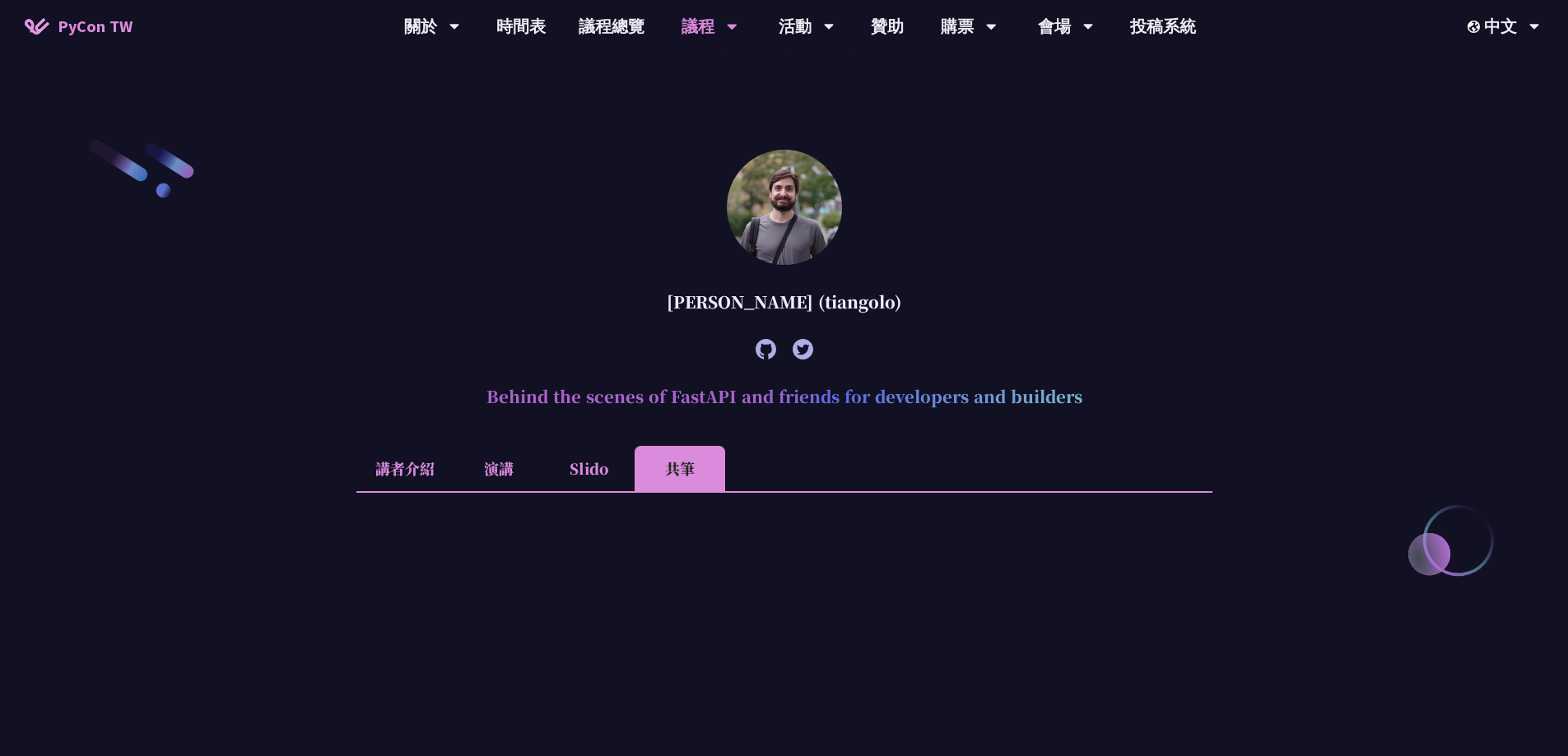
click at [378, 485] on li "講者介紹" at bounding box center [404, 469] width 97 height 45
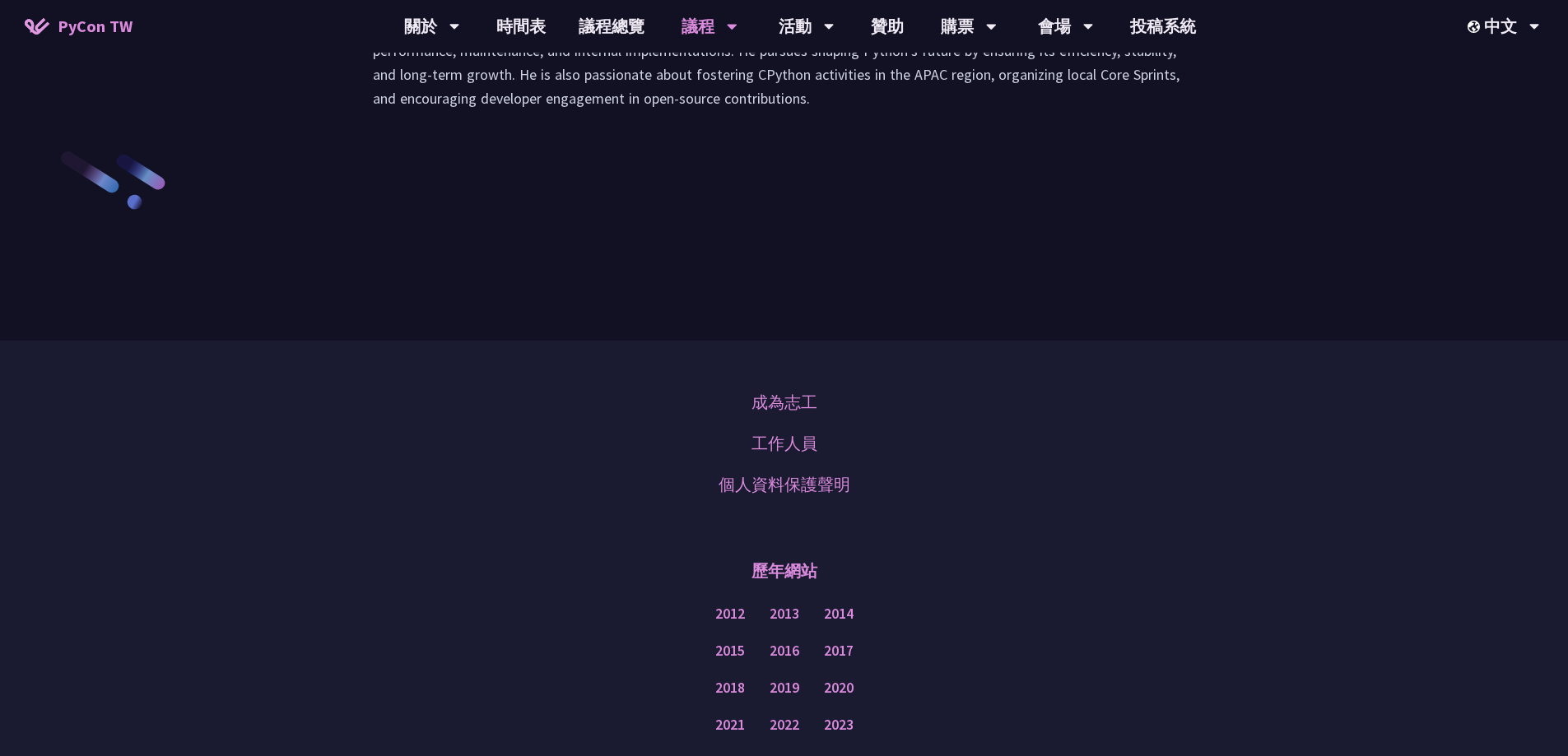
scroll to position [2494, 0]
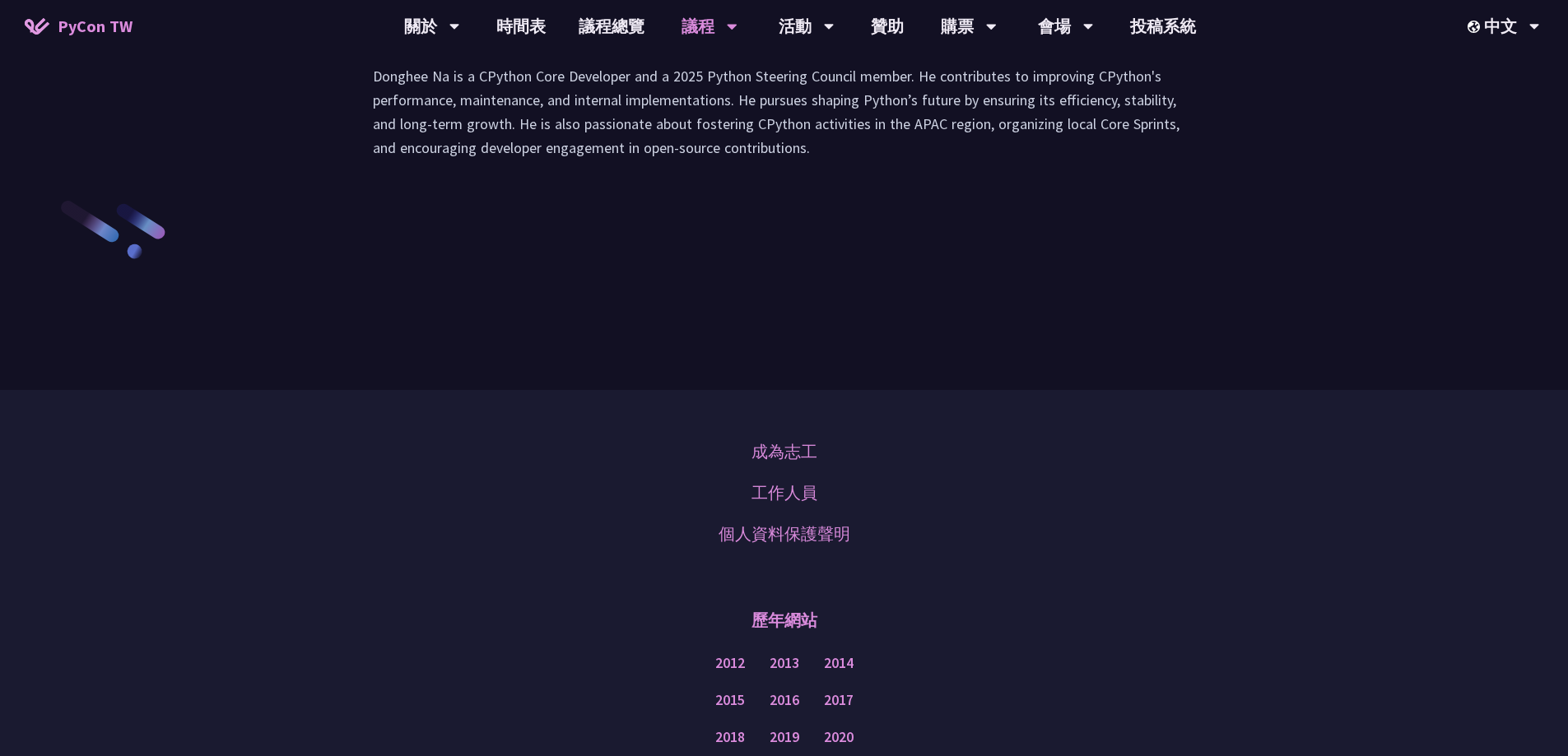
click at [495, 46] on li "演講" at bounding box center [499, 24] width 91 height 45
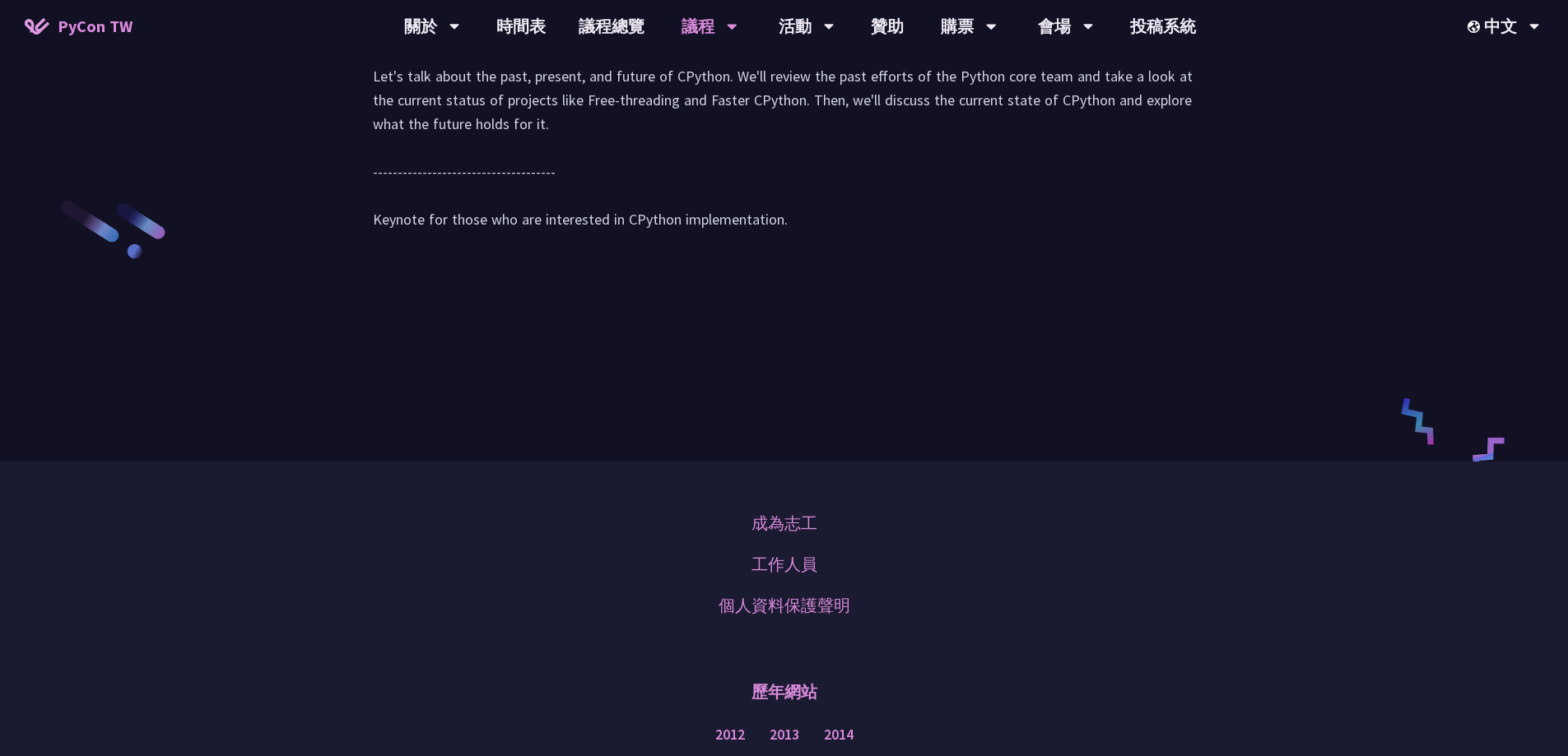
click at [601, 46] on li "Slido" at bounding box center [590, 24] width 91 height 45
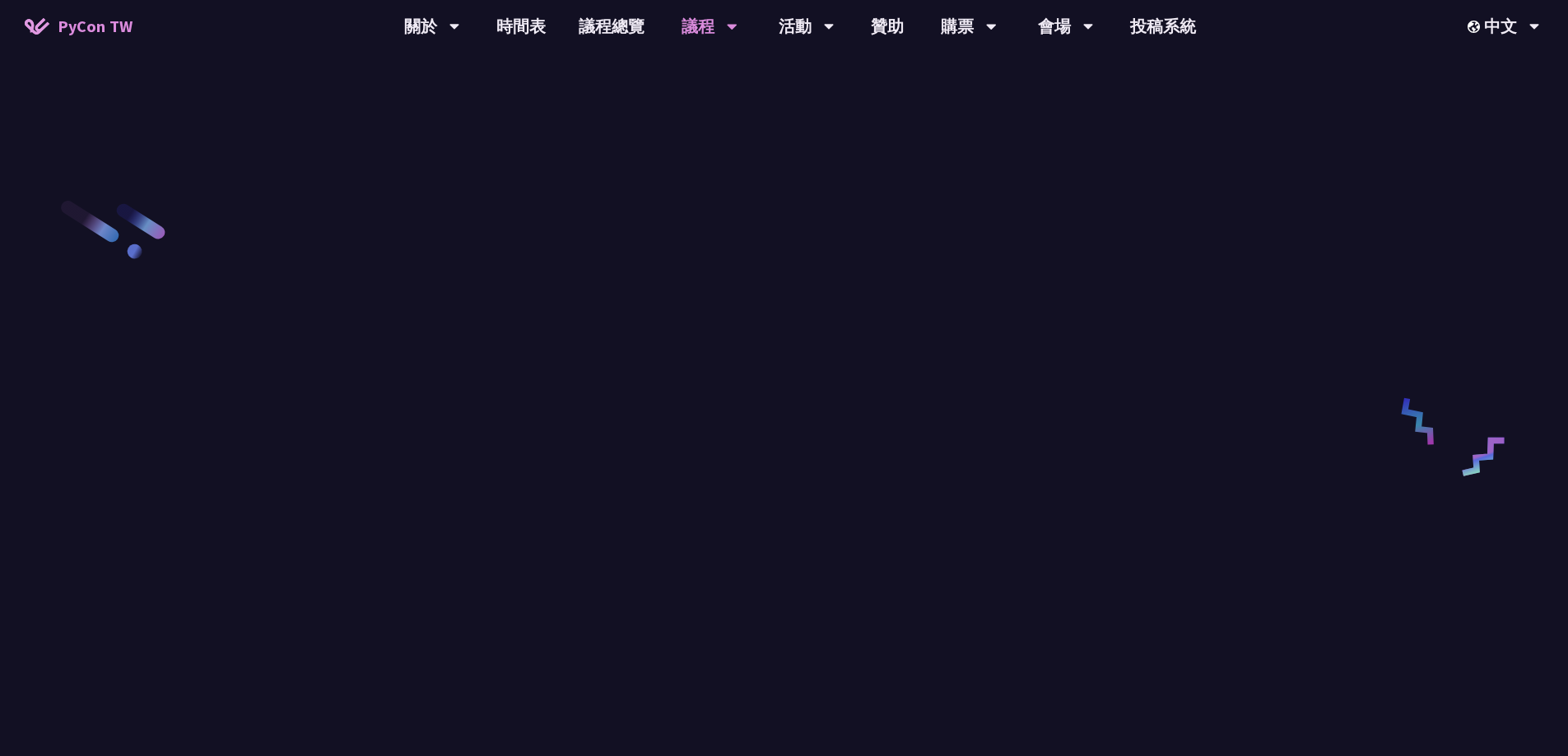
click at [718, 46] on li "共筆" at bounding box center [680, 24] width 91 height 45
click at [532, 46] on li "演講" at bounding box center [499, 24] width 91 height 45
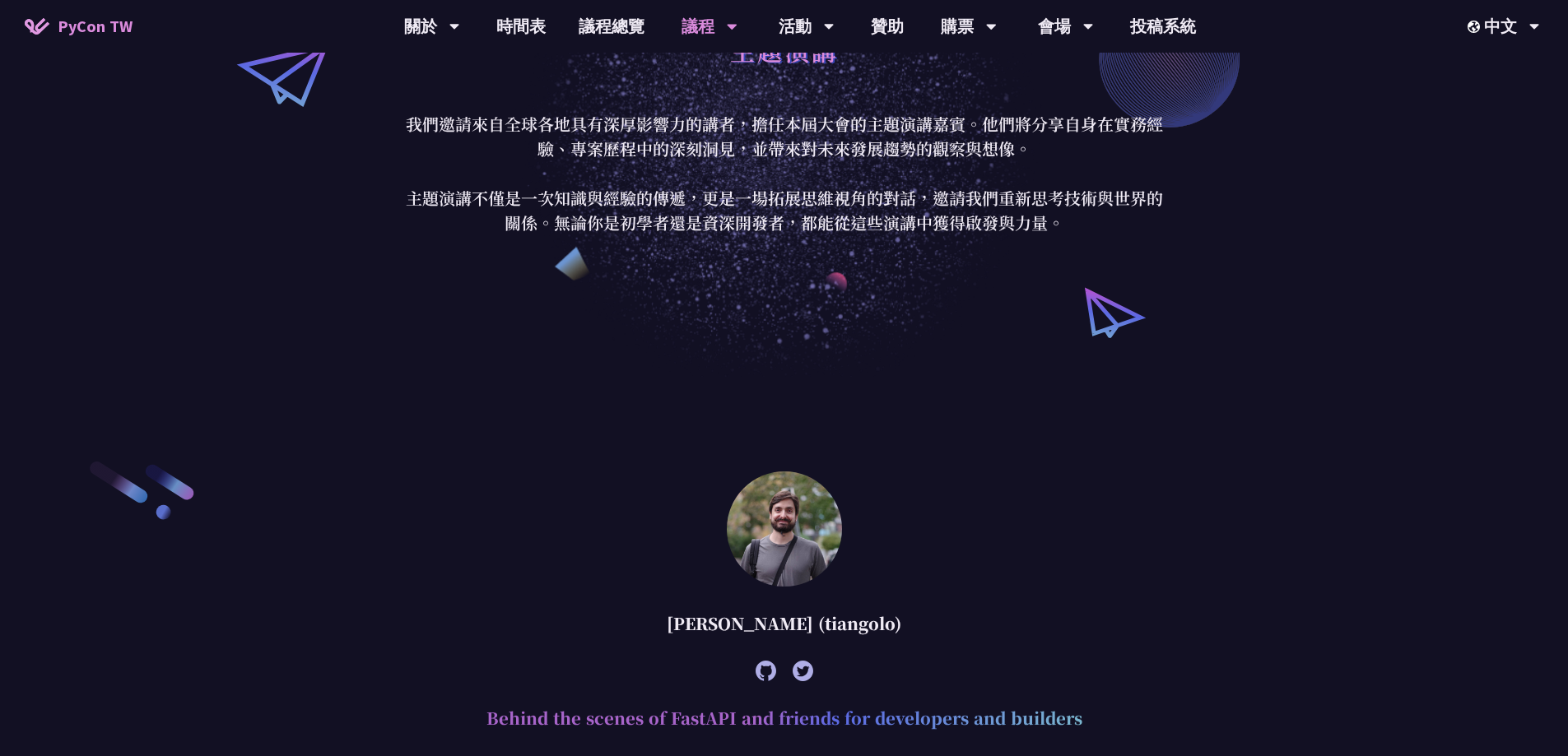
scroll to position [109, 0]
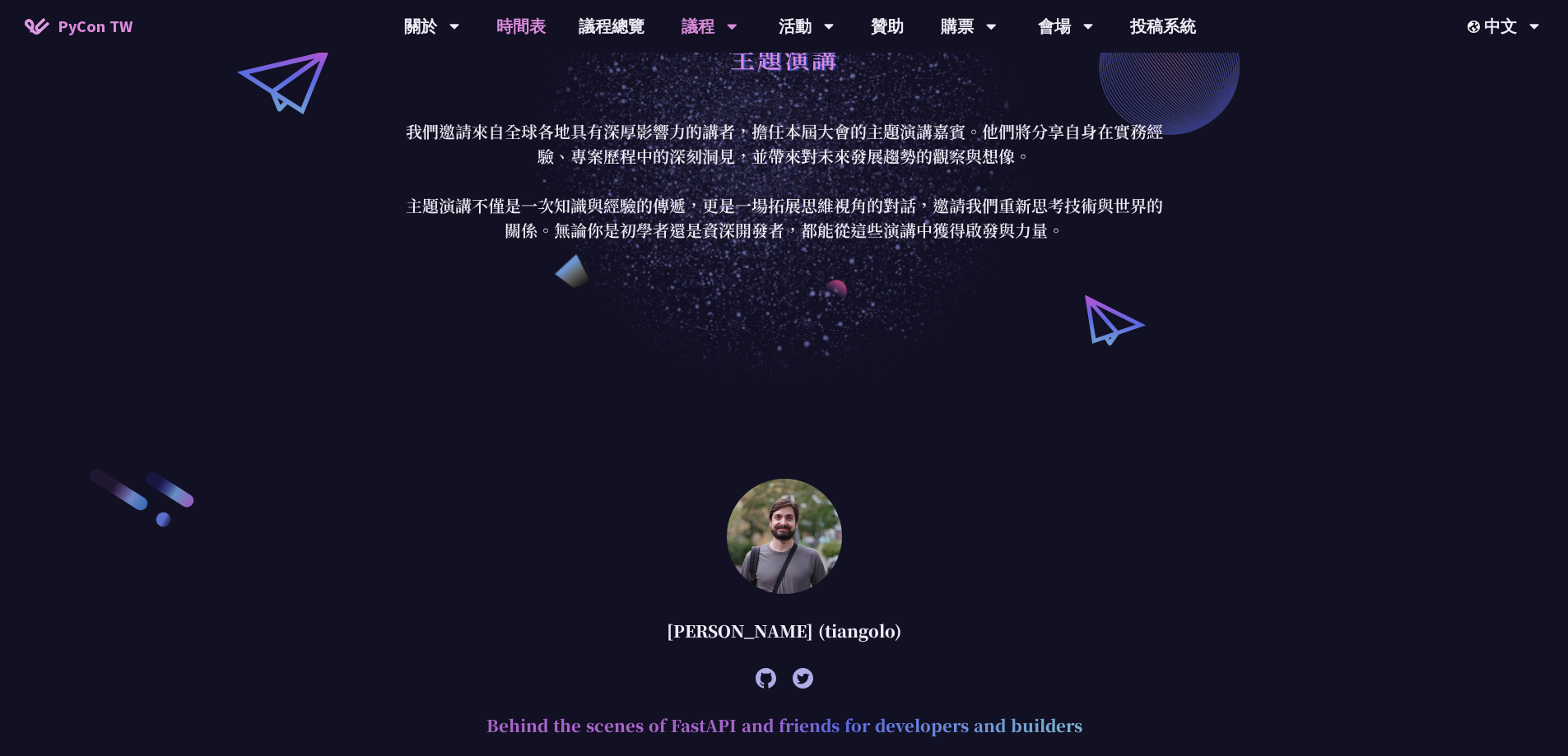
click at [526, 21] on link "時間表" at bounding box center [521, 26] width 82 height 53
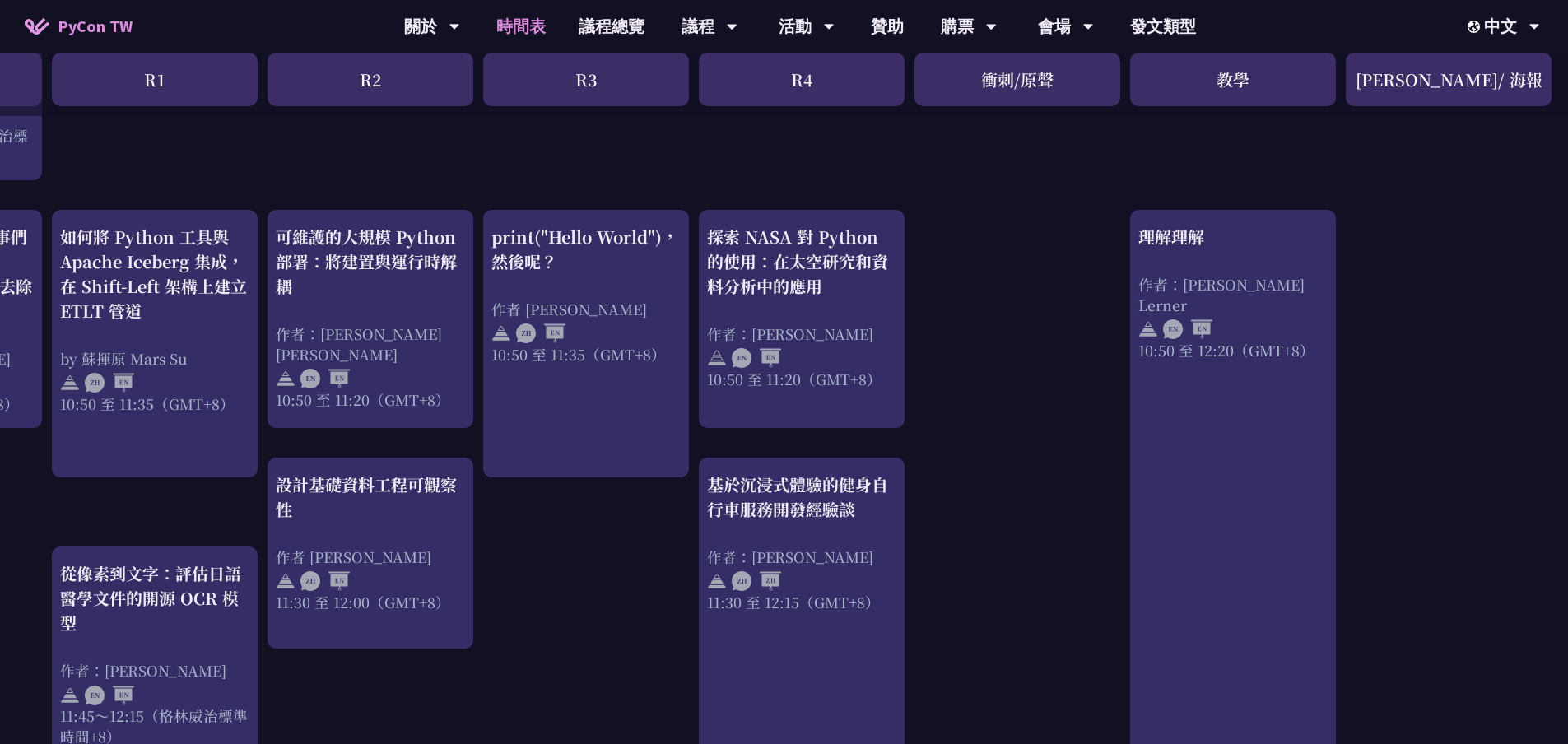
scroll to position [593, 180]
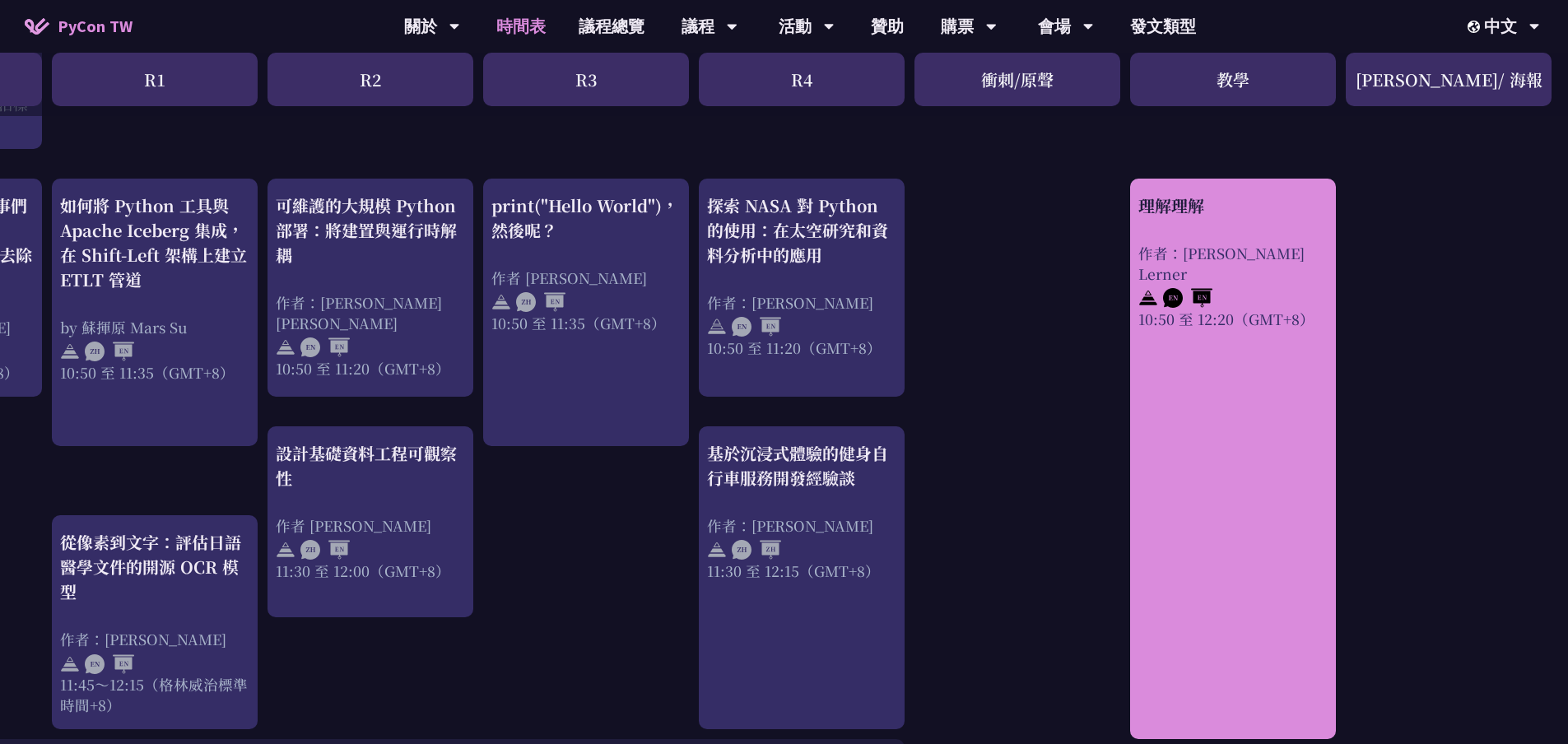
click at [1255, 452] on link "理解理解 作者：[PERSON_NAME] Lerner 10:50 至 12:20（GMT+8）" at bounding box center [1233, 459] width 189 height 532
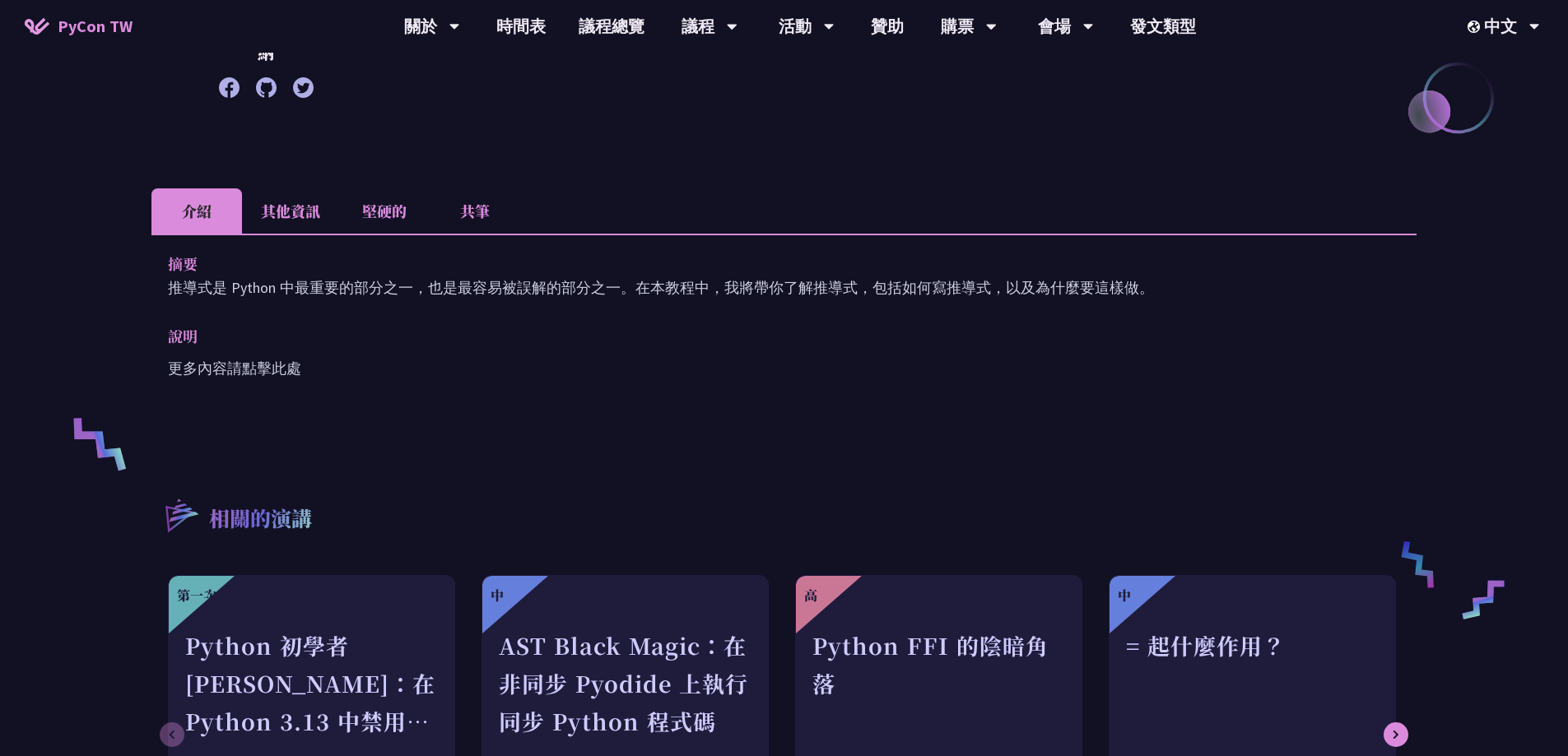
scroll to position [411, 0]
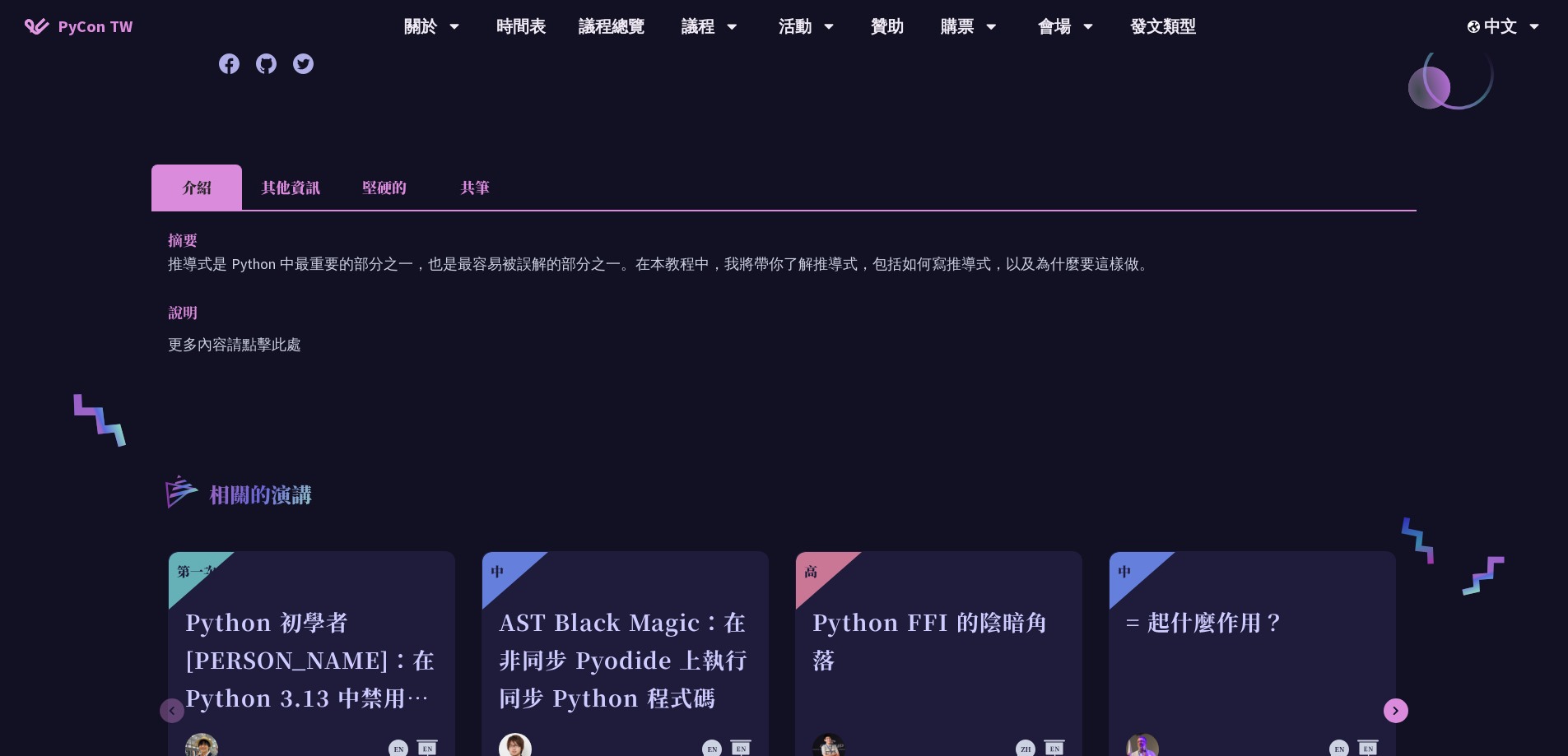
click at [191, 335] on font "更多內容請點擊此處" at bounding box center [234, 344] width 133 height 19
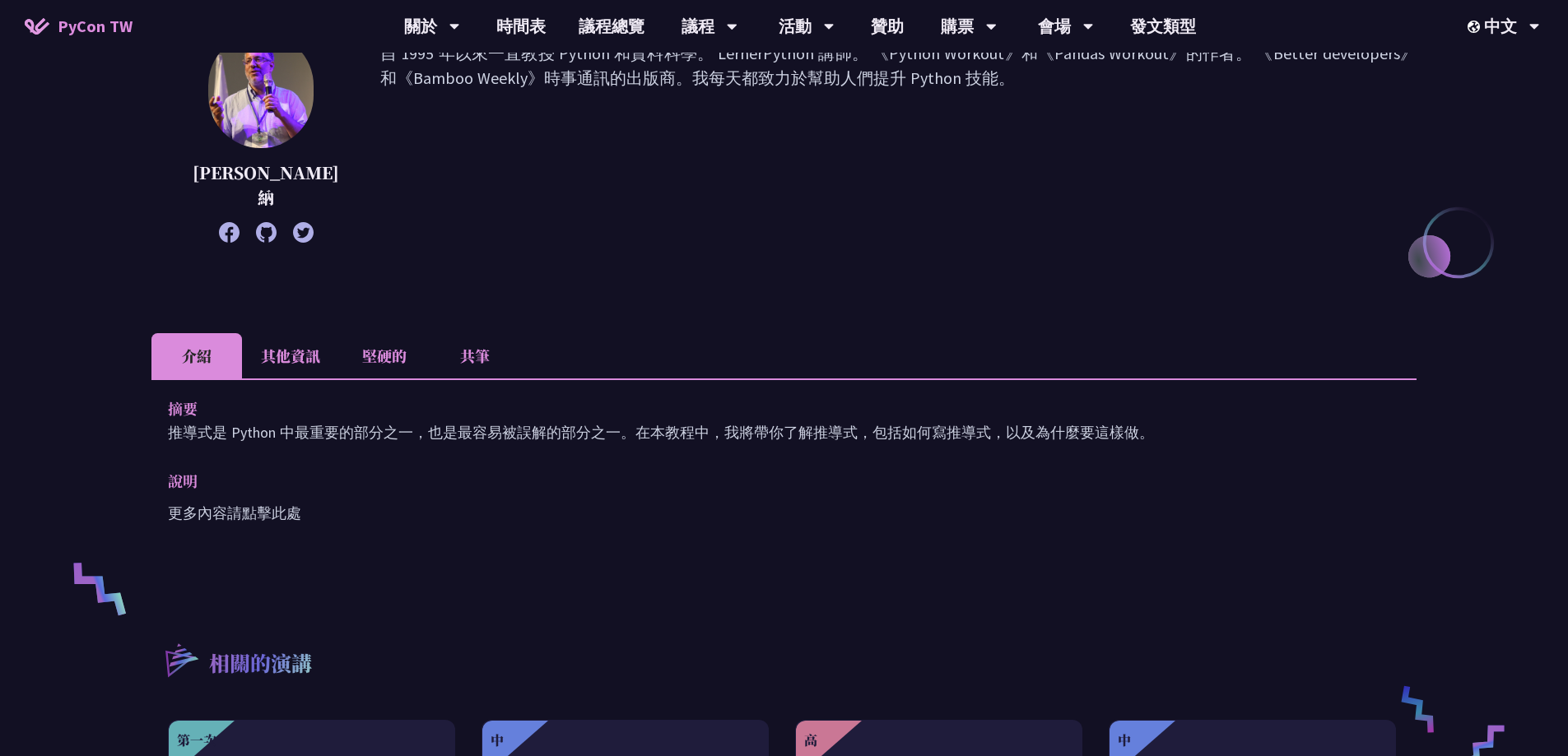
scroll to position [247, 0]
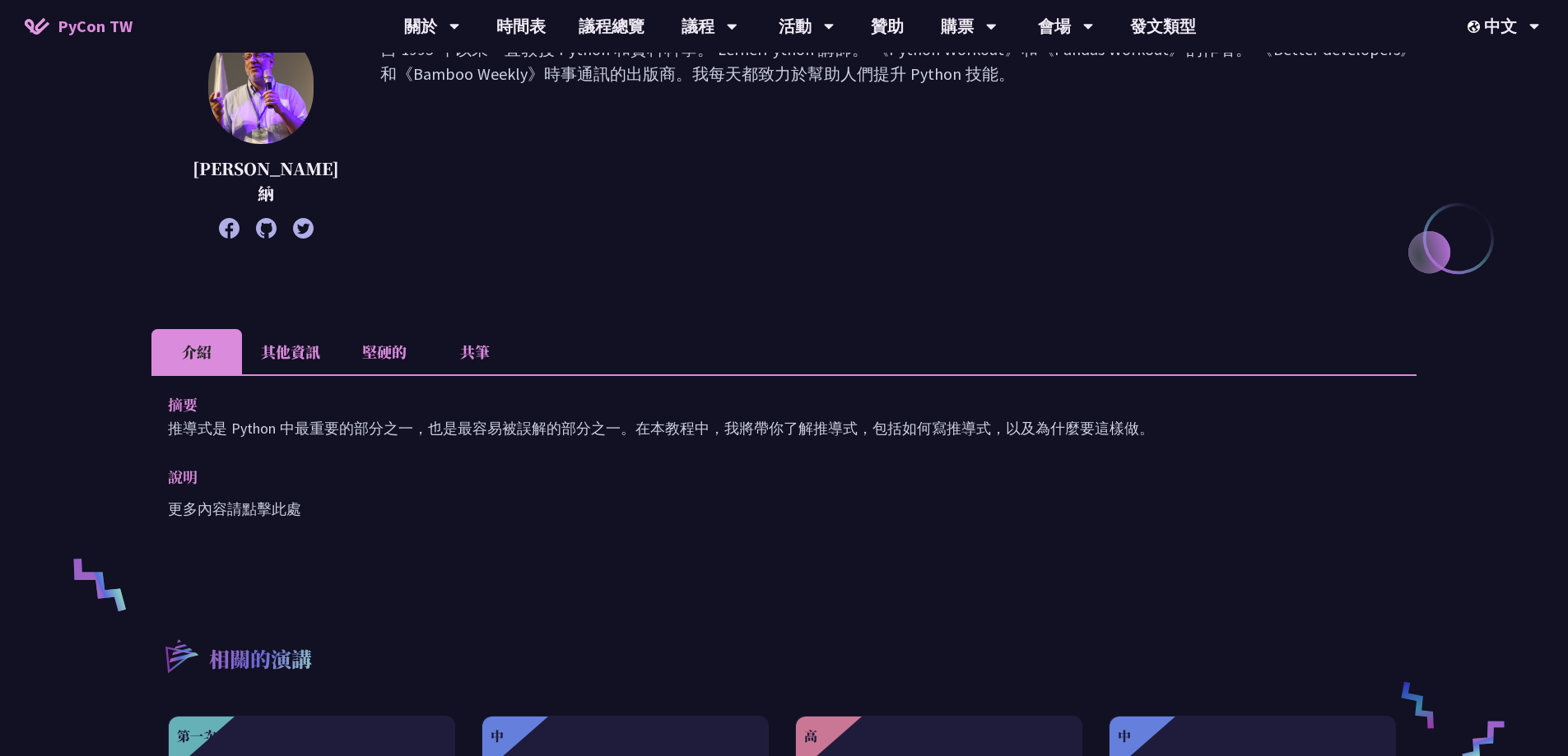
click at [293, 340] on font "其他資訊" at bounding box center [290, 351] width 59 height 22
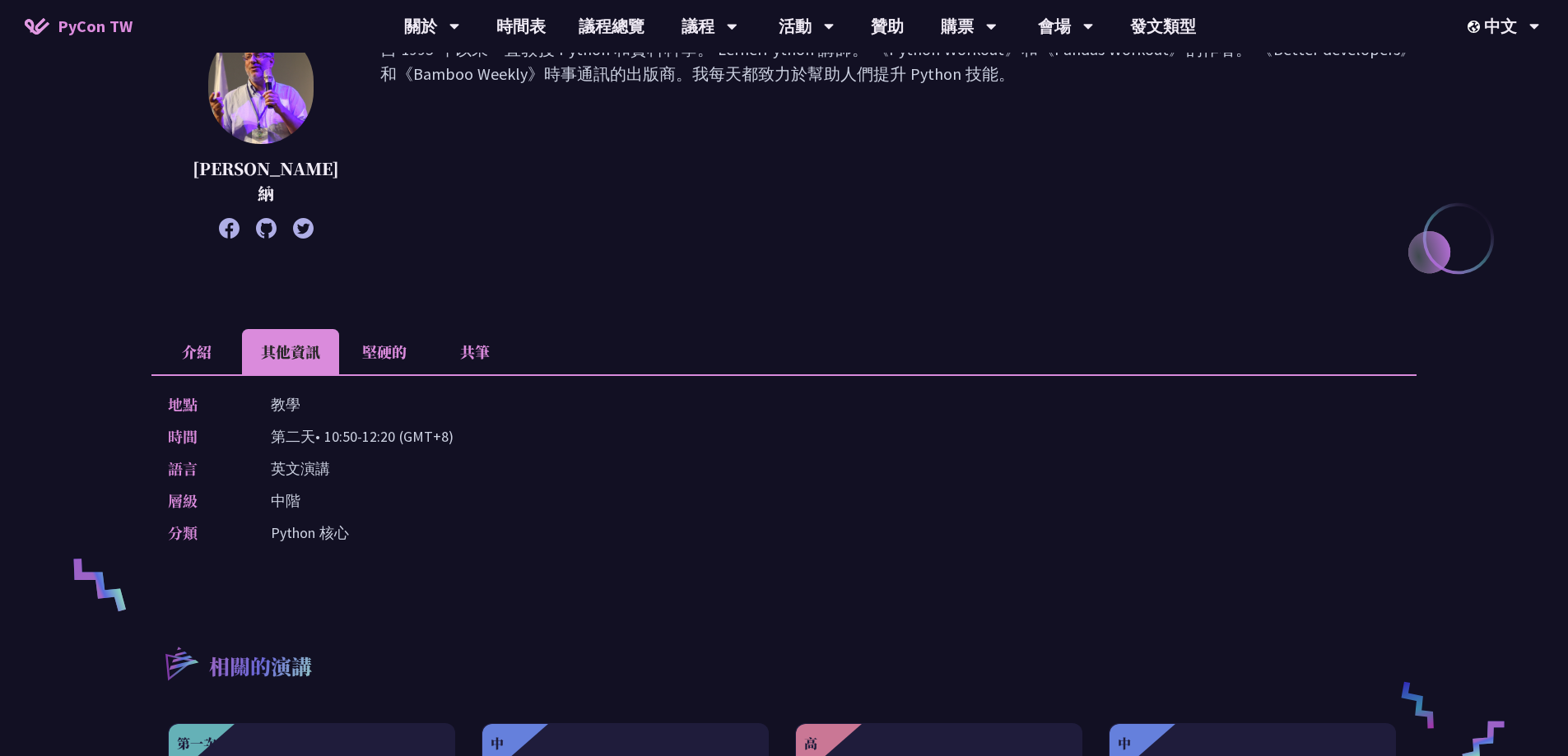
click at [370, 340] on font "堅硬的" at bounding box center [384, 351] width 44 height 22
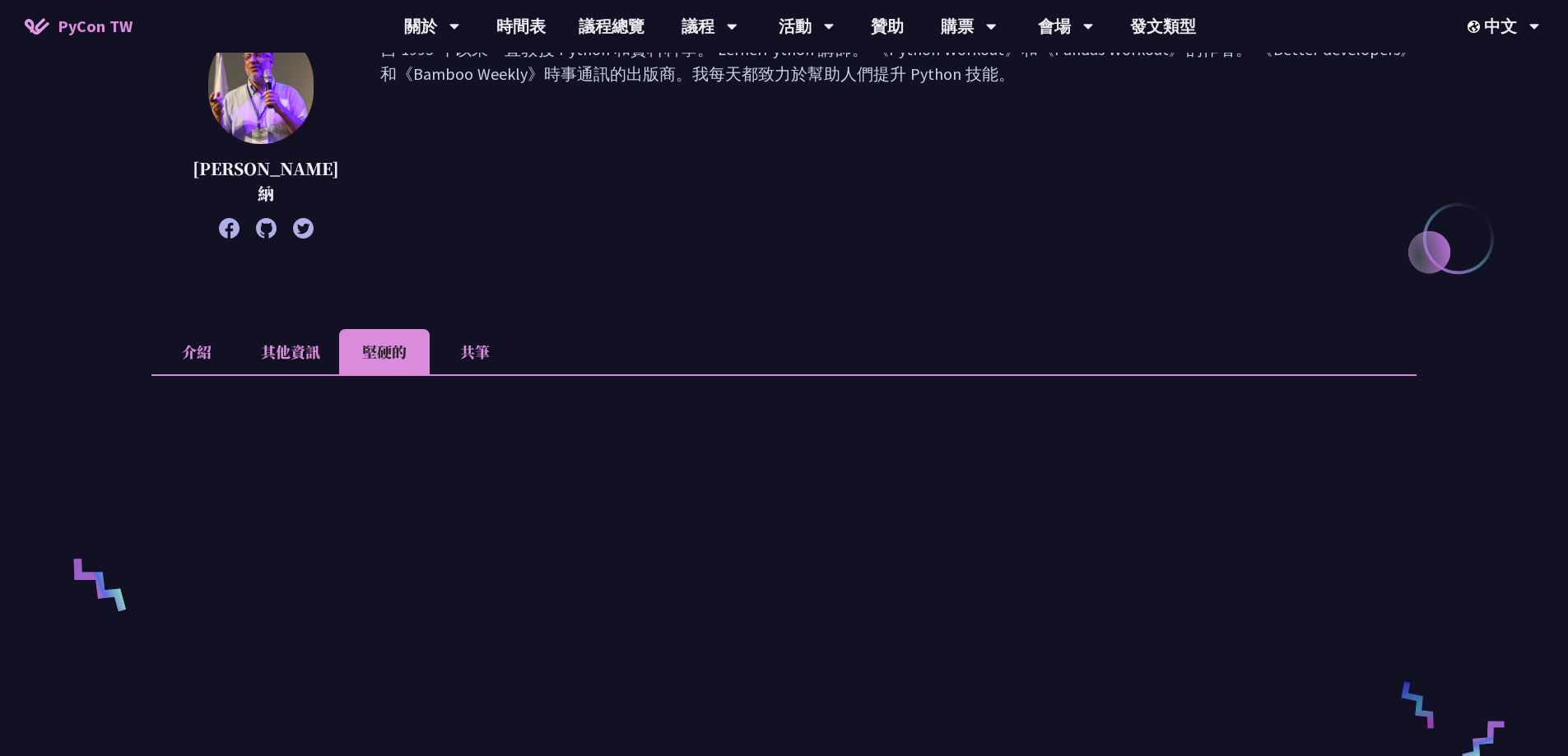
click at [469, 340] on font "共筆" at bounding box center [475, 351] width 30 height 22
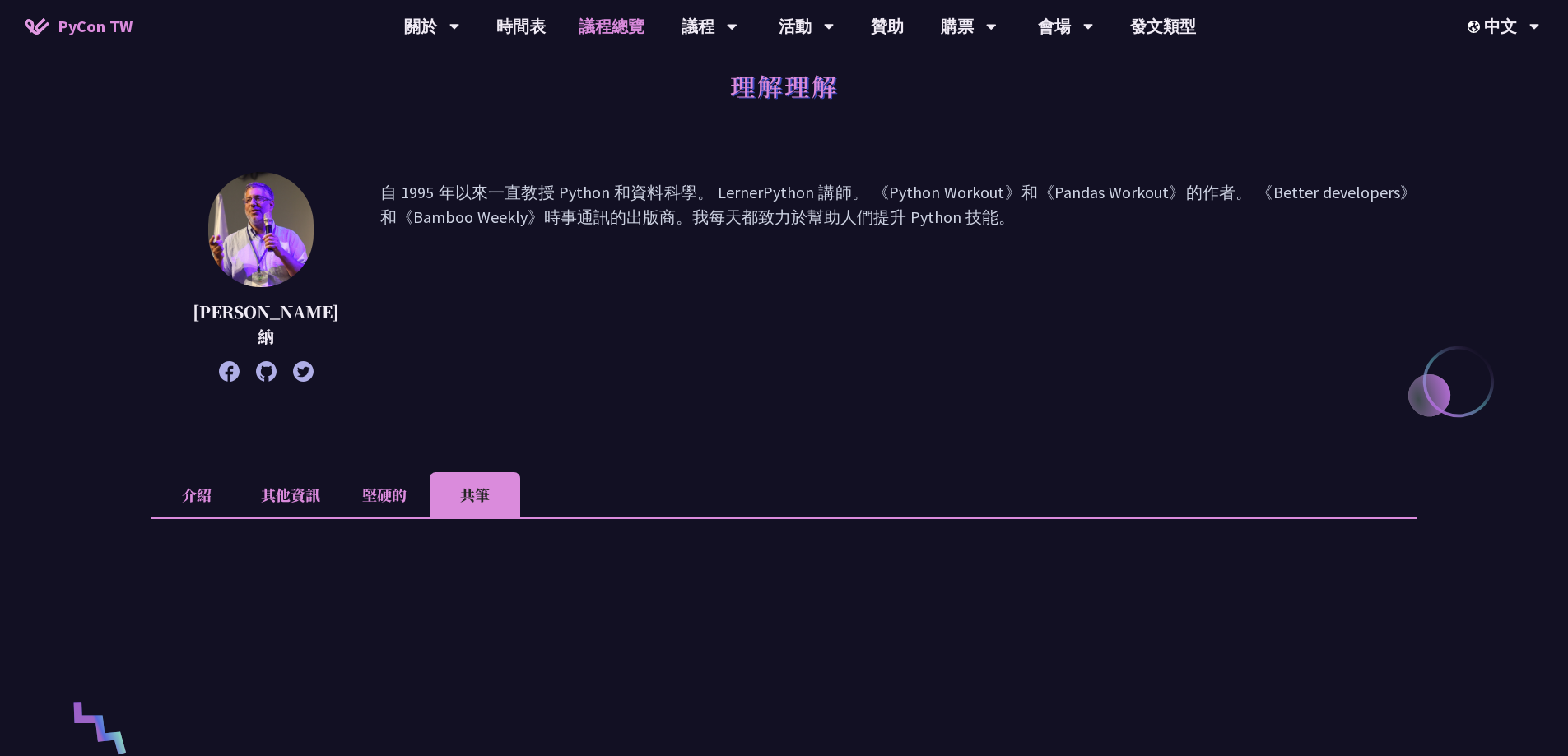
scroll to position [0, 0]
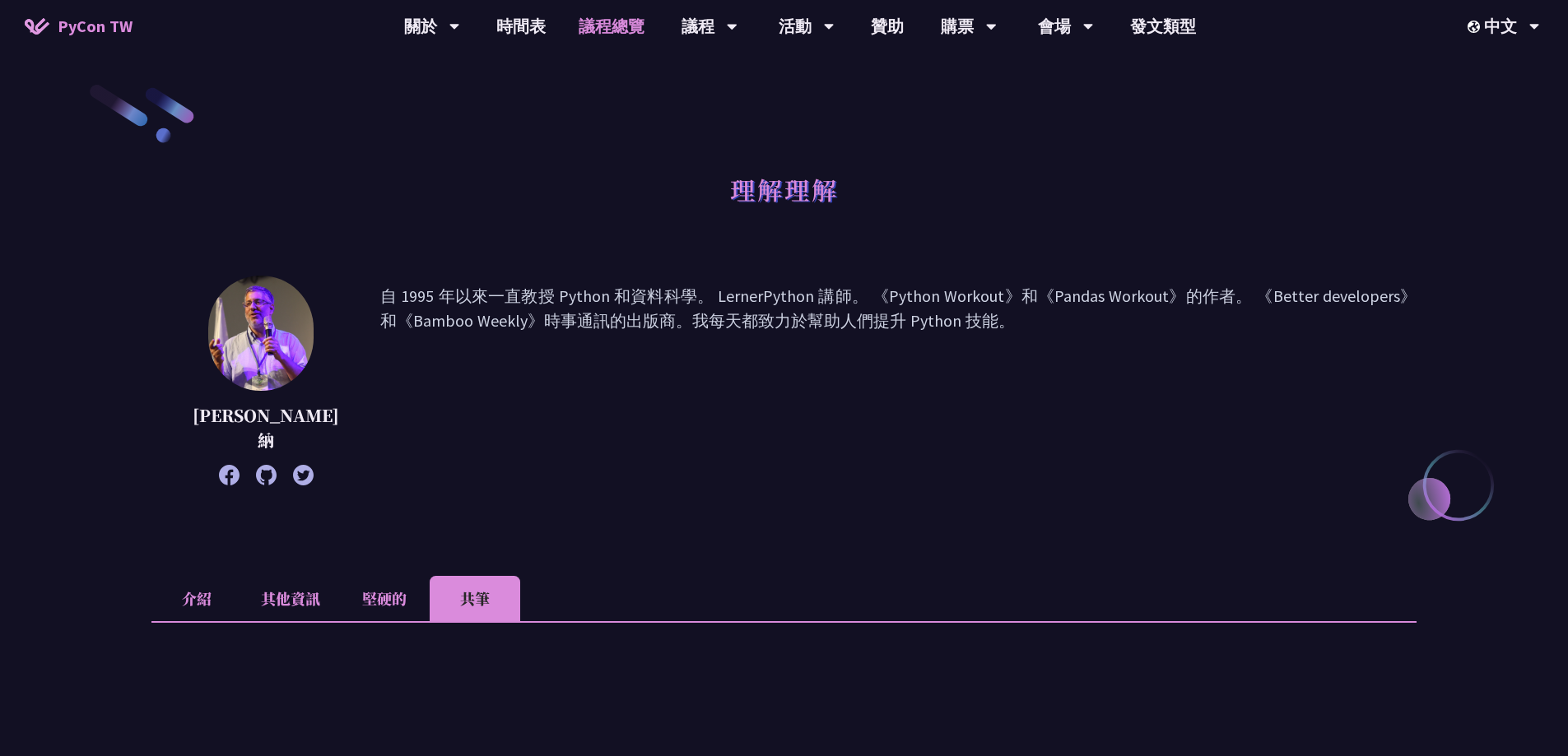
click at [623, 14] on font "議程總覽" at bounding box center [611, 25] width 66 height 24
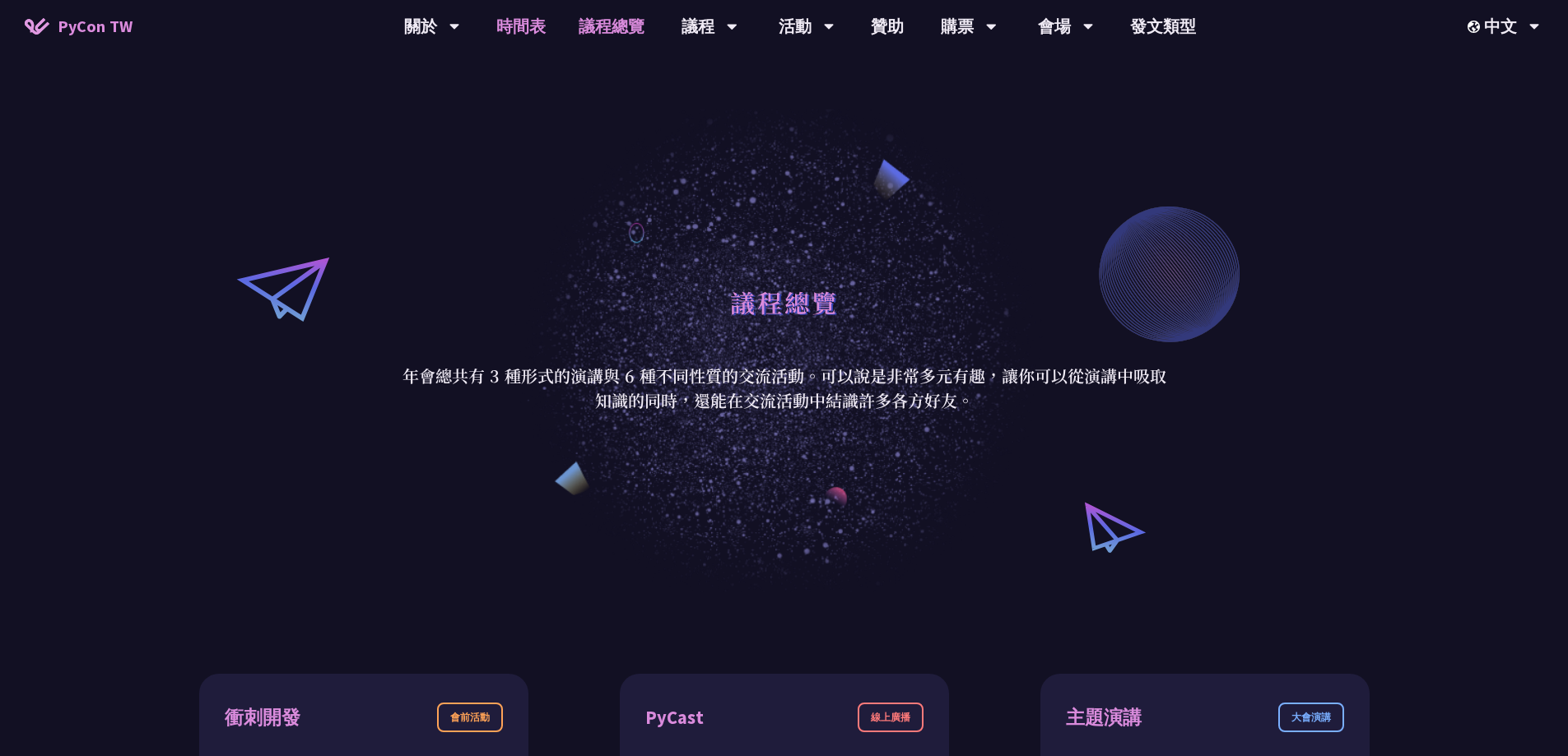
click at [524, 27] on font "時間表" at bounding box center [521, 25] width 50 height 21
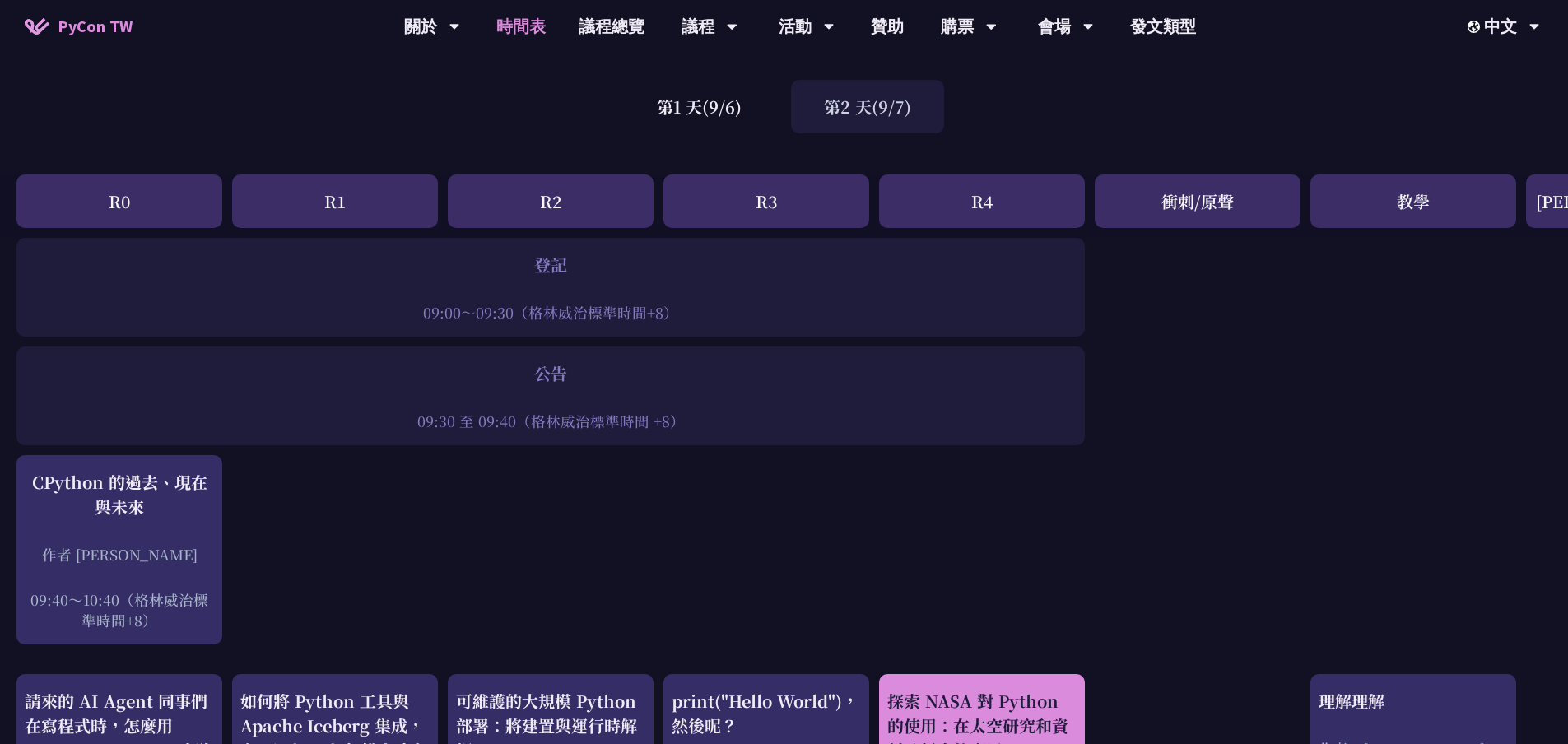
scroll to position [247, 0]
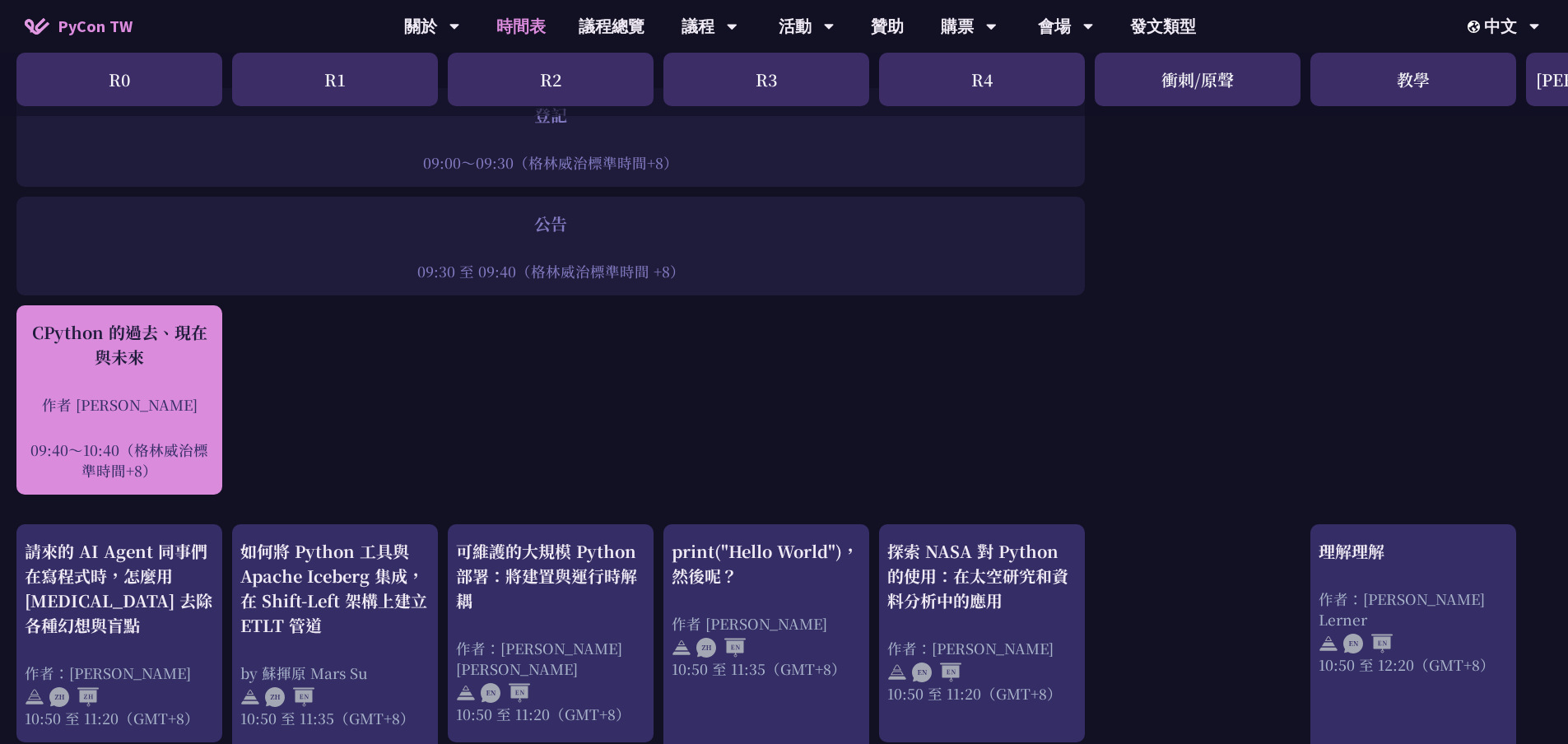
click at [158, 376] on div "CPython 的過去、現在與未來 作者 [PERSON_NAME] 09:40～10:40（[PERSON_NAME]治標準時間+8）" at bounding box center [119, 400] width 189 height 160
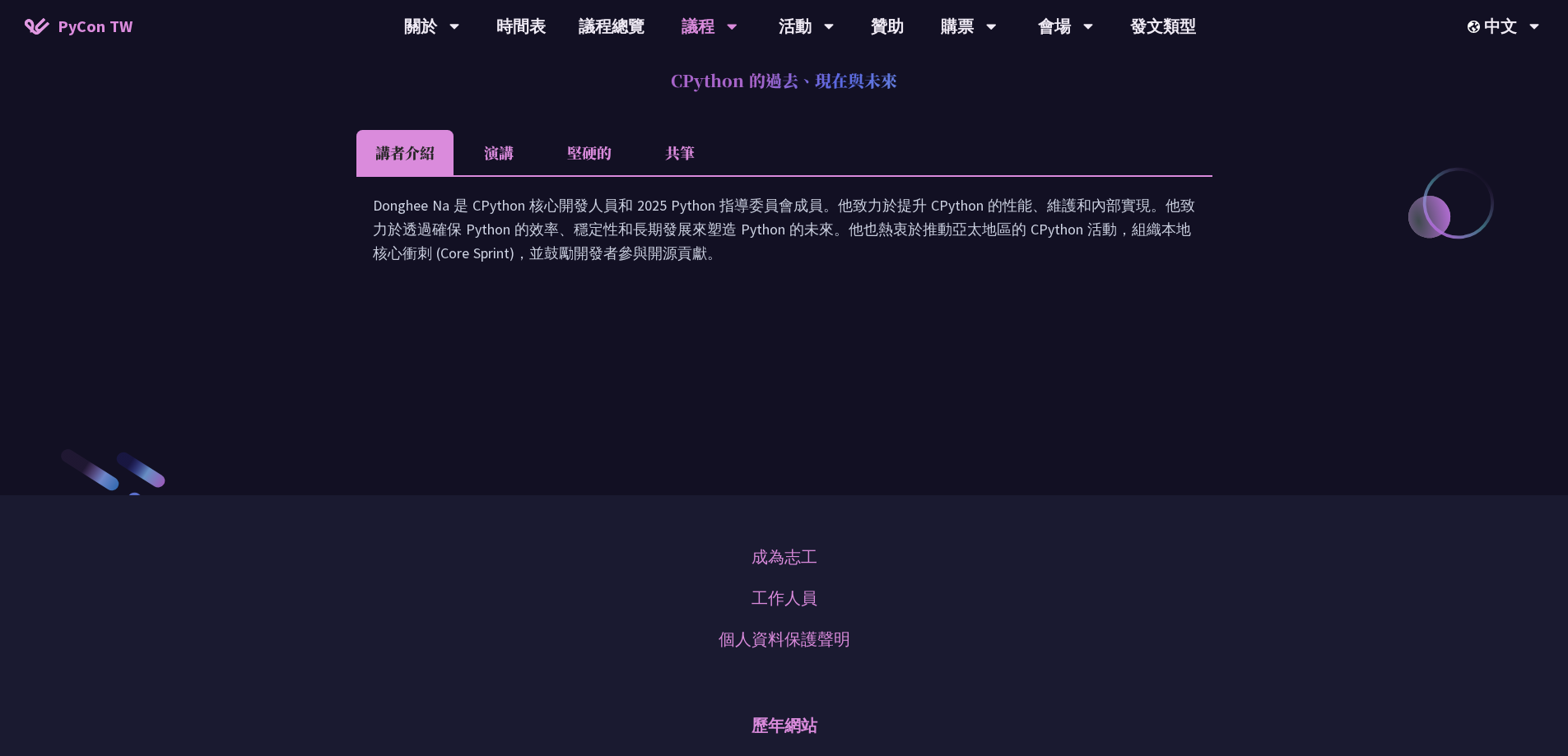
scroll to position [2263, 0]
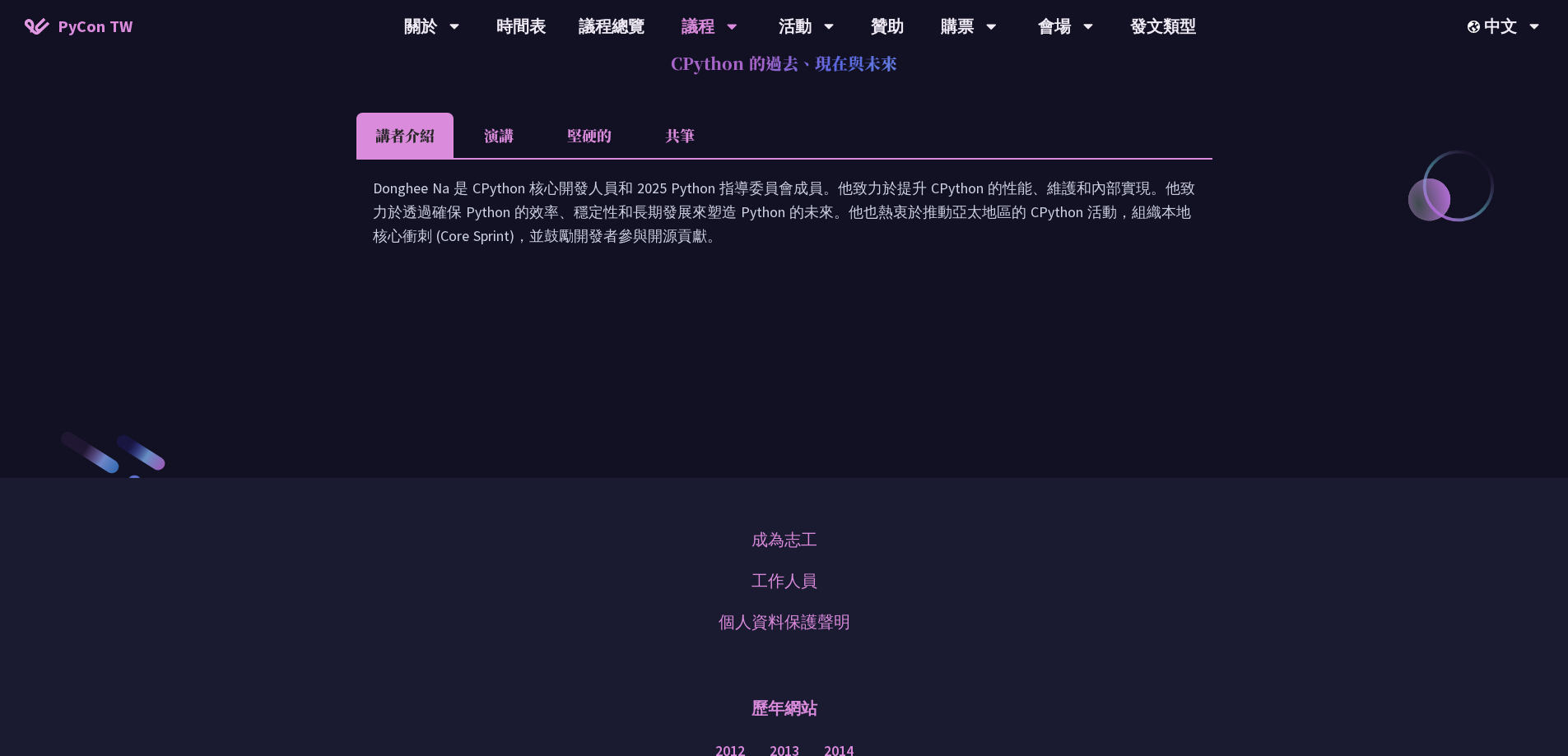
drag, startPoint x: 671, startPoint y: 199, endPoint x: 960, endPoint y: 206, distance: 289.1
click at [960, 88] on h2 "CPython 的過去、現在與未來" at bounding box center [784, 63] width 856 height 50
copy font "CPython 的過去、現在與未來"
click at [497, 158] on li "演講" at bounding box center [499, 135] width 91 height 45
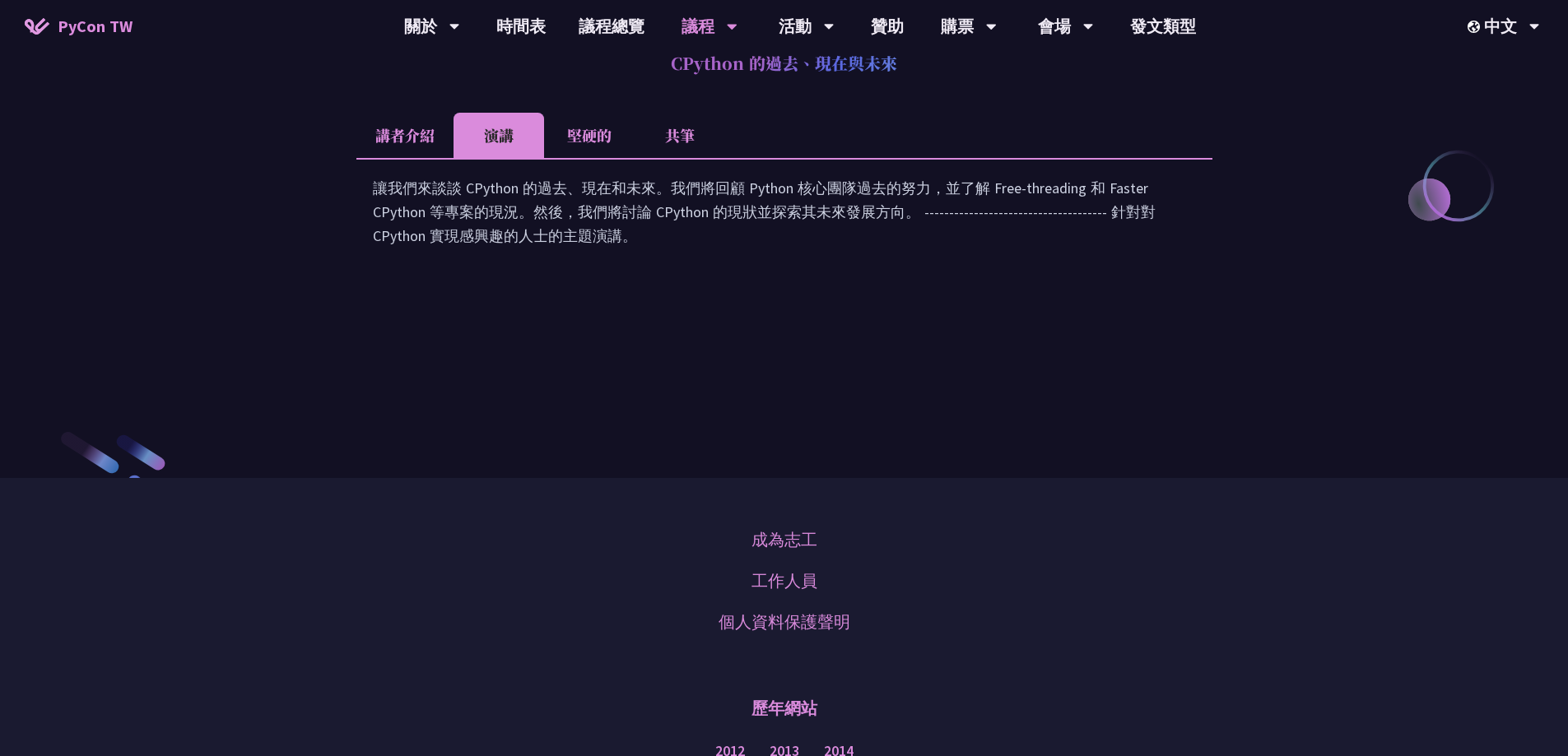
click at [569, 146] on font "堅硬的" at bounding box center [589, 135] width 44 height 22
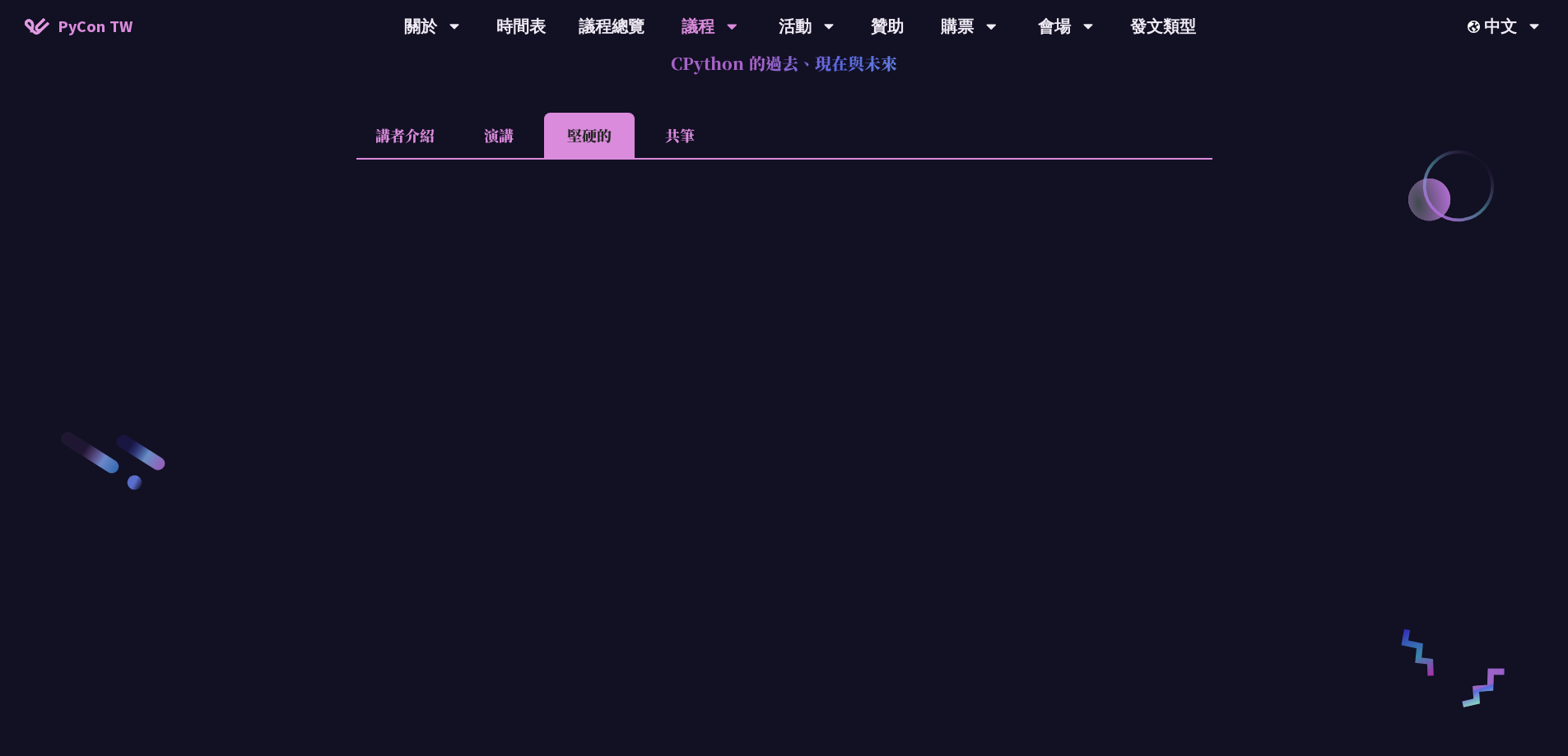
click at [685, 146] on font "共筆" at bounding box center [679, 135] width 30 height 22
click at [505, 146] on font "演講" at bounding box center [498, 135] width 30 height 22
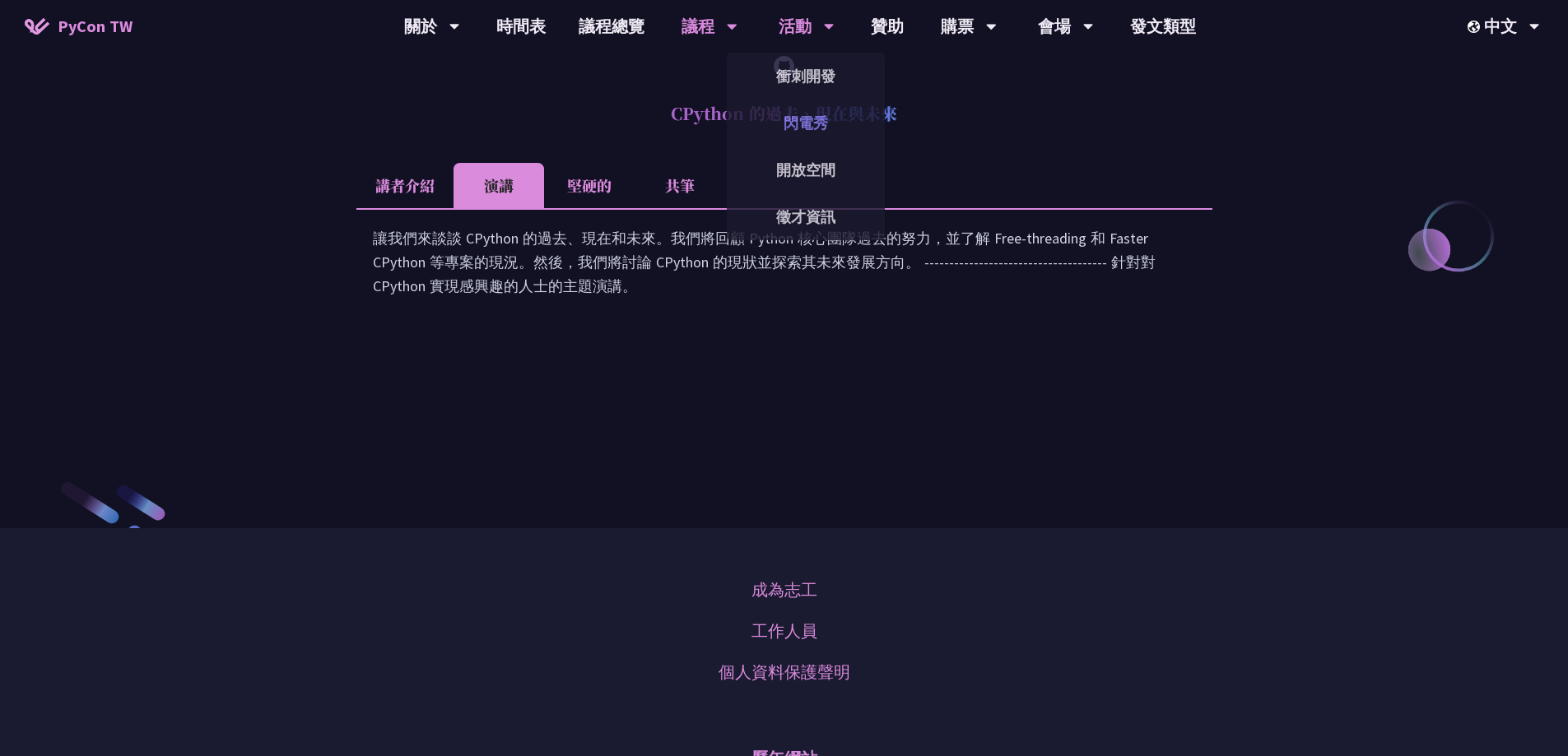
scroll to position [2016, 0]
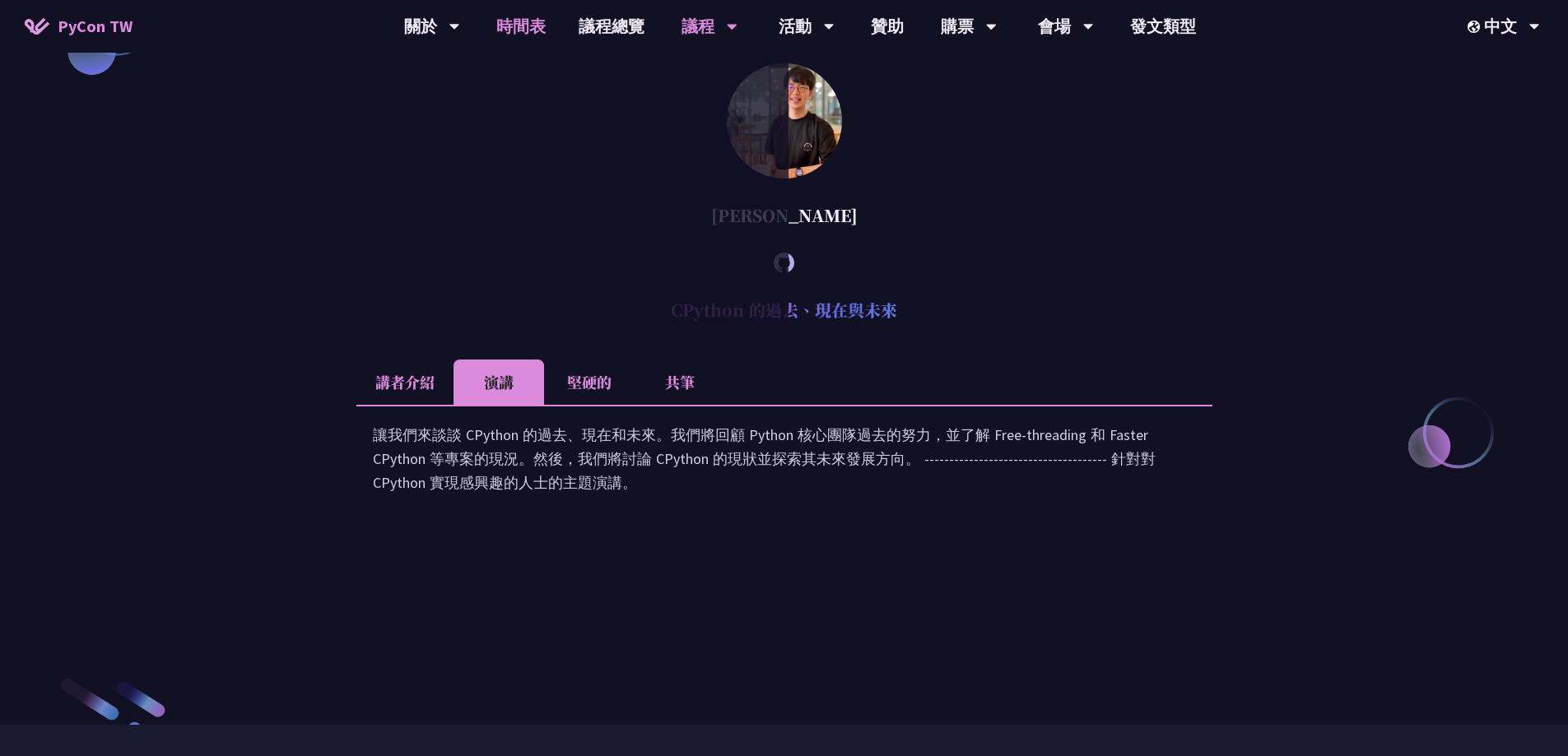
click at [530, 23] on font "時間表" at bounding box center [521, 25] width 50 height 21
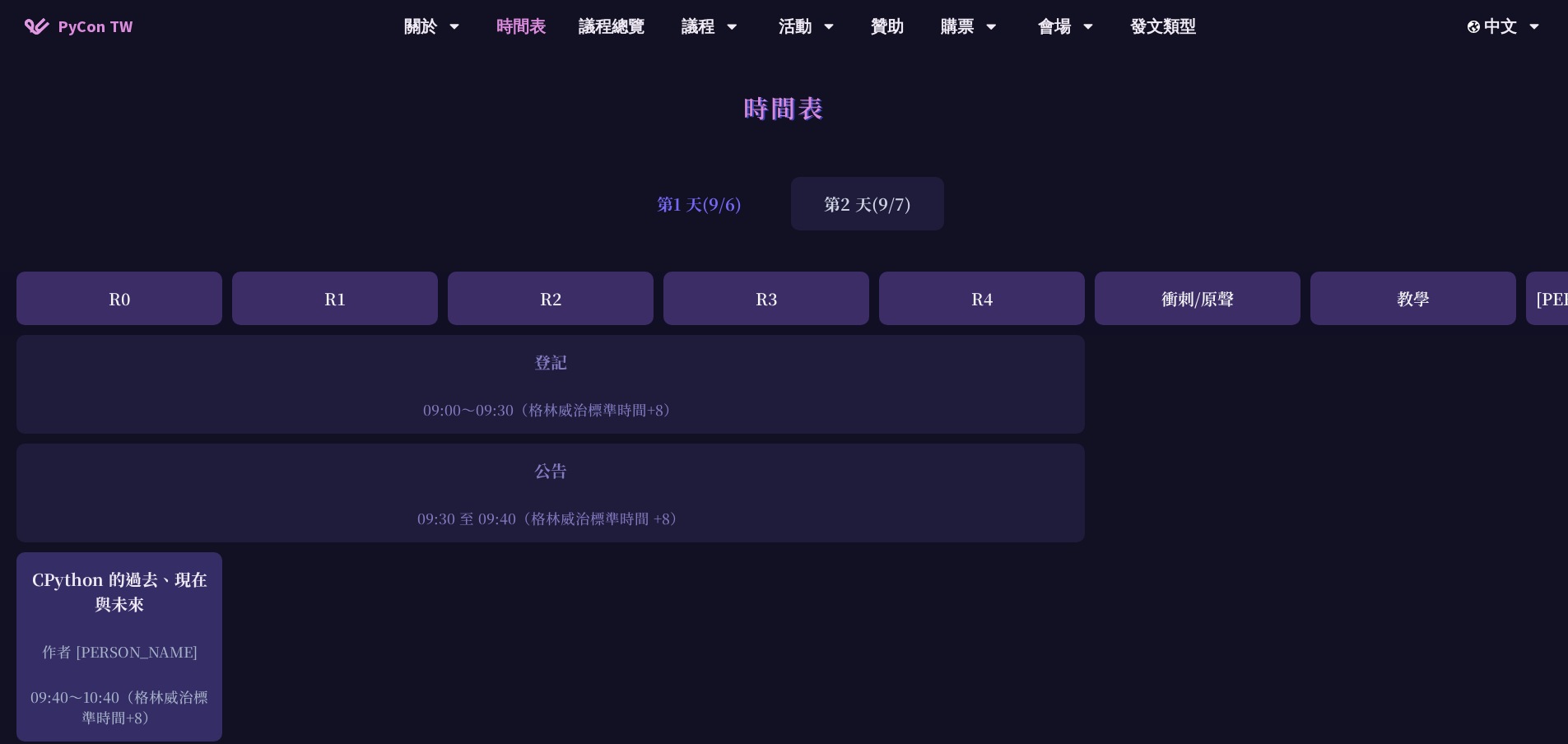
click at [688, 214] on font "第1 天(9/6)" at bounding box center [699, 204] width 85 height 24
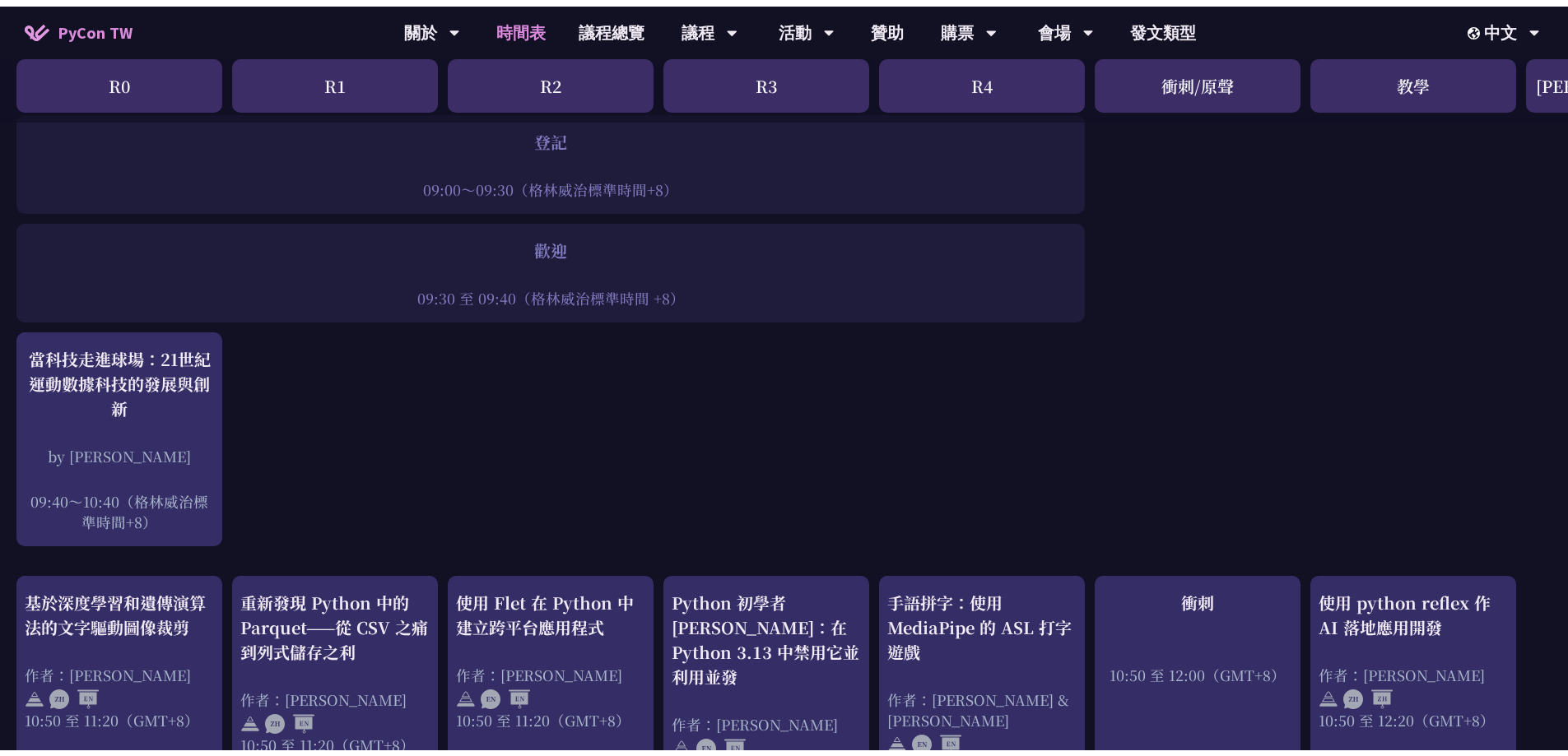
scroll to position [247, 0]
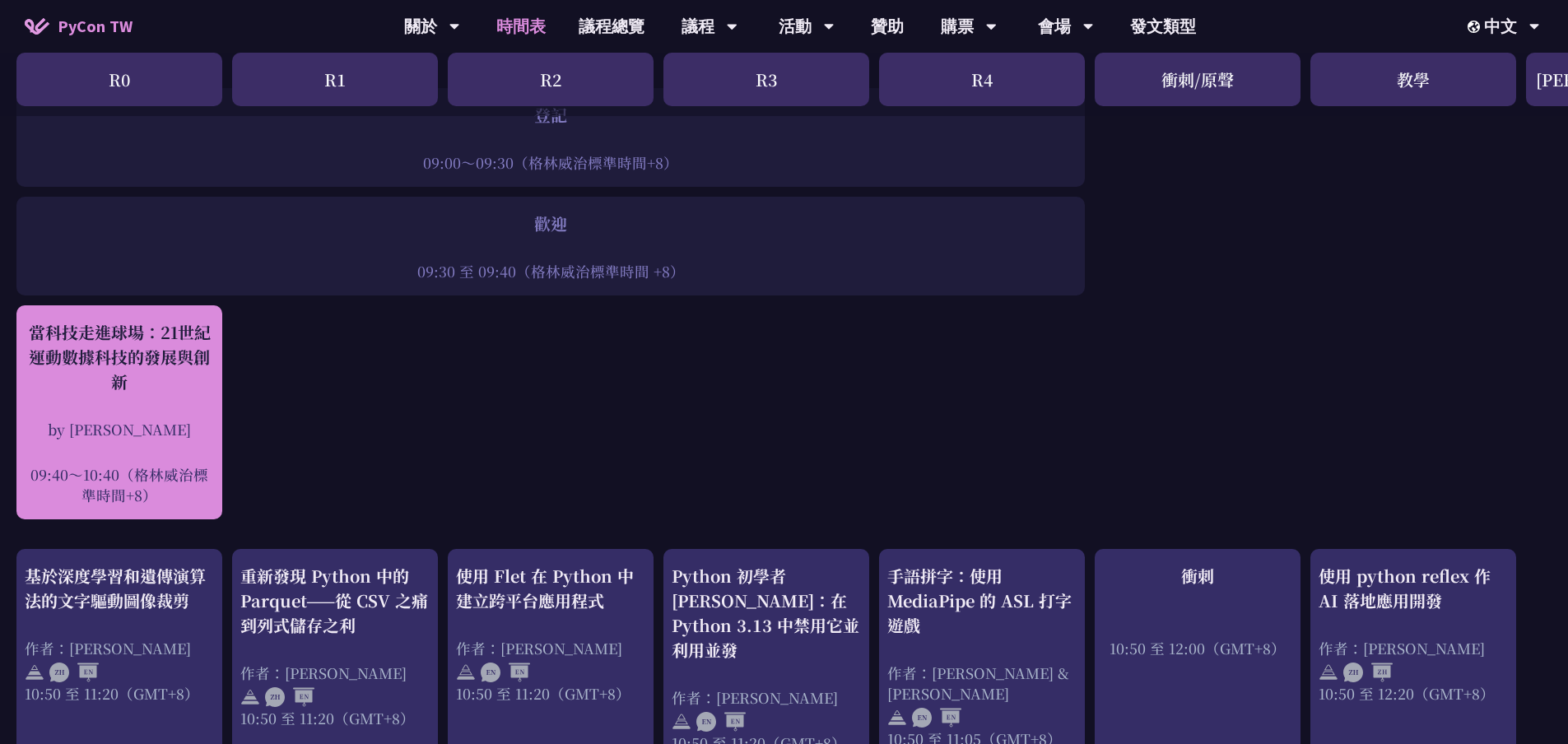
click at [109, 360] on font "當科技走進球場：21世紀運動數據科技的發展與創新" at bounding box center [120, 356] width 182 height 73
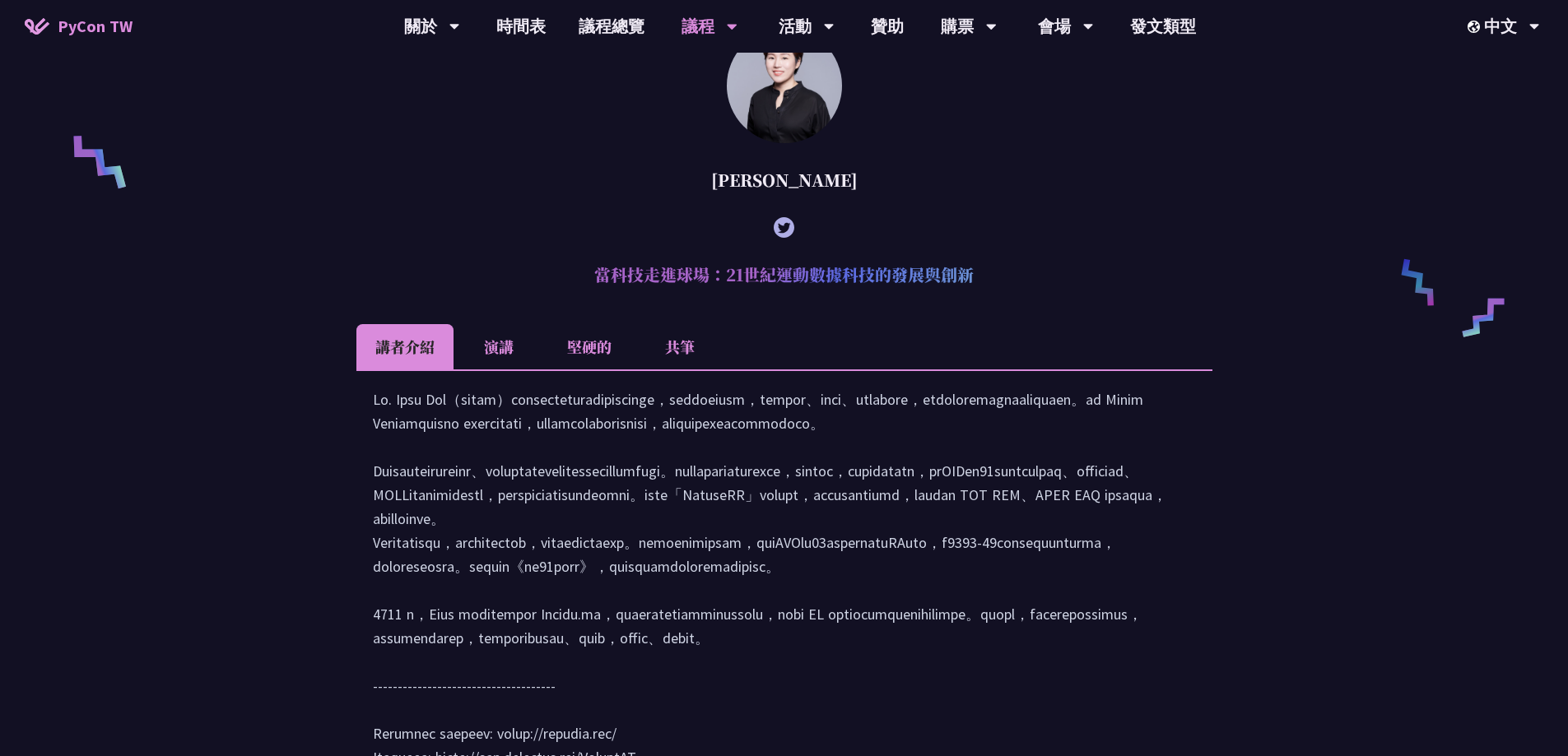
scroll to position [1255, 0]
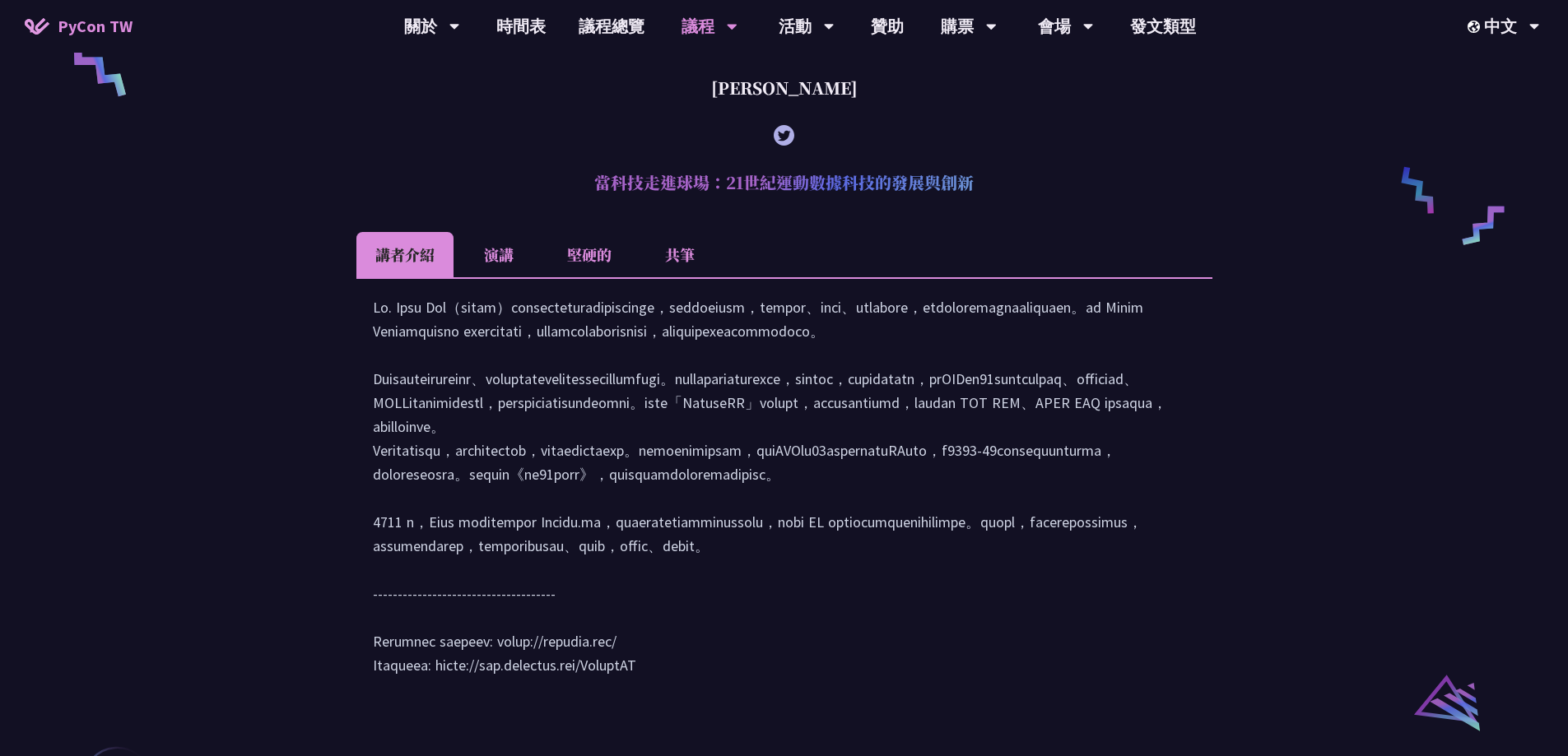
drag, startPoint x: 601, startPoint y: 209, endPoint x: 977, endPoint y: 207, distance: 376.0
click at [977, 207] on h2 "當科技走進球場：21世紀運動數據科技的發展與創新" at bounding box center [784, 182] width 856 height 50
copy font "當科技走進球場：21世紀運動數據科技的發展與創新"
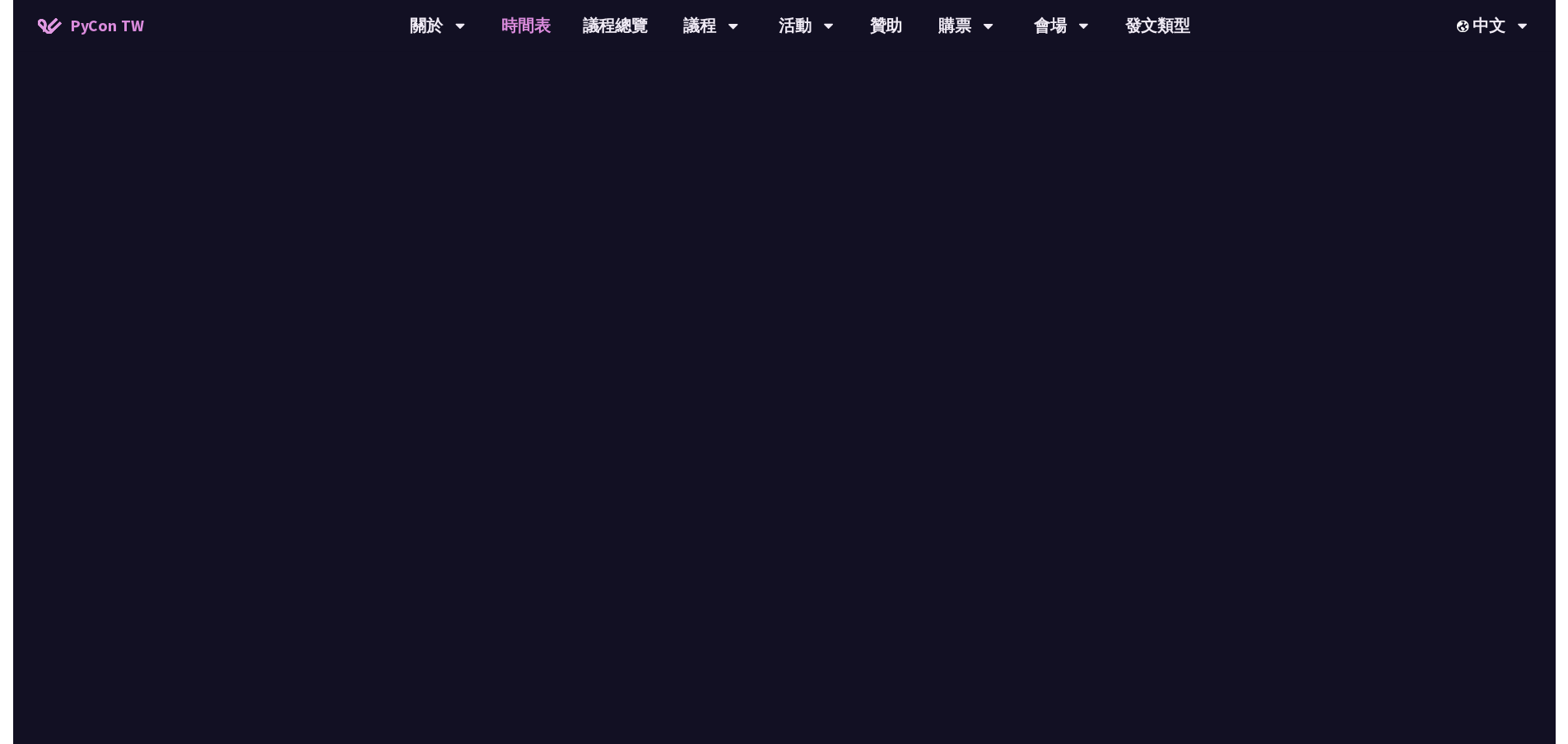
scroll to position [247, 0]
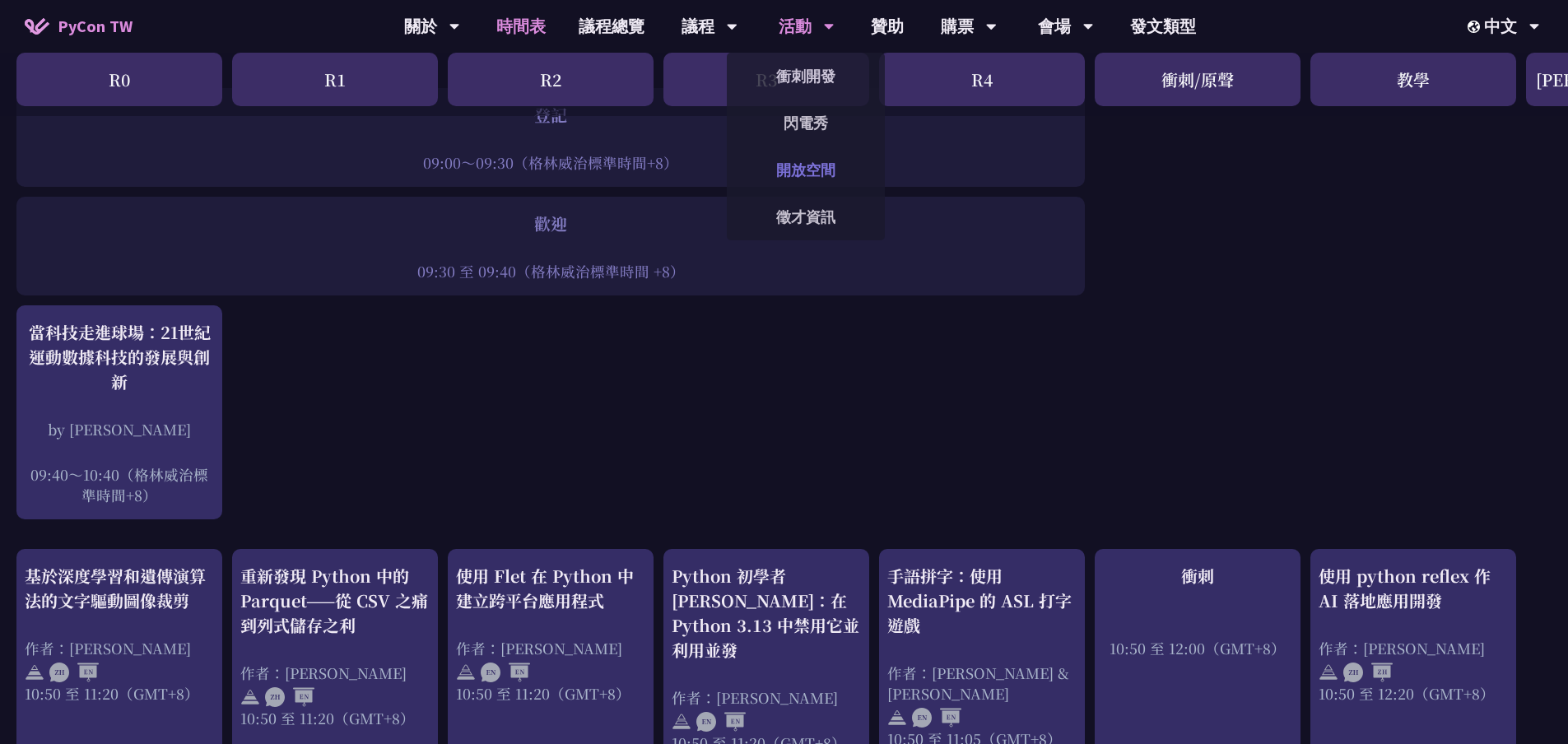
click at [831, 182] on link "開放空間" at bounding box center [805, 169] width 158 height 39
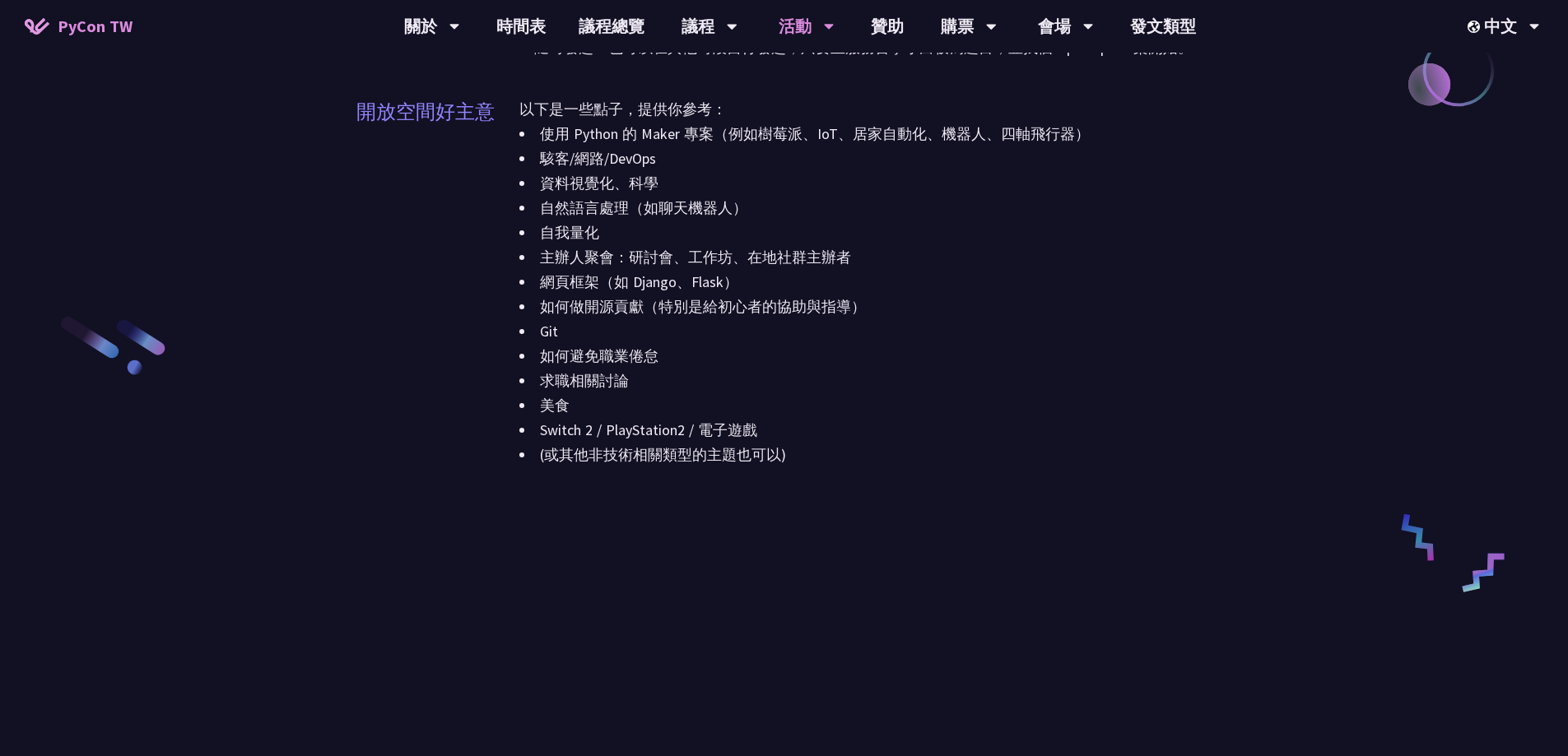
scroll to position [1892, 0]
